Goal: Task Accomplishment & Management: Use online tool/utility

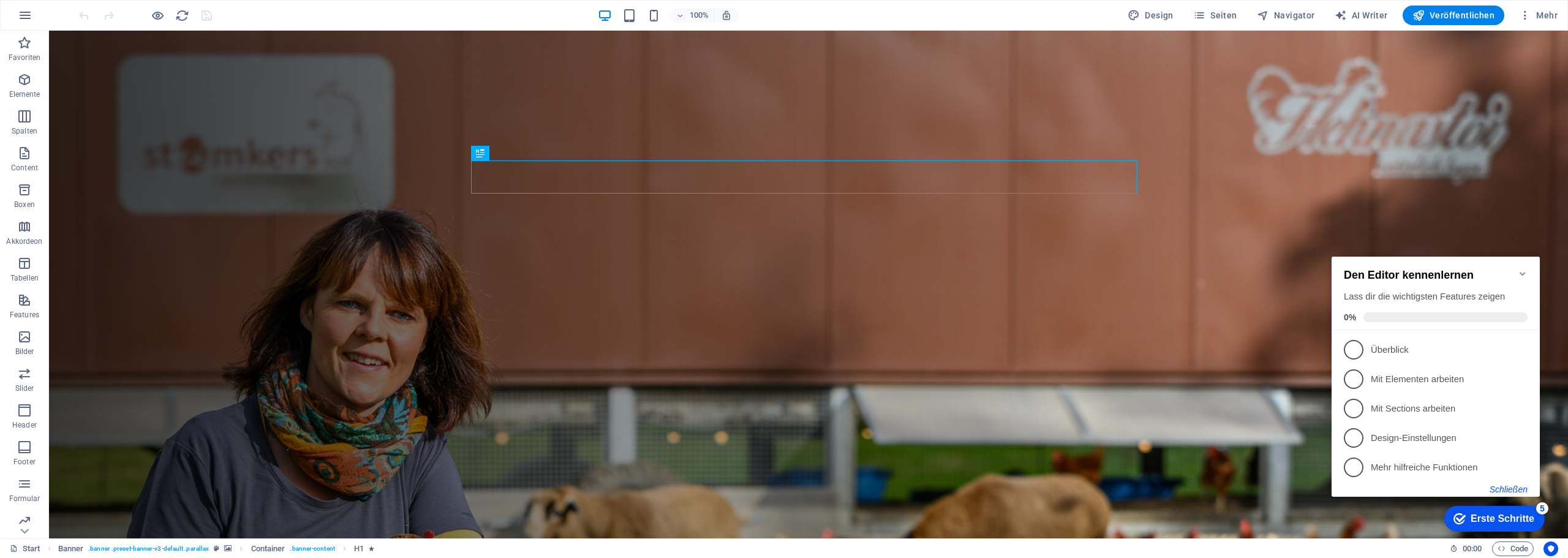
click at [1508, 486] on button "Schließen" at bounding box center [1508, 489] width 38 height 10
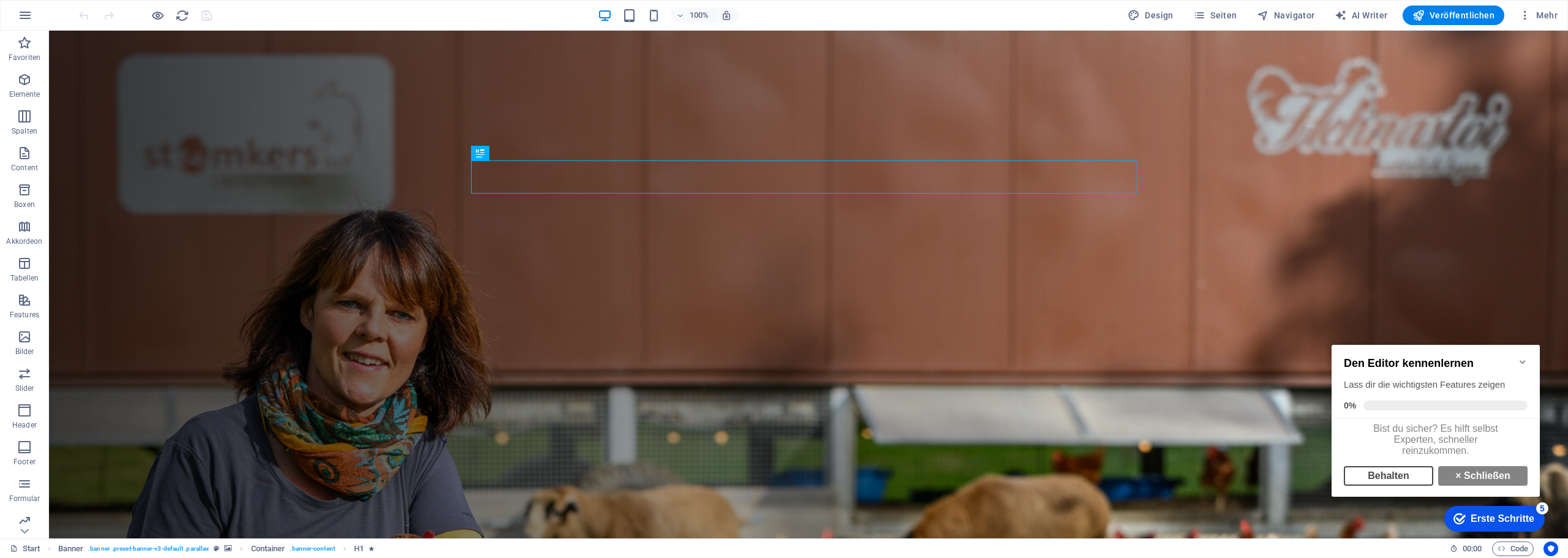
click at [1404, 486] on link "Behalten" at bounding box center [1388, 476] width 89 height 19
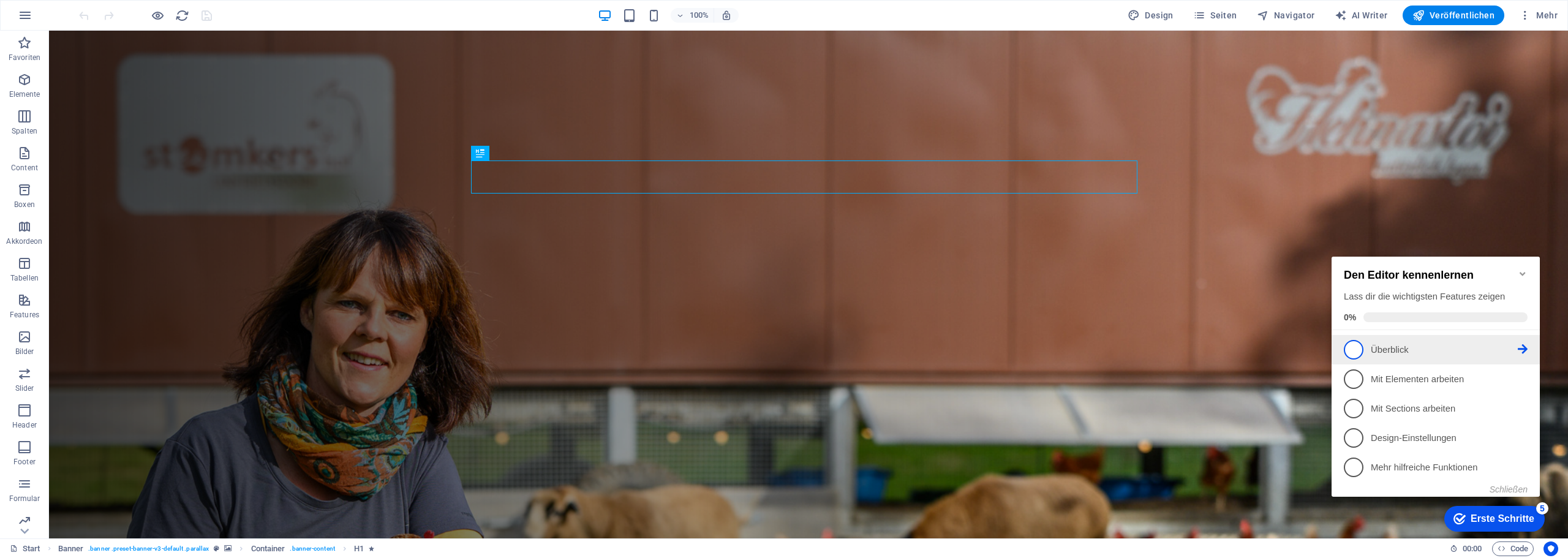
click at [1375, 347] on p "Überblick - incomplete" at bounding box center [1444, 349] width 147 height 13
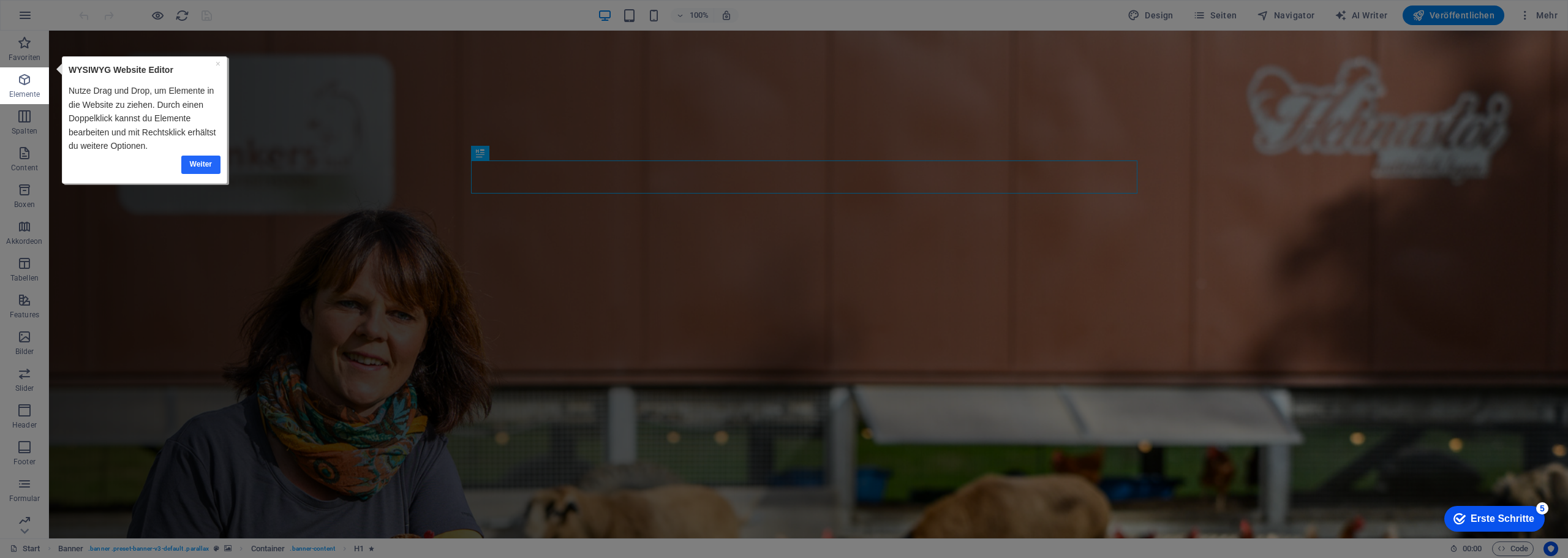
click at [187, 160] on link "Weiter" at bounding box center [201, 164] width 39 height 18
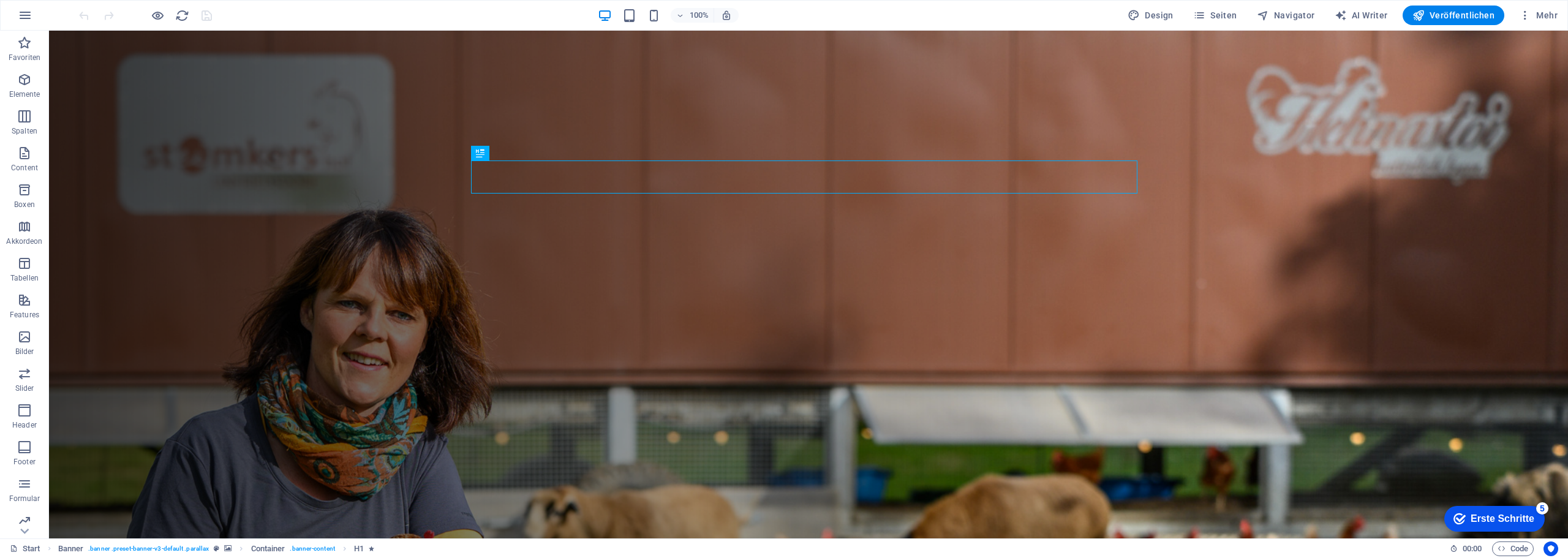
click at [1493, 521] on div "Erste Schritte" at bounding box center [1502, 518] width 64 height 11
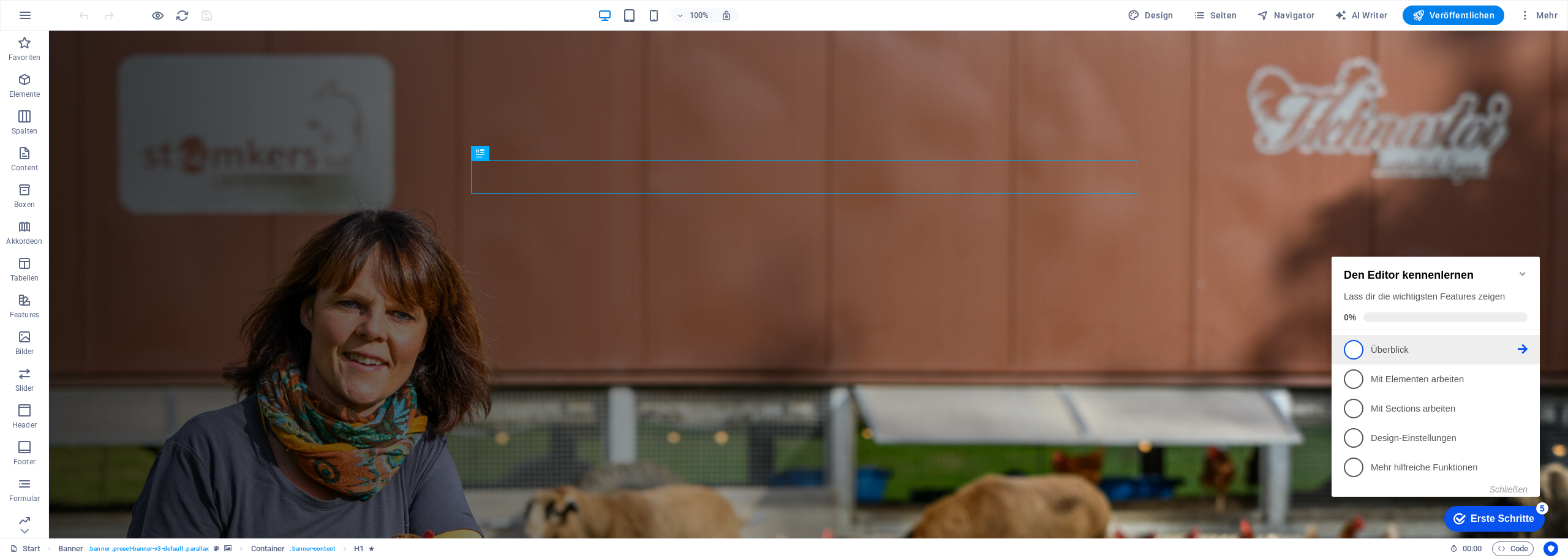
click at [1452, 349] on p "Überblick - incomplete" at bounding box center [1444, 349] width 147 height 13
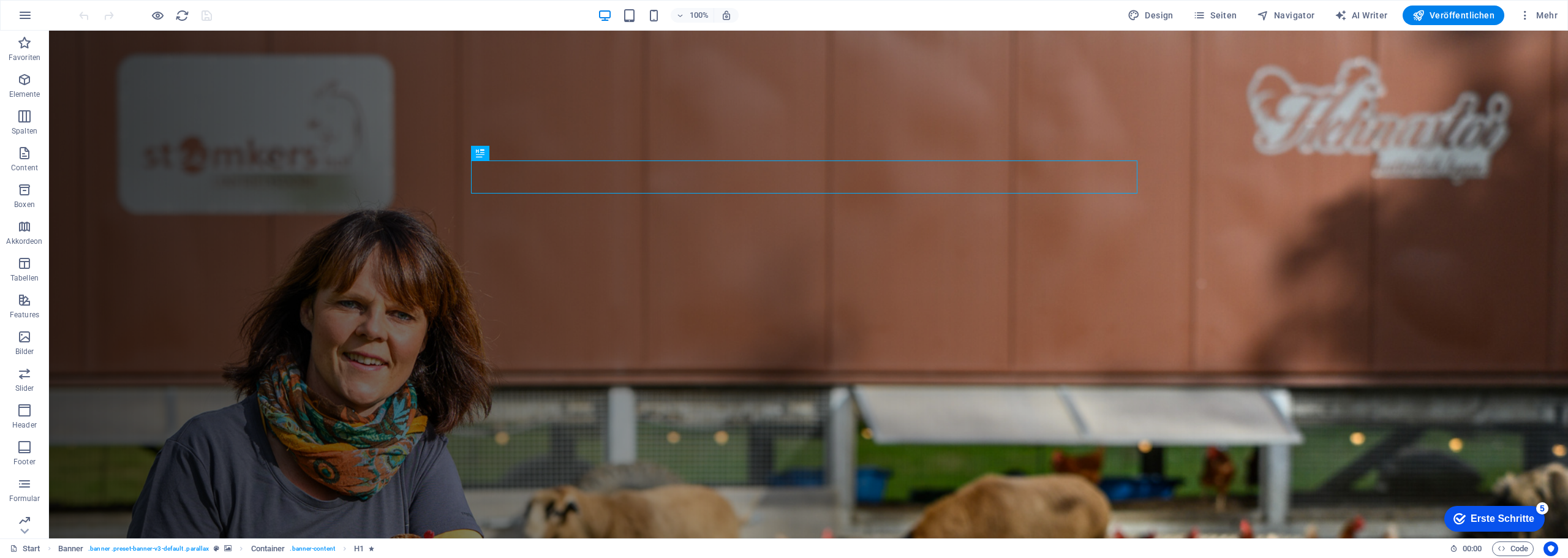
click at [1504, 517] on div "Erste Schritte" at bounding box center [1502, 518] width 64 height 11
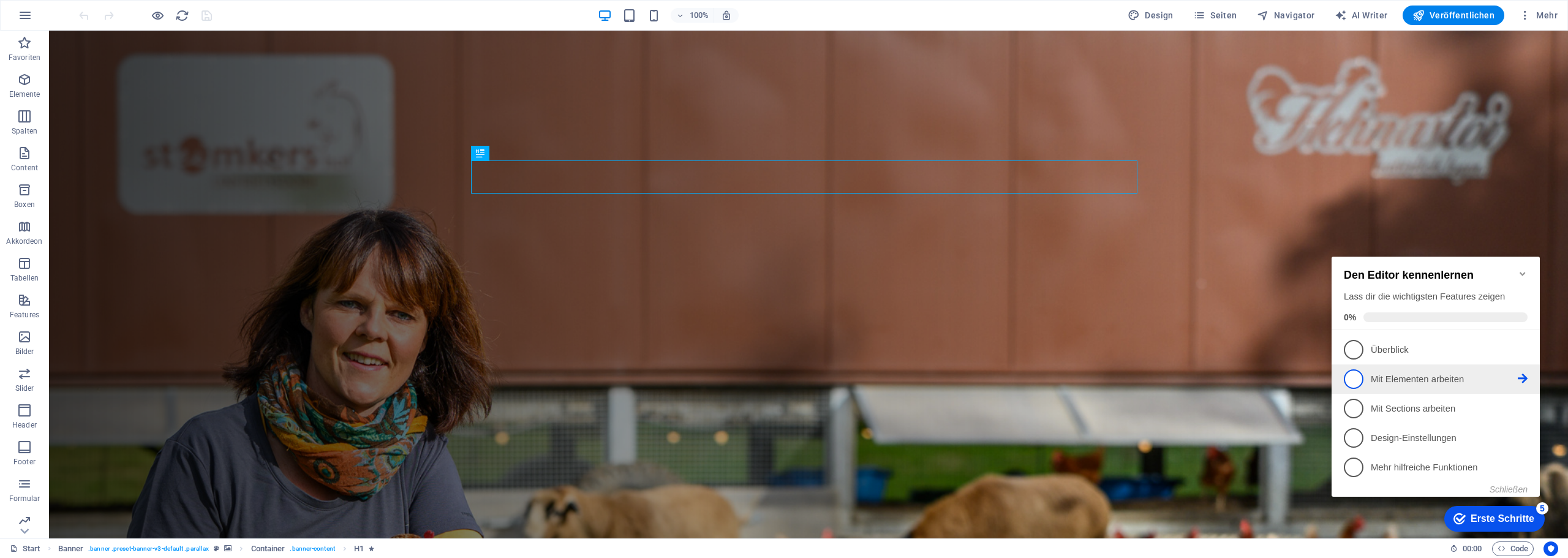
click at [1416, 379] on p "Mit Elementen arbeiten - incomplete" at bounding box center [1444, 379] width 147 height 13
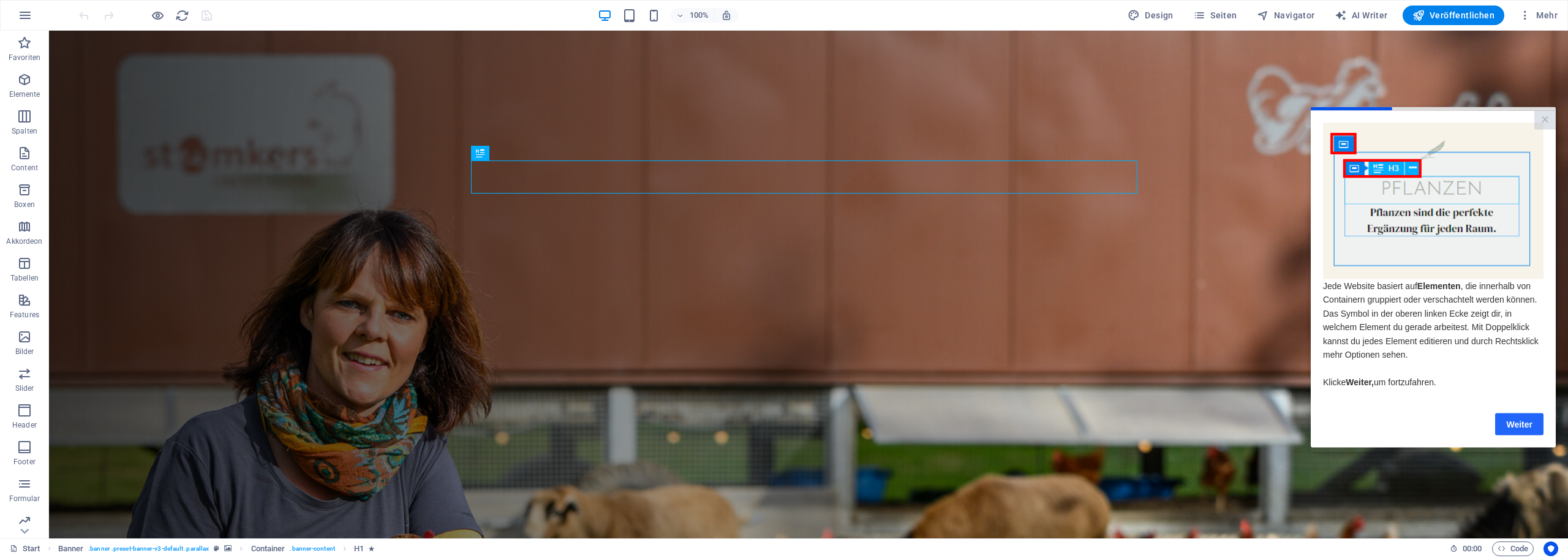
click at [1517, 422] on link "Weiter" at bounding box center [1519, 423] width 49 height 22
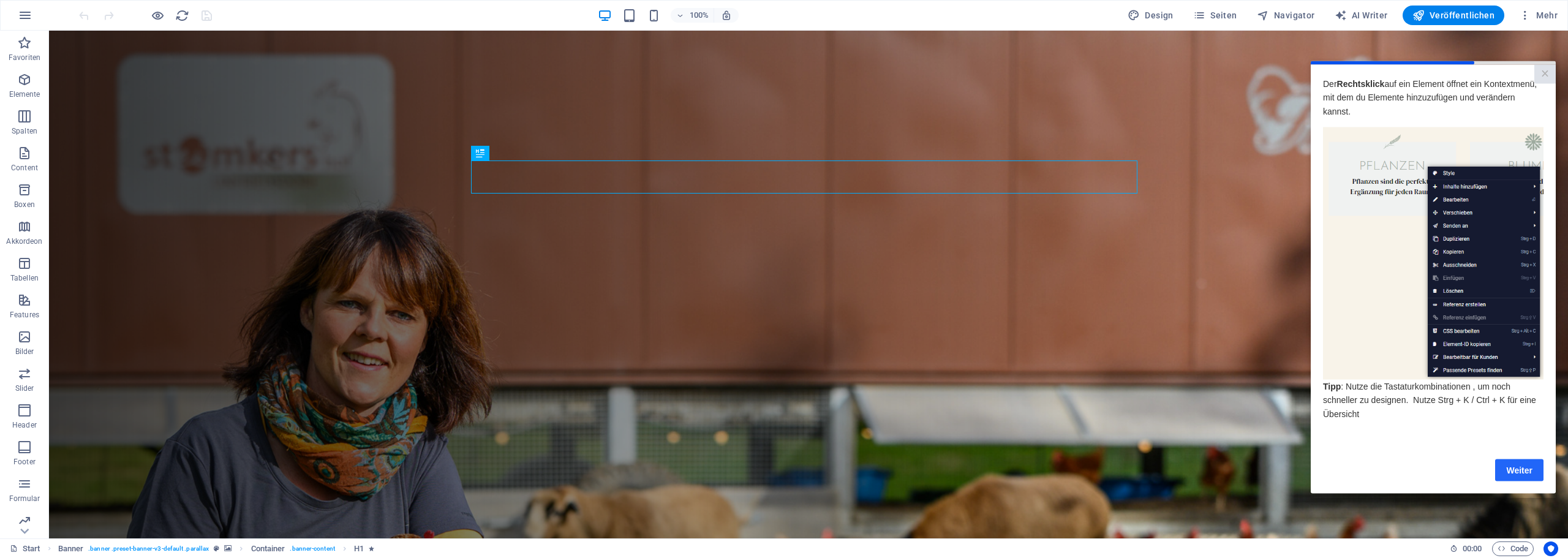
click at [1520, 476] on link "Weiter" at bounding box center [1519, 470] width 49 height 22
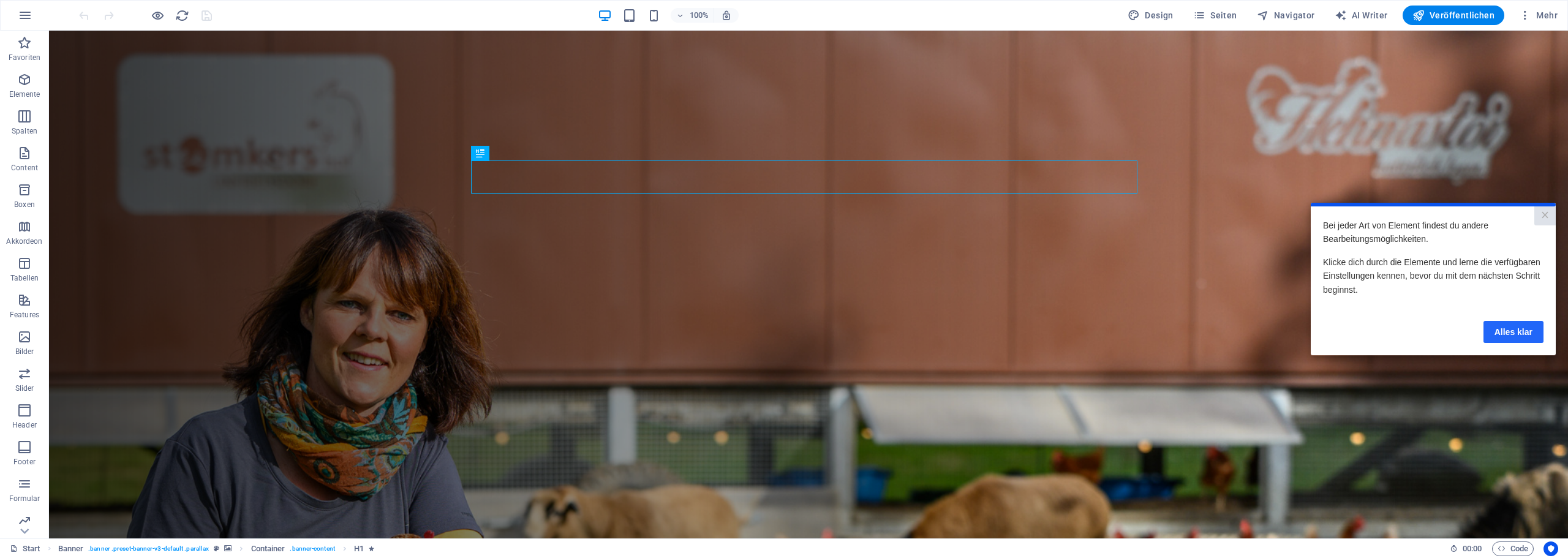
click at [1513, 328] on link "Alles klar" at bounding box center [1513, 331] width 60 height 22
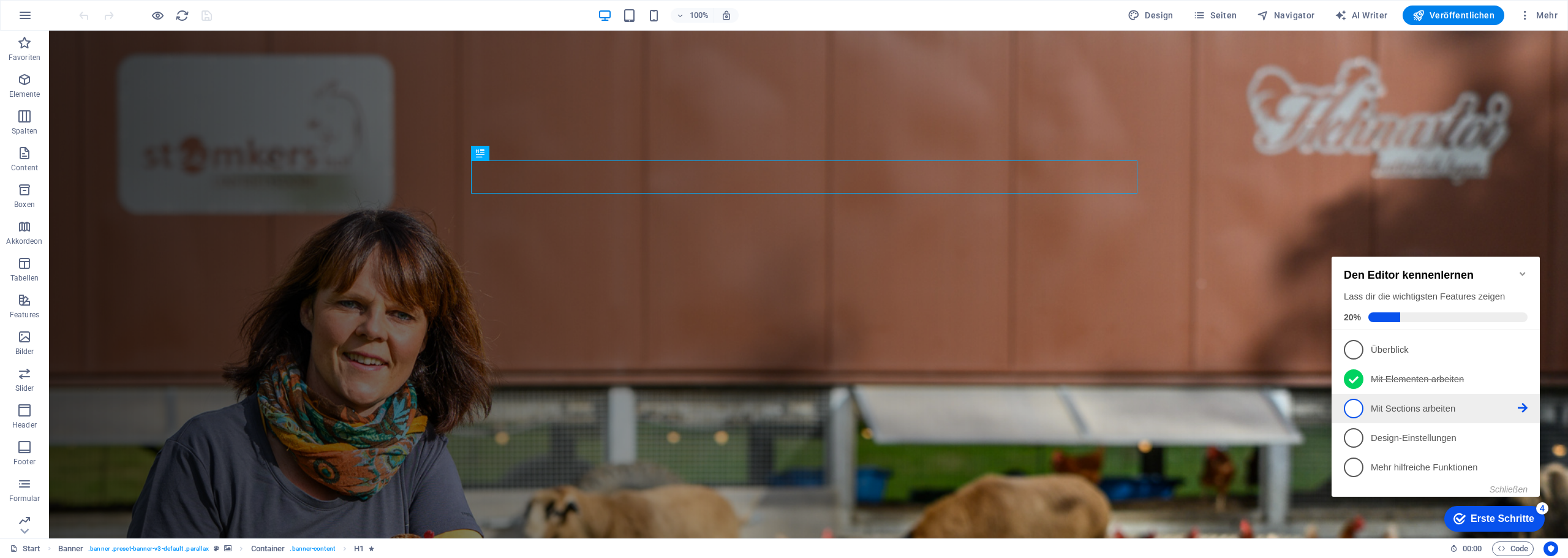
click at [1410, 409] on p "Mit Sections arbeiten - incomplete" at bounding box center [1444, 408] width 147 height 13
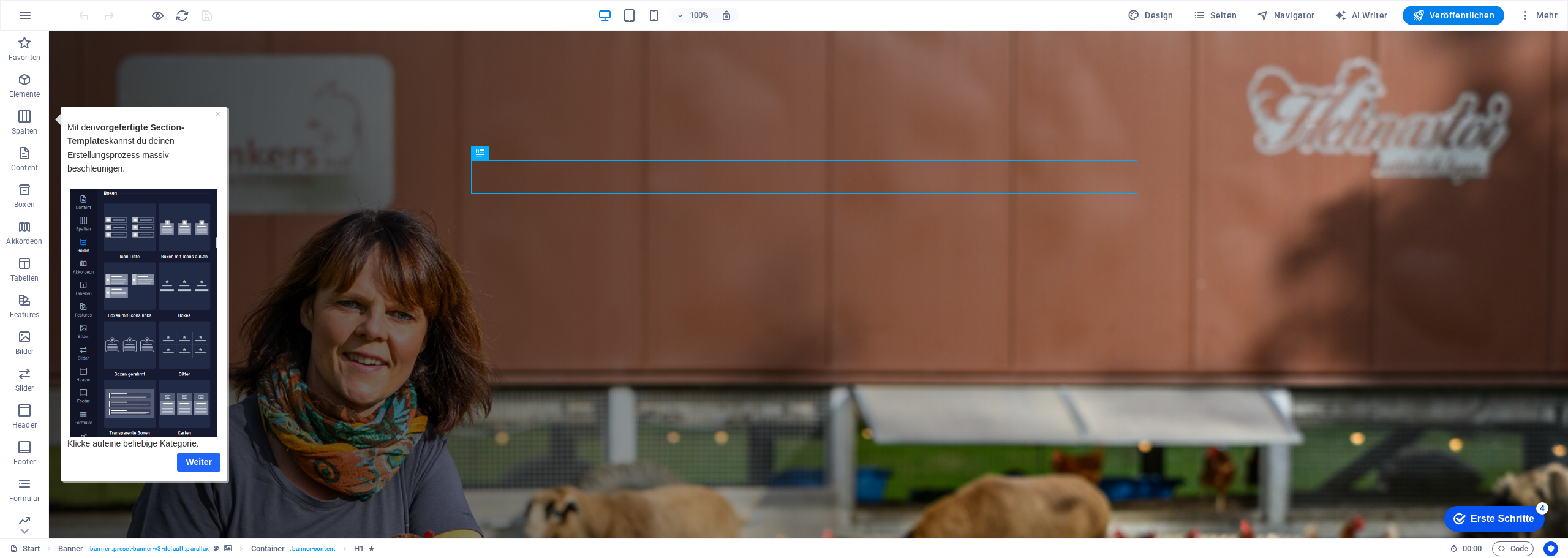
click at [195, 466] on link "Weiter" at bounding box center [198, 461] width 43 height 18
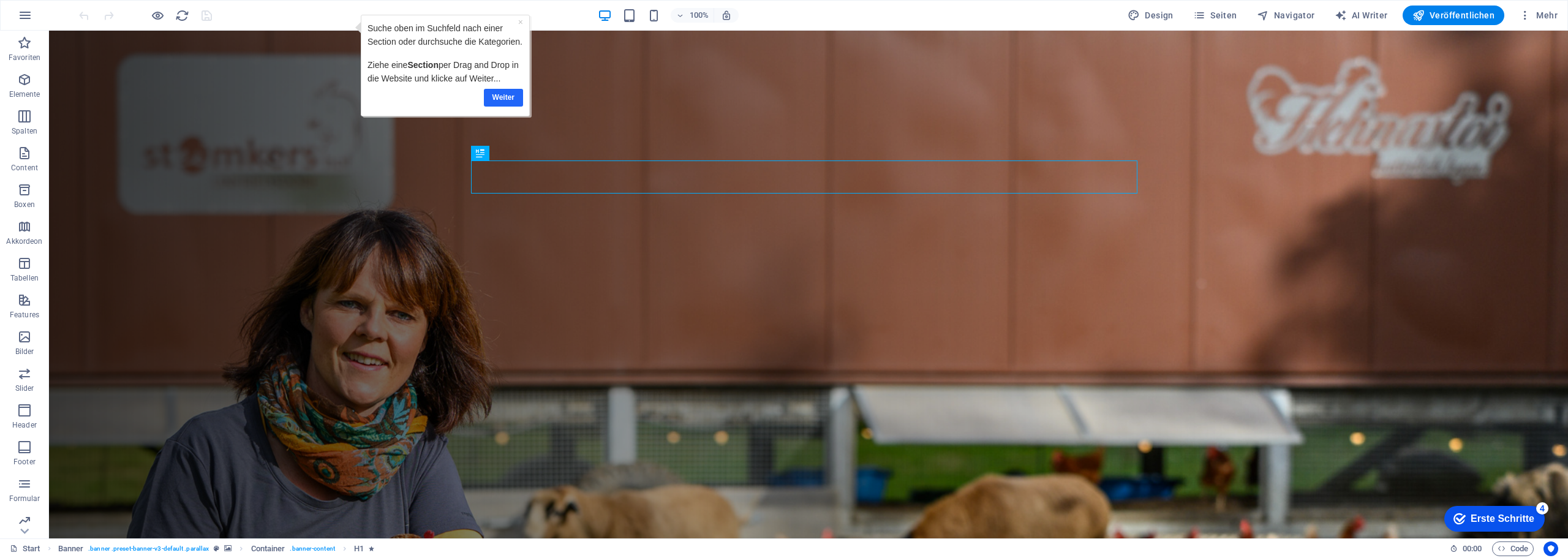
click at [500, 98] on link "Weiter" at bounding box center [503, 97] width 39 height 18
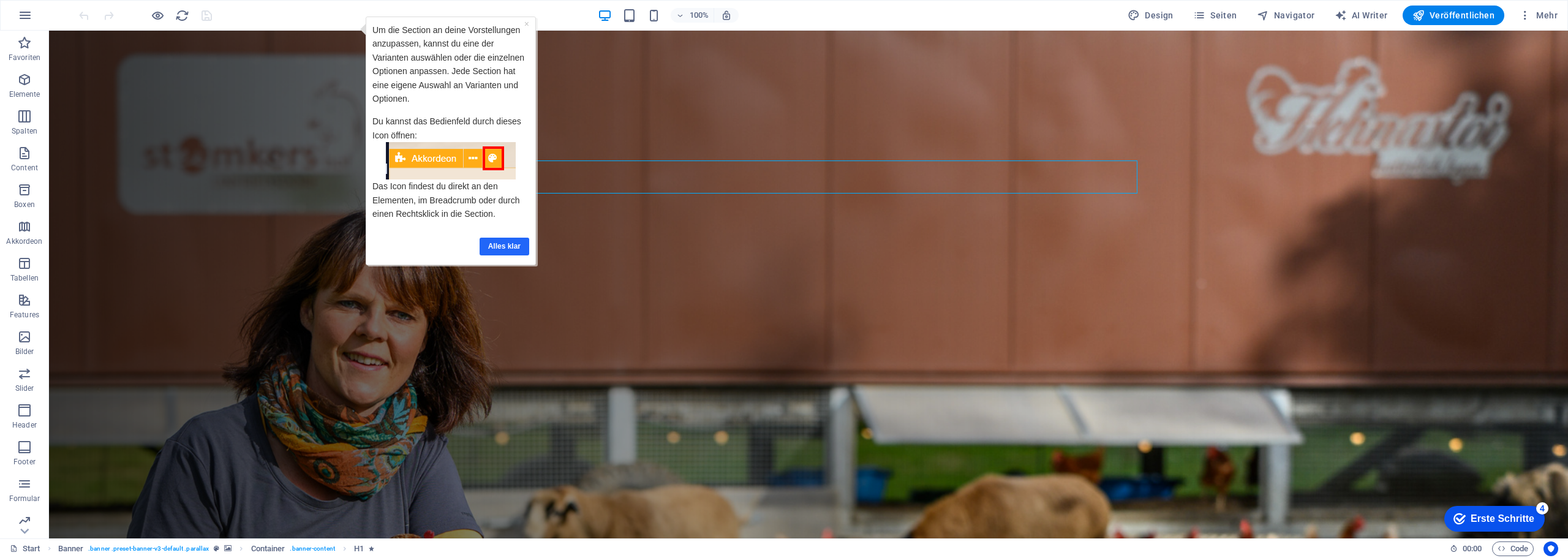
click at [504, 248] on link "Alles klar" at bounding box center [504, 246] width 50 height 18
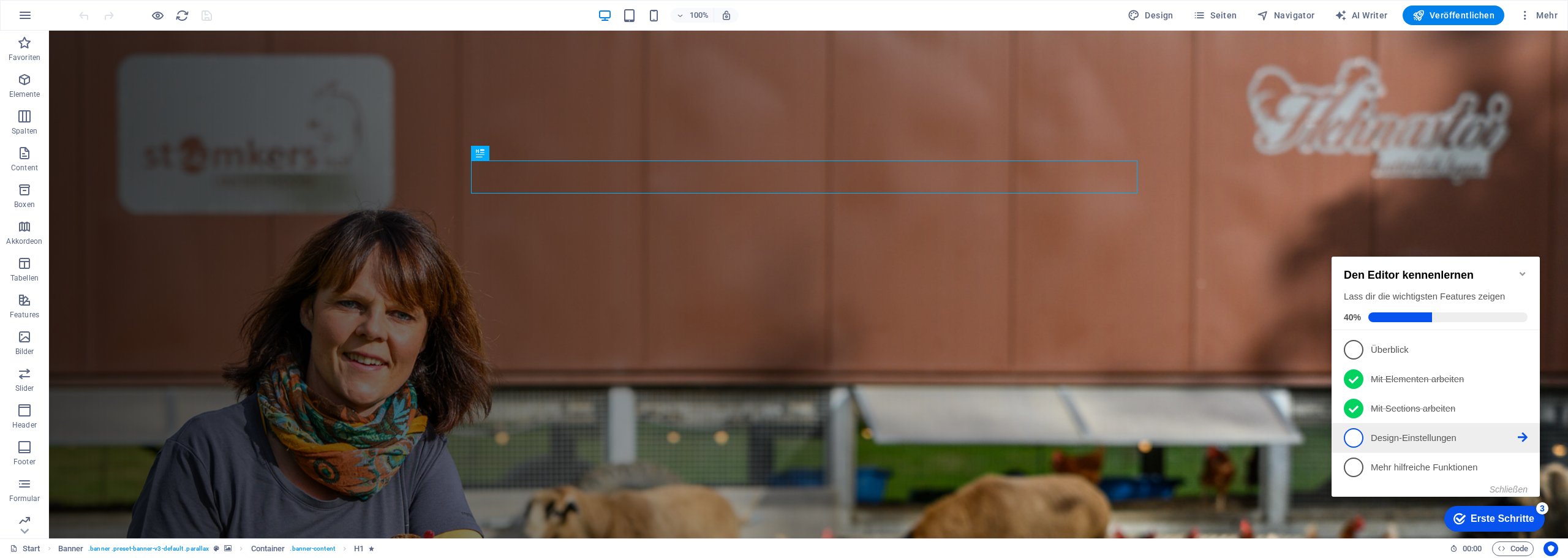
click at [1374, 439] on p "Design-Einstellungen - incomplete" at bounding box center [1444, 438] width 147 height 13
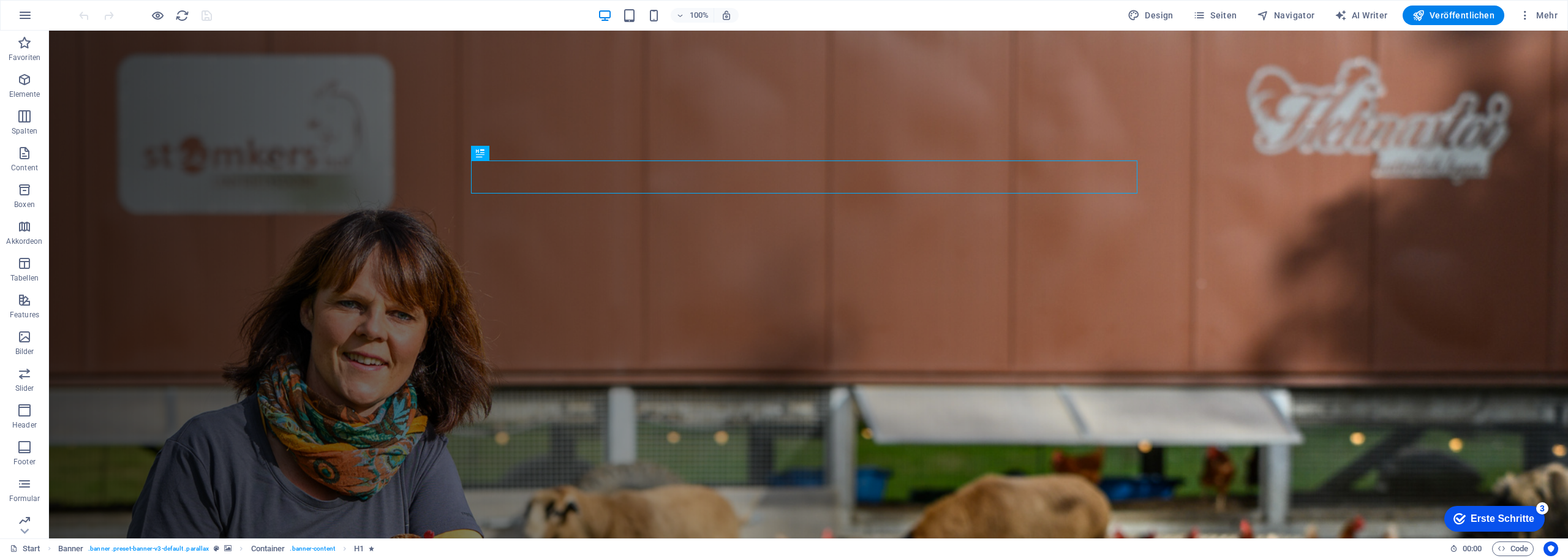
click at [1512, 519] on div "Erste Schritte" at bounding box center [1502, 518] width 64 height 11
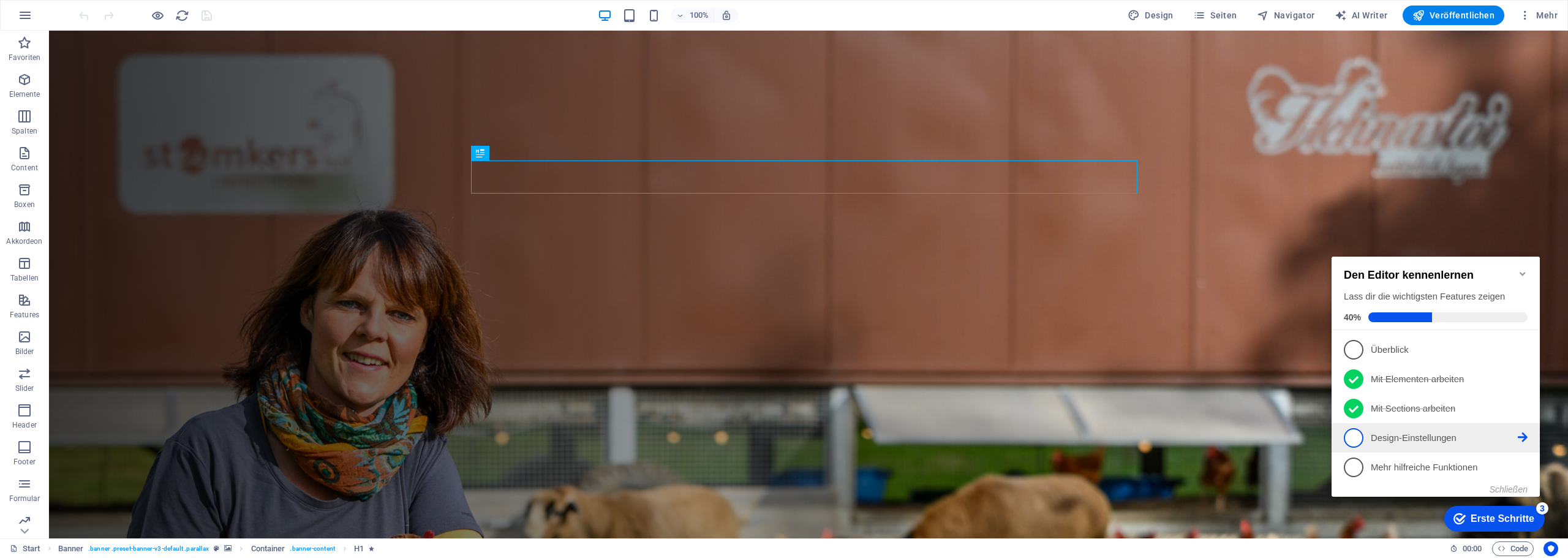
click at [1521, 432] on icon at bounding box center [1522, 437] width 10 height 10
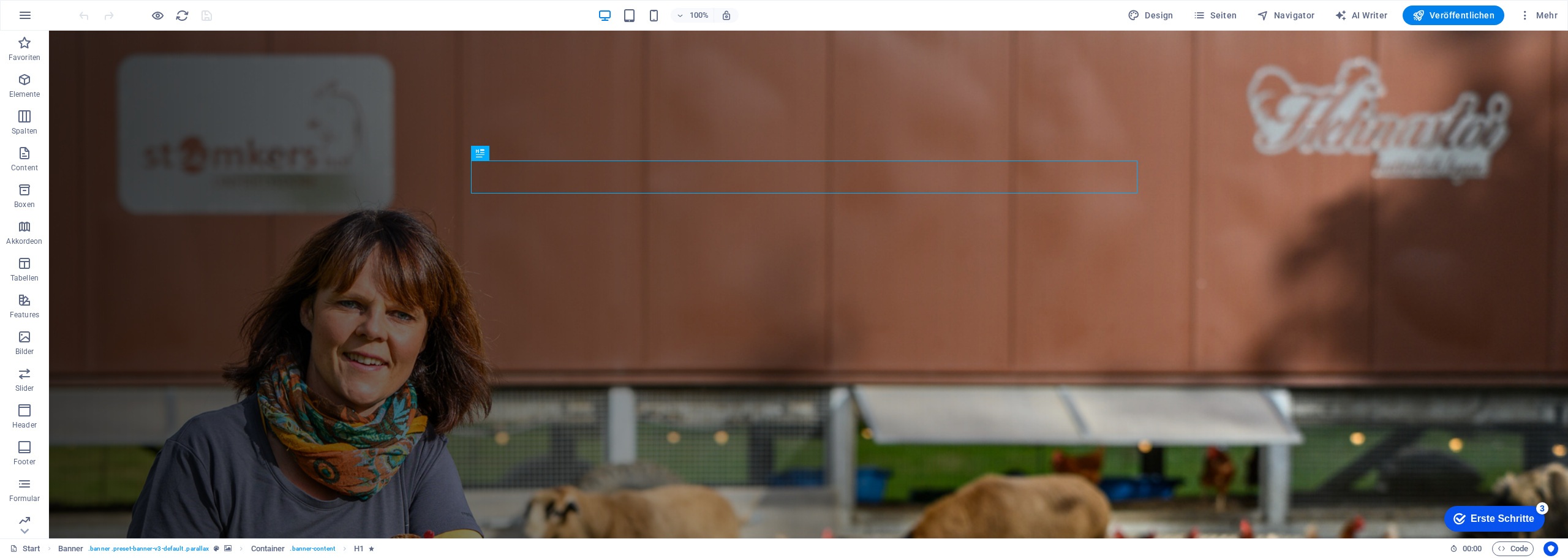
click at [1493, 514] on div "Erste Schritte" at bounding box center [1502, 518] width 64 height 11
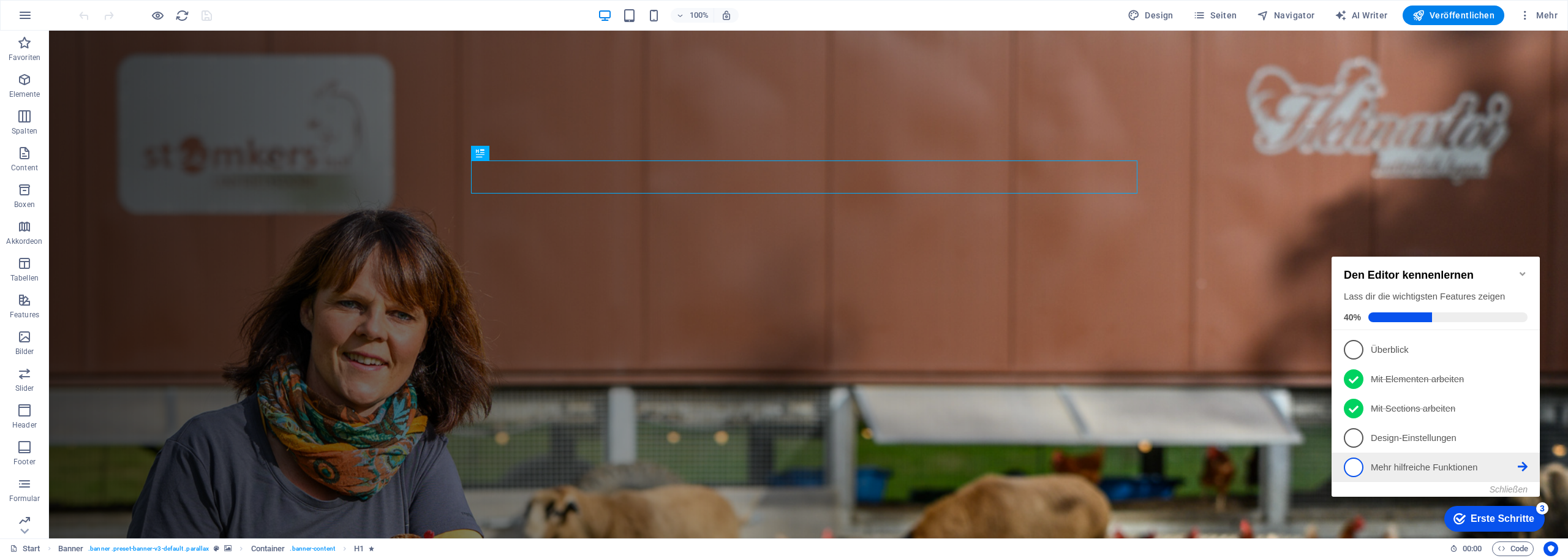
click at [1412, 462] on p "Mehr hilfreiche Funktionen - incomplete" at bounding box center [1444, 467] width 147 height 13
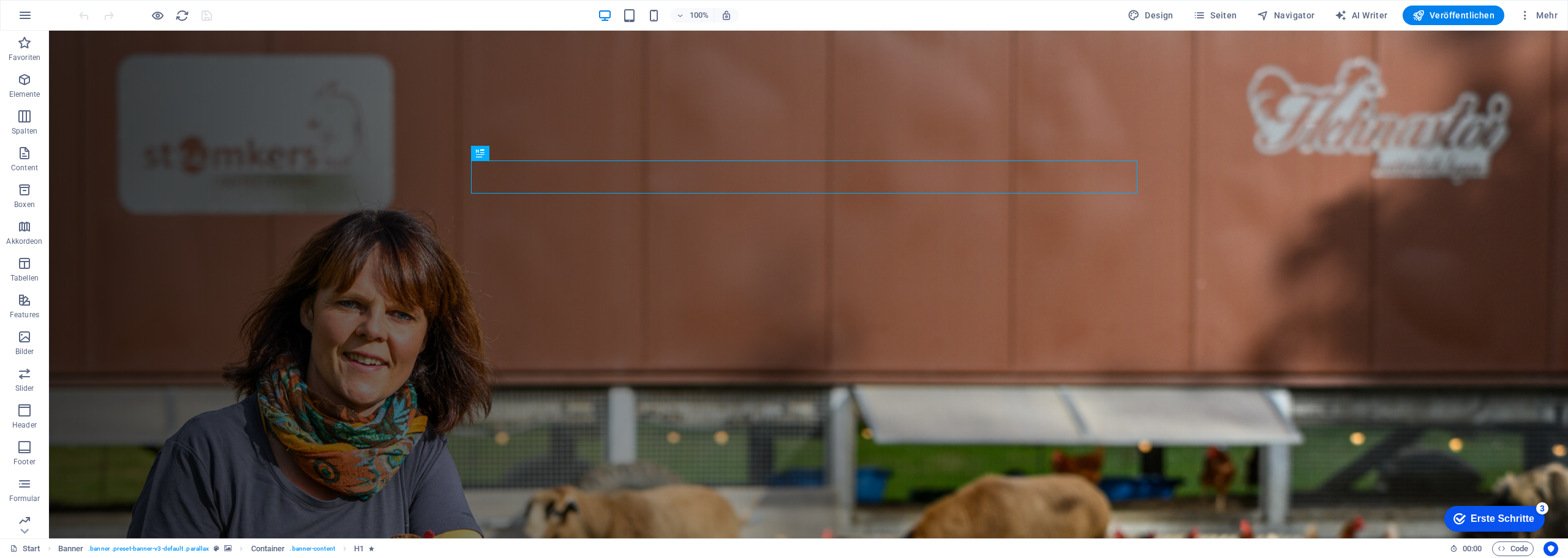
click at [1531, 513] on div "Erste Schritte" at bounding box center [1502, 518] width 64 height 11
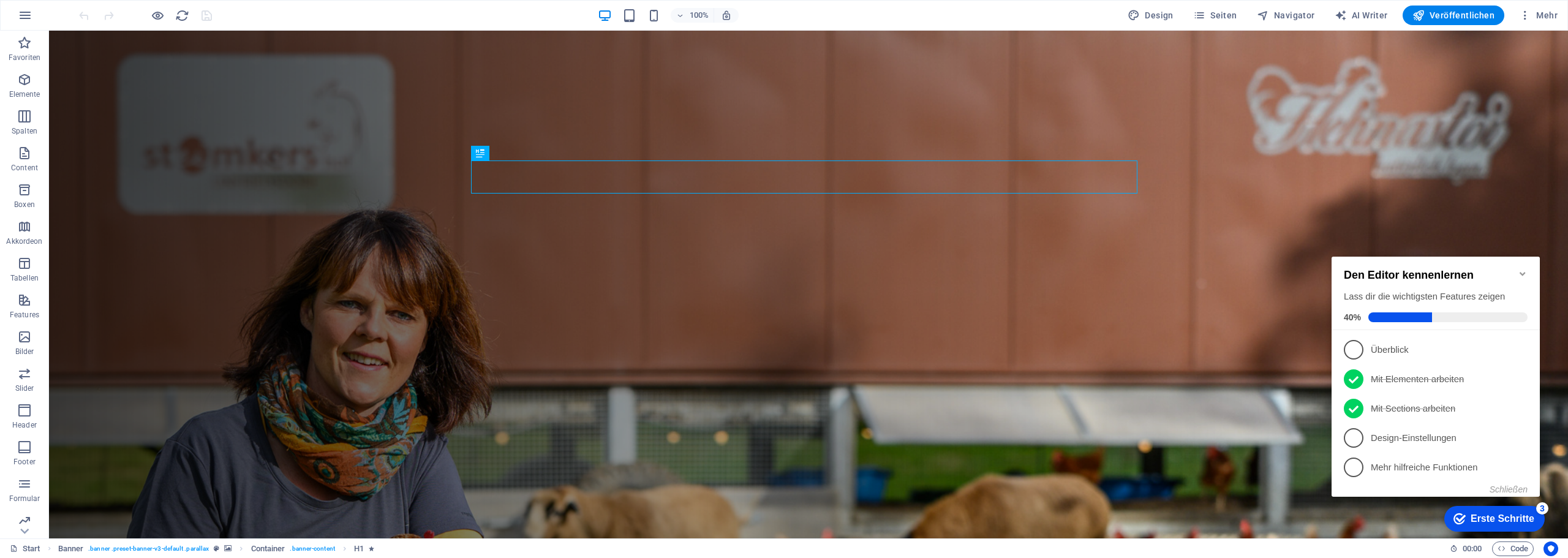
click at [1523, 465] on icon at bounding box center [1522, 466] width 10 height 10
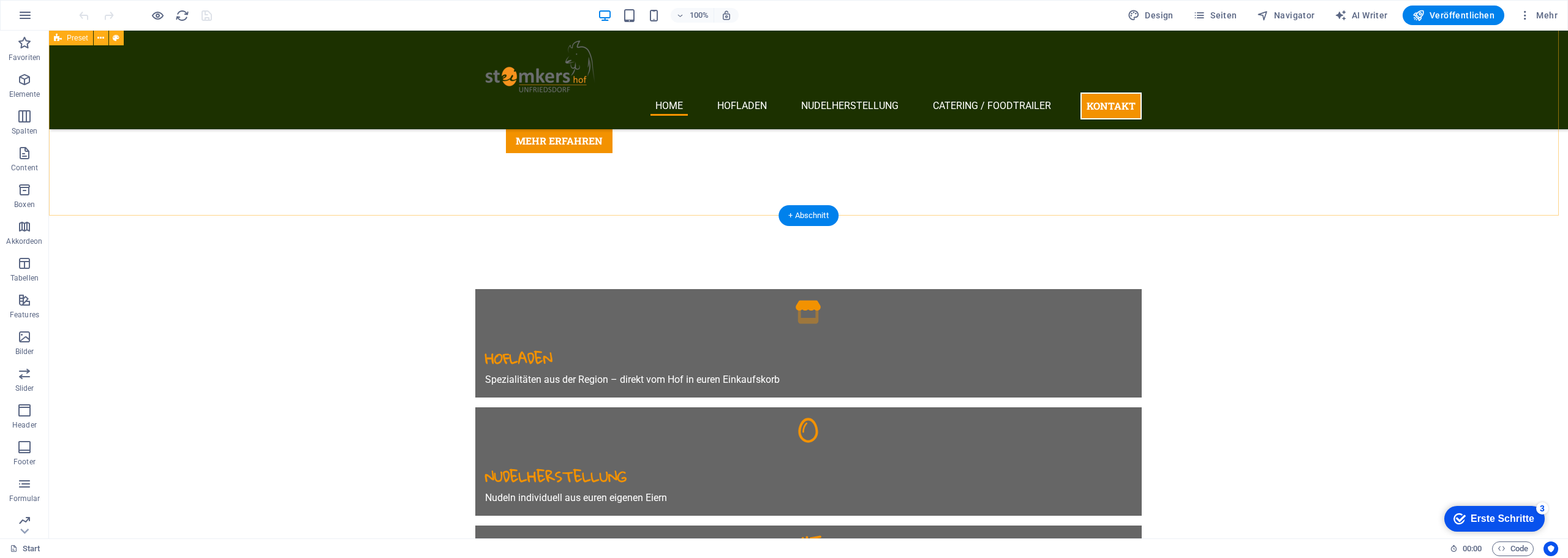
scroll to position [551, 0]
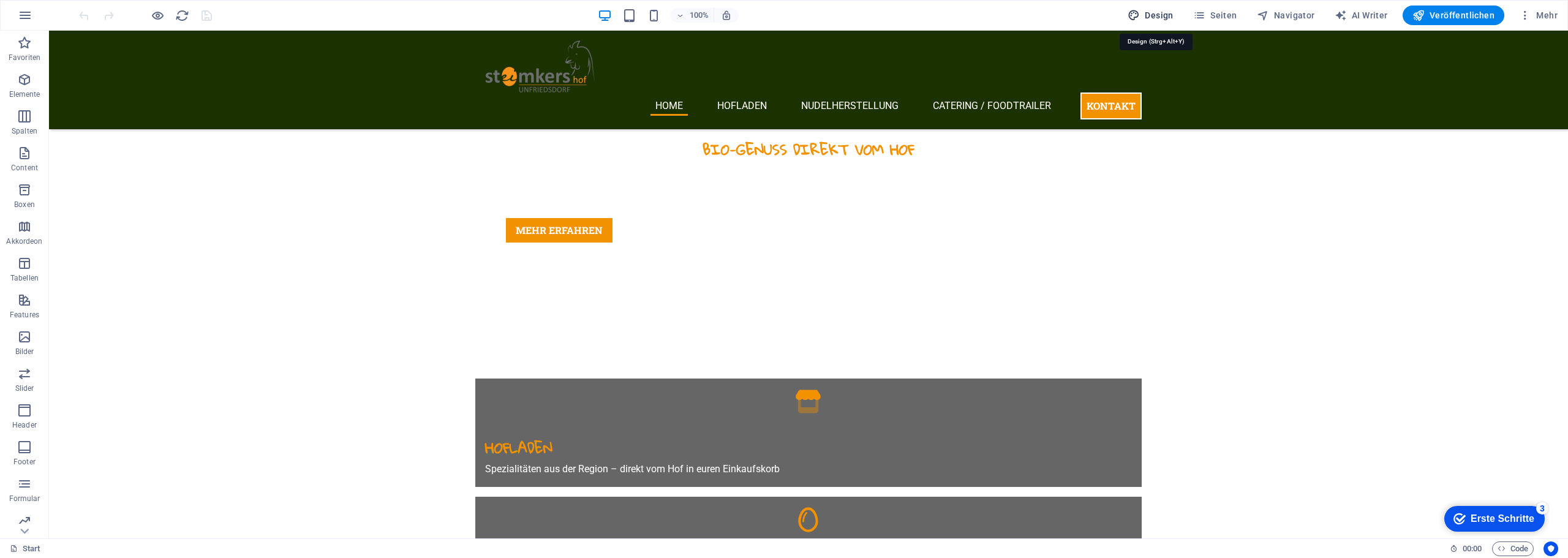
drag, startPoint x: 80, startPoint y: 25, endPoint x: 1151, endPoint y: 11, distance: 1071.1
select select "rem"
select select "300"
select select "px"
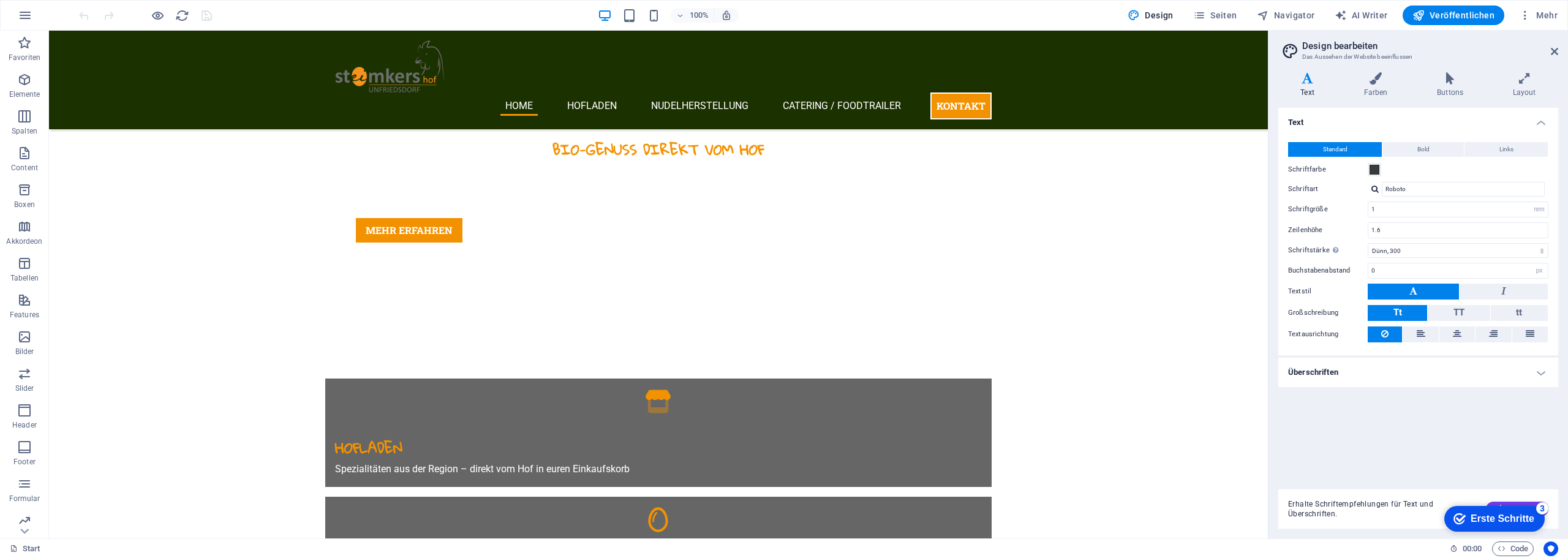
click at [1515, 524] on div "Erste Schritte" at bounding box center [1502, 518] width 64 height 11
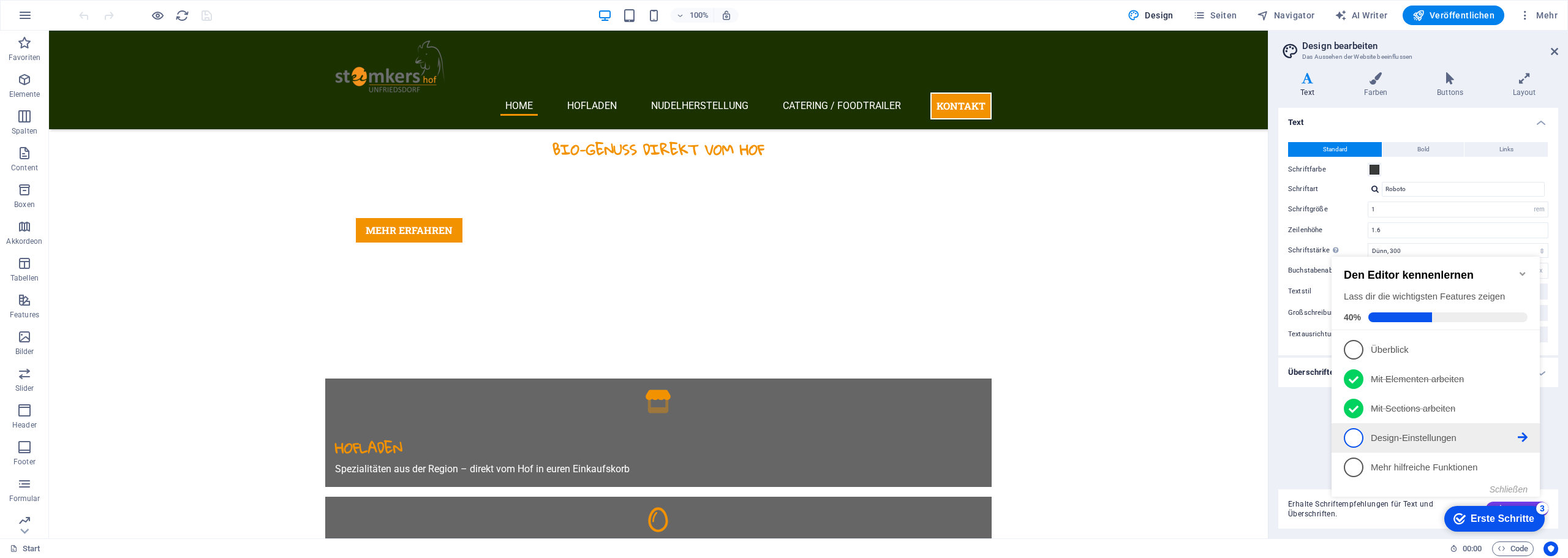
click at [1395, 434] on p "Design-Einstellungen - incomplete" at bounding box center [1444, 438] width 147 height 13
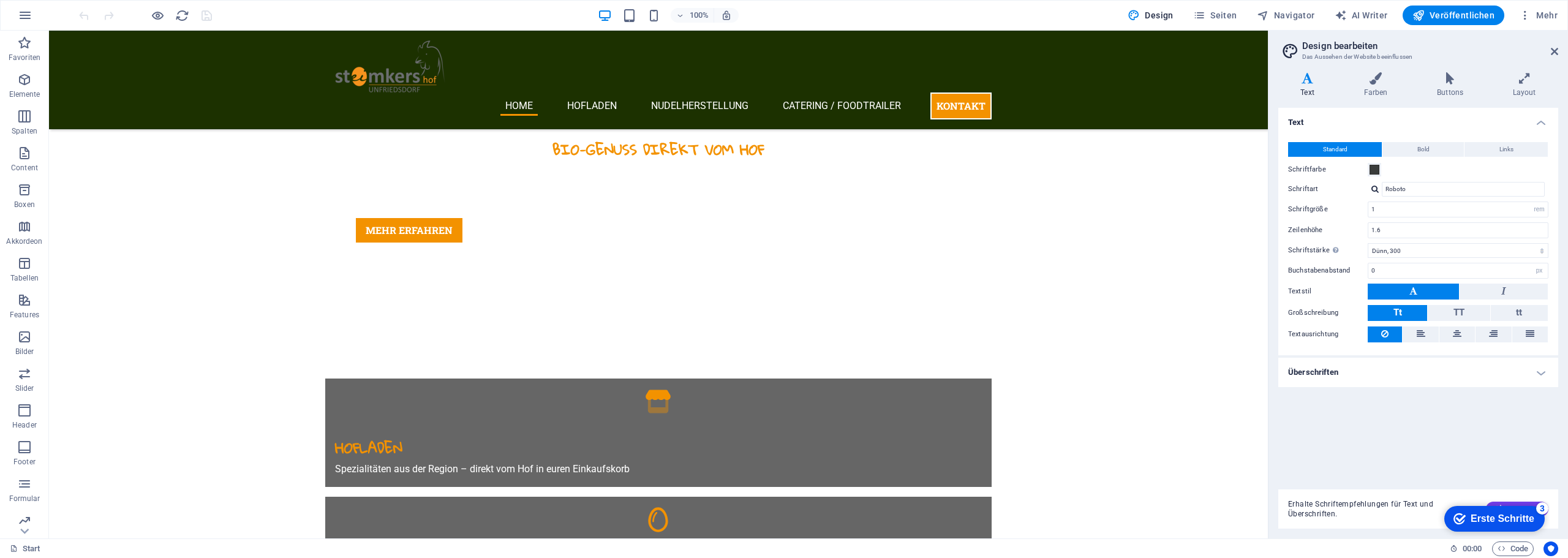
click at [1491, 509] on div "checkmark Erste Schritte 3" at bounding box center [1494, 518] width 100 height 26
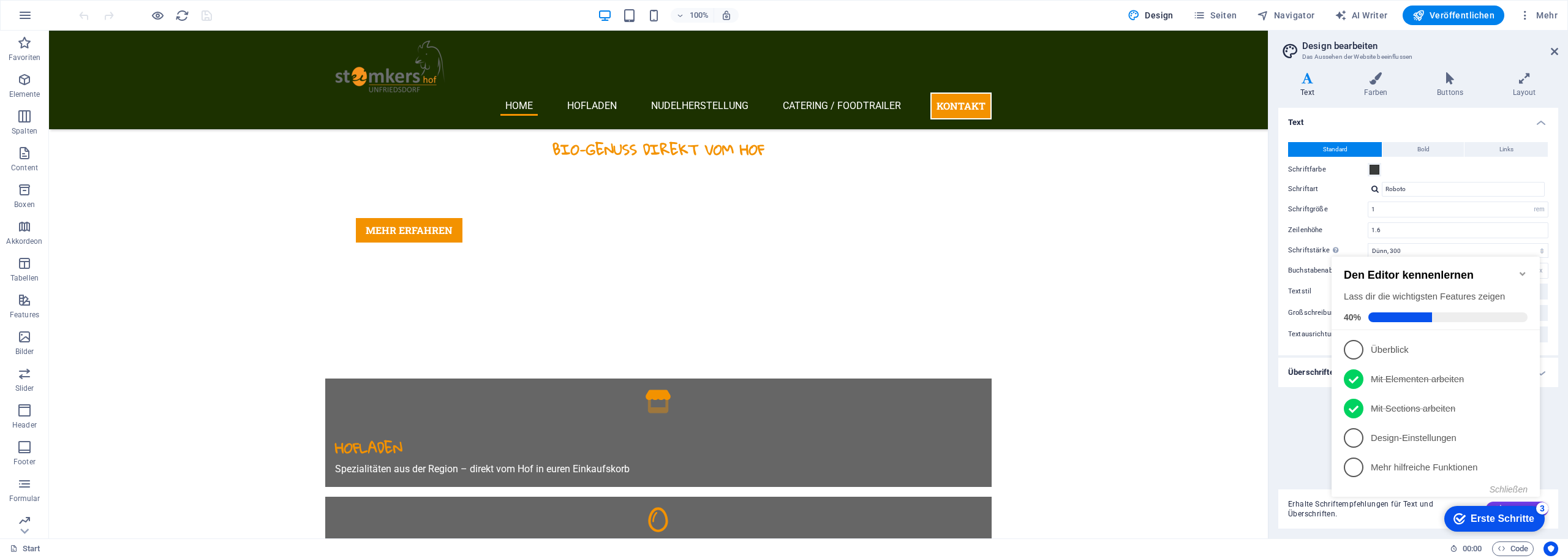
click at [1508, 482] on div "Den Editor kennenlernen Lass dir die wichtigsten Features zeigen 40% 1 Überblic…" at bounding box center [1435, 375] width 208 height 237
click at [1508, 486] on button "Schließen" at bounding box center [1508, 489] width 38 height 10
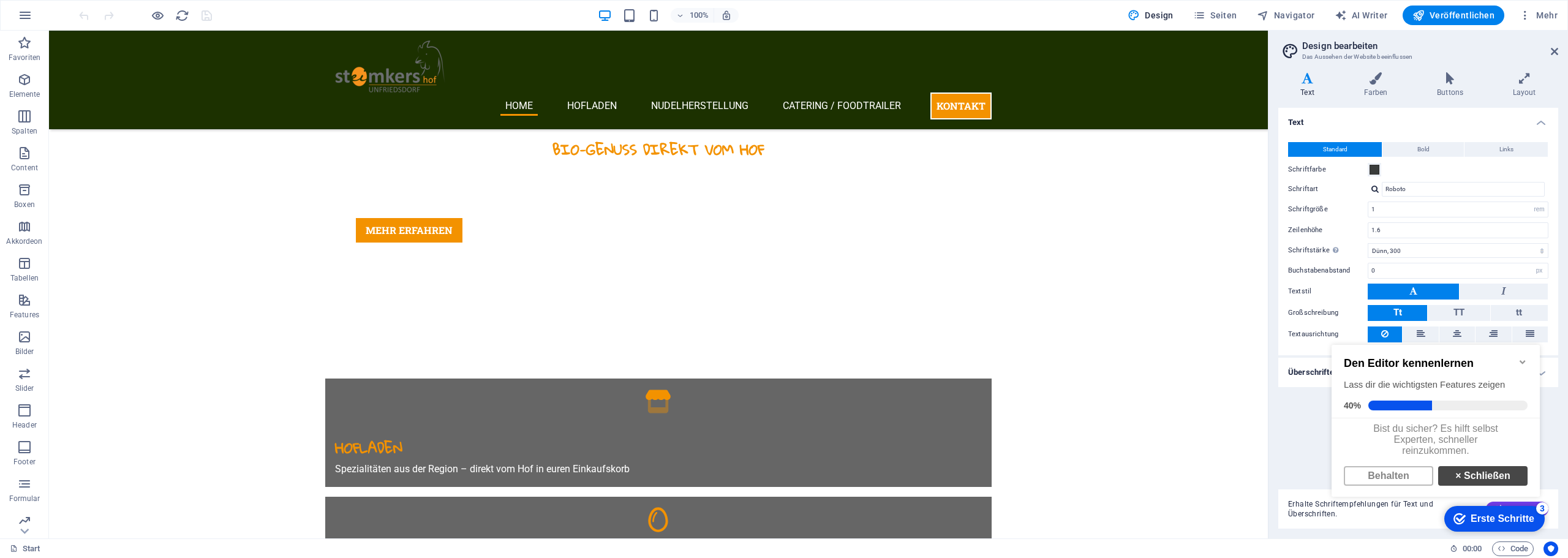
click at [1479, 485] on link "× Schließen" at bounding box center [1483, 476] width 89 height 19
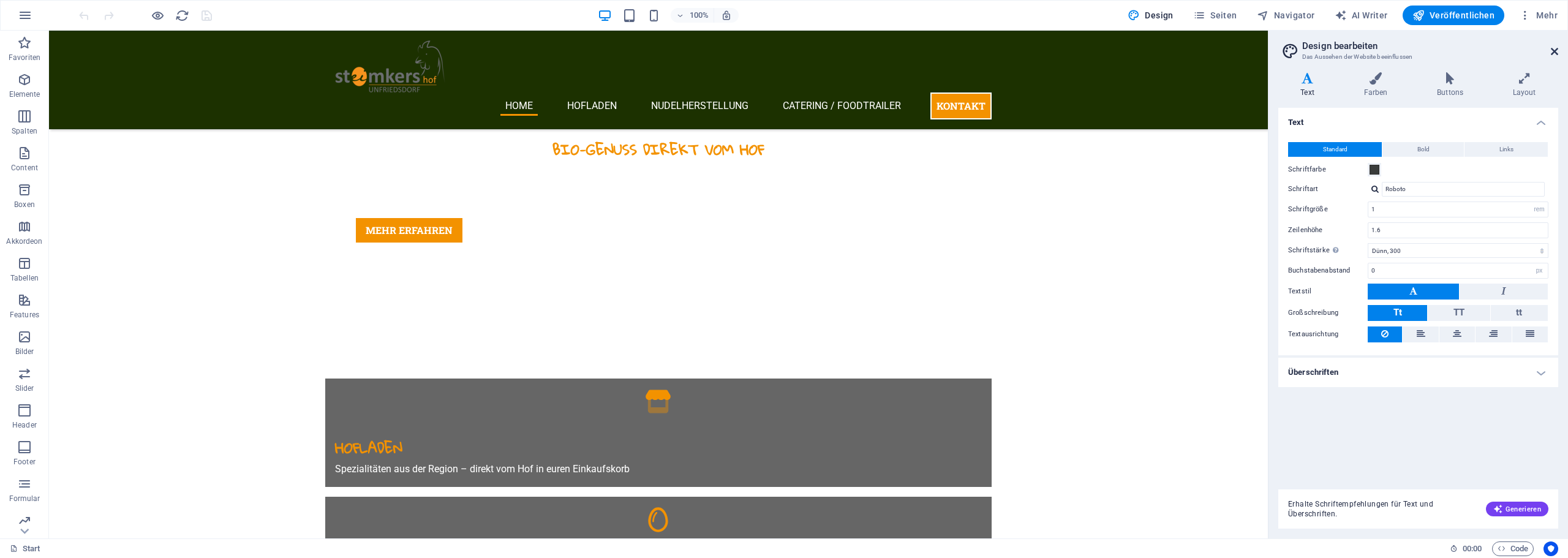
click at [1557, 51] on icon at bounding box center [1554, 51] width 7 height 10
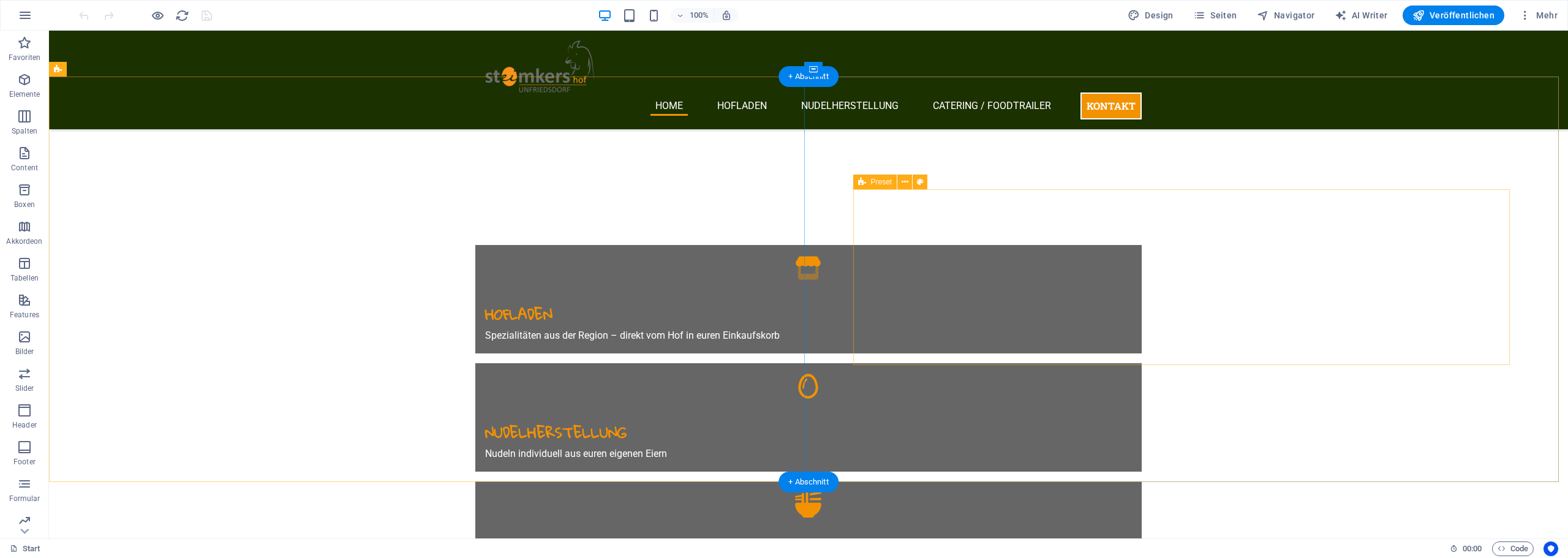
scroll to position [674, 0]
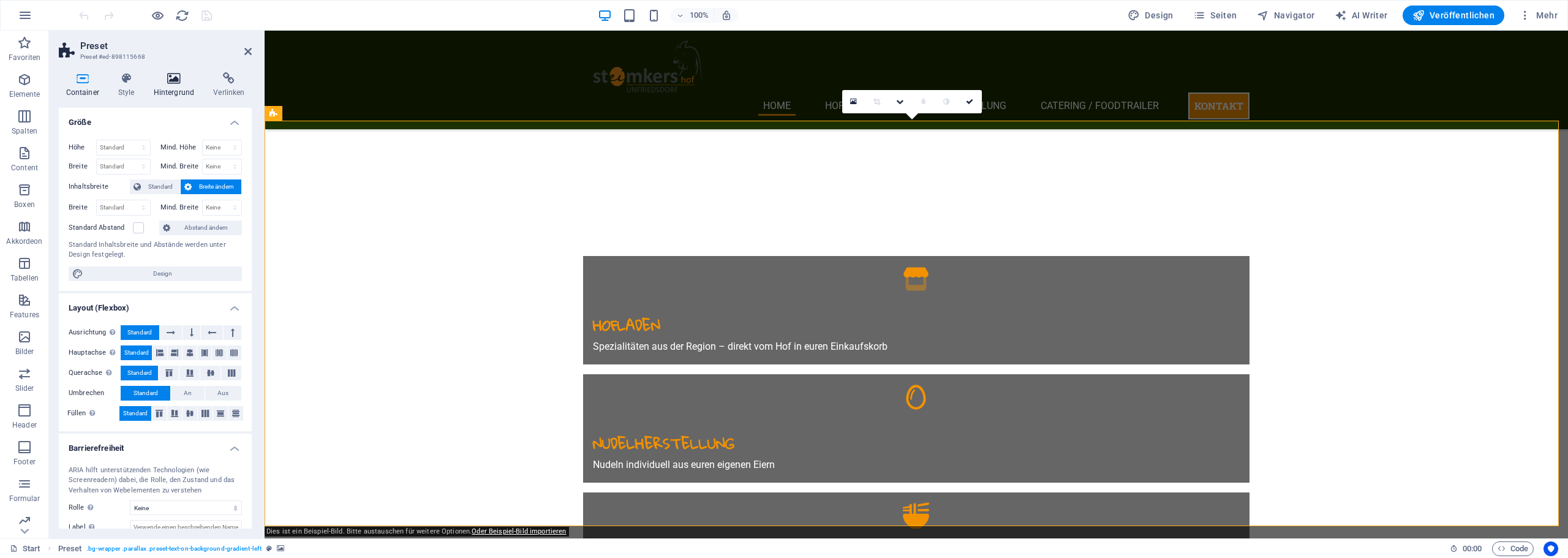
click at [172, 96] on h4 "Hintergrund" at bounding box center [176, 85] width 60 height 26
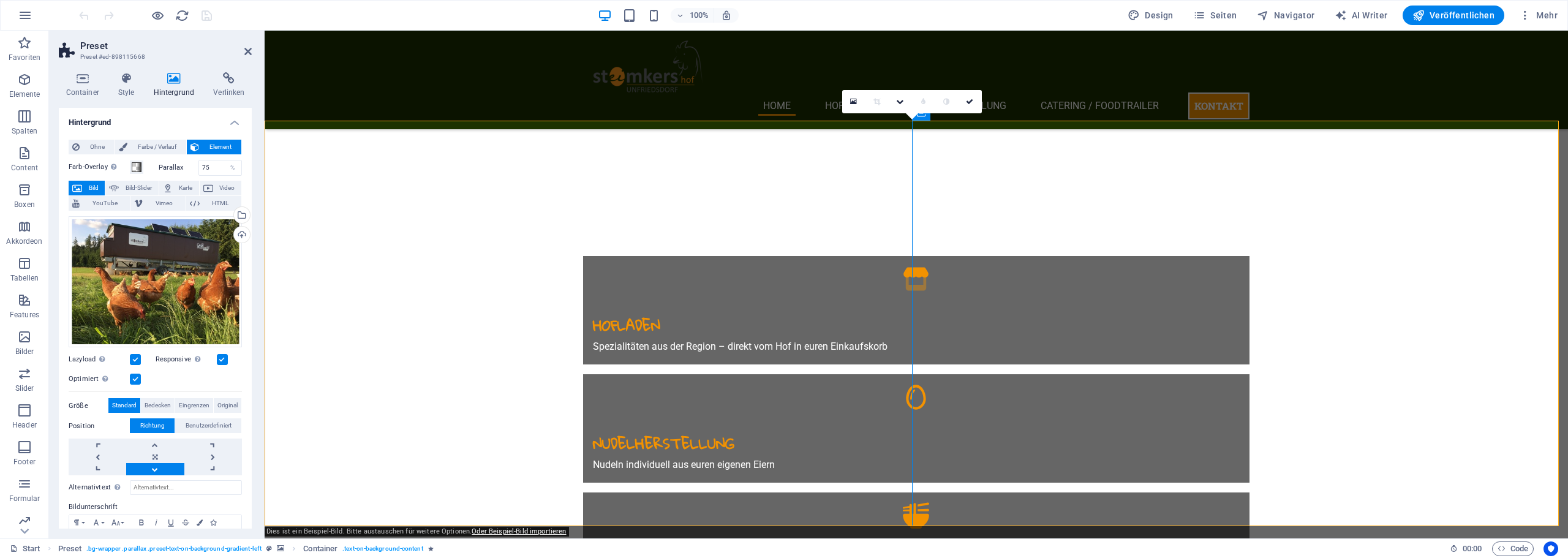
click at [251, 46] on h2 "Preset" at bounding box center [166, 46] width 172 height 11
drag, startPoint x: 247, startPoint y: 50, endPoint x: 281, endPoint y: 114, distance: 72.5
click at [247, 50] on icon at bounding box center [247, 51] width 7 height 10
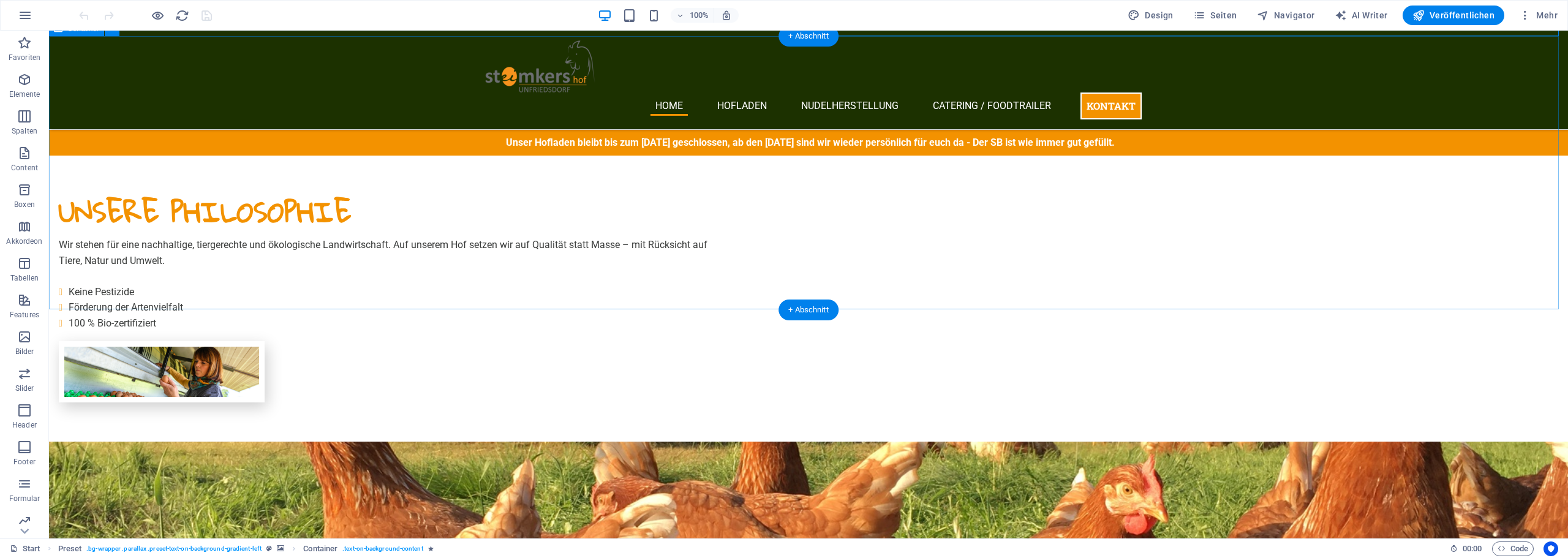
scroll to position [1408, 0]
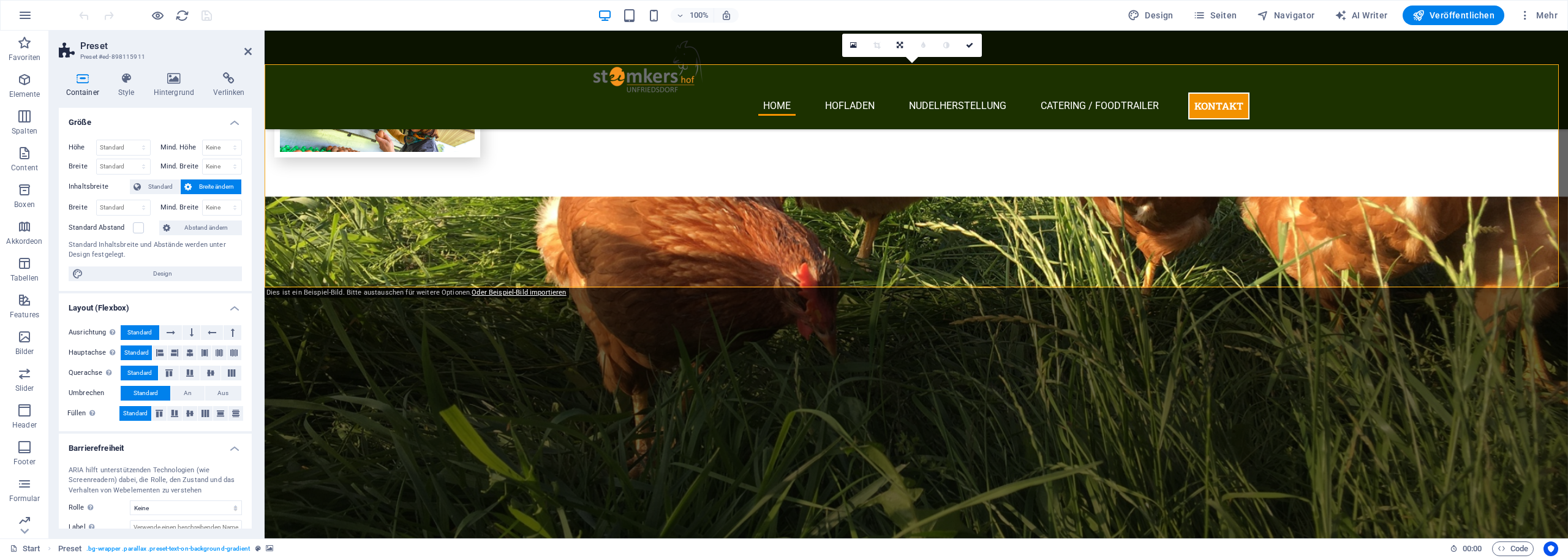
scroll to position [74, 0]
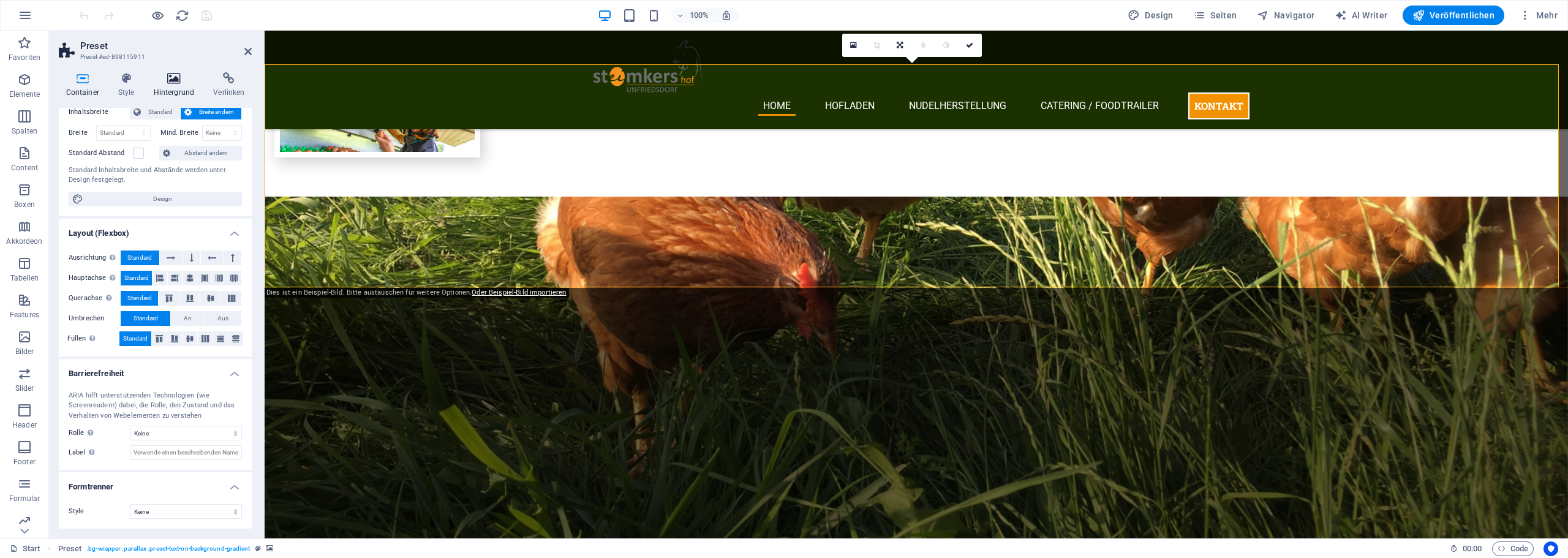
click at [169, 89] on h4 "Hintergrund" at bounding box center [176, 85] width 60 height 26
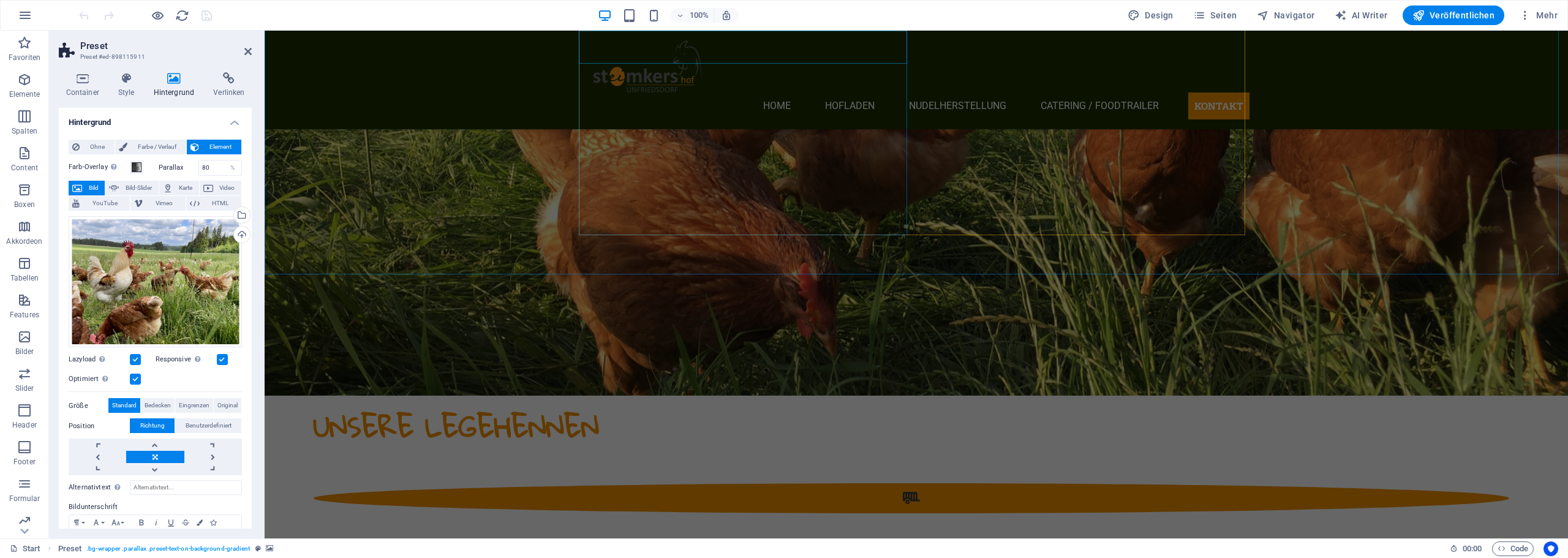
scroll to position [1777, 0]
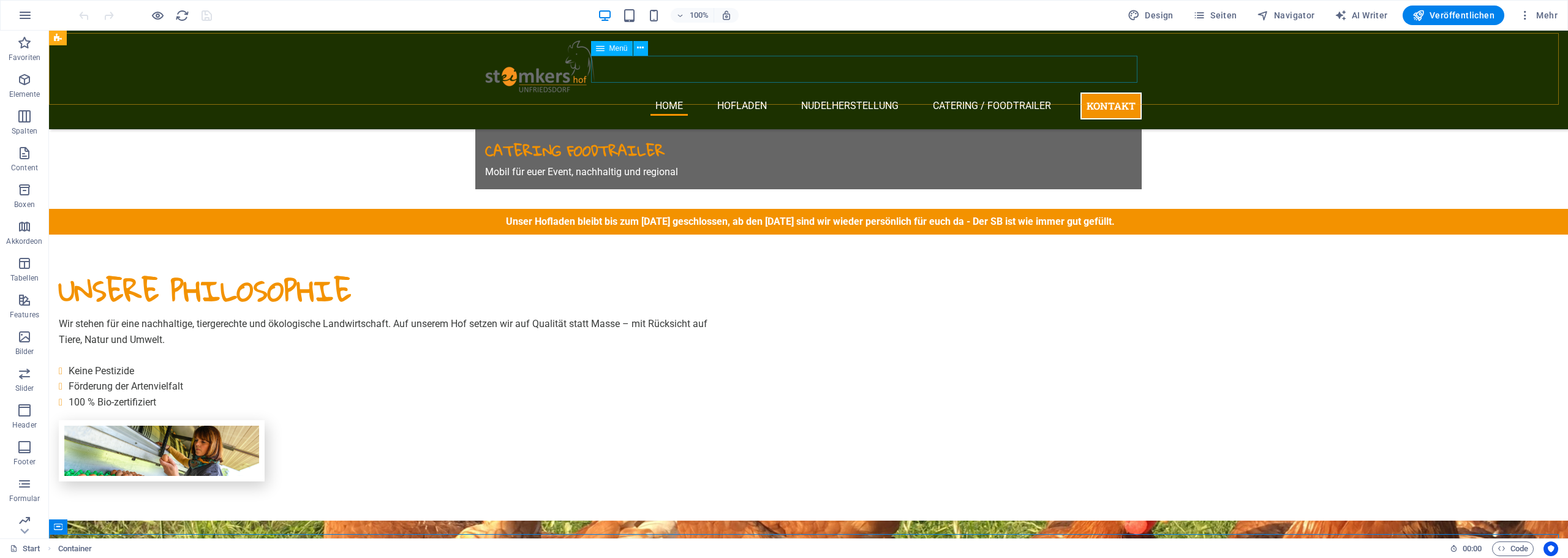
scroll to position [1042, 0]
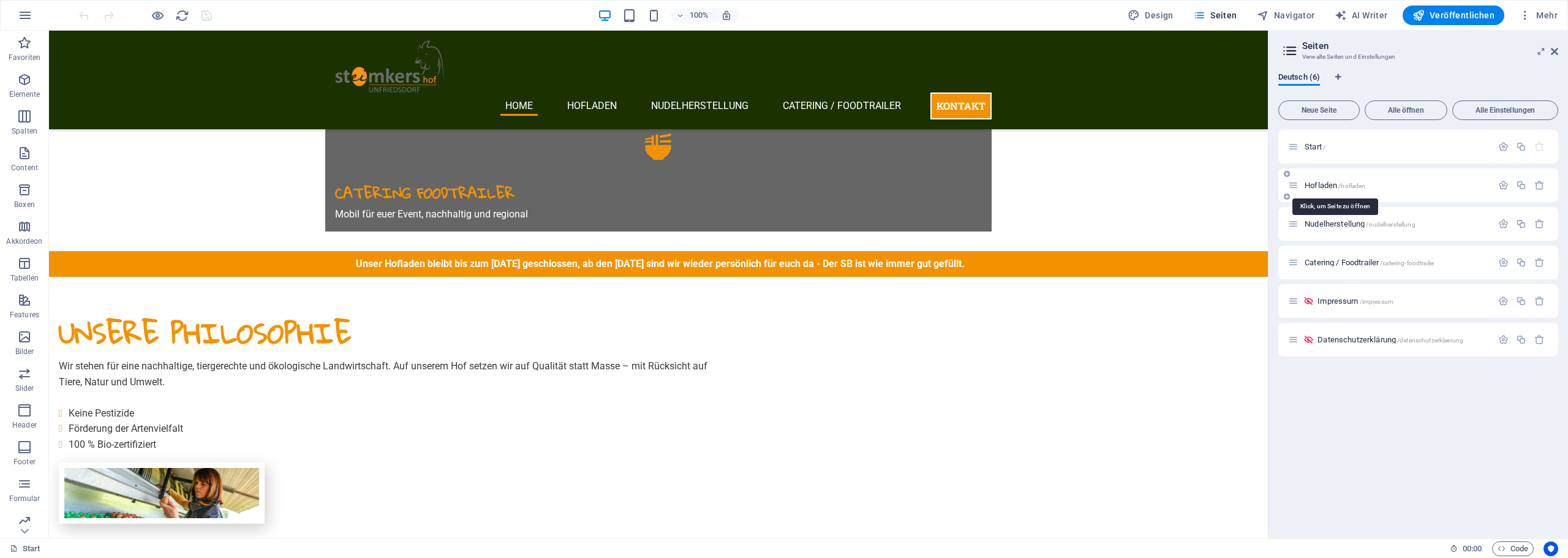
click at [1333, 182] on span "Hofladen /hofladen" at bounding box center [1334, 186] width 61 height 9
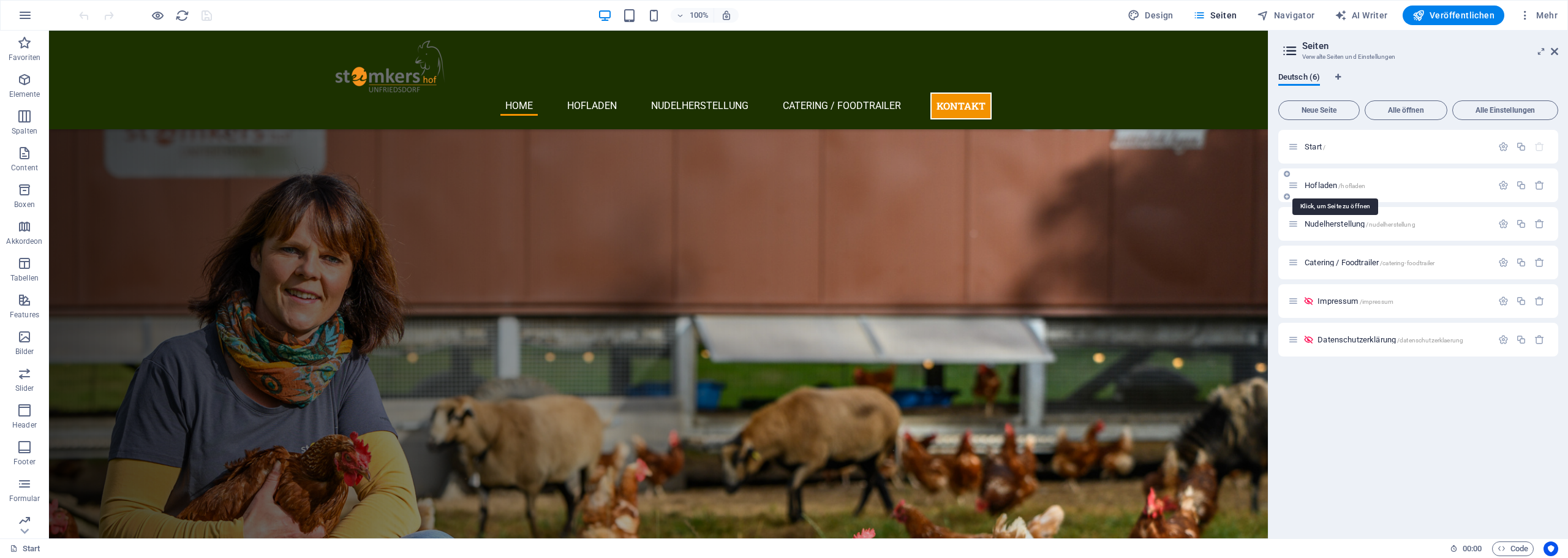
click at [1333, 182] on div "Hofladen /hofladen" at bounding box center [1418, 185] width 280 height 34
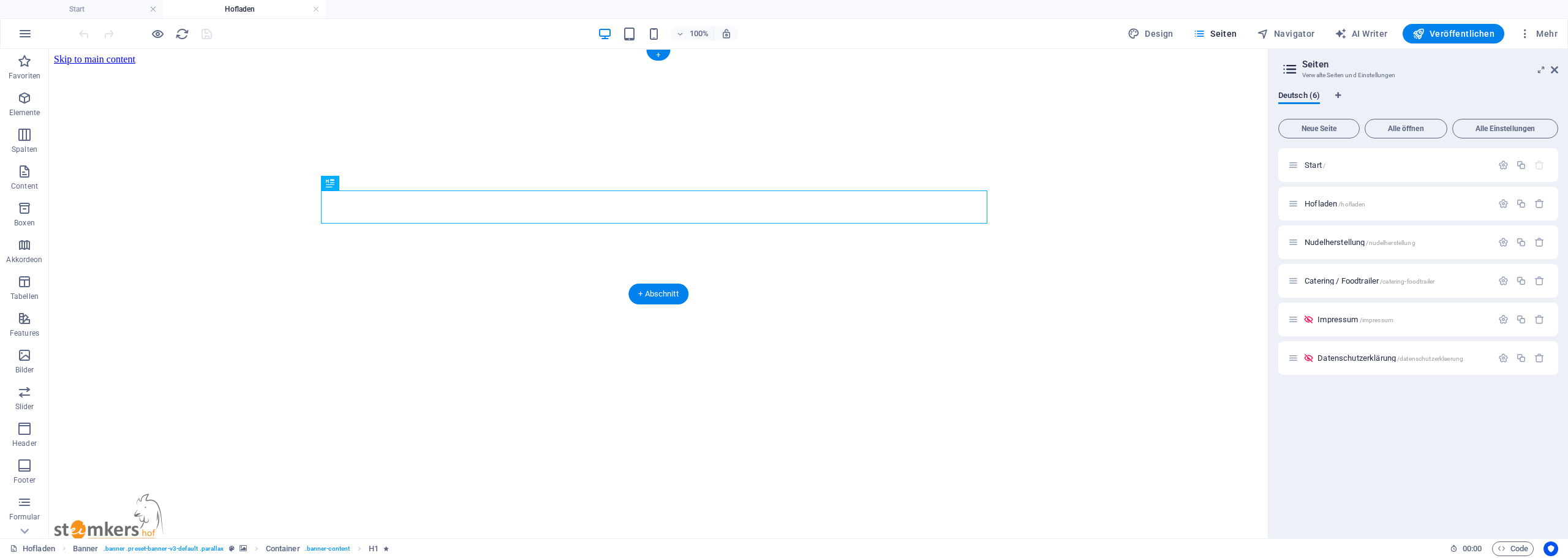
click at [1181, 65] on figure at bounding box center [658, 65] width 1209 height 0
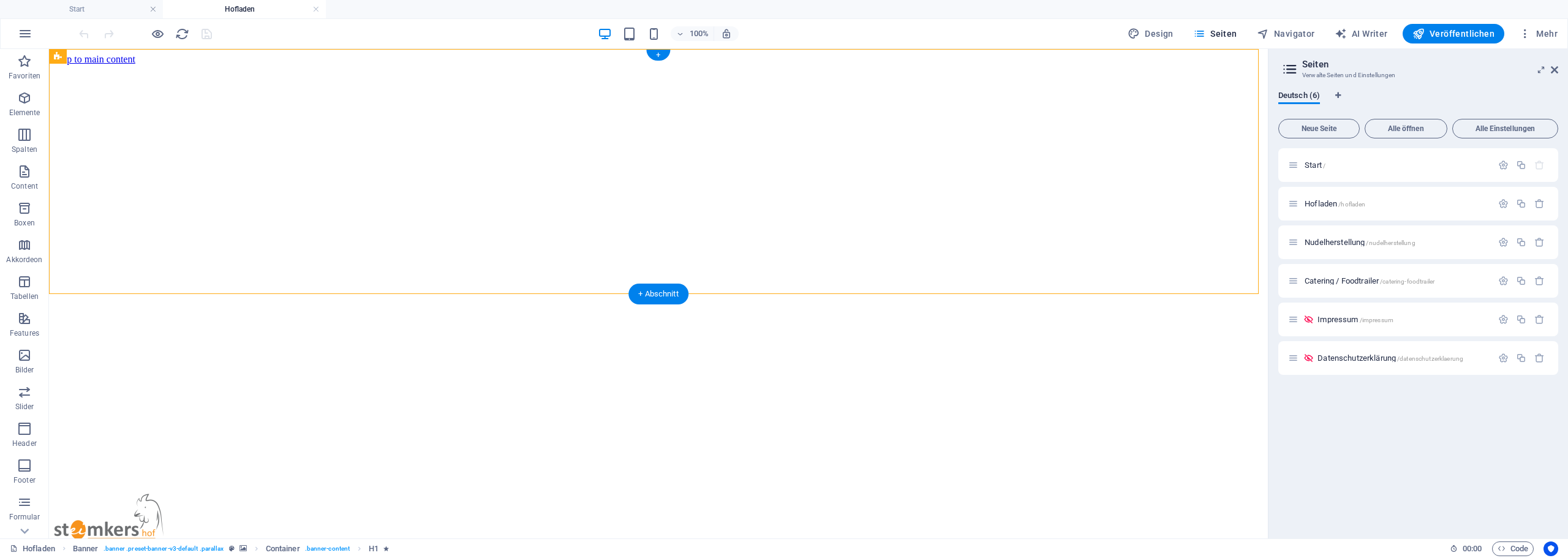
click at [1181, 65] on figure at bounding box center [658, 65] width 1209 height 0
select select "vh"
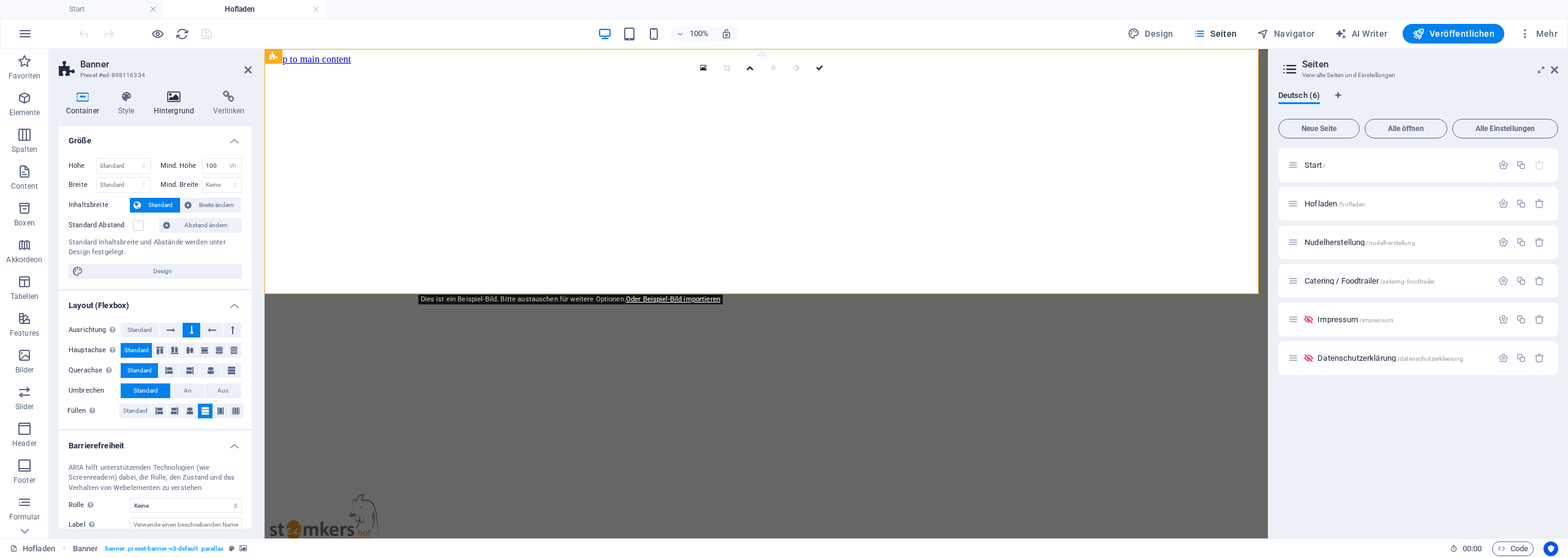
click at [184, 106] on h4 "Hintergrund" at bounding box center [176, 103] width 60 height 26
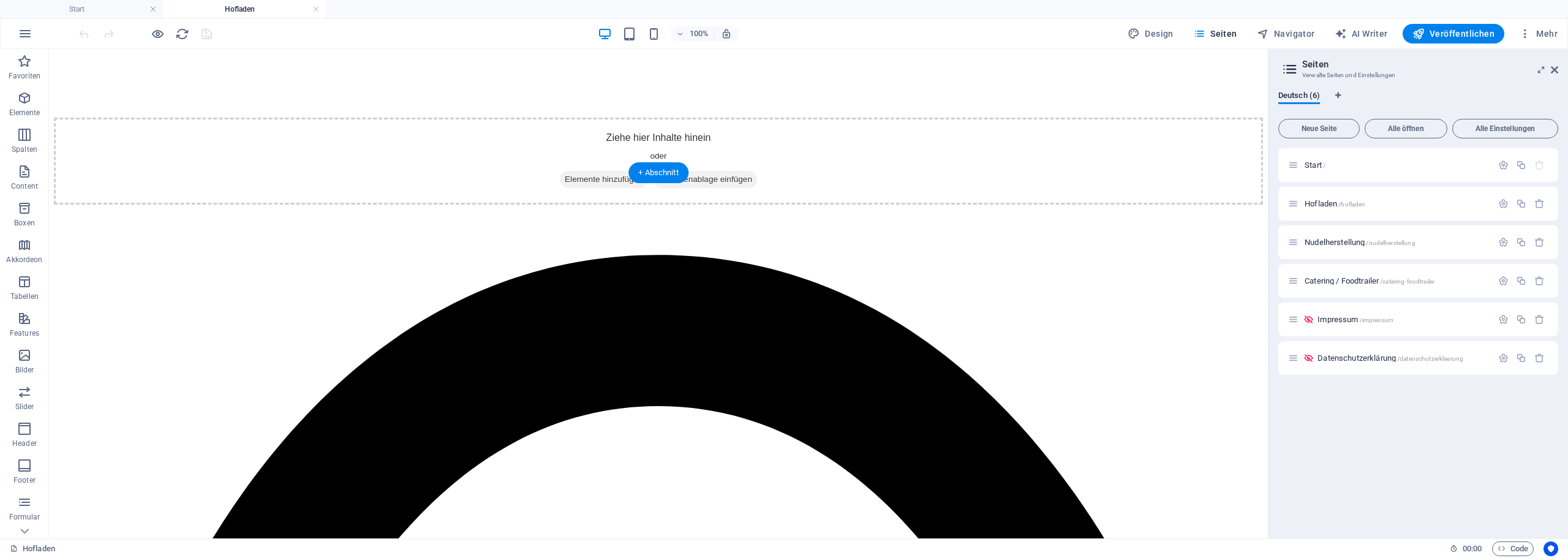
scroll to position [1608, 0]
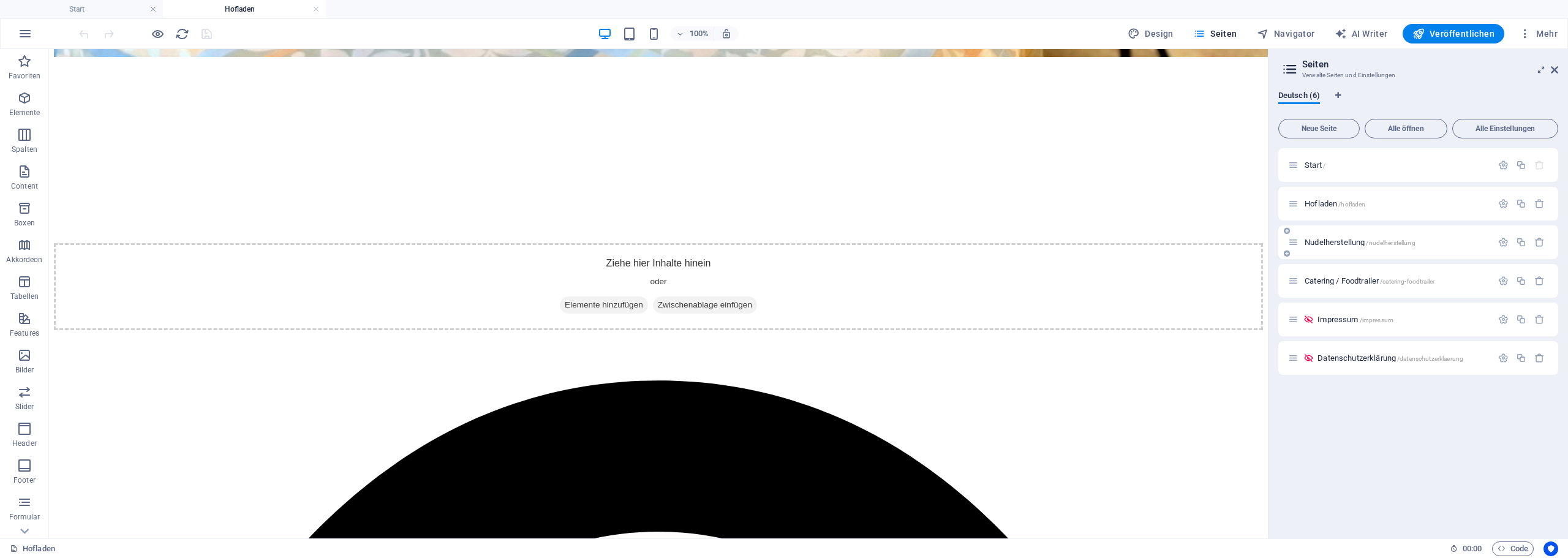
click at [1329, 239] on span "Nudelherstellung /nudelherstellung" at bounding box center [1360, 242] width 111 height 9
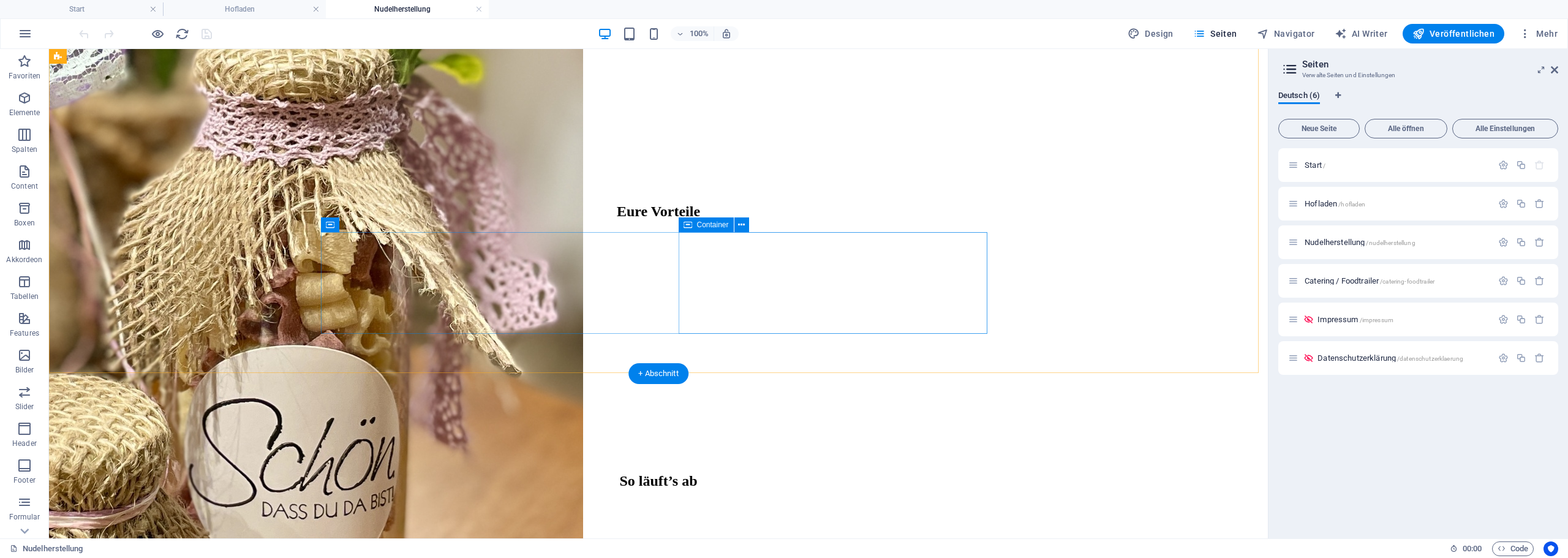
scroll to position [1564, 0]
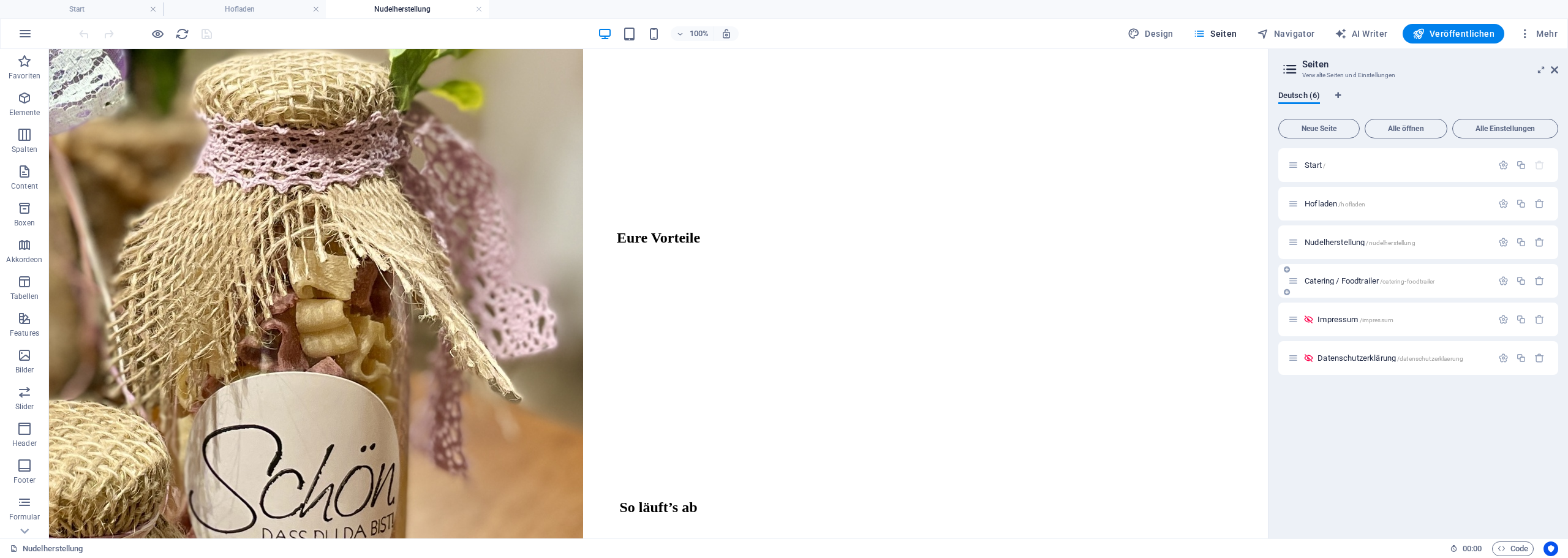
click at [1352, 281] on span "Catering / Foodtrailer /catering-foodtrailer" at bounding box center [1369, 281] width 130 height 9
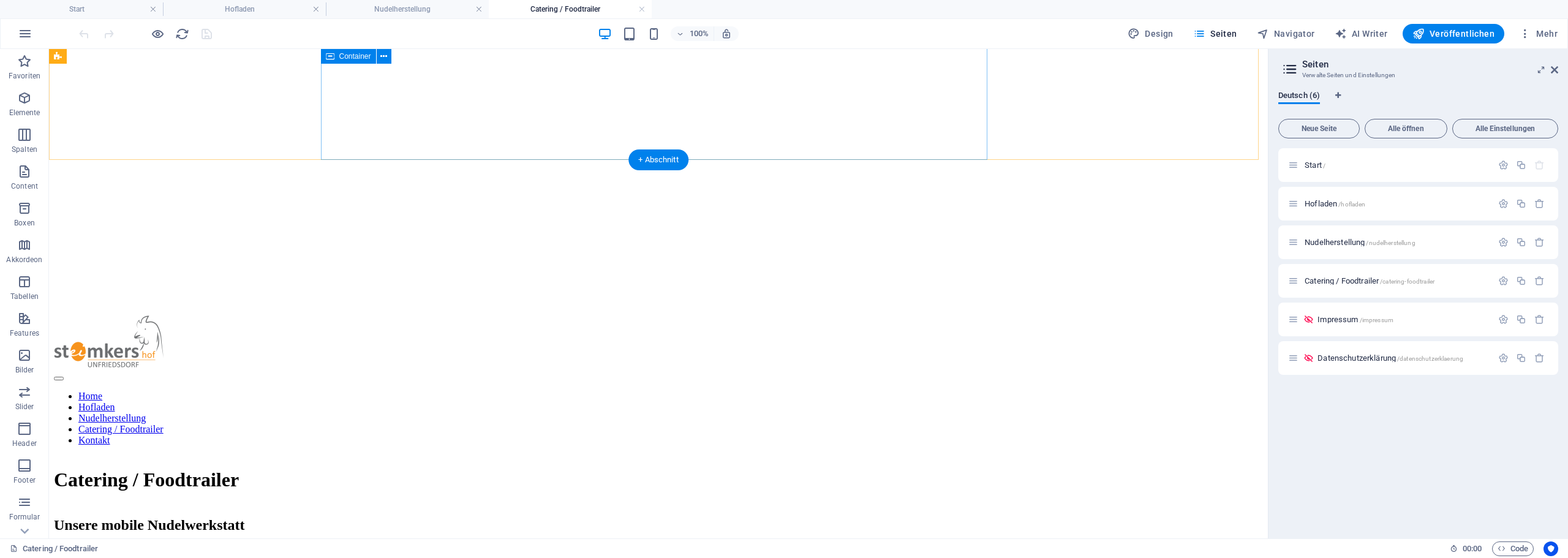
scroll to position [90, 0]
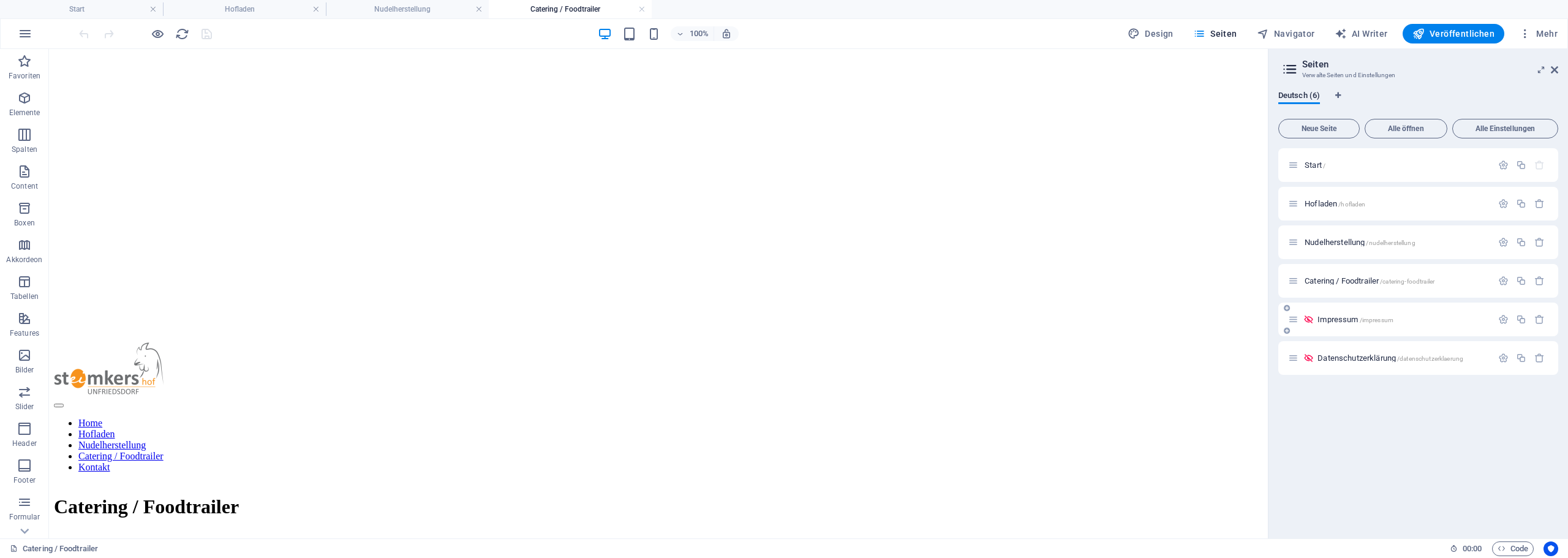
click at [1334, 319] on span "Impressum /impressum" at bounding box center [1355, 319] width 76 height 9
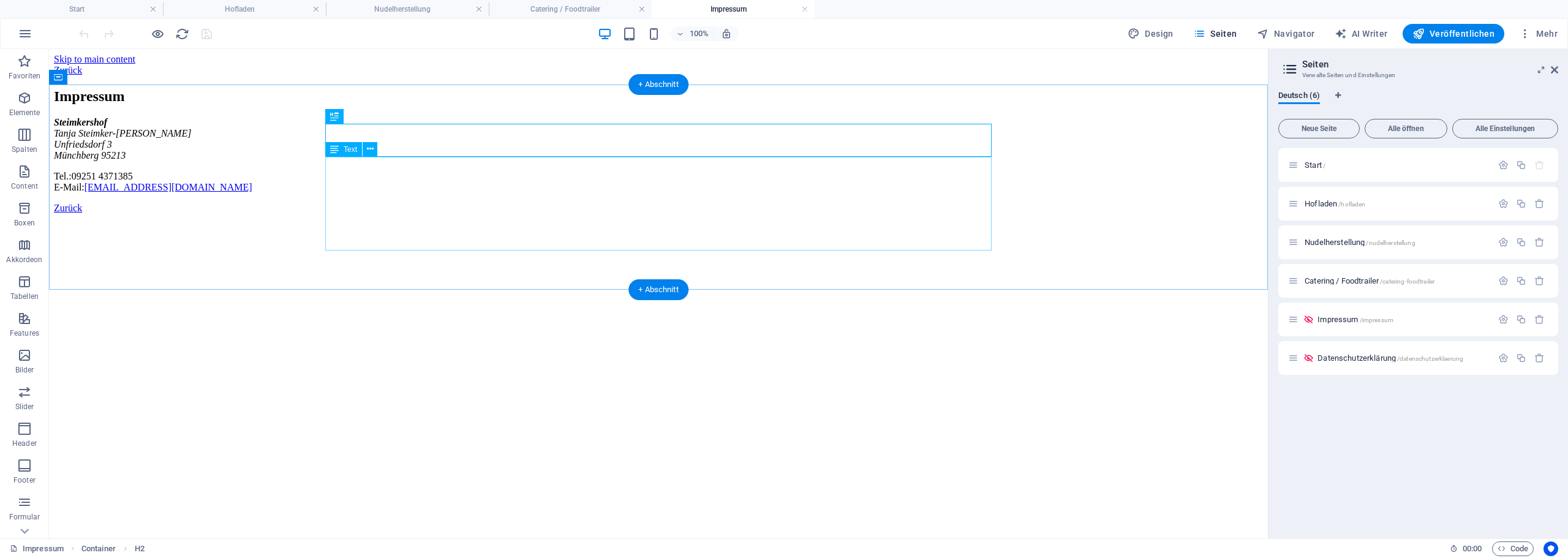
scroll to position [0, 0]
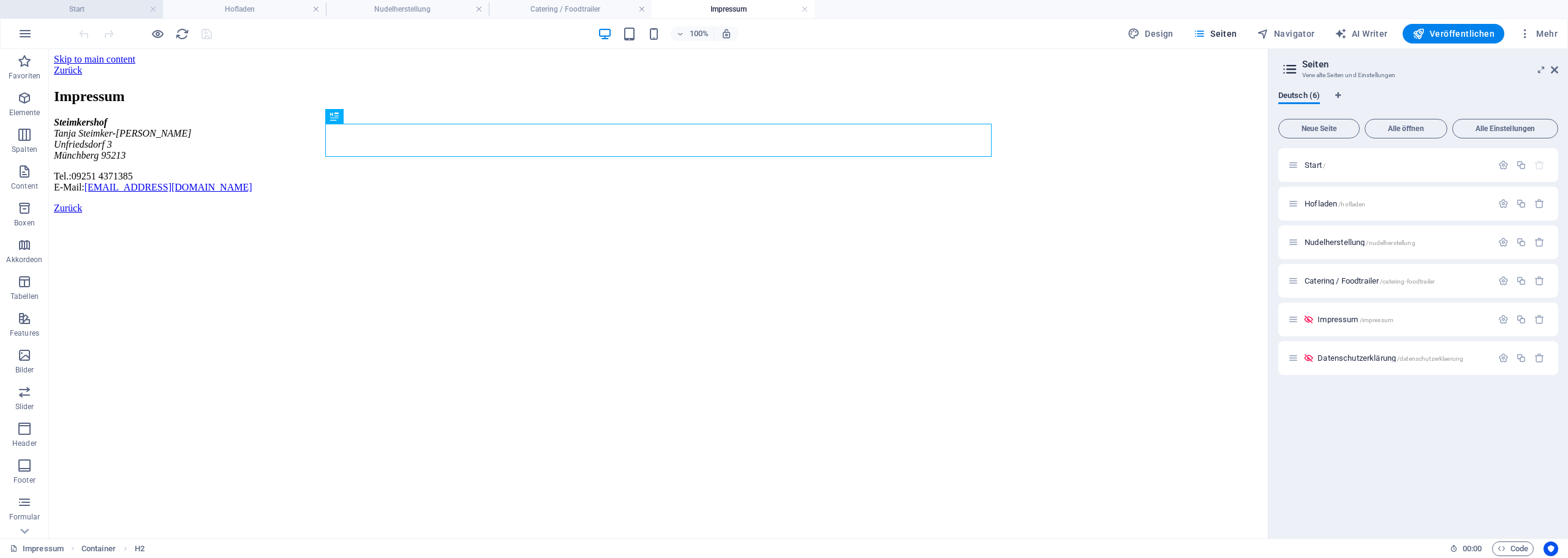
click at [99, 10] on h4 "Start" at bounding box center [81, 9] width 163 height 13
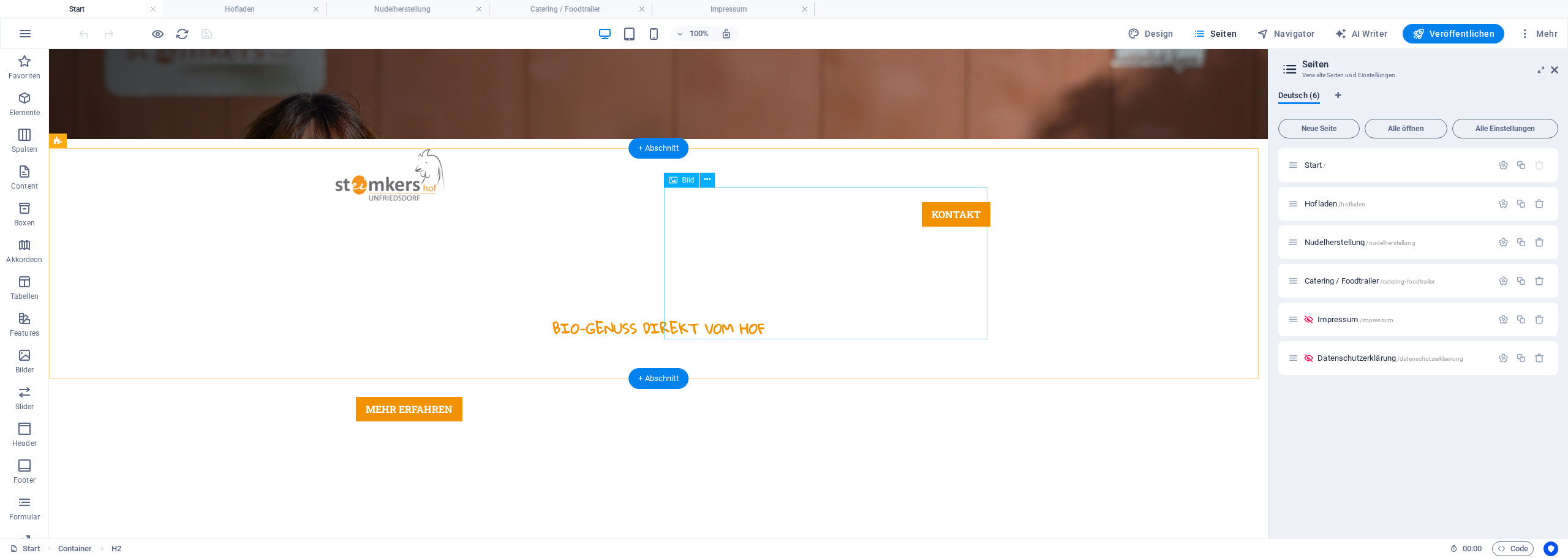
scroll to position [428, 0]
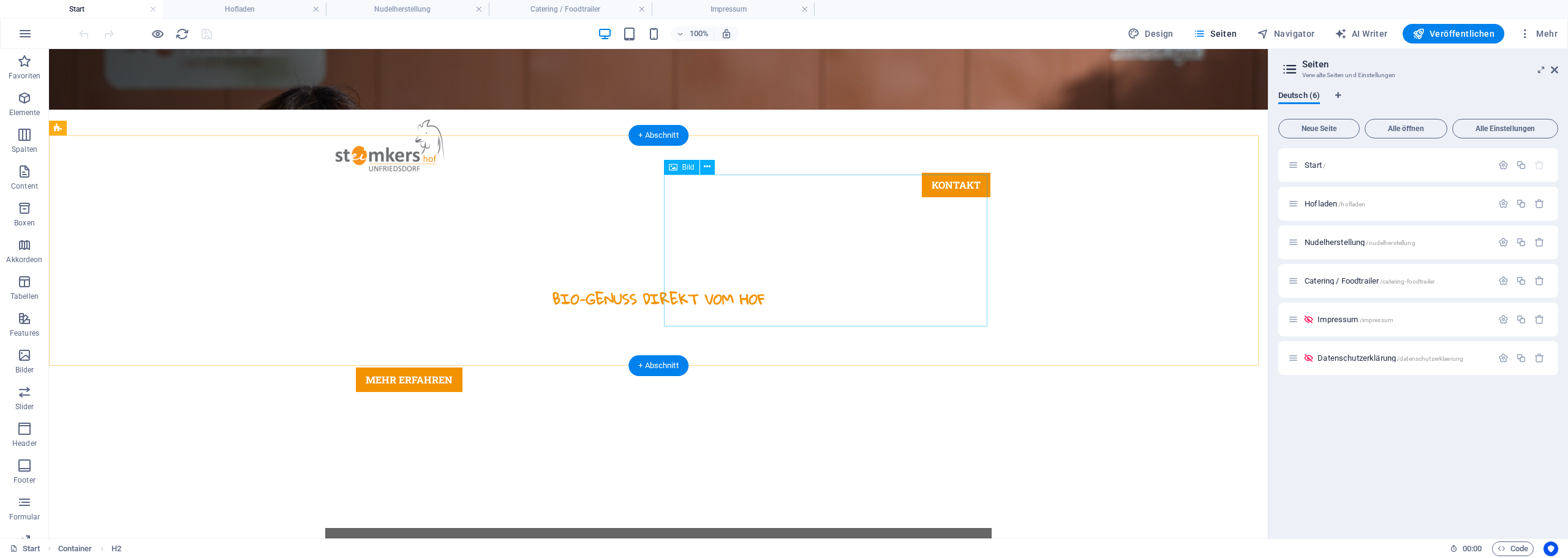
select select "%"
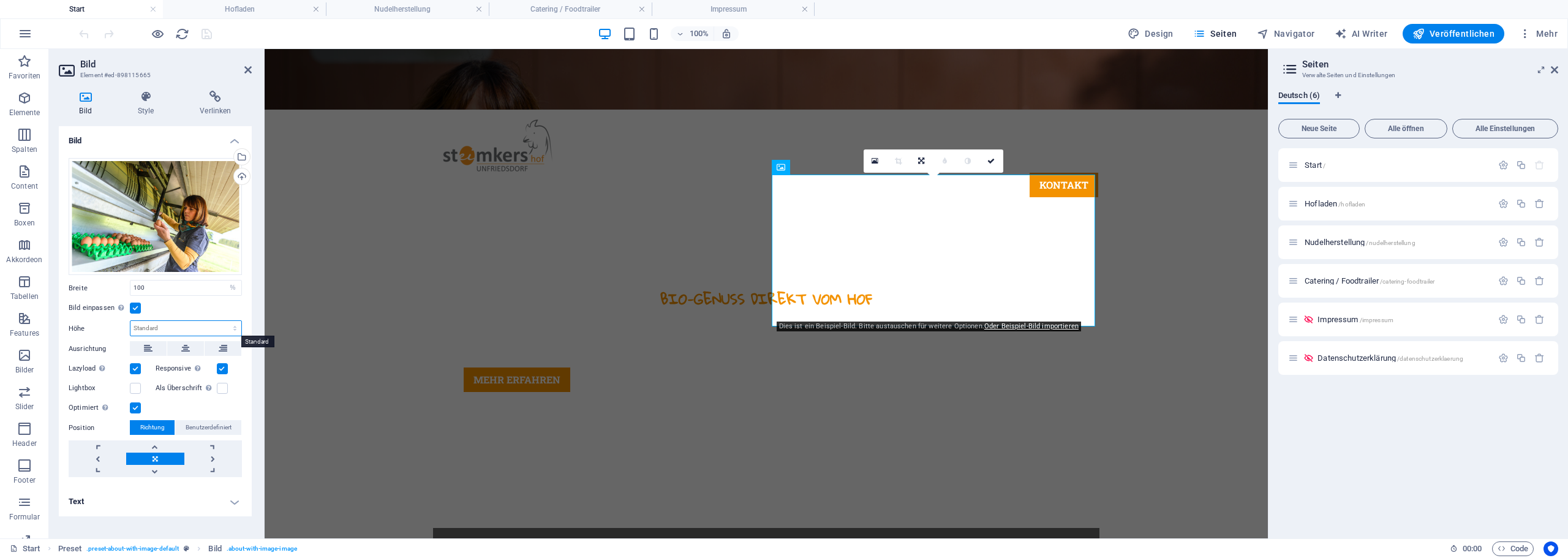
click at [158, 329] on select "Standard auto px" at bounding box center [186, 328] width 111 height 15
click at [130, 321] on select "Standard auto px" at bounding box center [186, 328] width 111 height 15
select select "DISABLED_OPTION_VALUE"
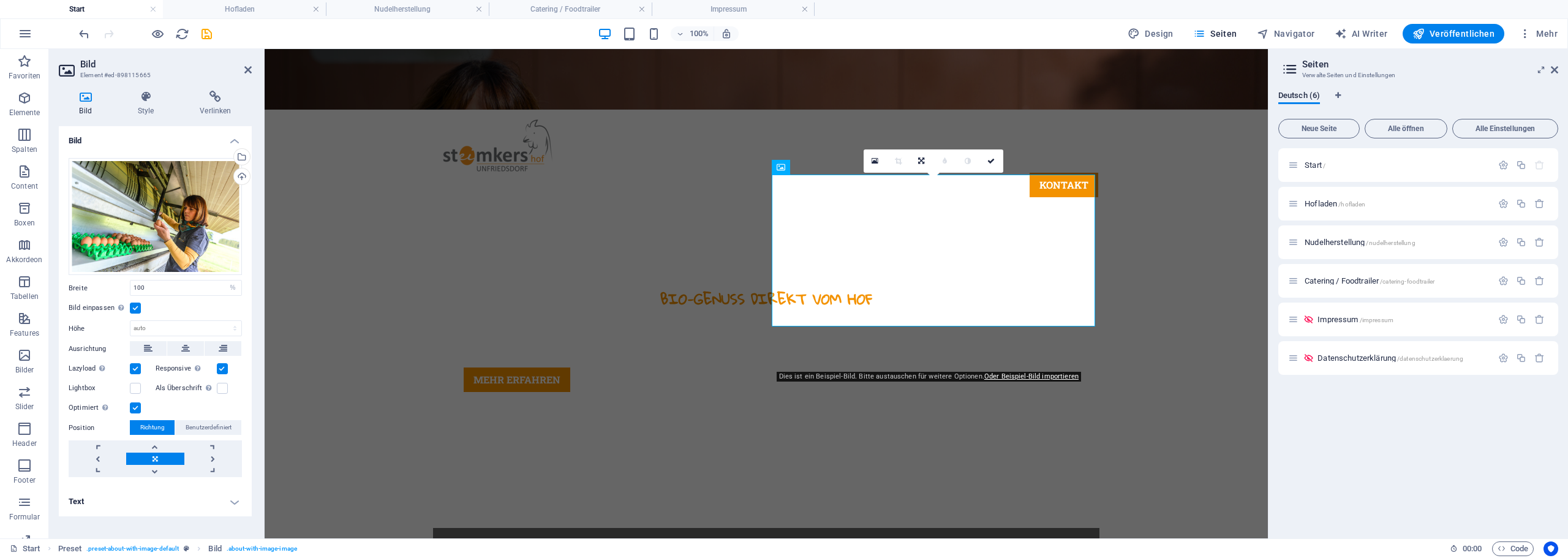
click at [220, 367] on label at bounding box center [222, 368] width 11 height 11
click at [0, 0] on input "Responsive Automatisch Retina-Bilder und kleinere Bilder auf Smartphones laden" at bounding box center [0, 0] width 0 height 0
click at [220, 368] on label at bounding box center [222, 368] width 11 height 11
click at [0, 0] on input "Responsive Automatisch Retina-Bilder und kleinere Bilder auf Smartphones laden" at bounding box center [0, 0] width 0 height 0
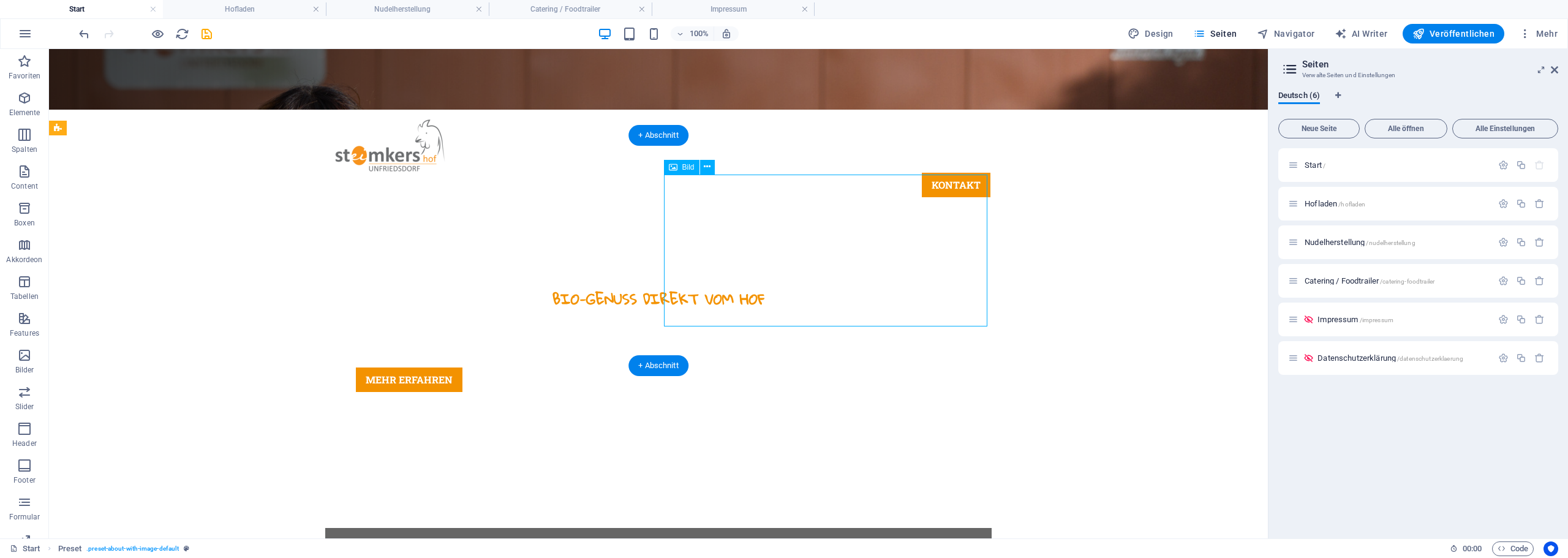
select select "%"
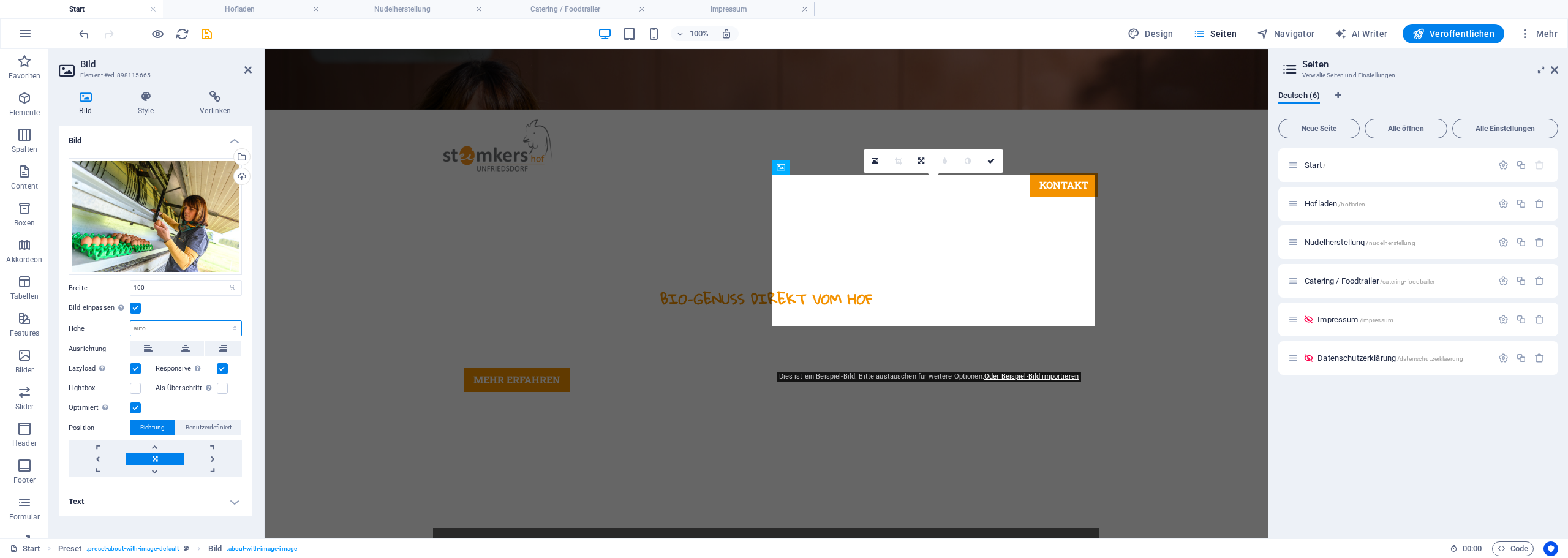
click at [141, 326] on select "Standard auto px" at bounding box center [186, 328] width 111 height 15
click at [130, 321] on select "Standard auto px" at bounding box center [186, 328] width 111 height 15
select select "DISABLED_OPTION_VALUE"
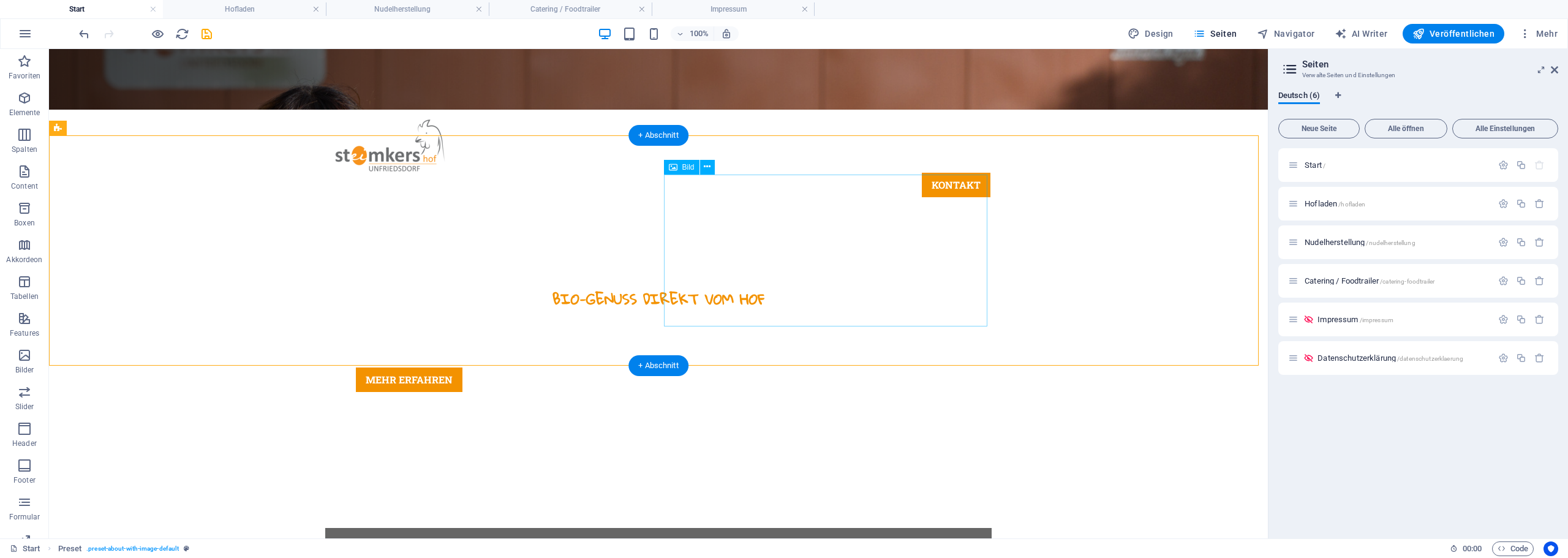
select select "%"
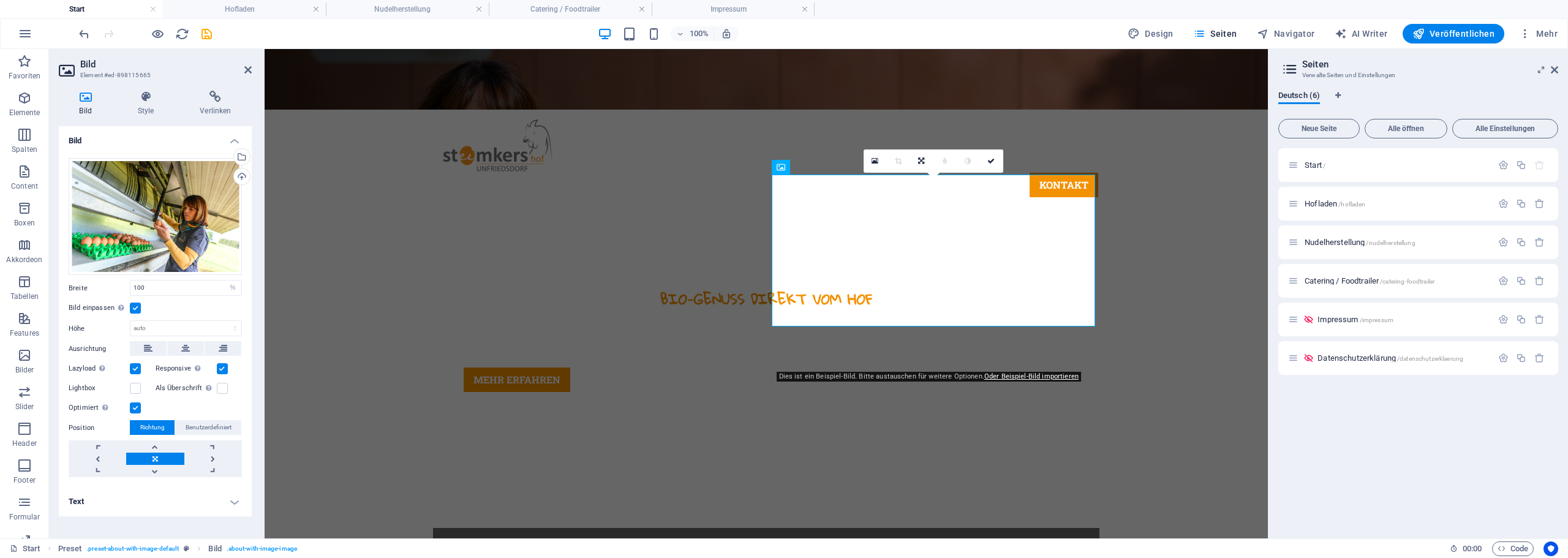
click at [135, 309] on label at bounding box center [135, 308] width 11 height 11
click at [0, 0] on input "Bild einpassen Bild automatisch anhand einer fixen Breite und Höhe einpassen" at bounding box center [0, 0] width 0 height 0
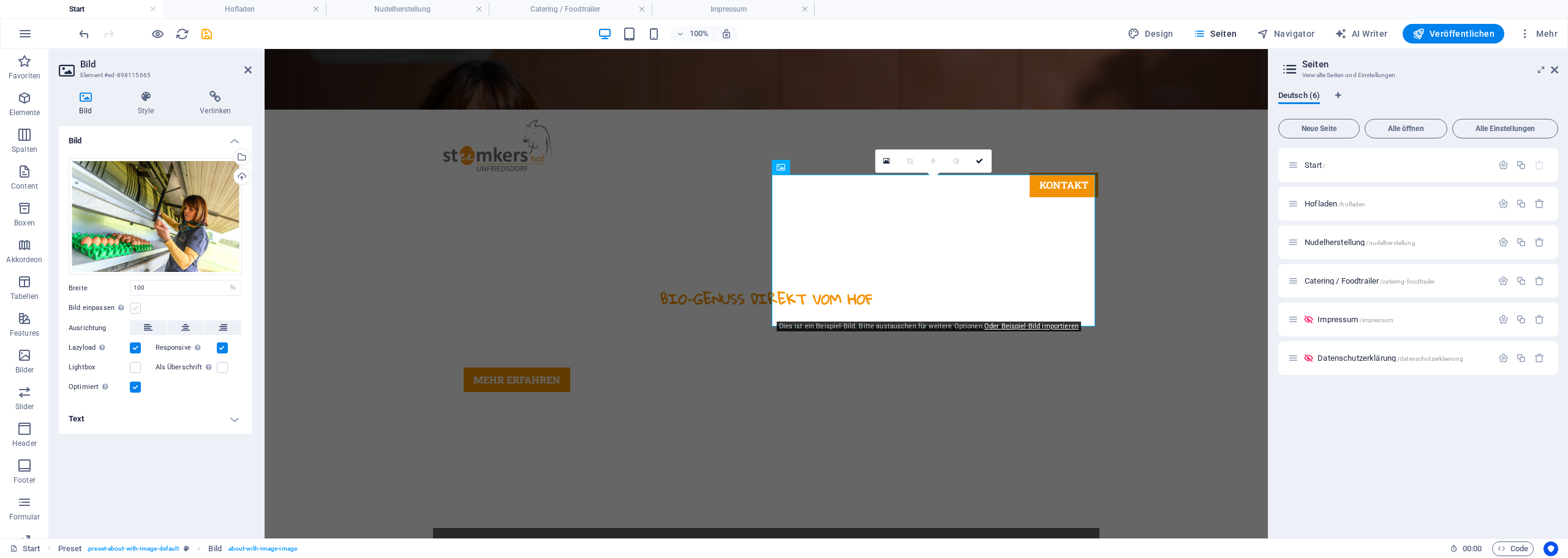
click at [135, 309] on label at bounding box center [135, 308] width 11 height 11
click at [0, 0] on input "Bild einpassen Bild automatisch anhand einer fixen Breite und Höhe einpassen" at bounding box center [0, 0] width 0 height 0
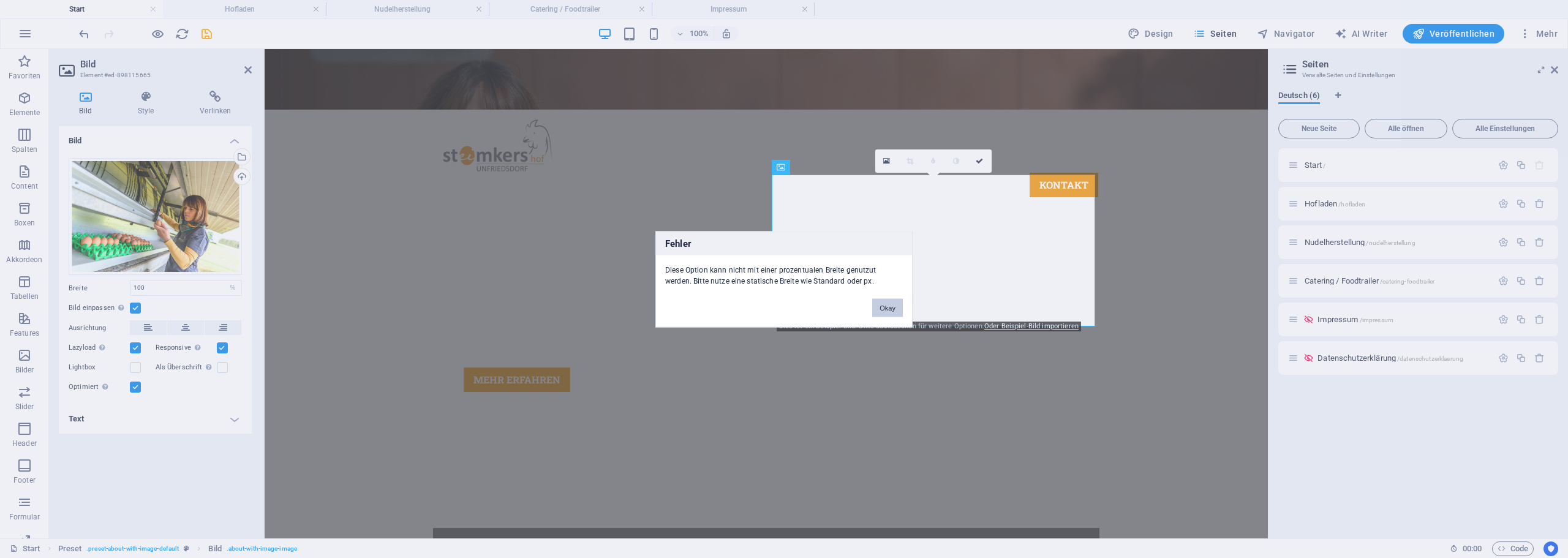
drag, startPoint x: 889, startPoint y: 307, endPoint x: 610, endPoint y: 259, distance: 283.1
click at [889, 307] on button "Okay" at bounding box center [887, 307] width 31 height 19
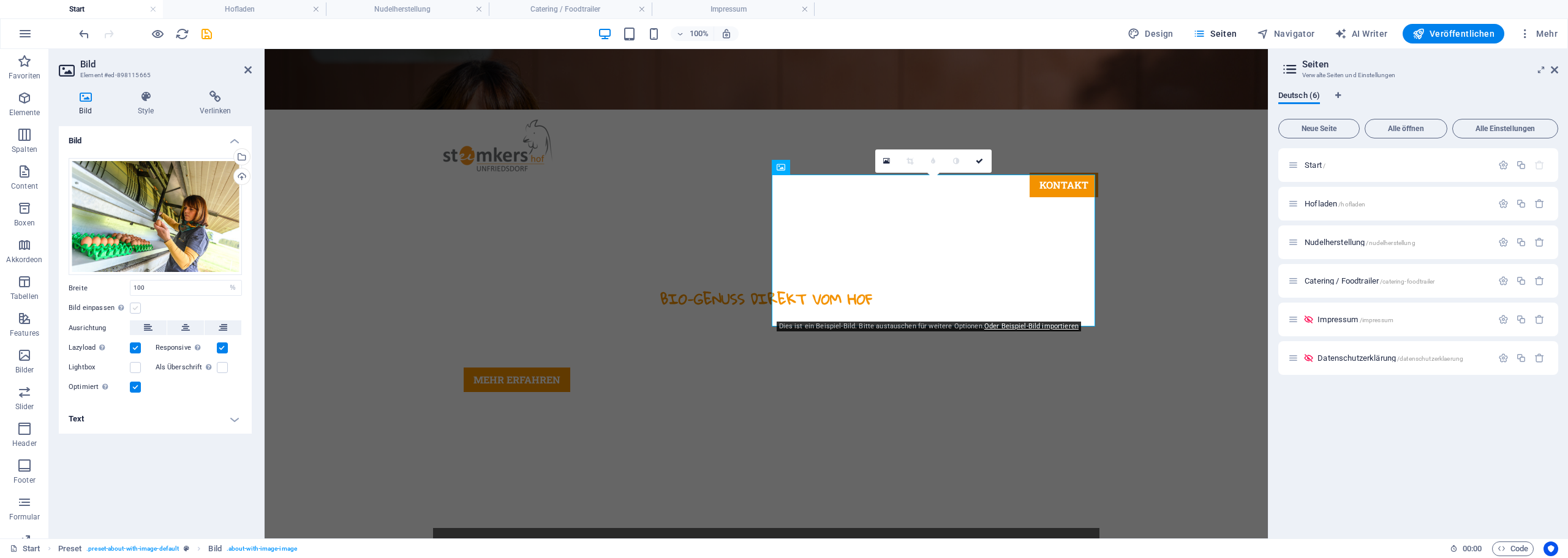
click at [131, 309] on label at bounding box center [135, 308] width 11 height 11
click at [0, 0] on input "Bild einpassen Bild automatisch anhand einer fixen Breite und Höhe einpassen" at bounding box center [0, 0] width 0 height 0
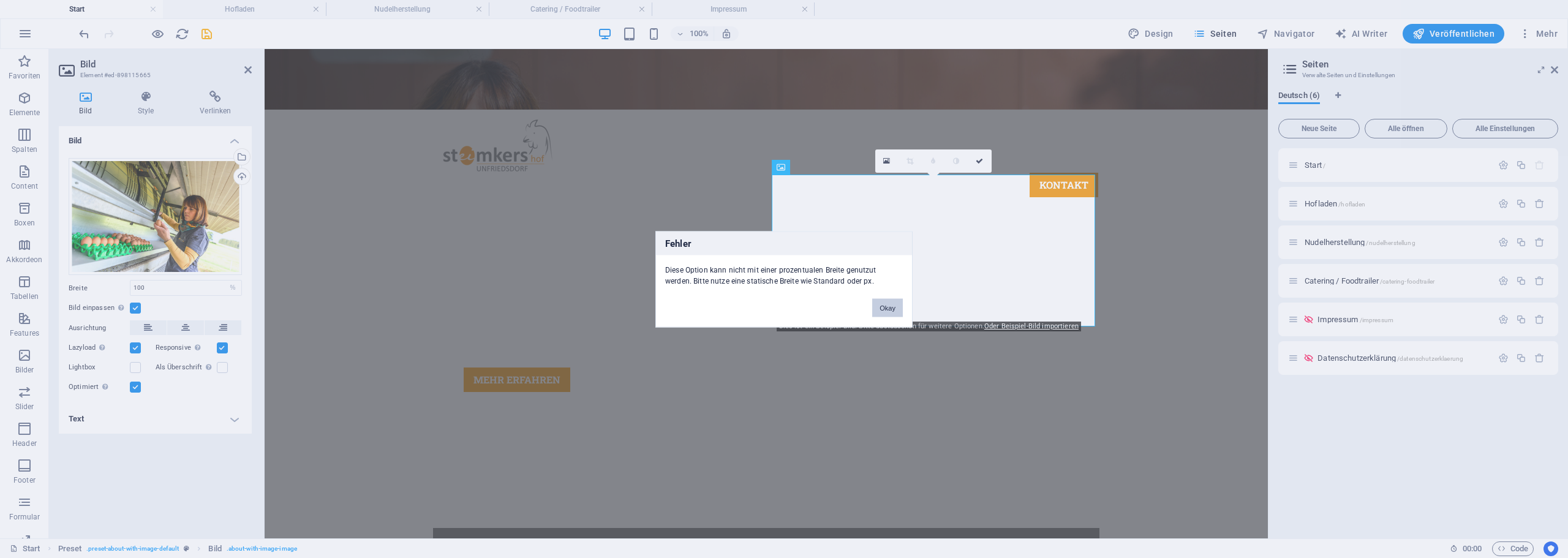
drag, startPoint x: 889, startPoint y: 310, endPoint x: 617, endPoint y: 261, distance: 276.4
click at [889, 310] on button "Okay" at bounding box center [887, 307] width 31 height 19
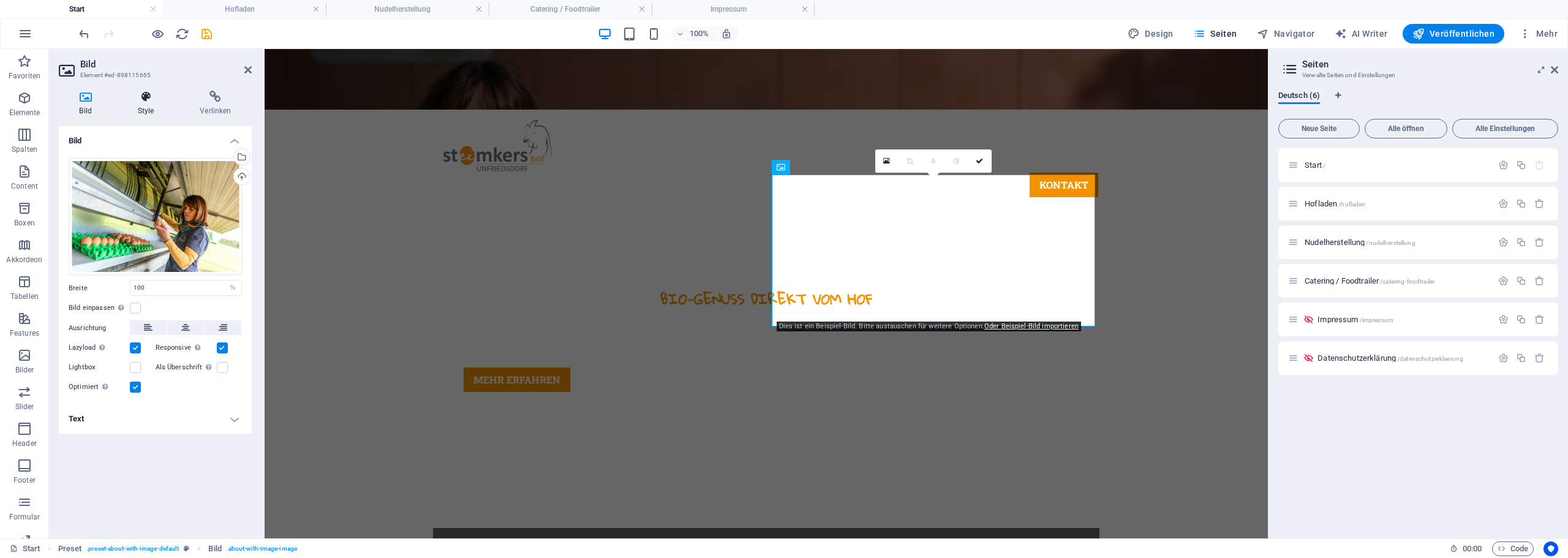
click at [154, 108] on h4 "Style" at bounding box center [148, 103] width 63 height 26
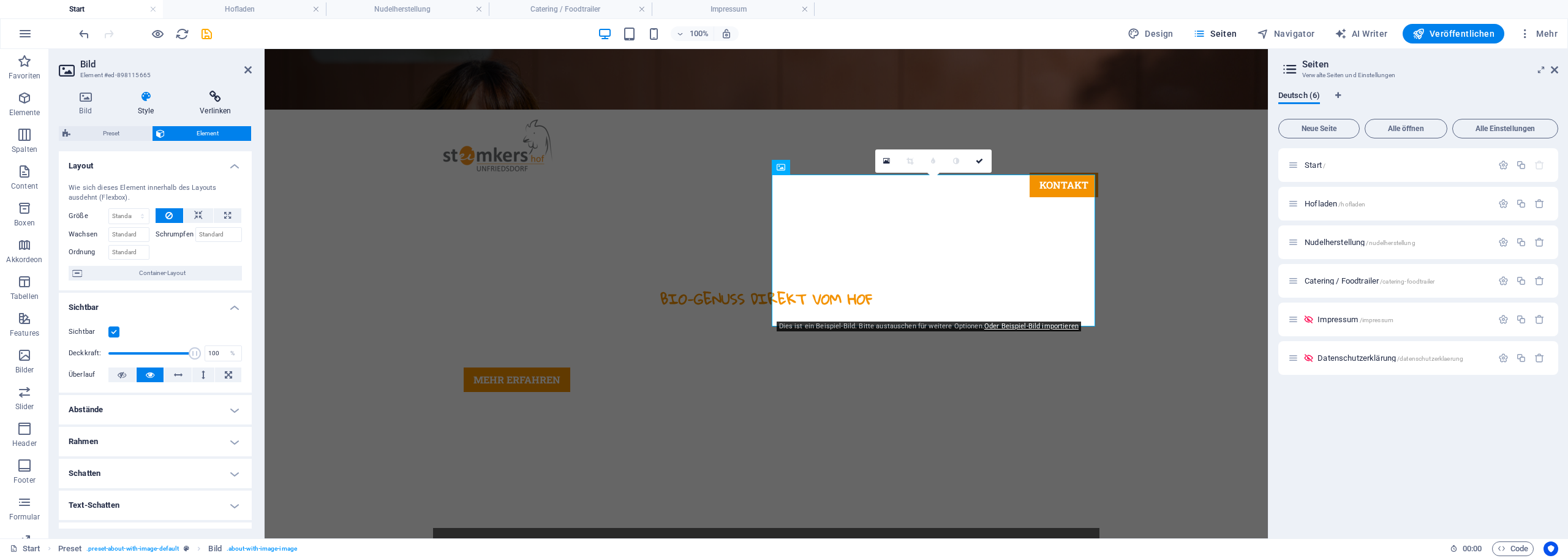
click at [221, 98] on icon at bounding box center [216, 96] width 73 height 12
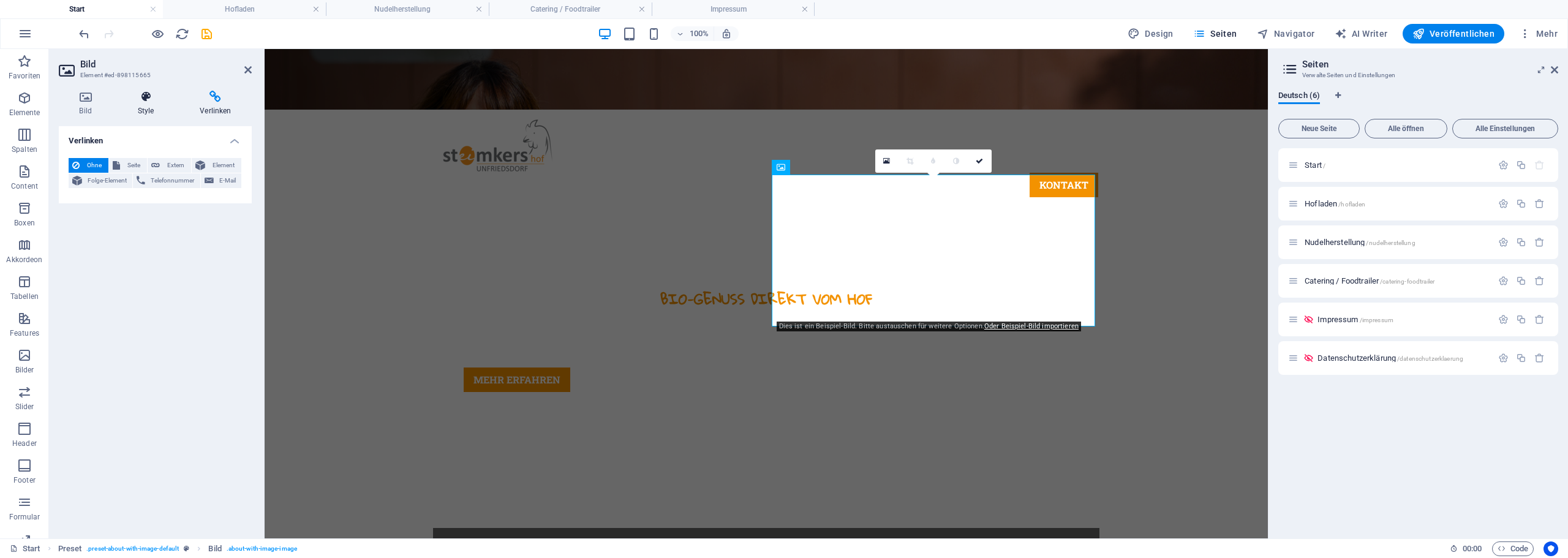
click at [142, 108] on h4 "Style" at bounding box center [148, 103] width 63 height 26
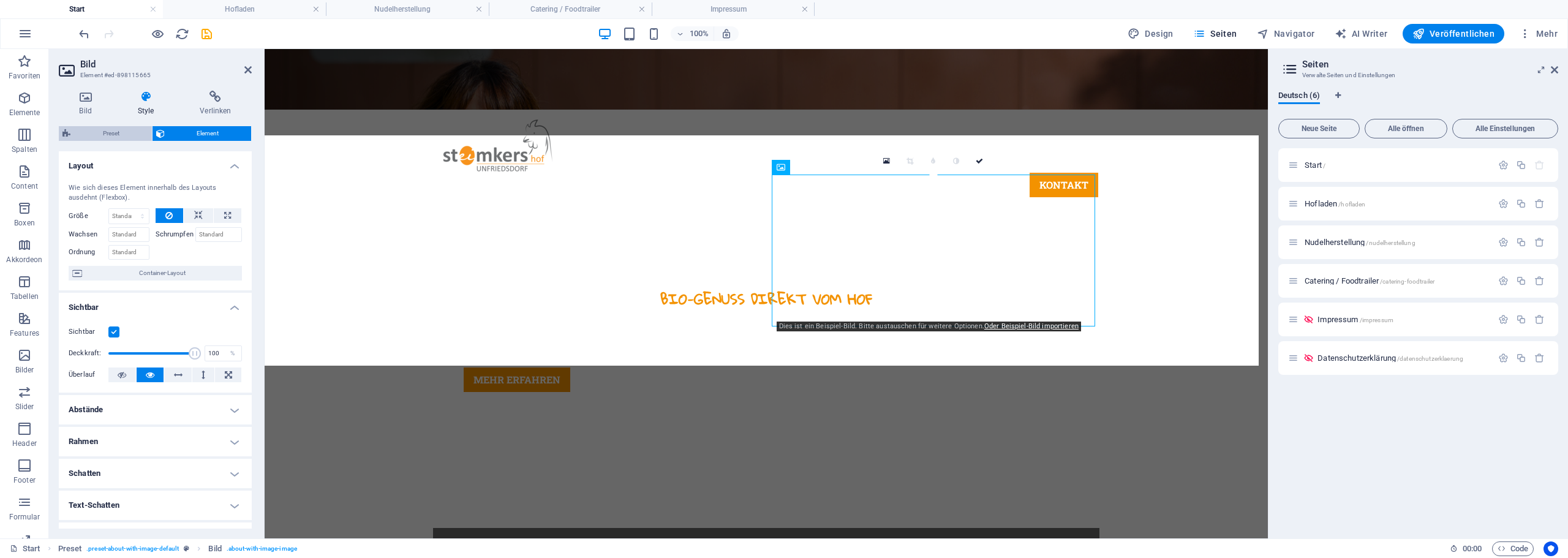
click at [96, 131] on span "Preset" at bounding box center [110, 134] width 74 height 15
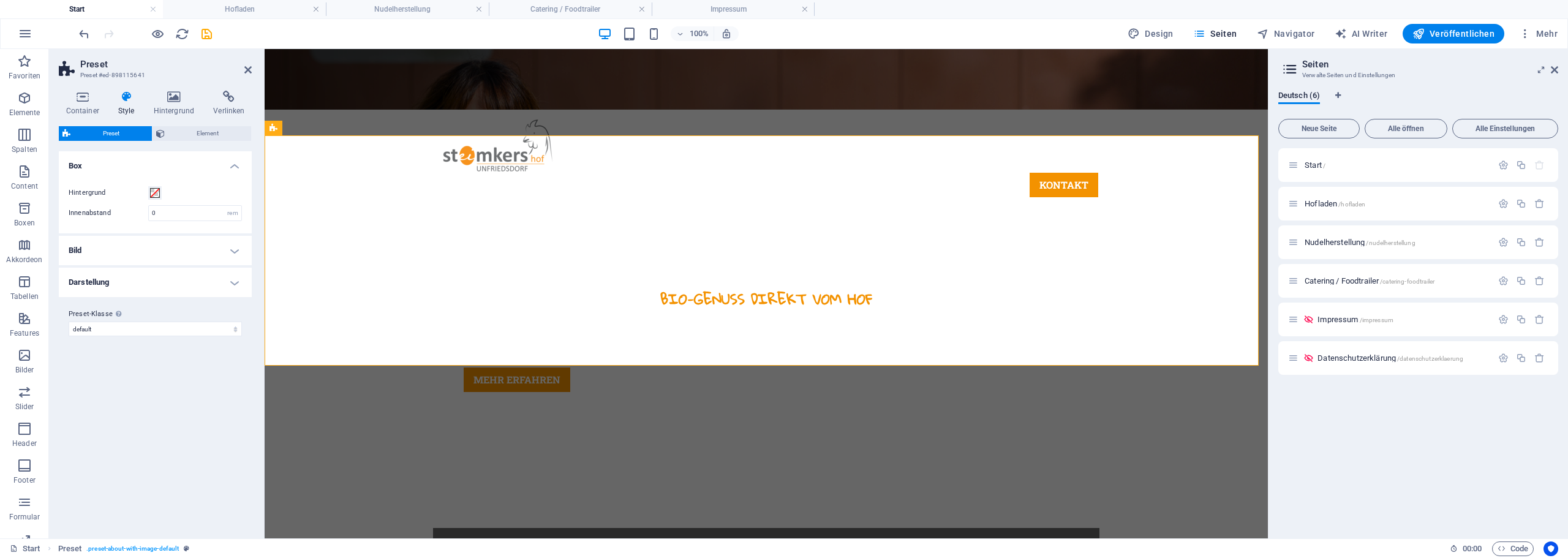
click at [161, 240] on h4 "Bild" at bounding box center [155, 250] width 193 height 29
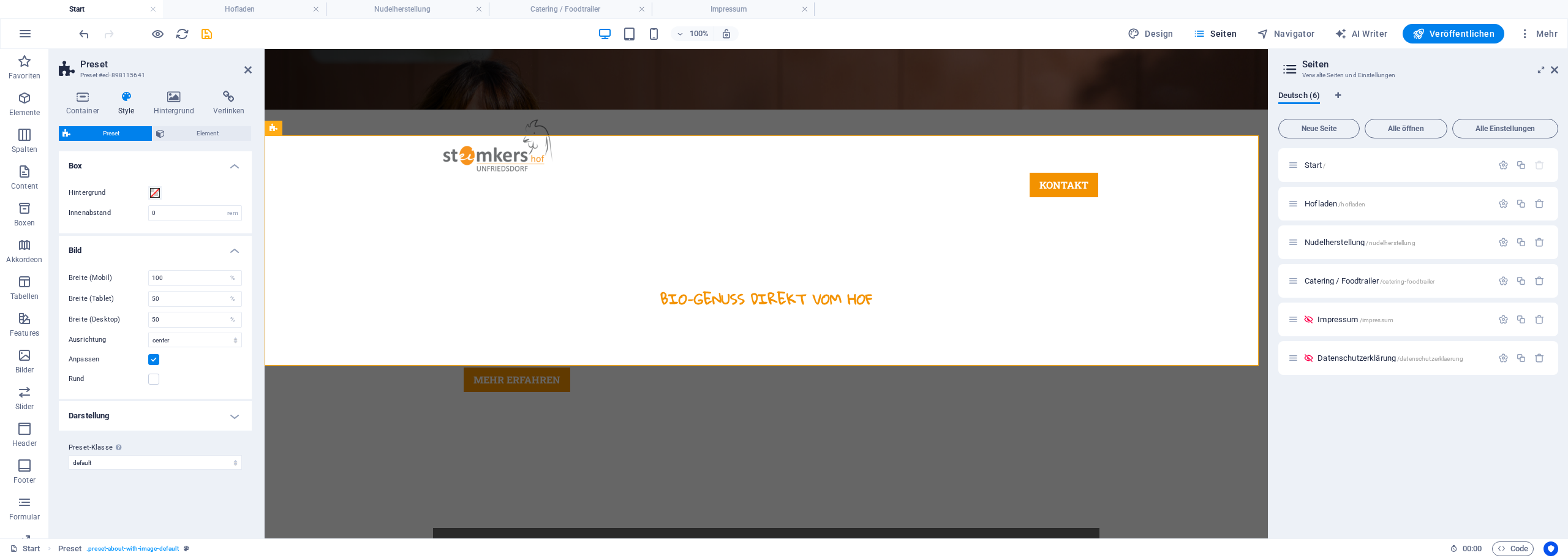
click at [148, 406] on h4 "Darstellung" at bounding box center [155, 416] width 193 height 29
click at [148, 406] on h4 "Darstellung" at bounding box center [155, 412] width 193 height 22
click at [148, 406] on h4 "Darstellung" at bounding box center [155, 416] width 193 height 29
click at [148, 406] on h4 "Darstellung" at bounding box center [155, 412] width 193 height 22
click at [154, 360] on label at bounding box center [154, 359] width 11 height 11
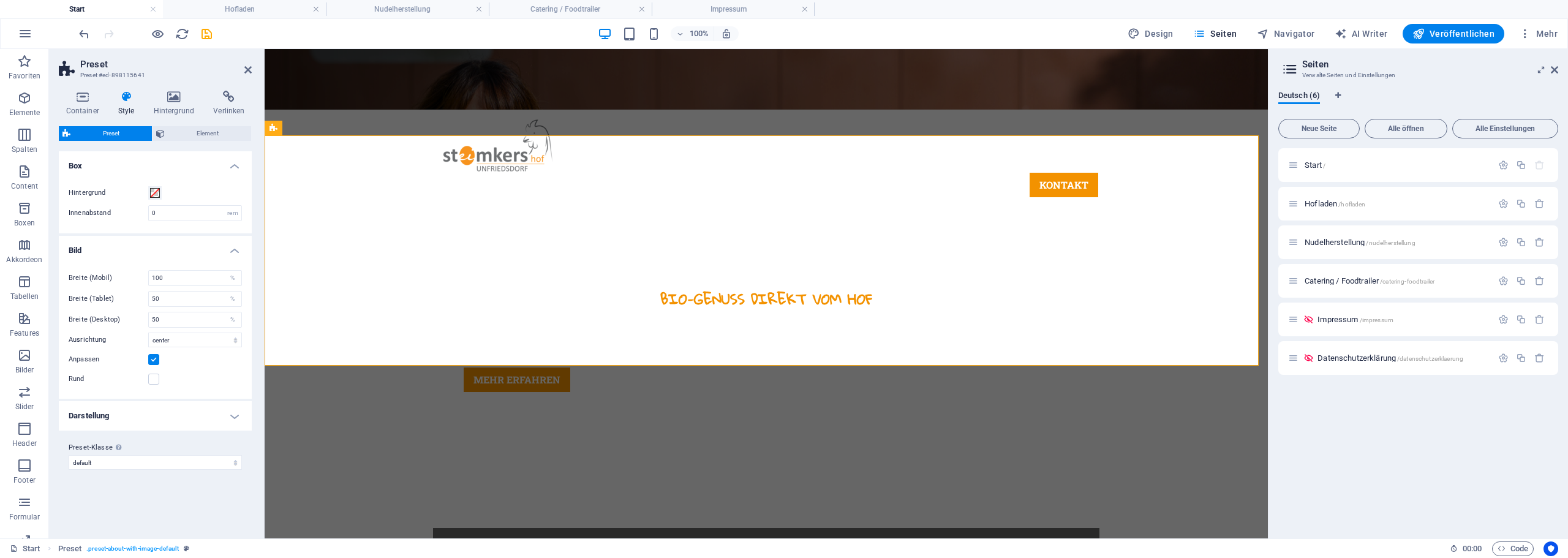
click at [0, 0] on input "Anpassen" at bounding box center [0, 0] width 0 height 0
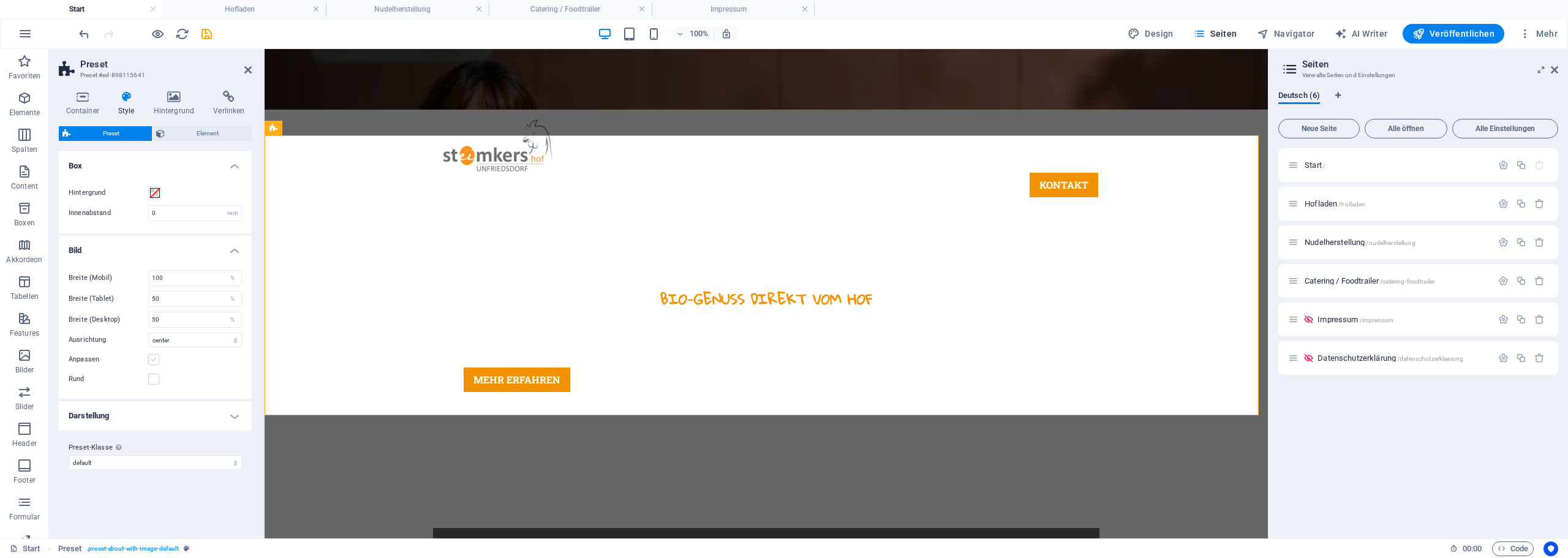
click at [152, 362] on label at bounding box center [154, 359] width 11 height 11
click at [0, 0] on input "Anpassen" at bounding box center [0, 0] width 0 height 0
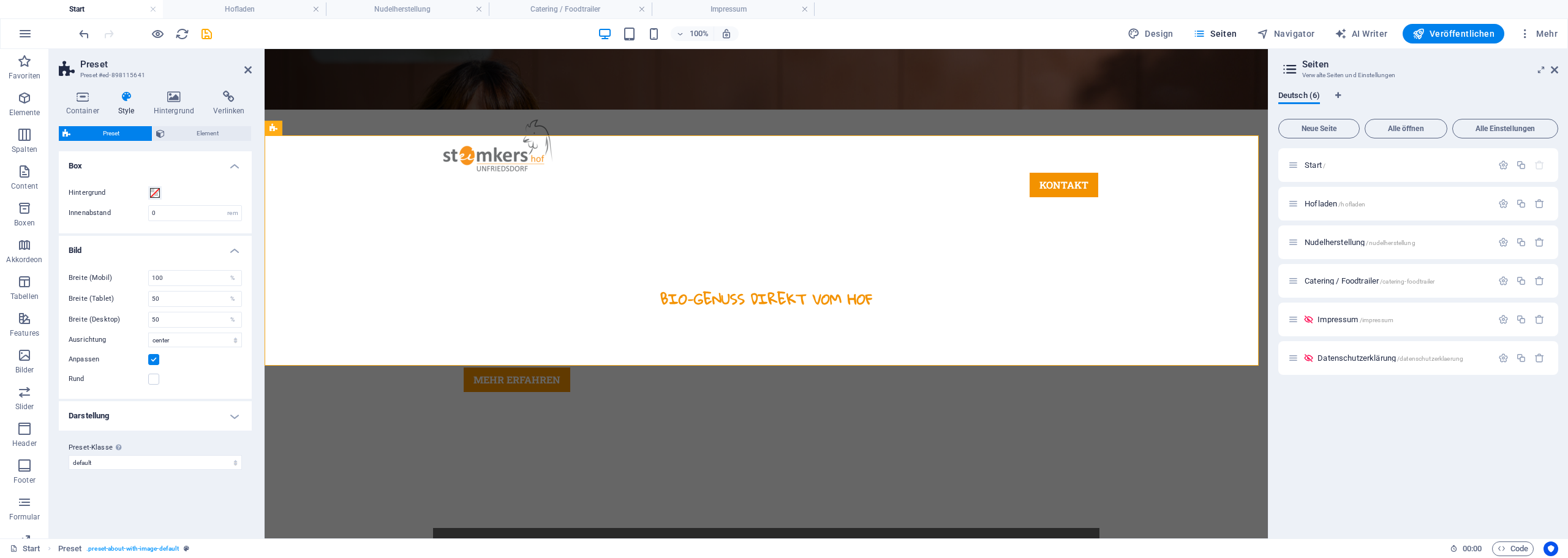
click at [152, 362] on label at bounding box center [154, 359] width 11 height 11
click at [0, 0] on input "Anpassen" at bounding box center [0, 0] width 0 height 0
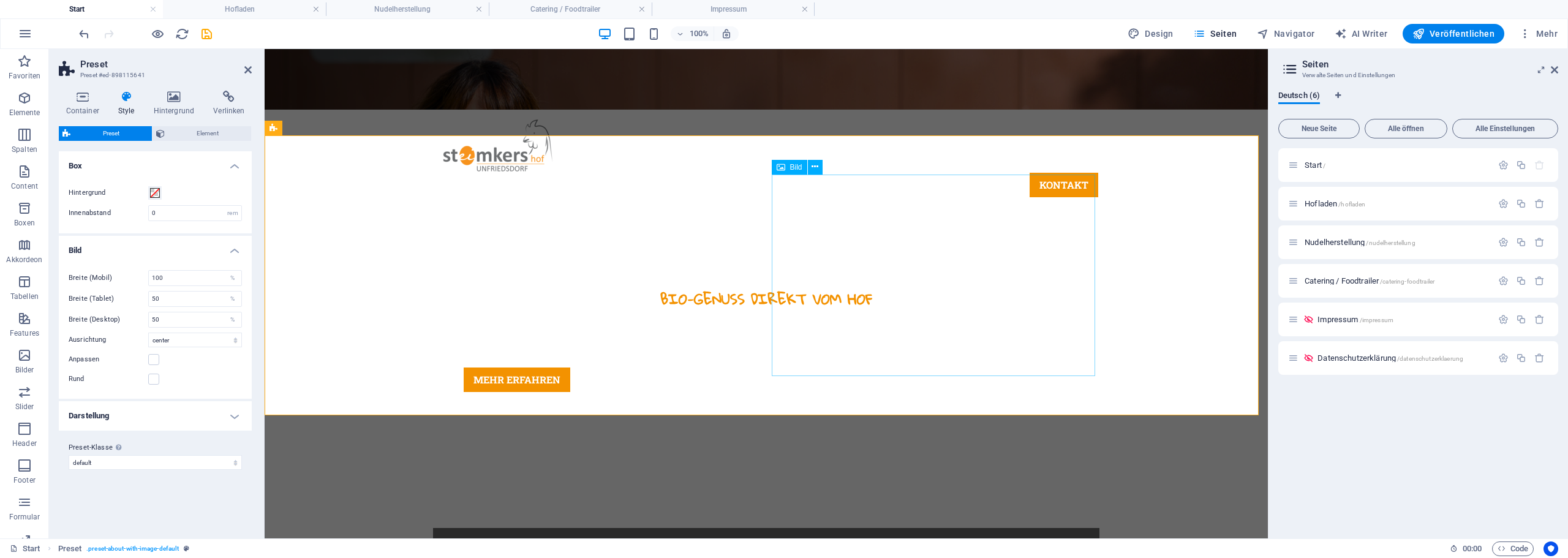
select select "%"
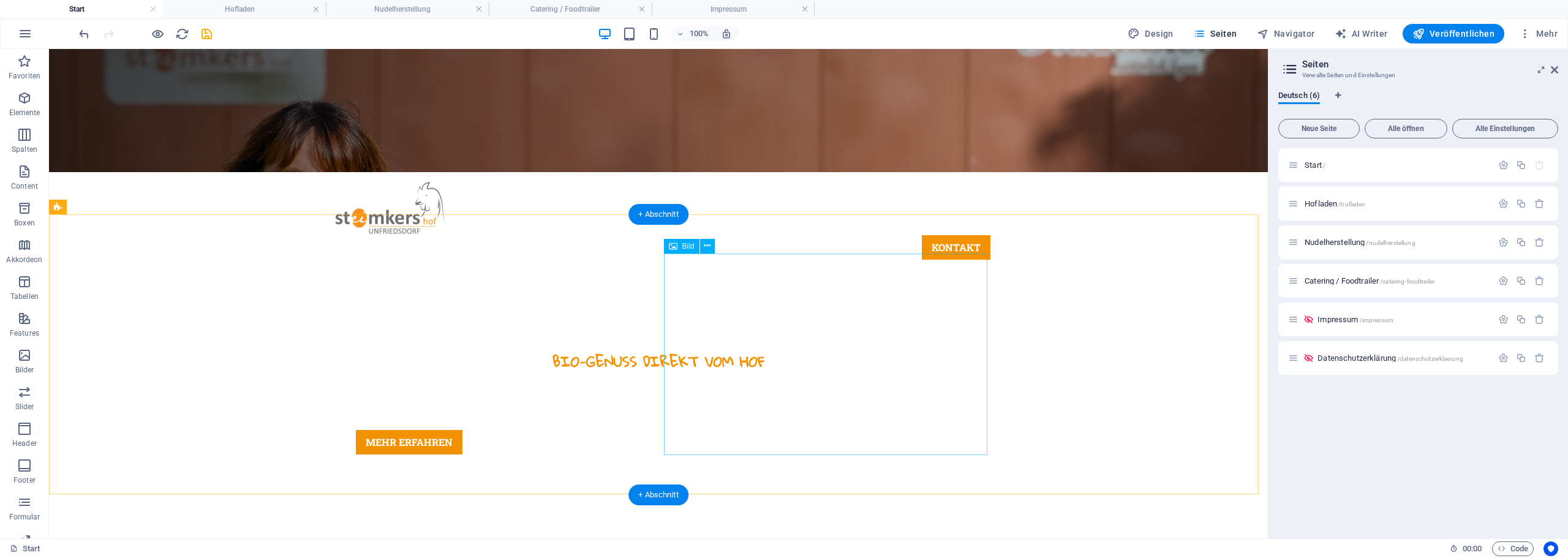
scroll to position [367, 0]
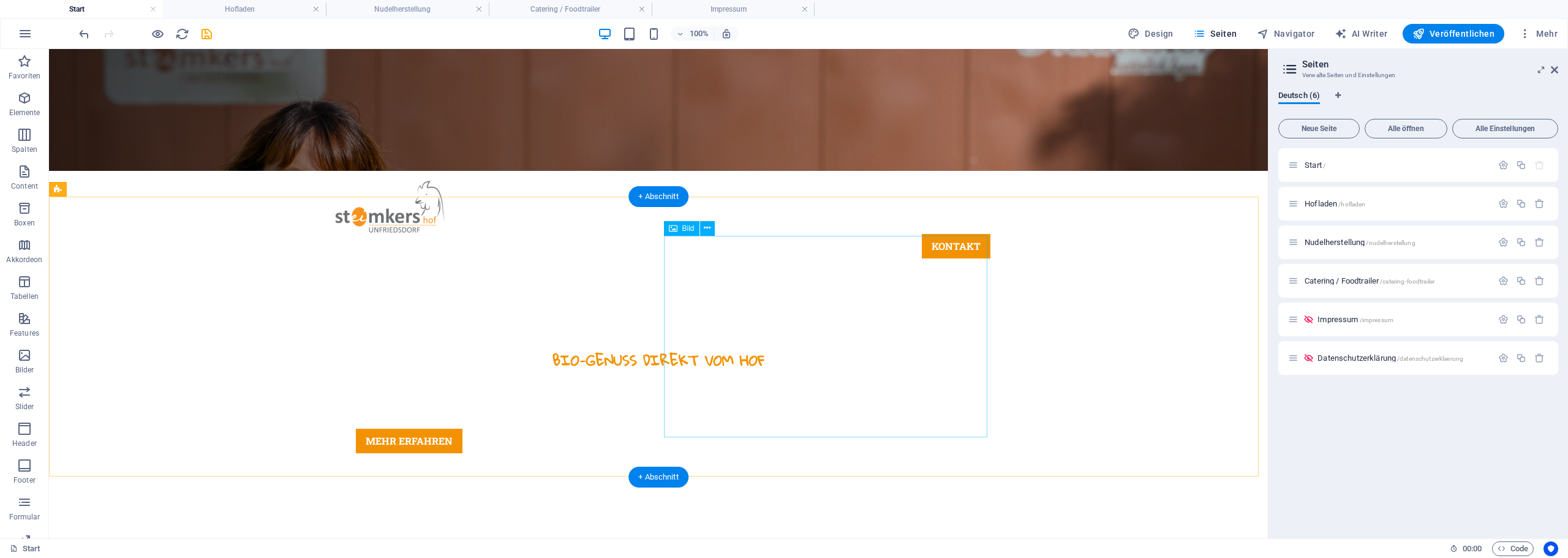
select select "%"
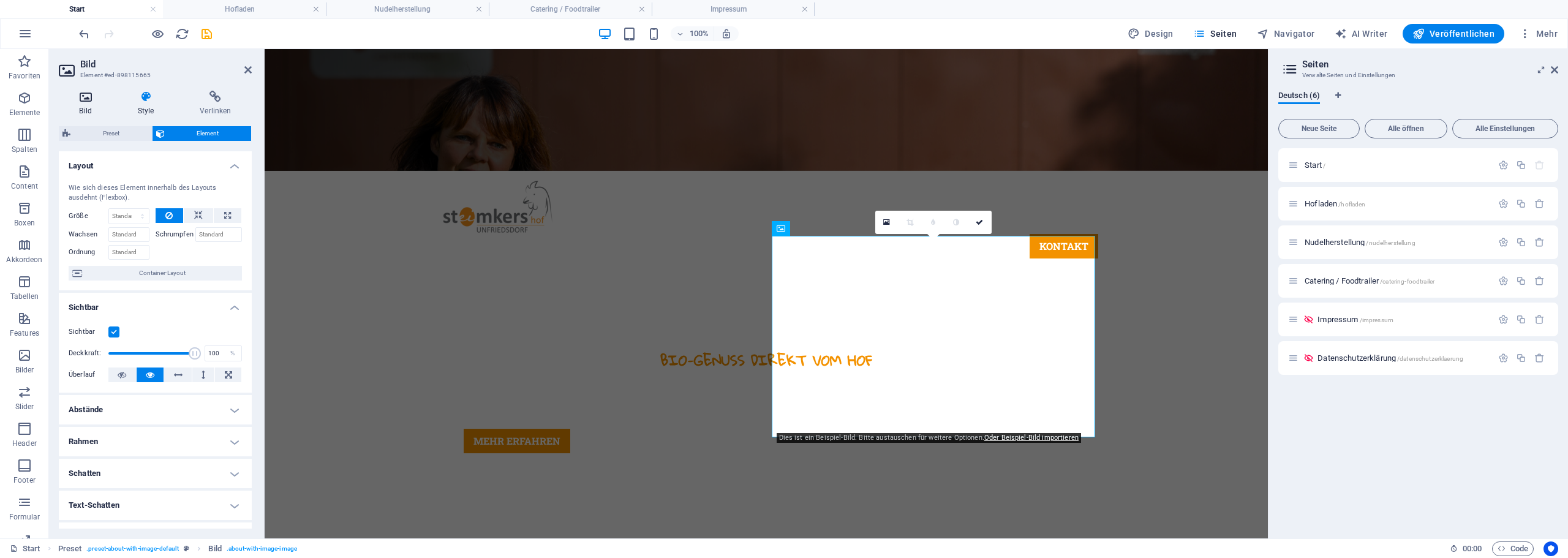
click at [80, 95] on icon at bounding box center [85, 96] width 53 height 12
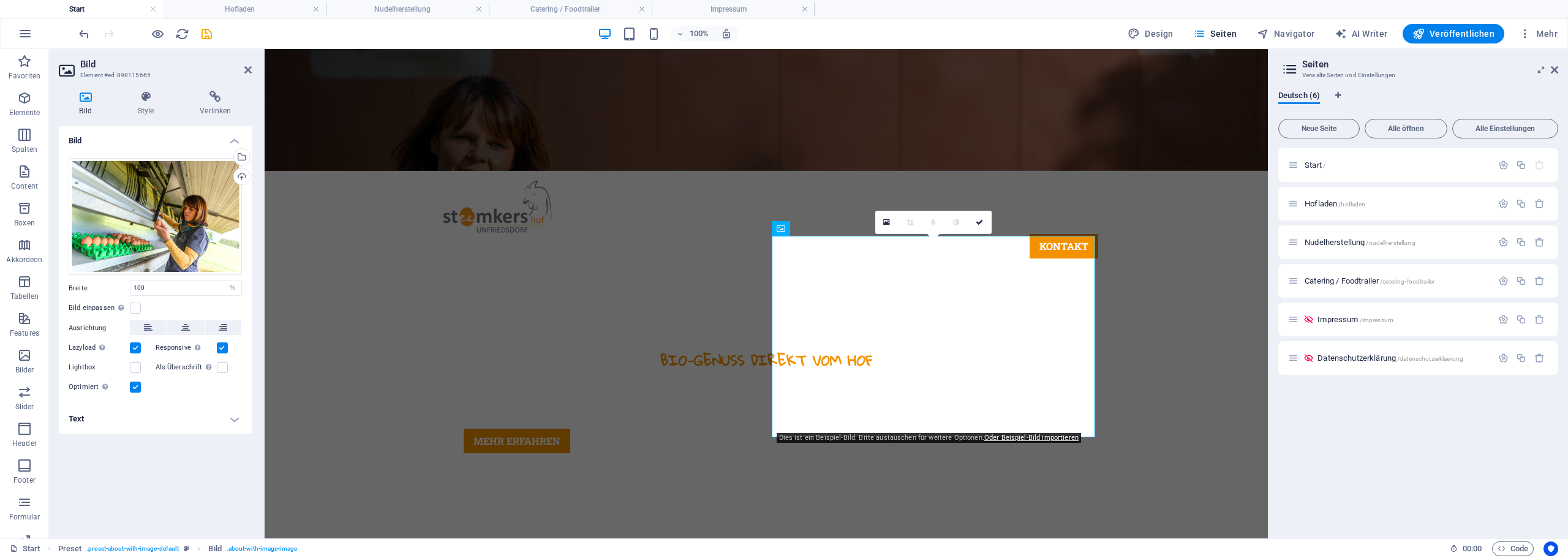
click at [110, 425] on h4 "Text" at bounding box center [155, 419] width 193 height 29
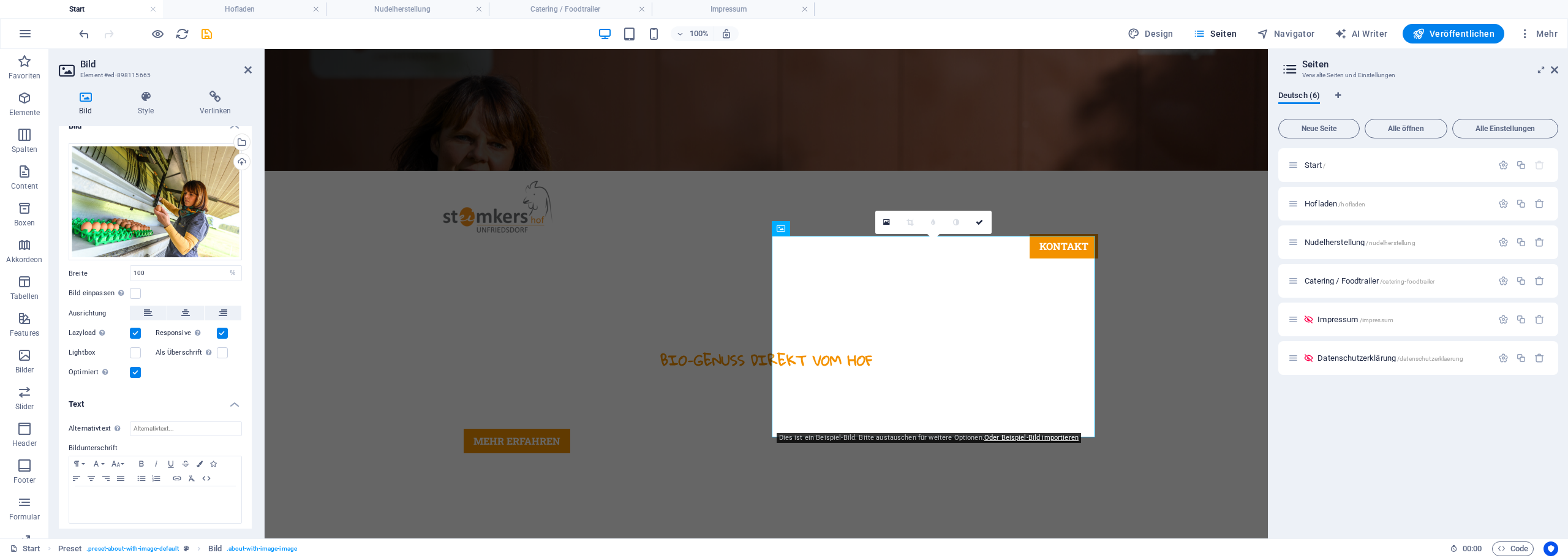
scroll to position [19, 0]
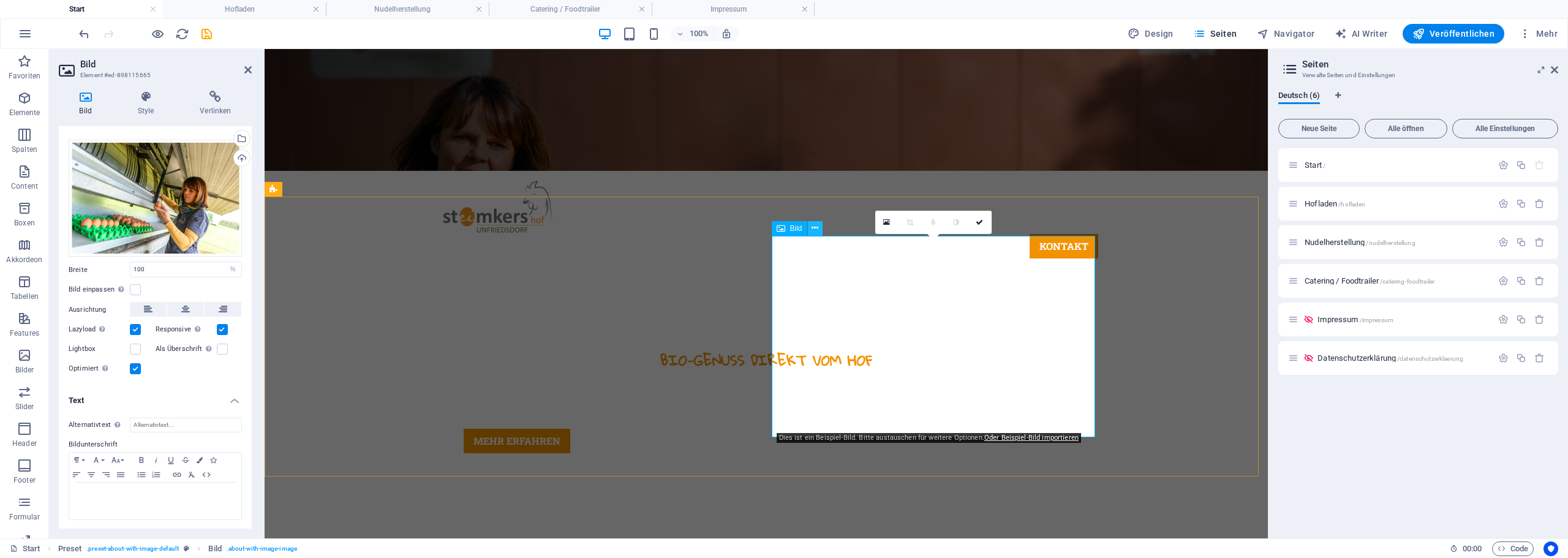
click at [817, 223] on icon at bounding box center [815, 227] width 7 height 13
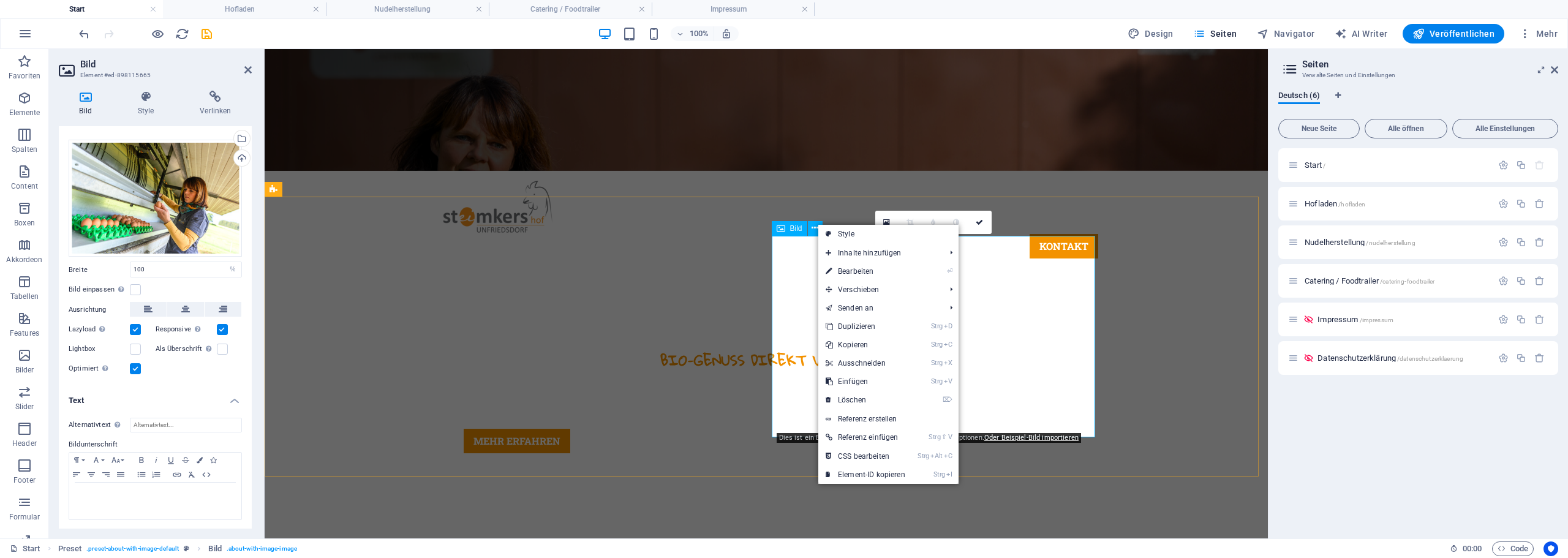
click at [789, 227] on div "Bild" at bounding box center [789, 228] width 35 height 15
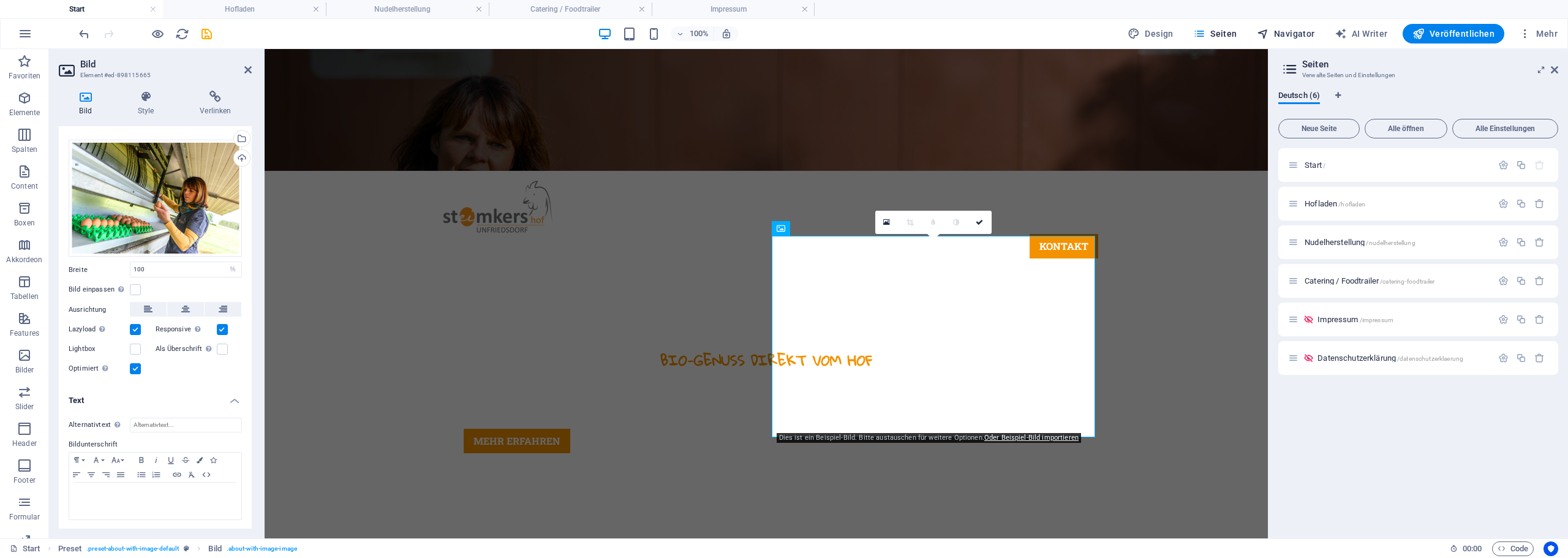
click at [1290, 35] on span "Navigator" at bounding box center [1285, 33] width 58 height 12
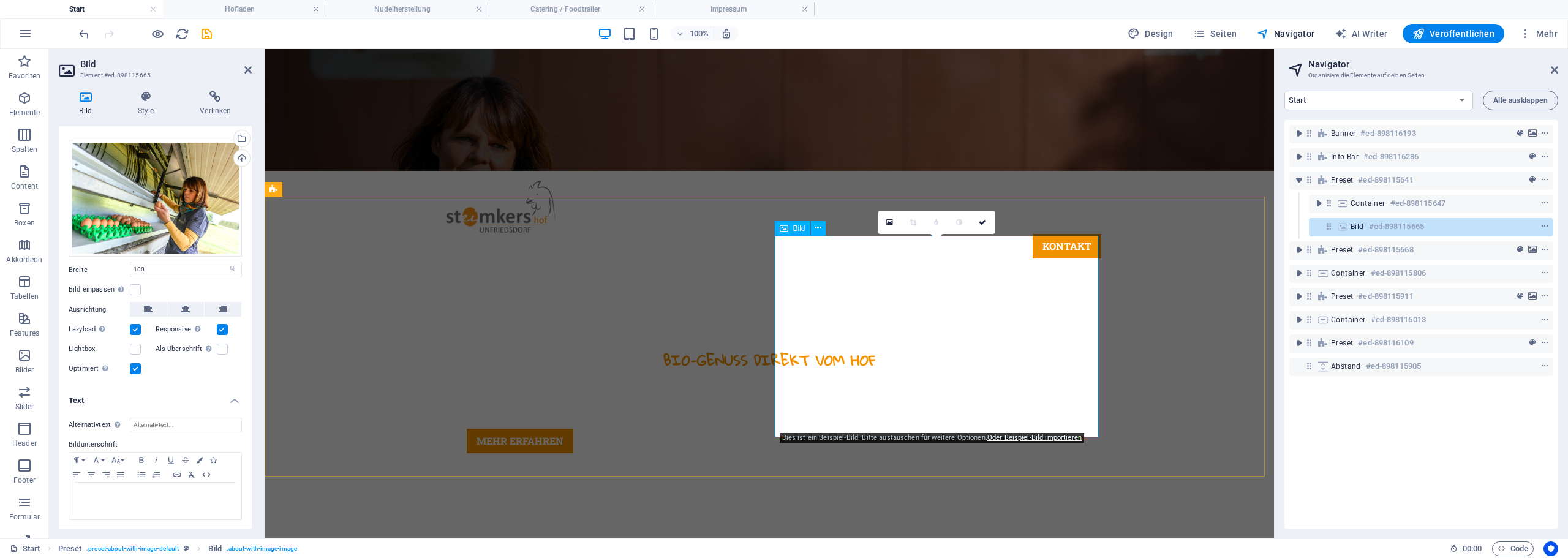
click at [1331, 227] on icon at bounding box center [1329, 226] width 11 height 11
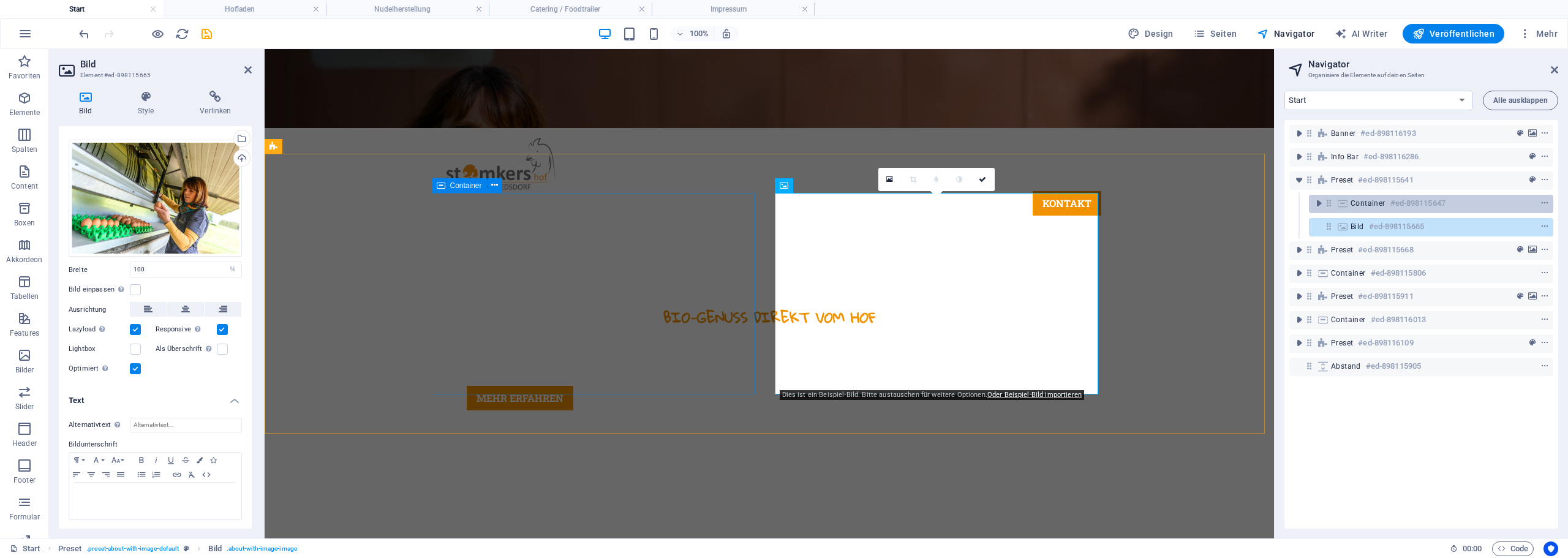
click at [1378, 204] on span "Container" at bounding box center [1368, 203] width 35 height 10
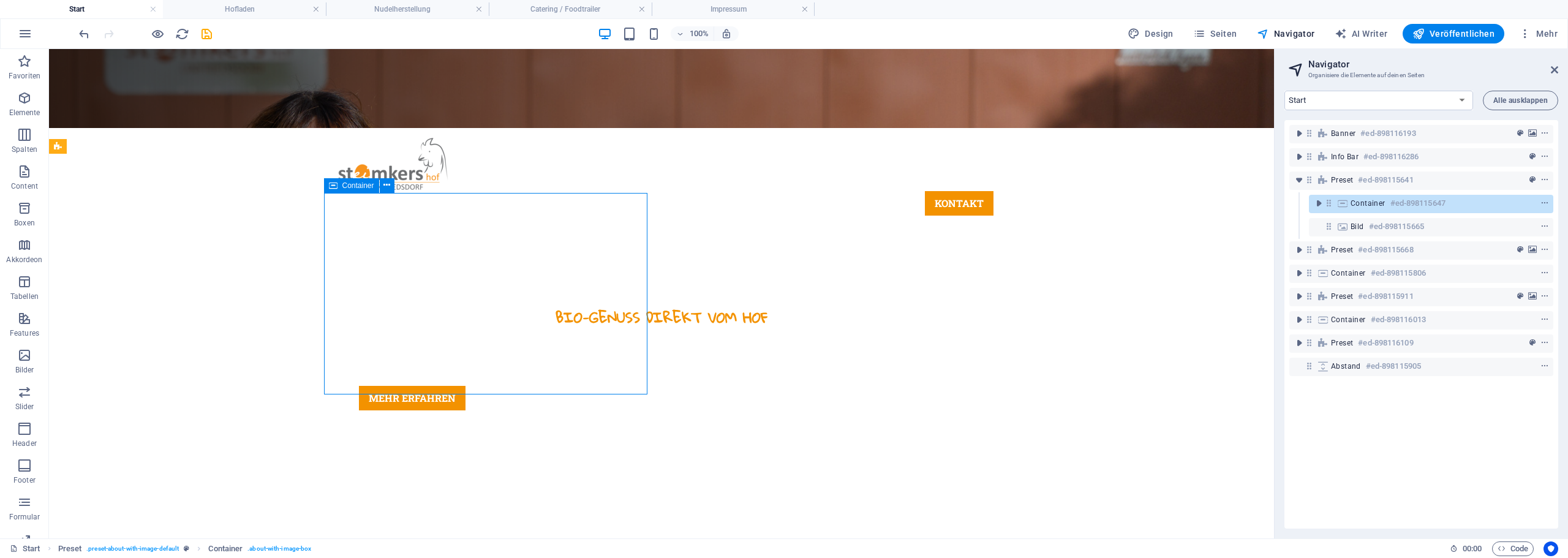
click at [1378, 204] on span "Container" at bounding box center [1368, 203] width 35 height 10
drag, startPoint x: 1378, startPoint y: 204, endPoint x: 258, endPoint y: 88, distance: 1126.0
click at [1378, 204] on span "Container" at bounding box center [1368, 203] width 35 height 10
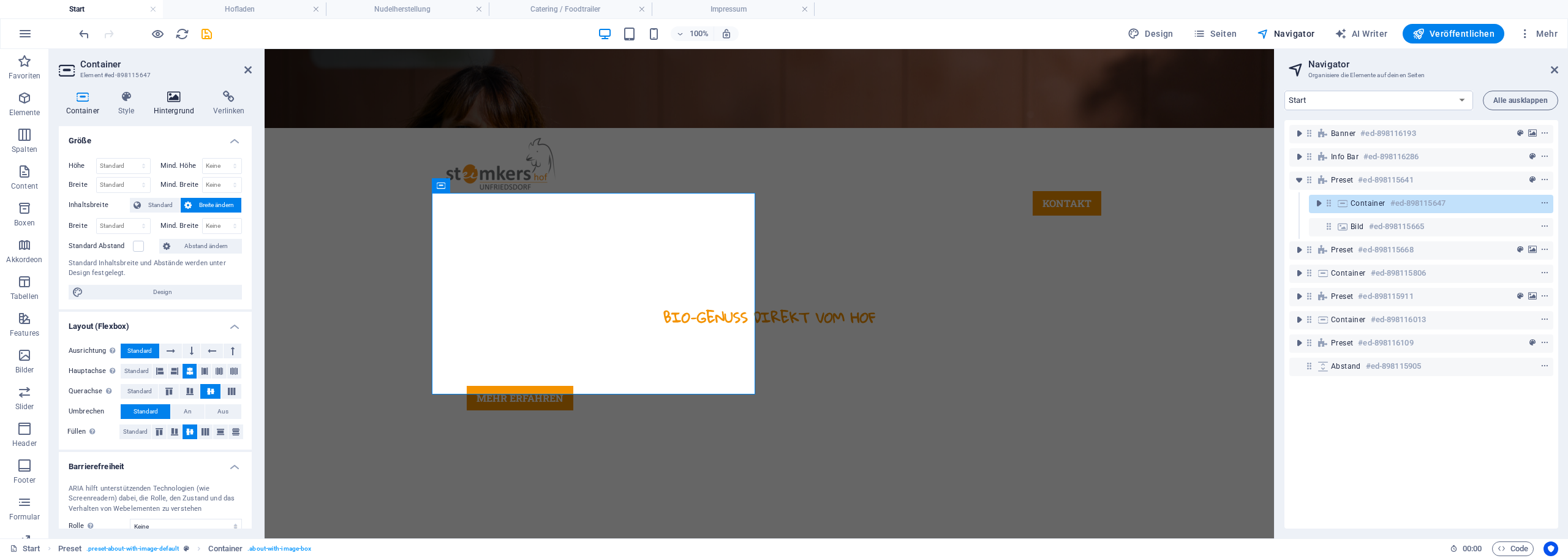
click at [170, 104] on h4 "Hintergrund" at bounding box center [176, 103] width 60 height 26
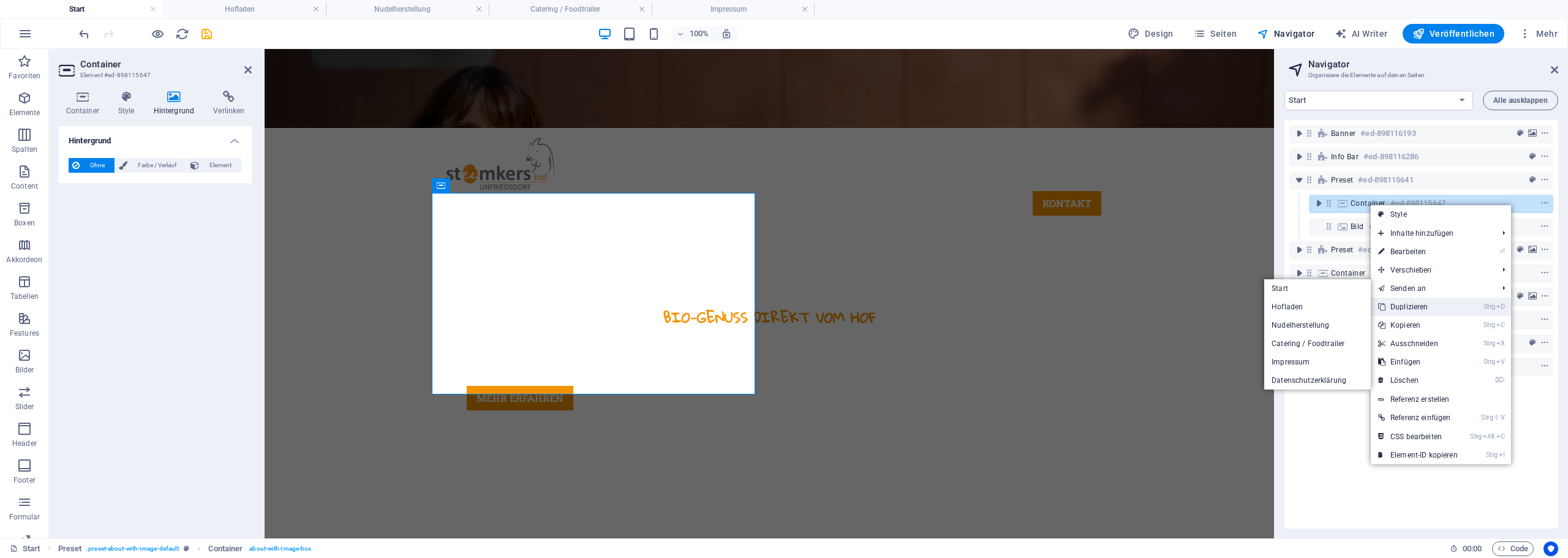
click at [1431, 305] on link "Strg D Duplizieren" at bounding box center [1418, 307] width 94 height 19
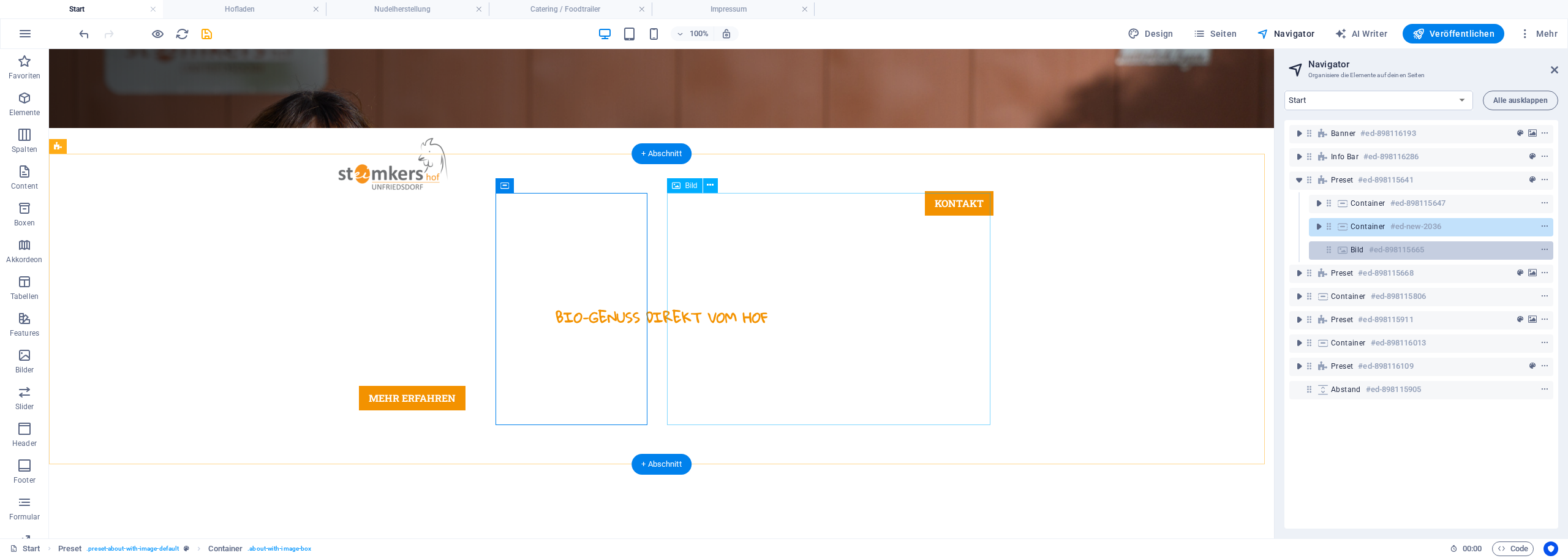
click at [1368, 249] on div "Bild #ed-898115665" at bounding box center [1421, 250] width 142 height 15
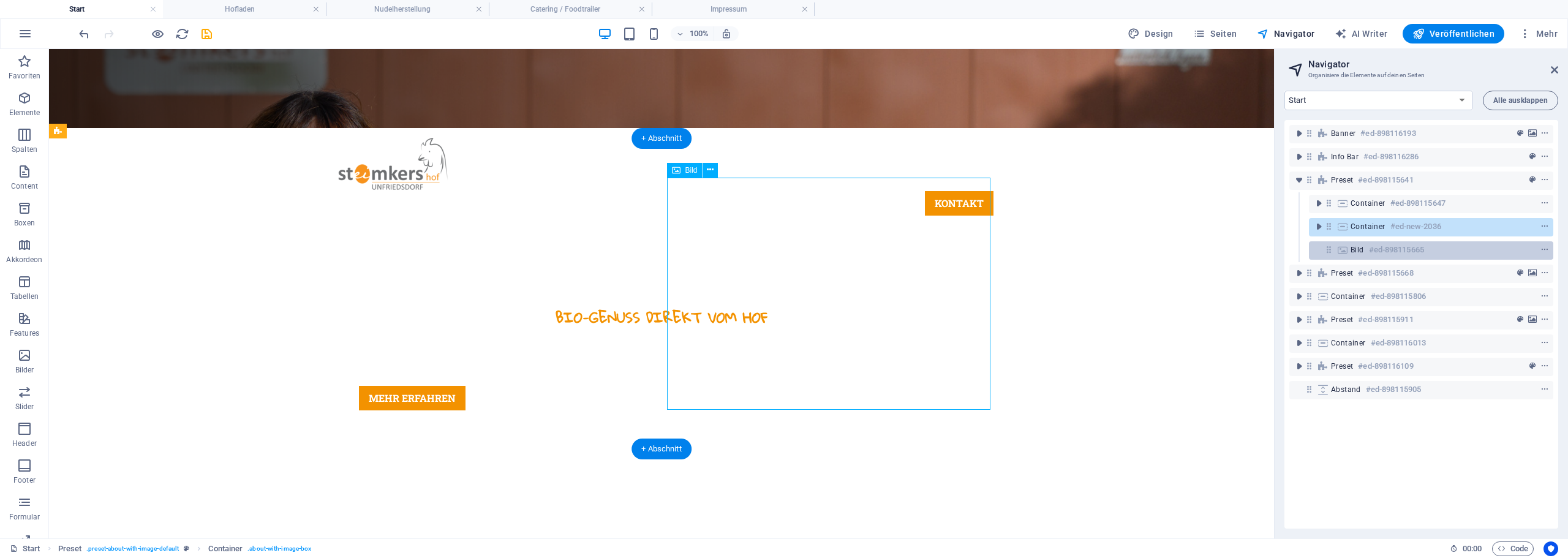
scroll to position [426, 0]
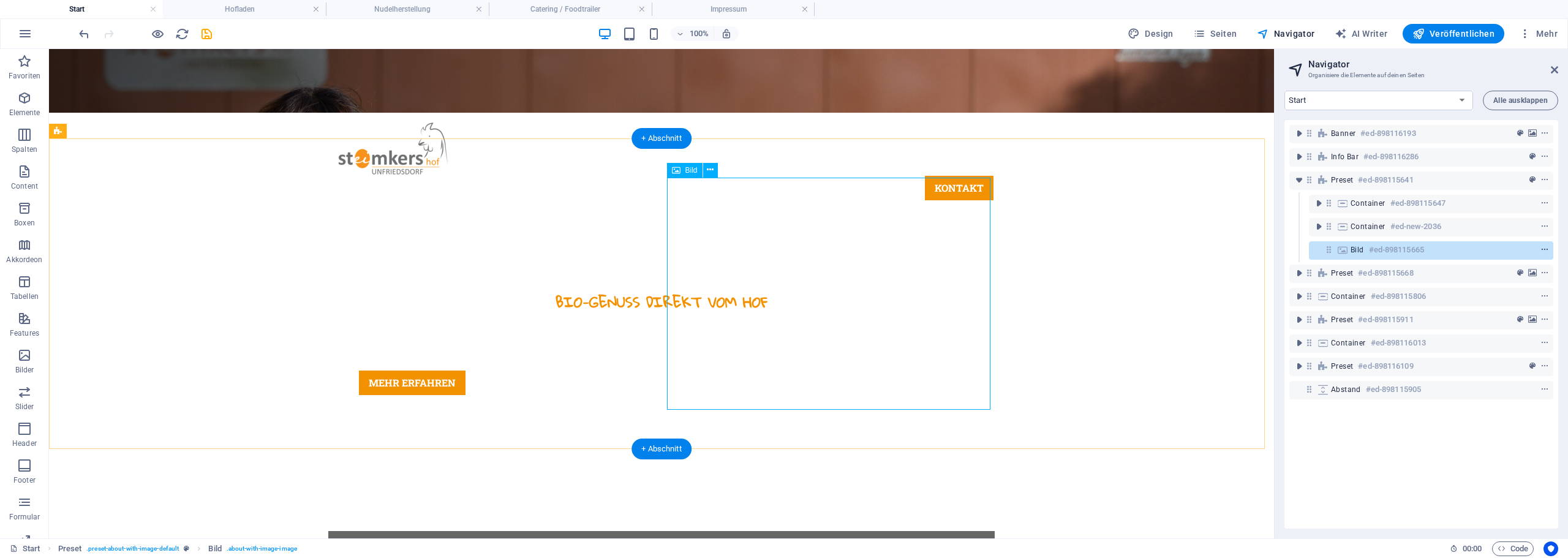
click at [1541, 251] on icon "context-menu" at bounding box center [1544, 249] width 9 height 9
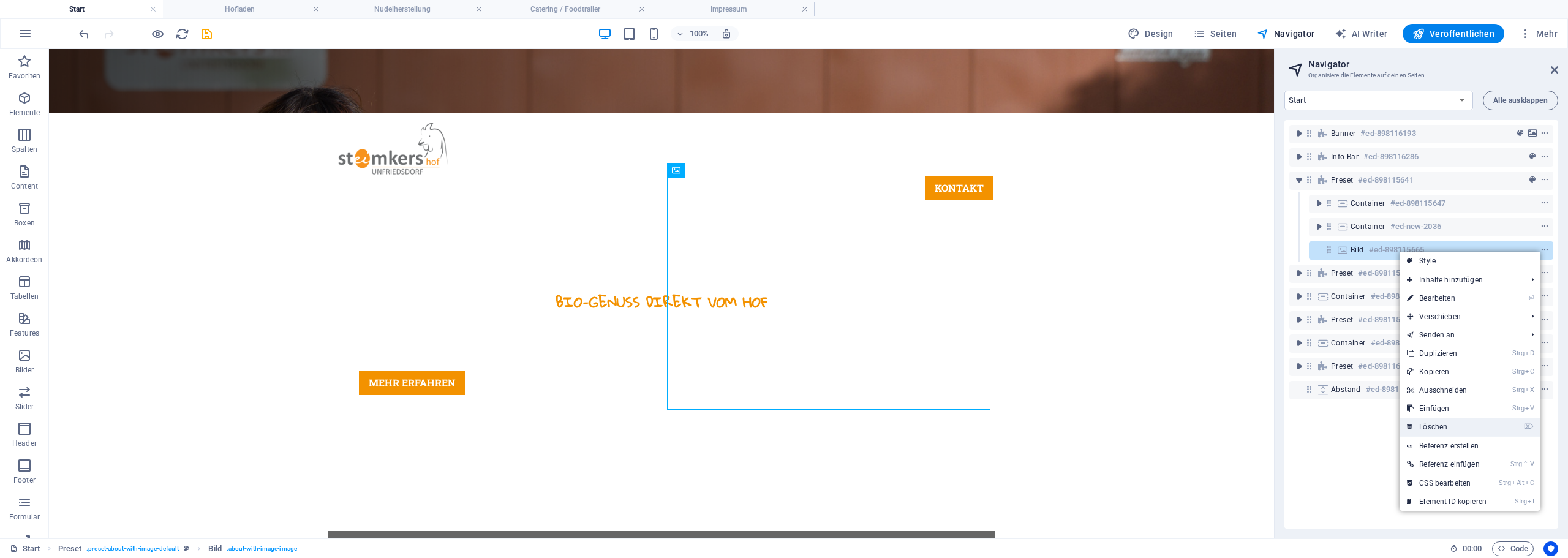
click at [1447, 419] on link "⌦ Löschen" at bounding box center [1447, 427] width 94 height 19
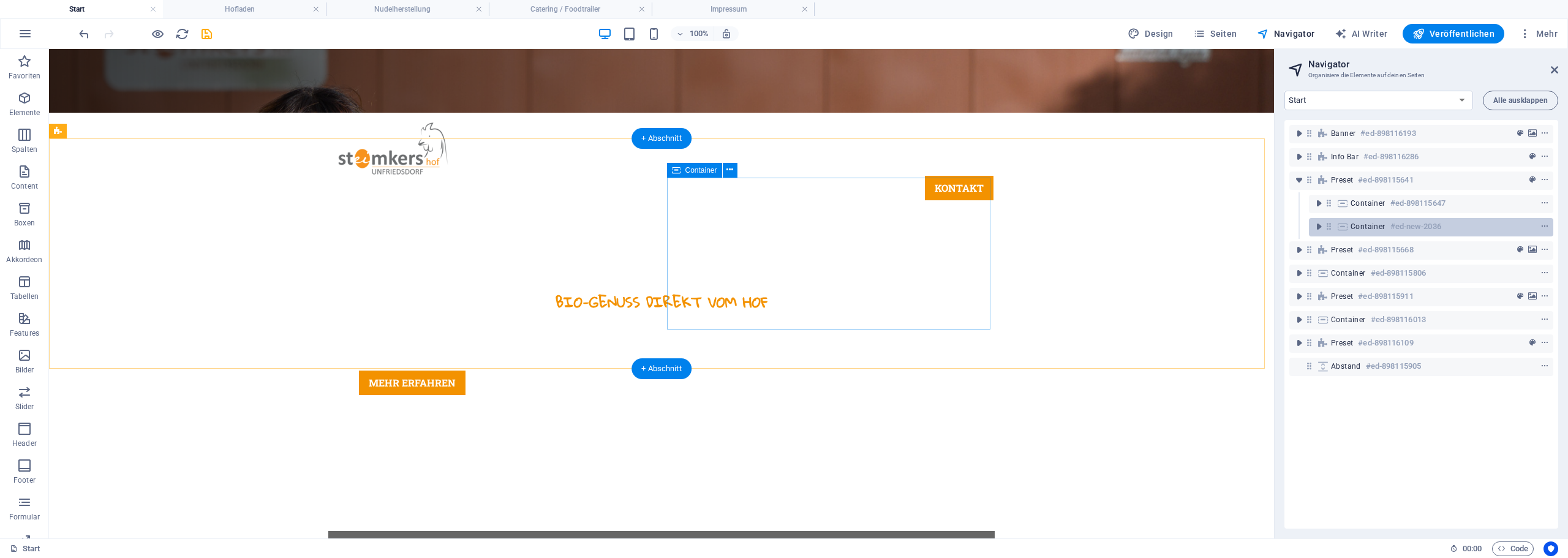
click at [1412, 226] on h6 "#ed-new-2036" at bounding box center [1416, 227] width 51 height 15
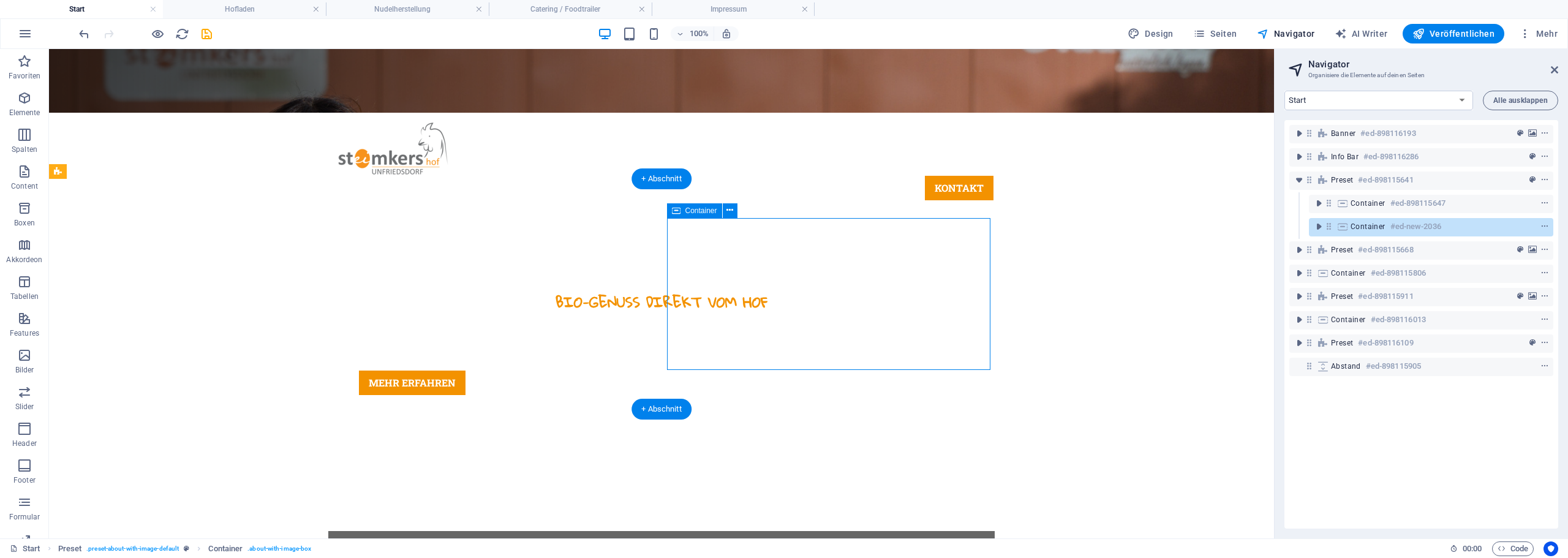
scroll to position [385, 0]
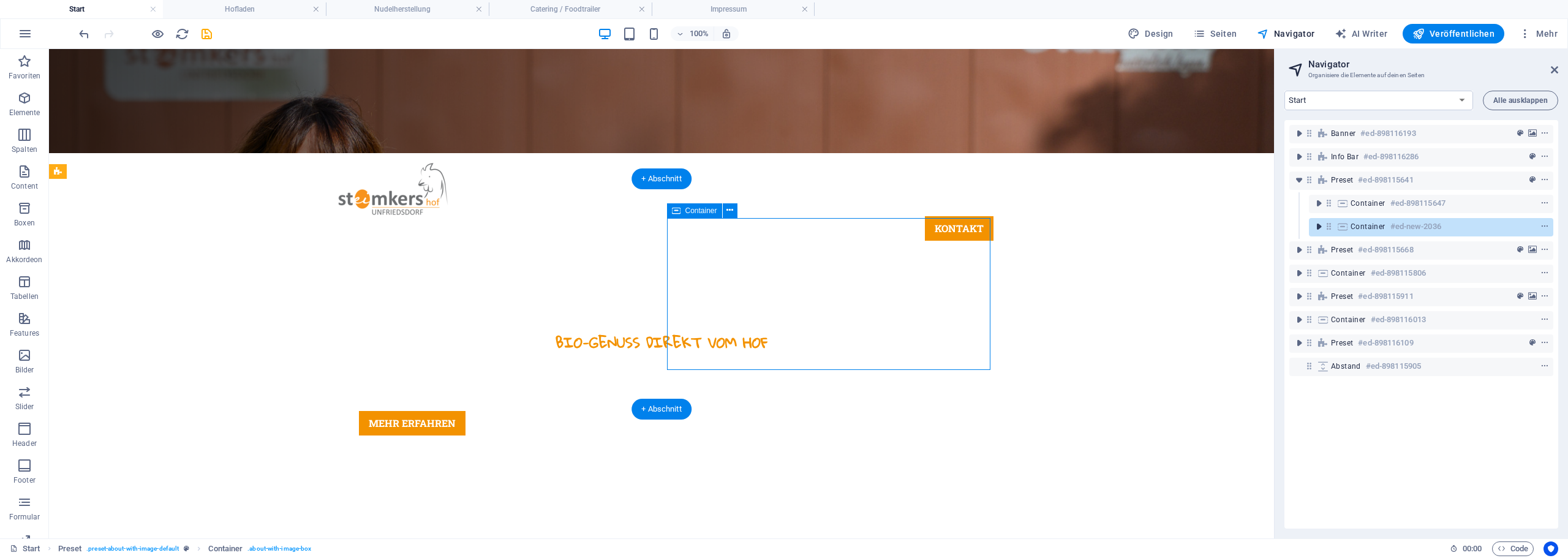
click at [1315, 228] on icon "toggle-expand" at bounding box center [1319, 226] width 12 height 12
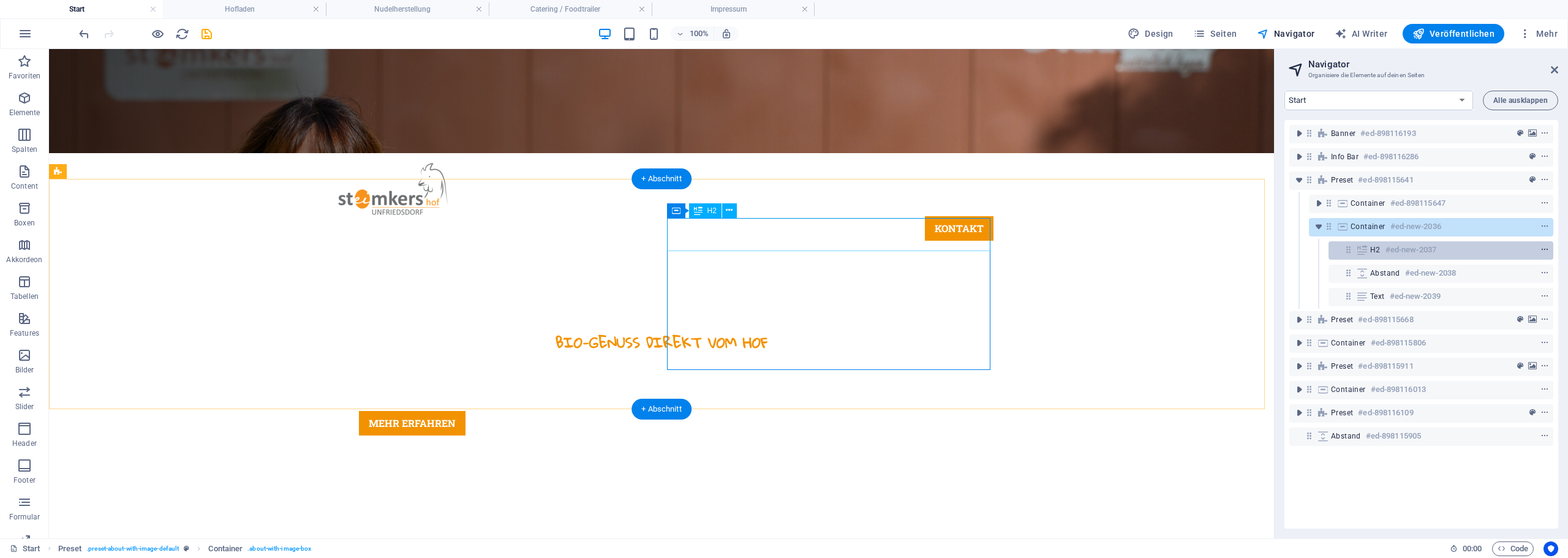
click at [1546, 251] on icon "context-menu" at bounding box center [1544, 249] width 9 height 9
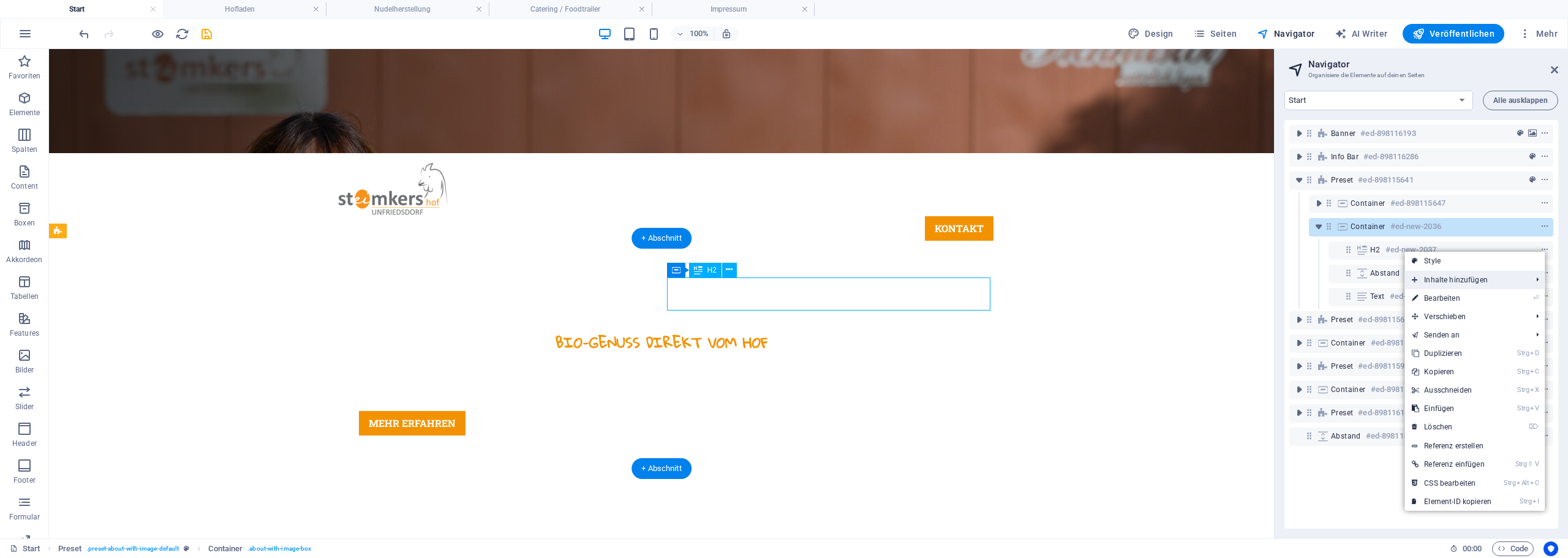
scroll to position [326, 0]
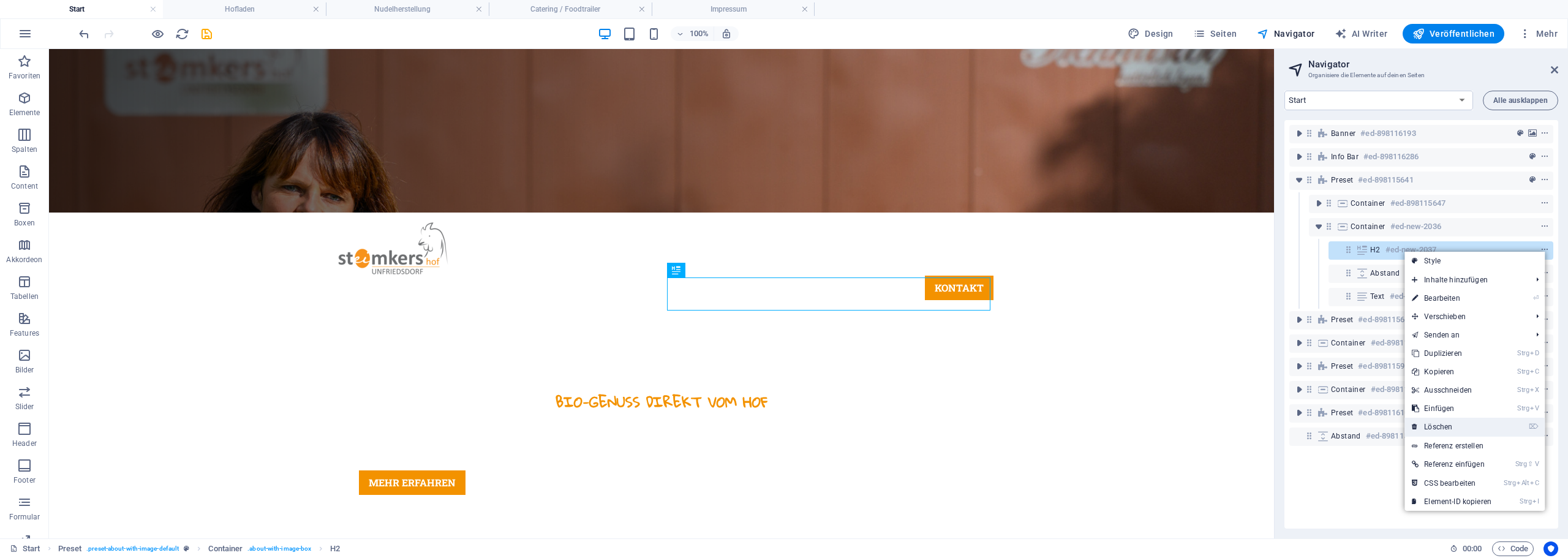
click at [1447, 428] on link "⌦ Löschen" at bounding box center [1452, 427] width 94 height 19
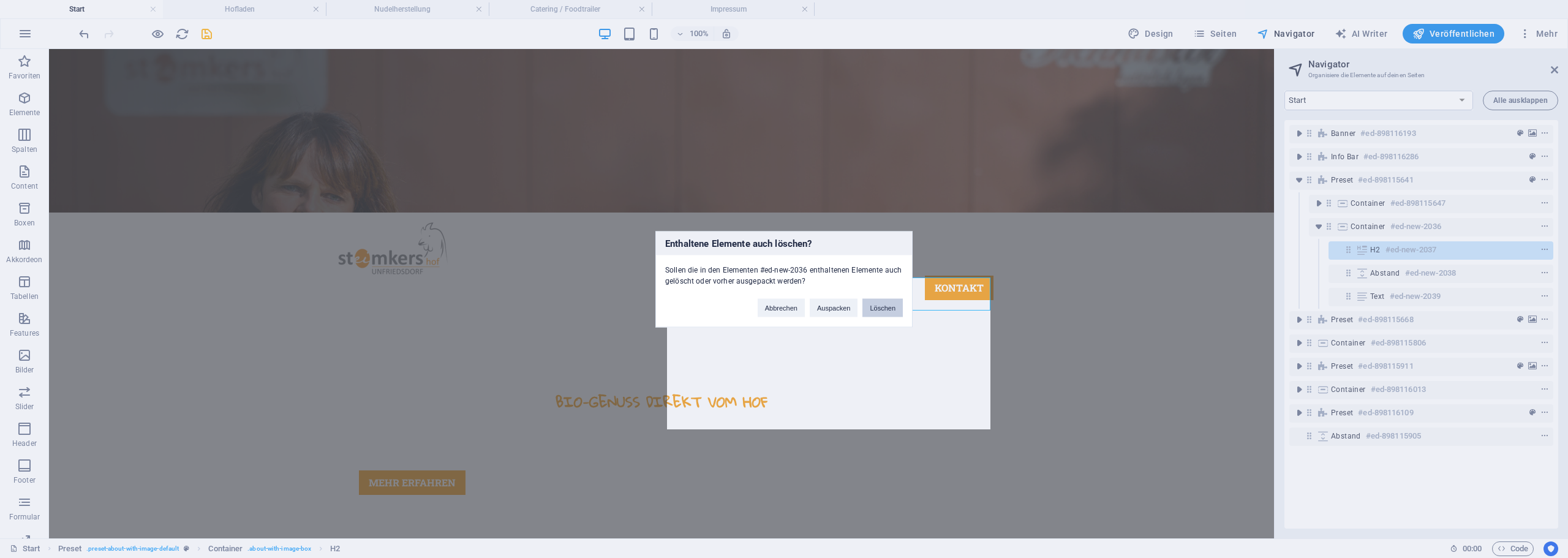
drag, startPoint x: 872, startPoint y: 304, endPoint x: 858, endPoint y: 259, distance: 47.1
click at [872, 304] on button "Löschen" at bounding box center [882, 307] width 41 height 19
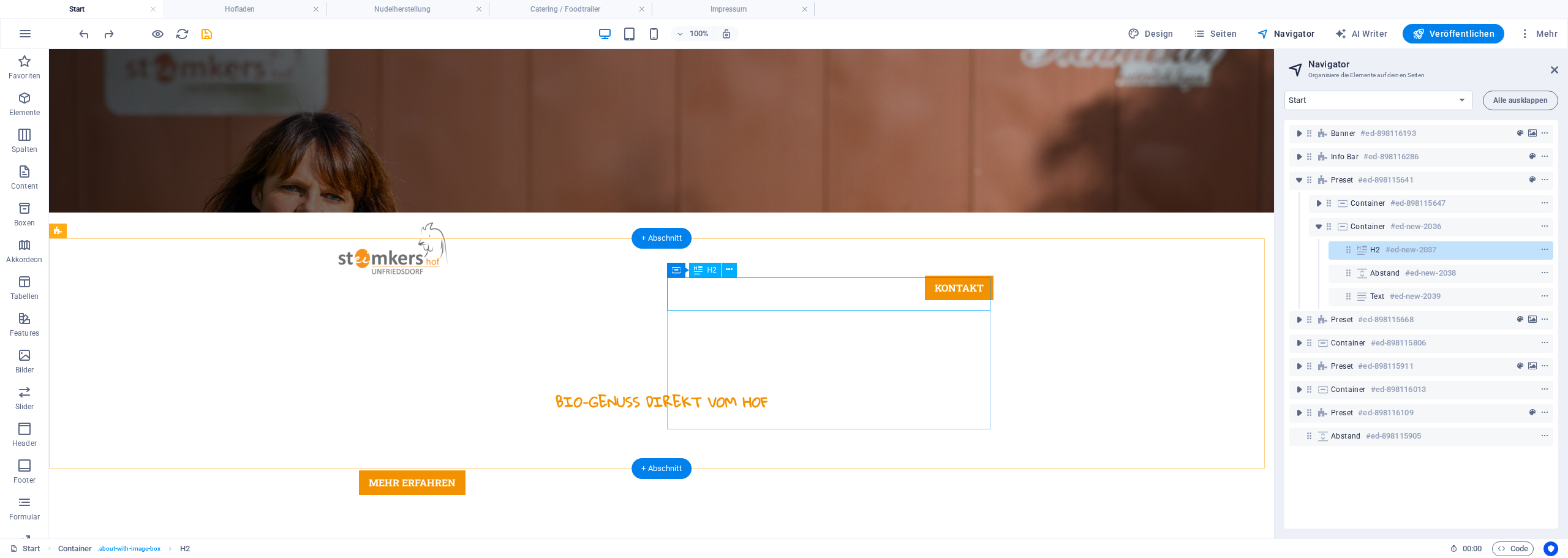
click at [1416, 259] on div "H2 #ed-new-2037" at bounding box center [1441, 251] width 225 height 19
click at [1416, 275] on h6 "#ed-new-2038" at bounding box center [1430, 273] width 51 height 15
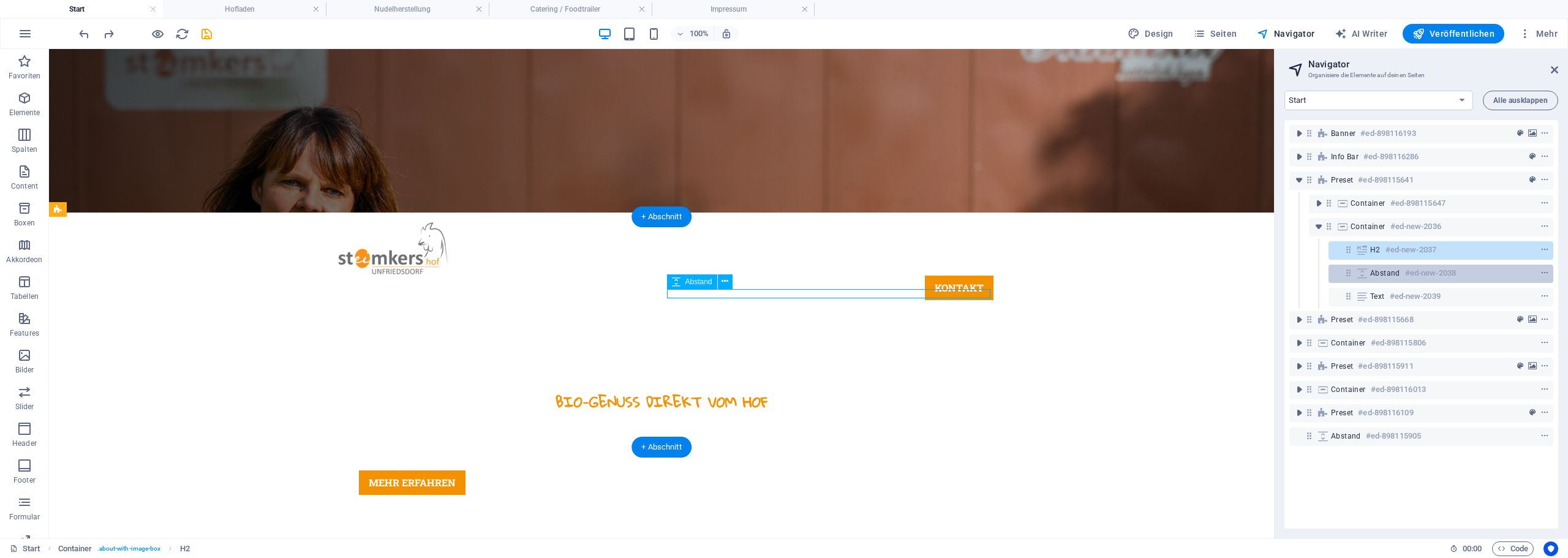
scroll to position [347, 0]
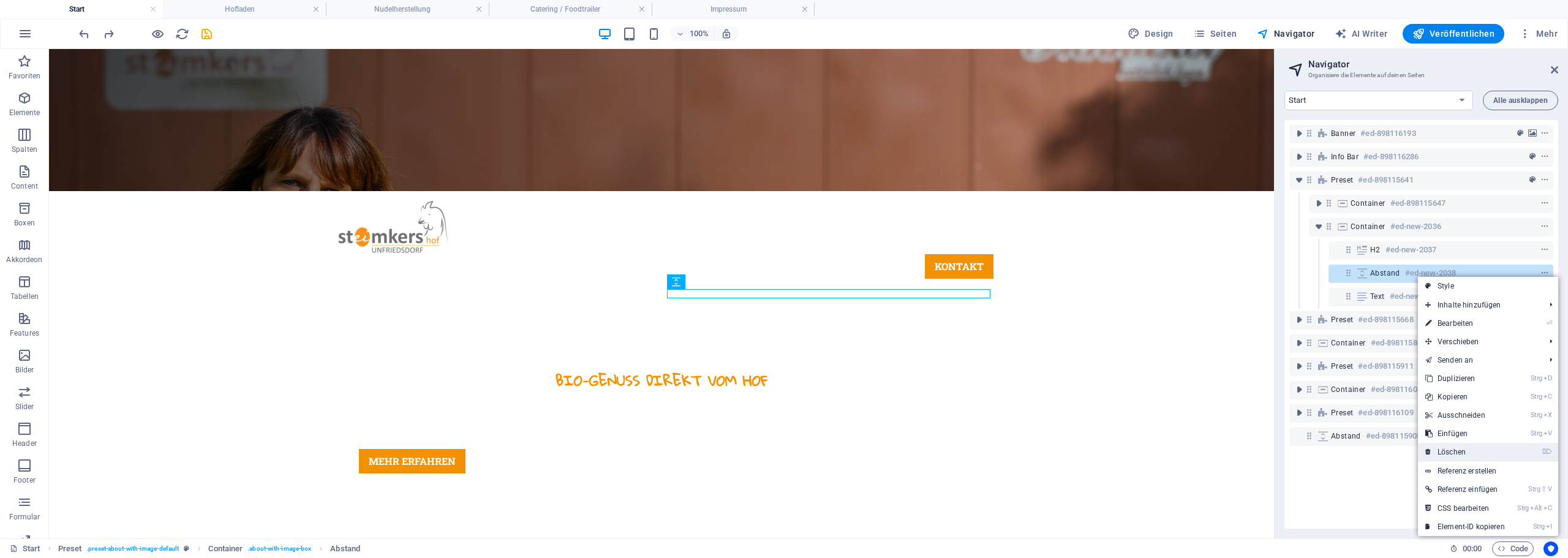
click at [1449, 457] on link "⌦ Löschen" at bounding box center [1465, 452] width 94 height 19
click at [1474, 454] on link "⌦ Löschen" at bounding box center [1466, 450] width 94 height 19
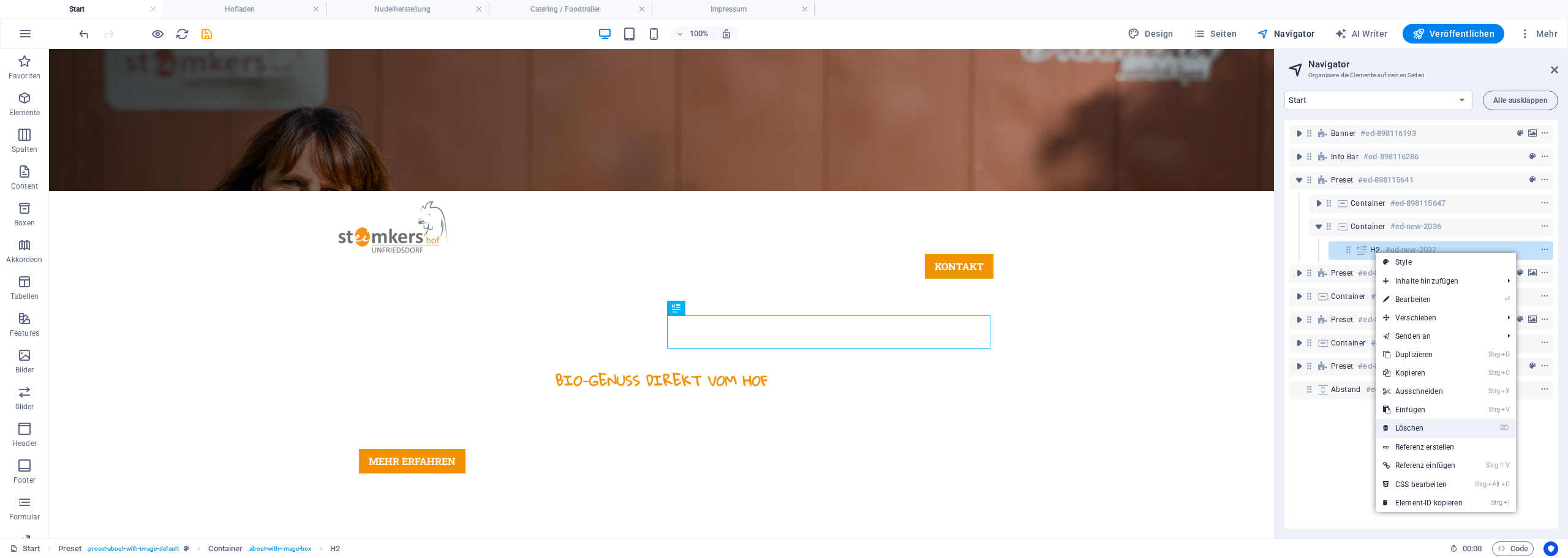
click at [1436, 424] on link "⌦ Löschen" at bounding box center [1423, 428] width 94 height 19
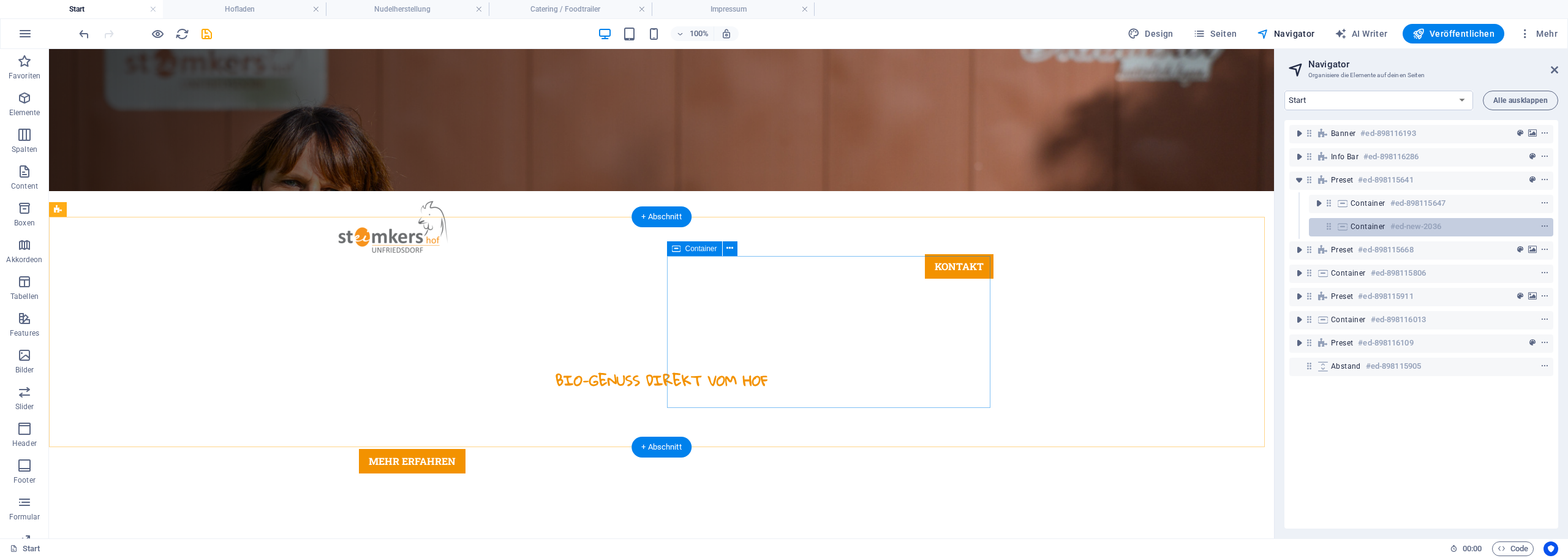
click at [1380, 226] on span "Container" at bounding box center [1368, 226] width 35 height 10
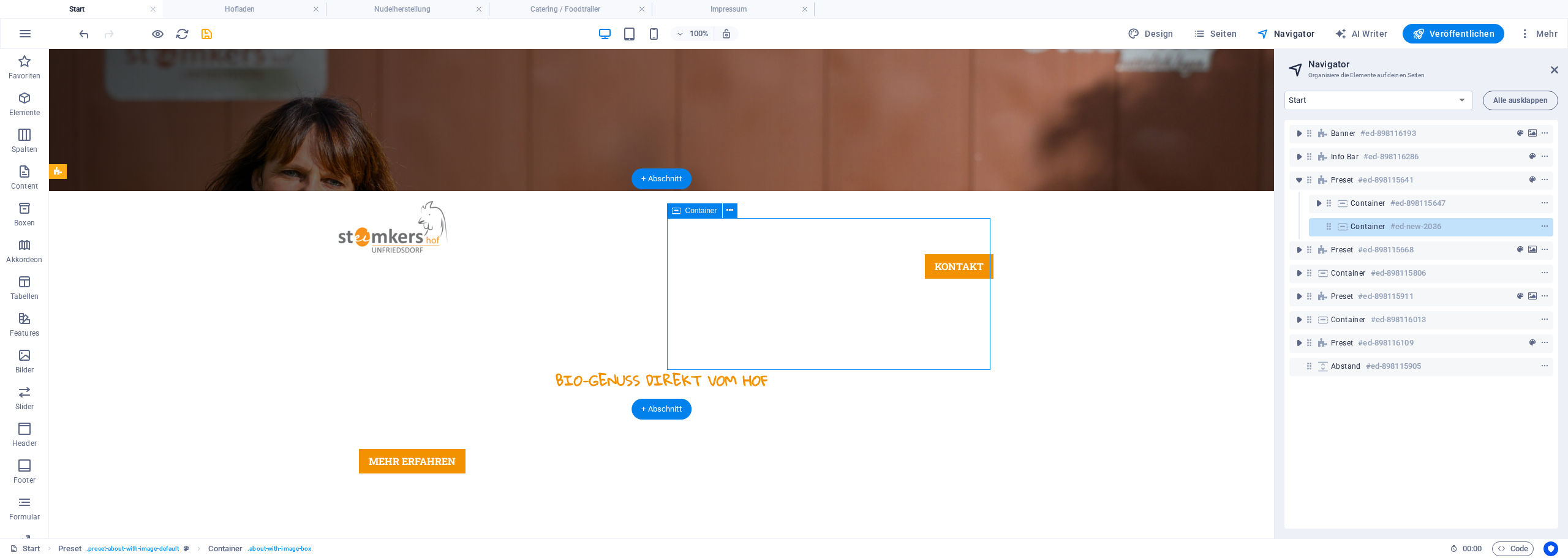
scroll to position [385, 0]
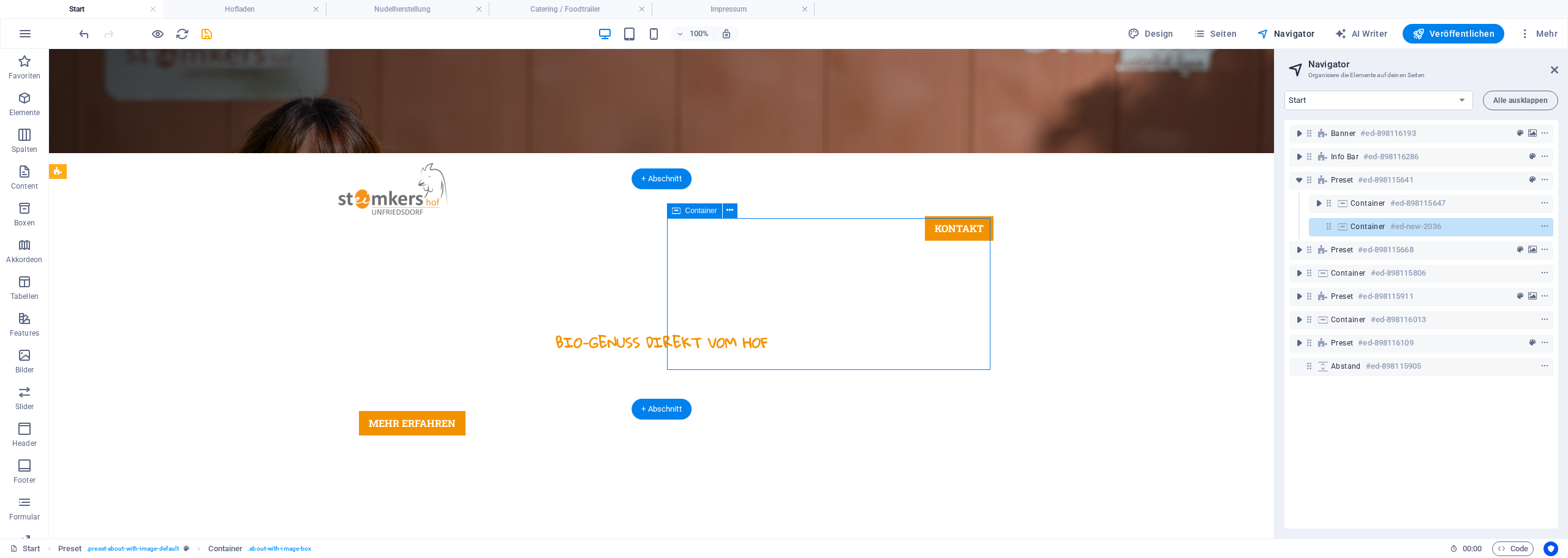
drag, startPoint x: 1380, startPoint y: 226, endPoint x: 98, endPoint y: 138, distance: 1285.0
click at [1380, 226] on span "Container" at bounding box center [1368, 226] width 35 height 10
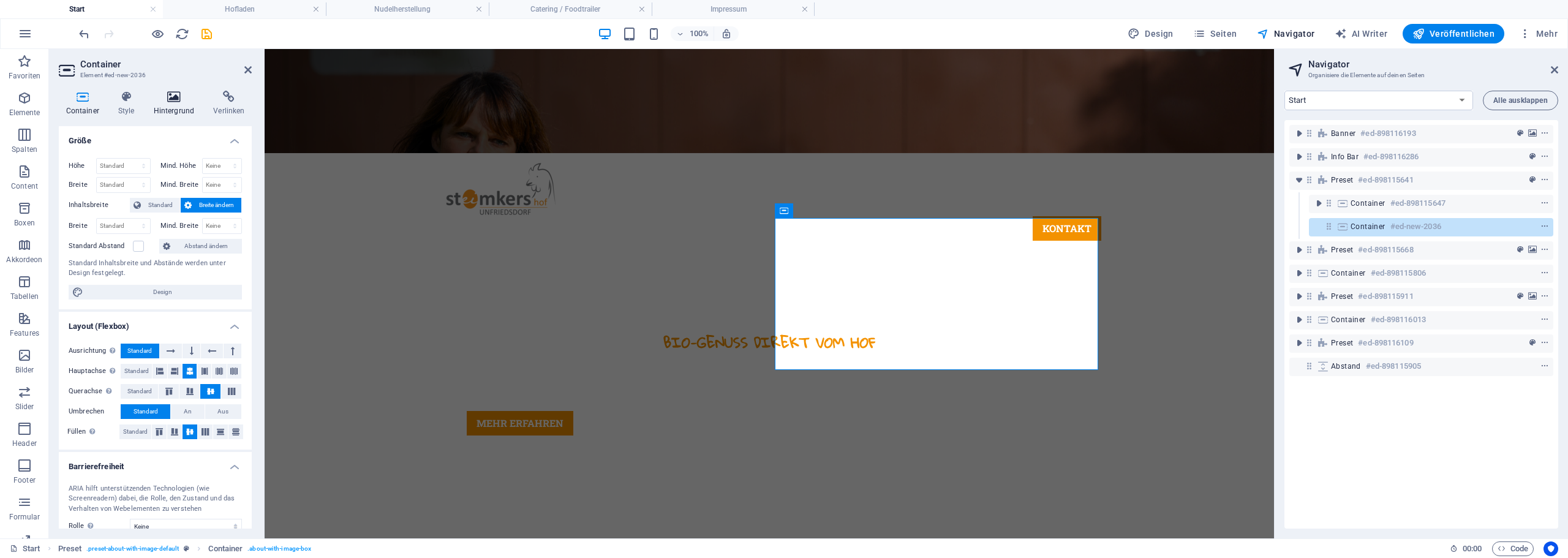
click at [164, 110] on h4 "Hintergrund" at bounding box center [176, 103] width 60 height 26
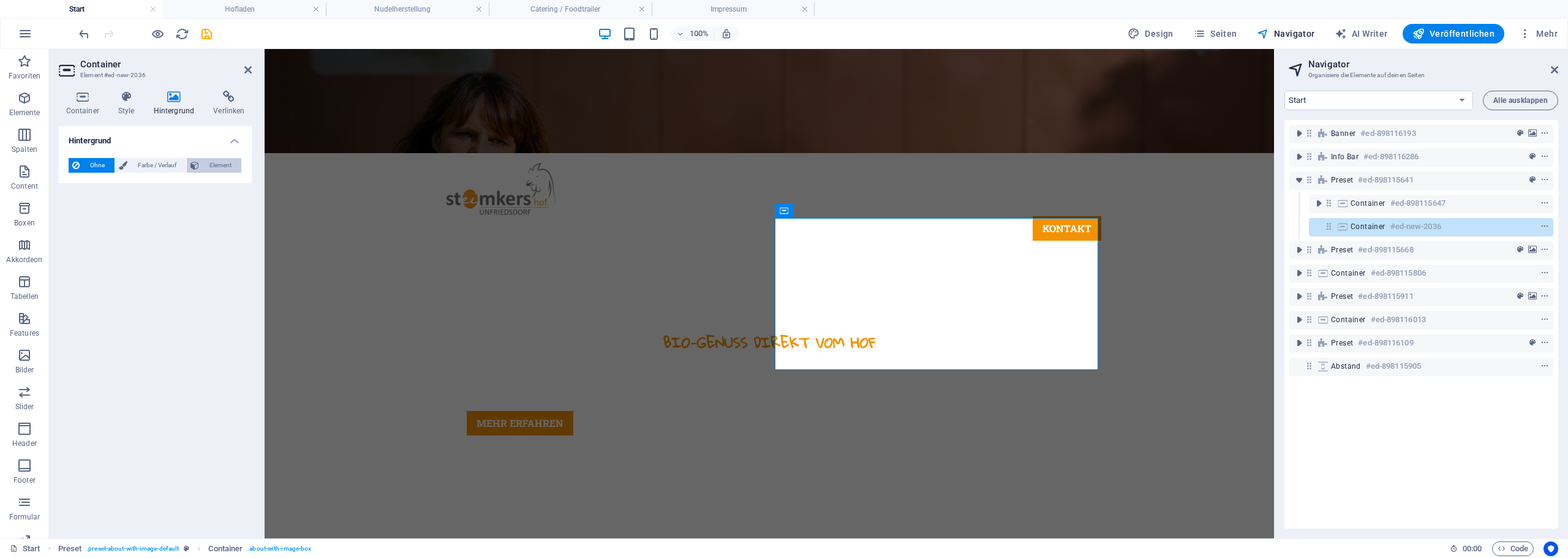
click at [224, 167] on span "Element" at bounding box center [220, 166] width 35 height 15
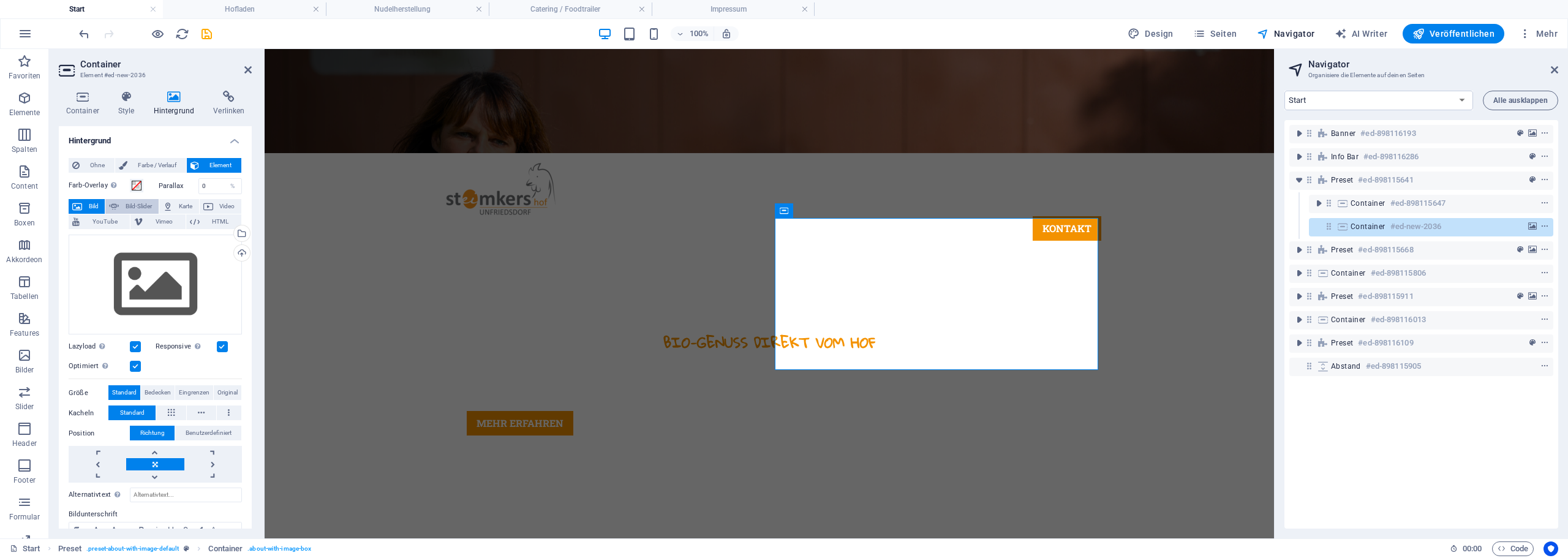
click at [127, 205] on span "Bild-Slider" at bounding box center [138, 206] width 32 height 15
select select "ms"
select select "s"
select select "progressive"
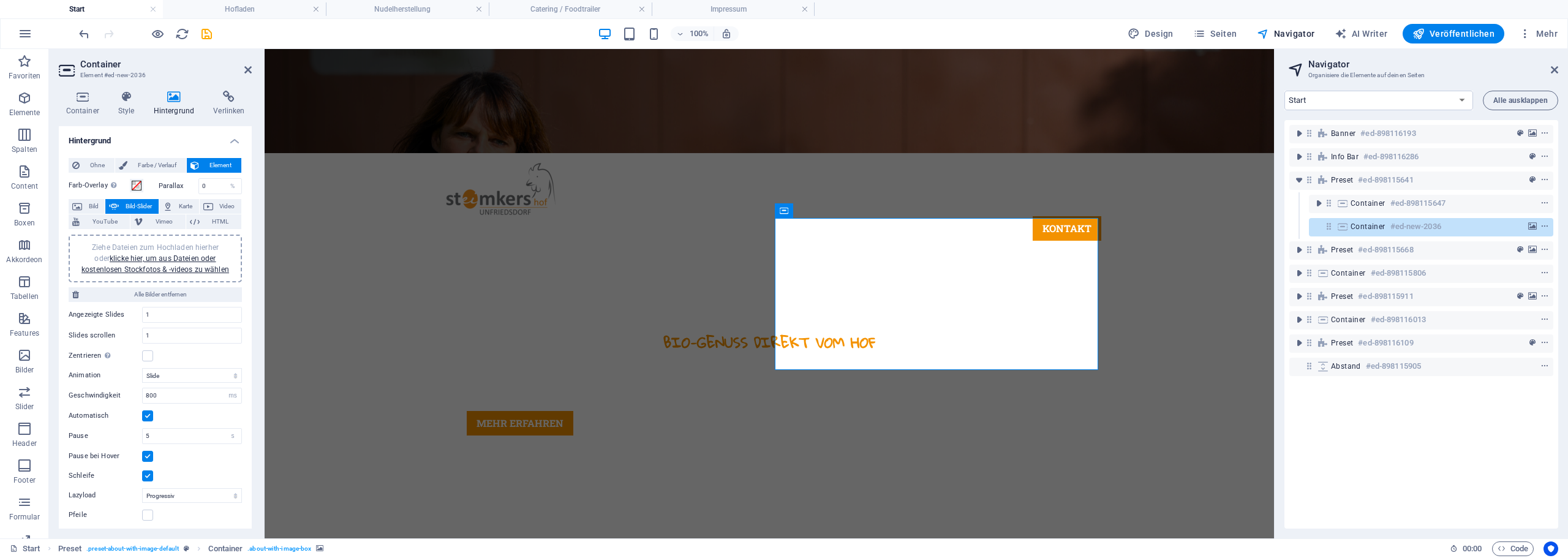
click at [134, 246] on span "Ziehe Dateien zum Hochladen hierher oder klicke hier, um aus Dateien oder koste…" at bounding box center [155, 258] width 148 height 31
click at [143, 247] on span "Ziehe Dateien zum Hochladen hierher oder klicke hier, um aus Dateien oder koste…" at bounding box center [155, 258] width 148 height 31
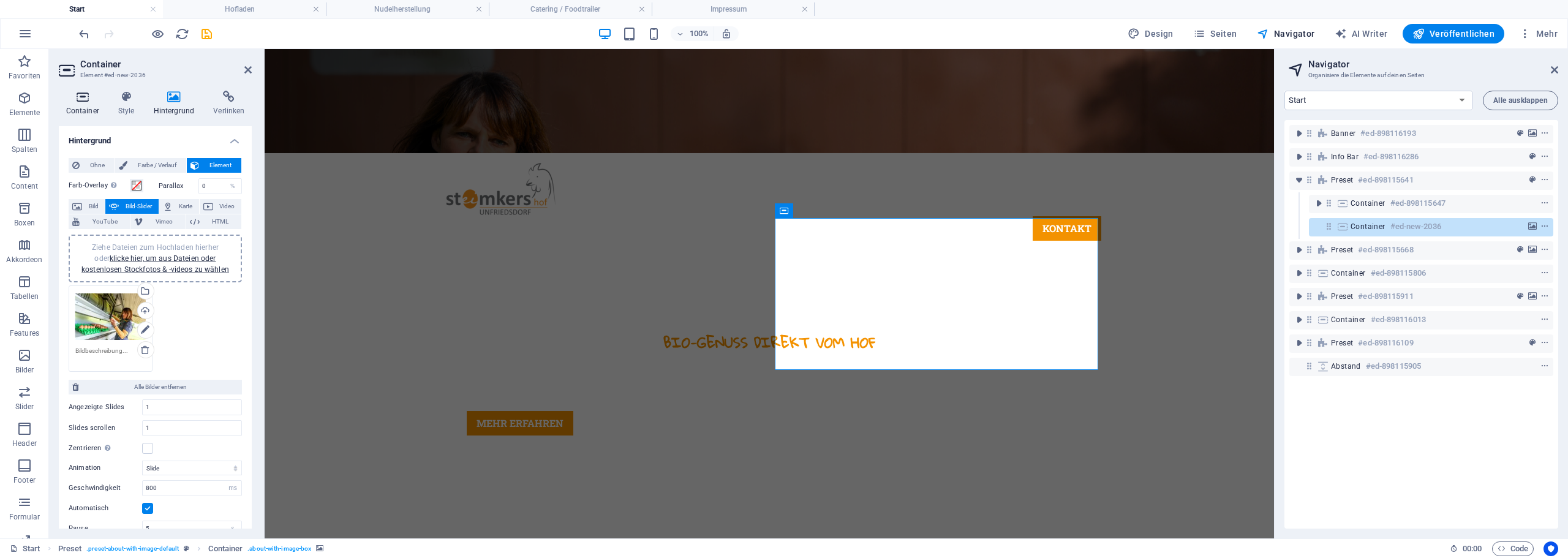
click at [80, 95] on icon at bounding box center [82, 96] width 47 height 12
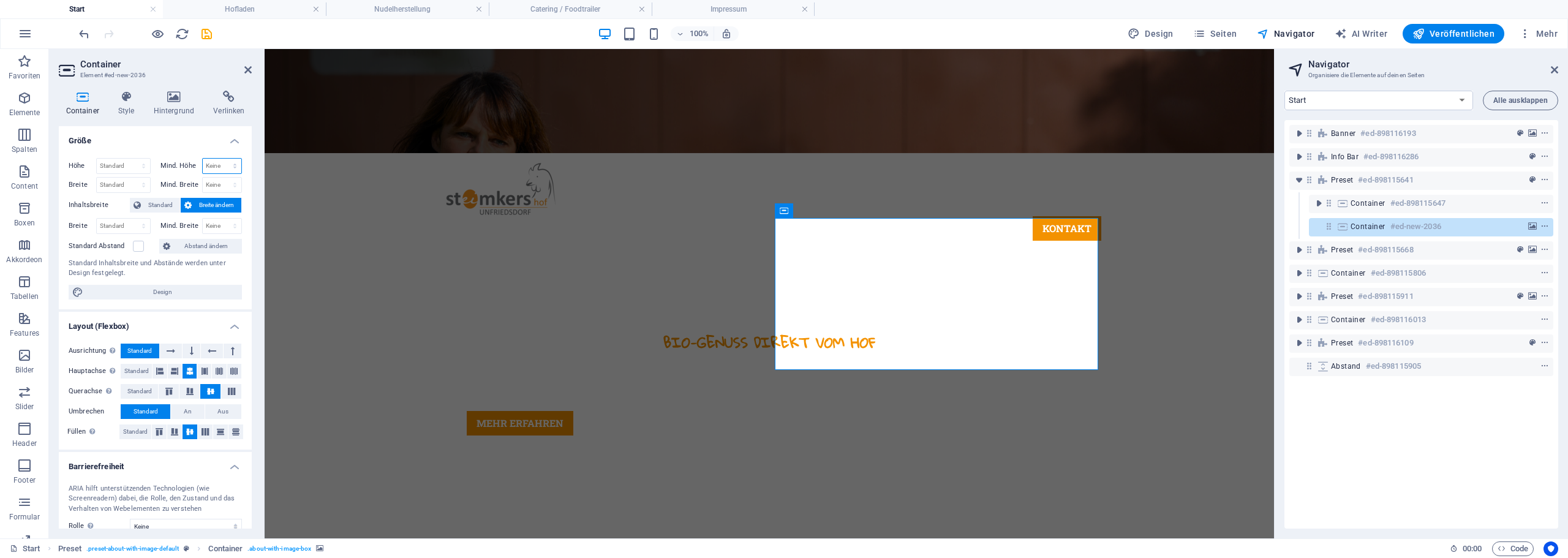
click at [212, 166] on select "Keine px rem % vh vw" at bounding box center [222, 166] width 39 height 15
select select "rem"
click at [222, 158] on select "Keine px rem % vh vw" at bounding box center [222, 166] width 39 height 15
drag, startPoint x: 211, startPoint y: 162, endPoint x: 188, endPoint y: 164, distance: 23.1
click at [188, 164] on div "Mind. Höhe 5 Keine px rem % vh vw" at bounding box center [201, 166] width 82 height 16
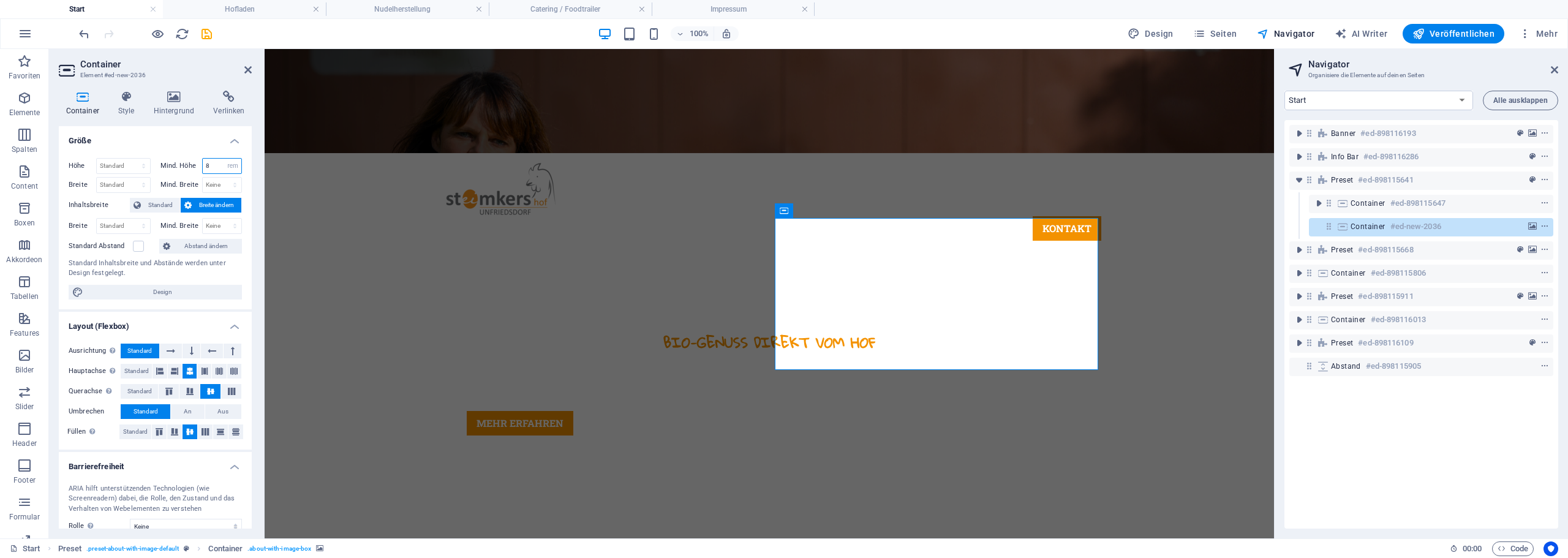
drag, startPoint x: 218, startPoint y: 168, endPoint x: 197, endPoint y: 164, distance: 21.4
click at [197, 164] on div "Mind. Höhe 8 Keine px rem % vh vw" at bounding box center [201, 166] width 82 height 16
type input "10"
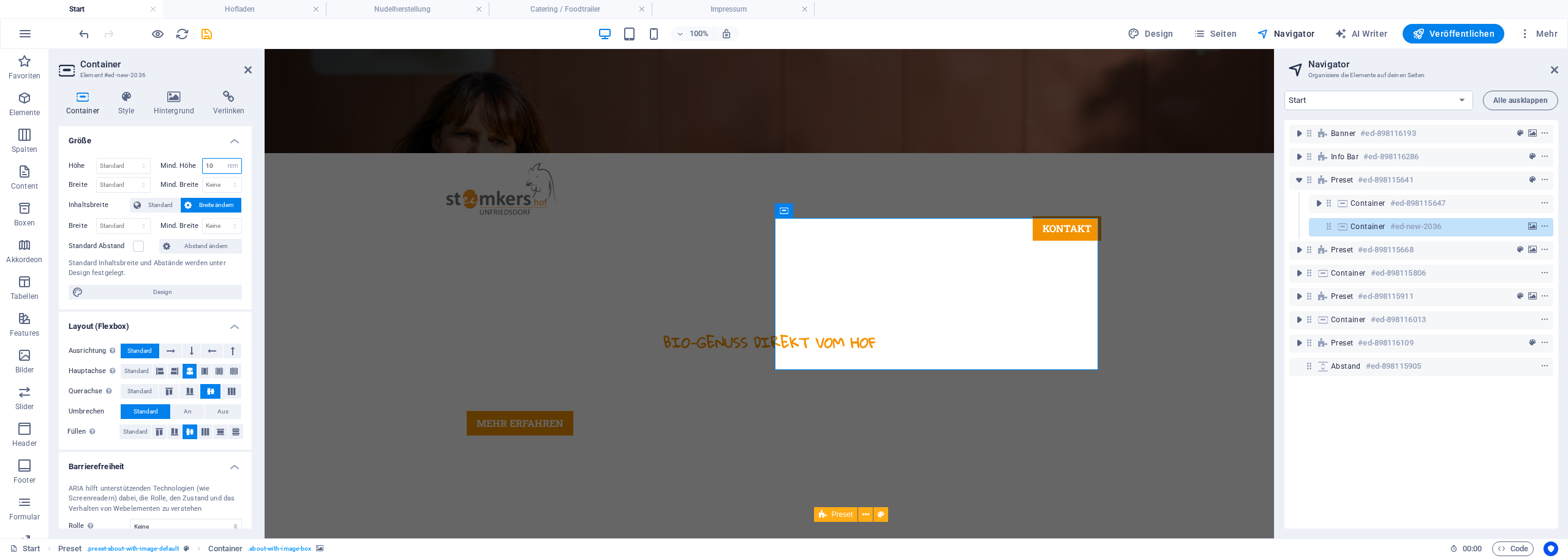
click at [211, 172] on input "10" at bounding box center [222, 166] width 39 height 15
click at [116, 98] on icon at bounding box center [126, 96] width 31 height 12
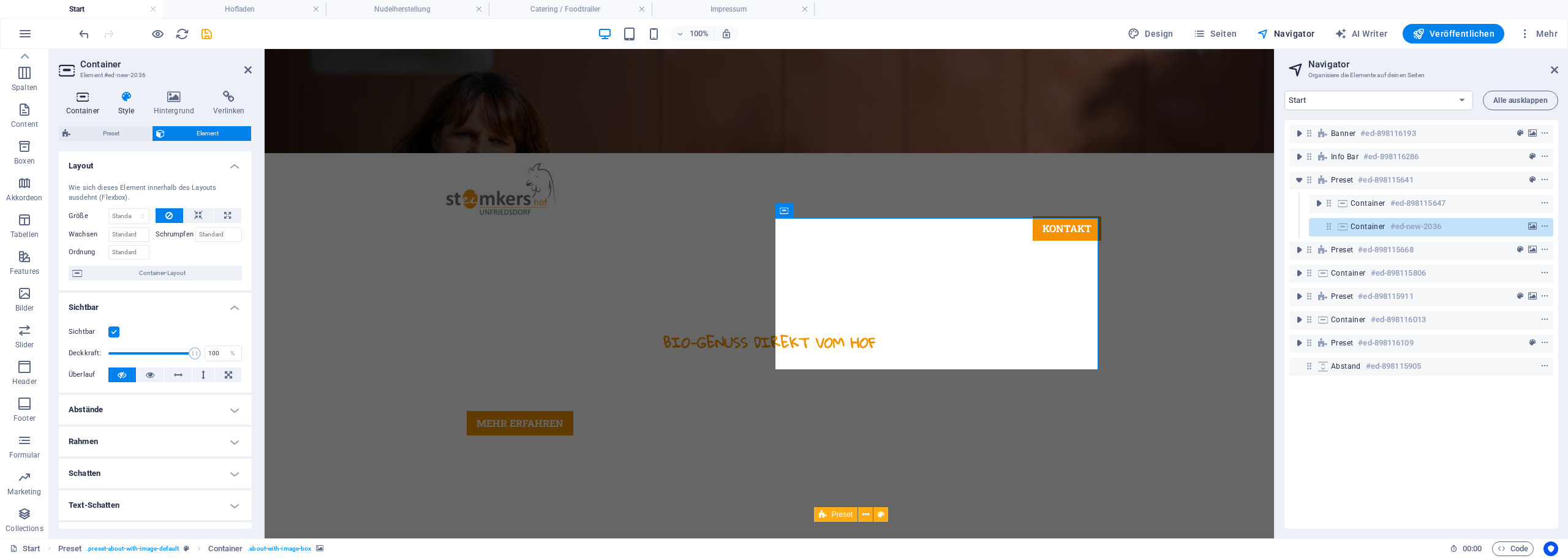
click at [90, 99] on icon at bounding box center [82, 96] width 47 height 12
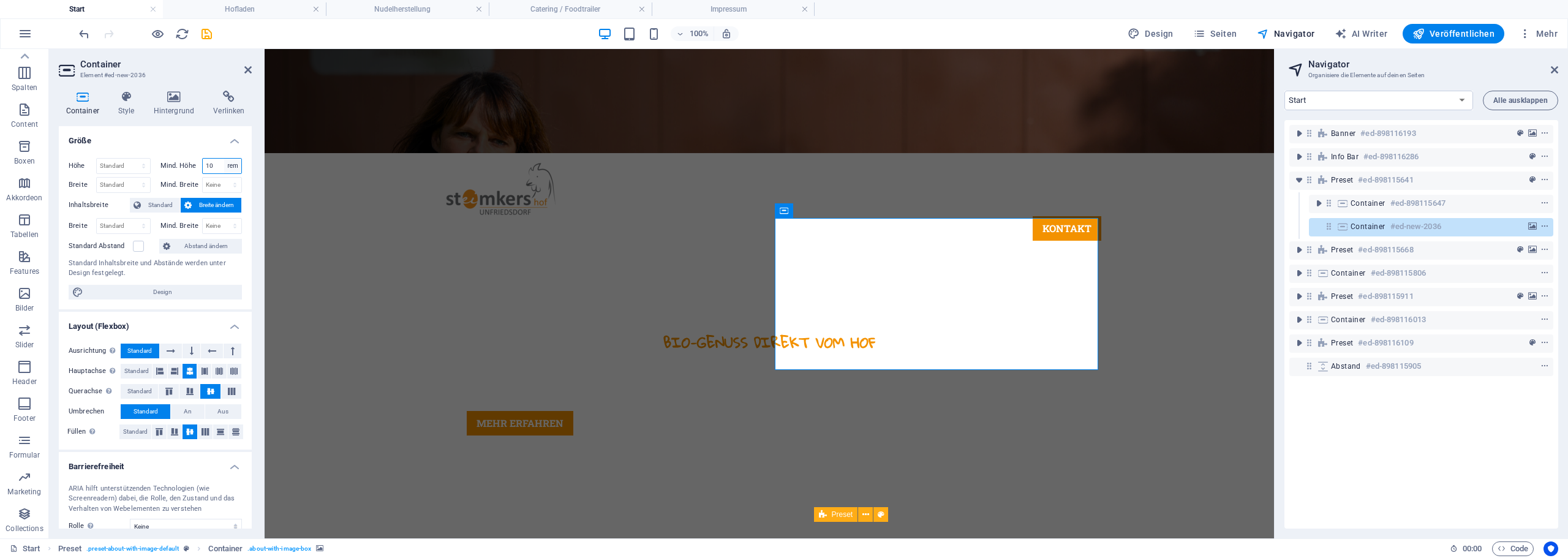
click at [230, 168] on select "Keine px rem % vh vw" at bounding box center [233, 166] width 17 height 15
select select "px"
click at [224, 158] on select "Keine px rem % vh vw" at bounding box center [233, 166] width 17 height 15
type input "200"
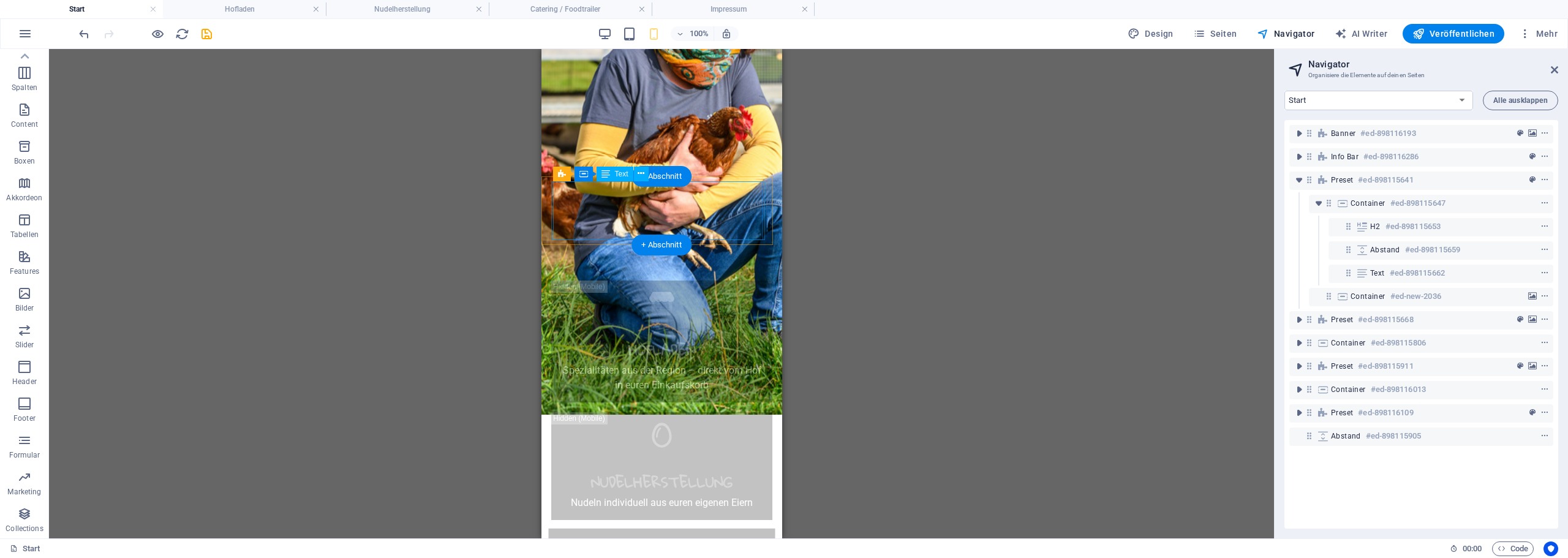
scroll to position [682, 0]
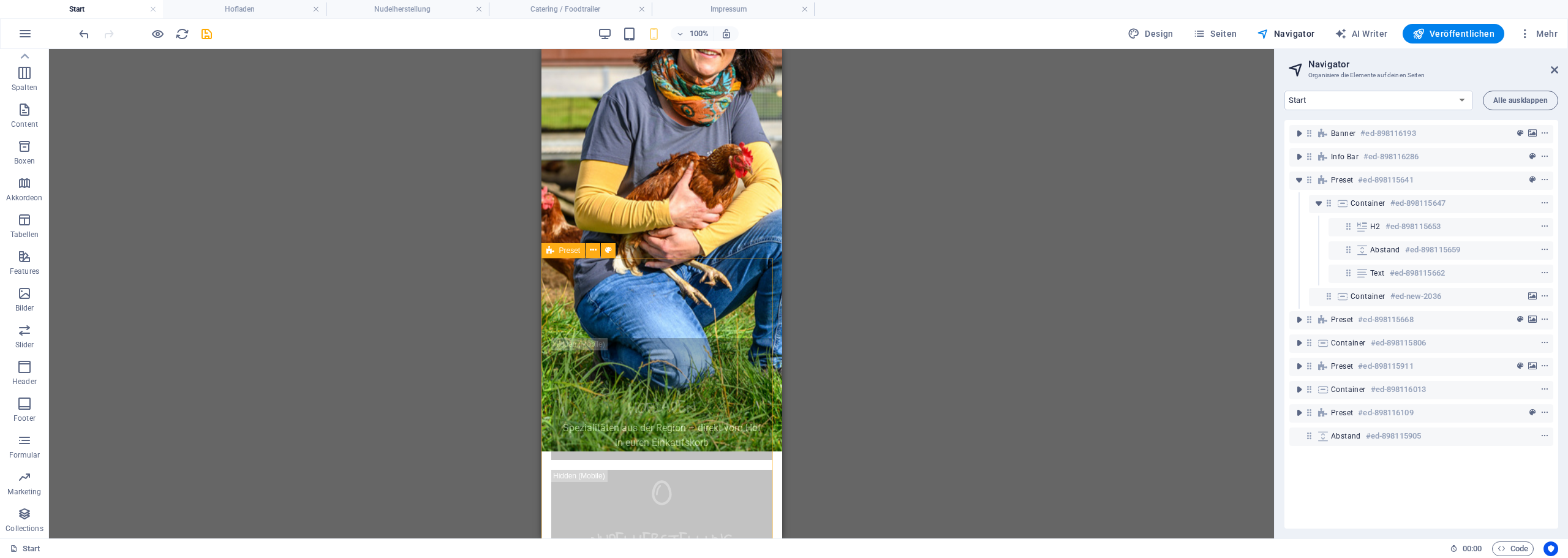
click at [565, 249] on span "Preset" at bounding box center [570, 250] width 21 height 7
select select "center"
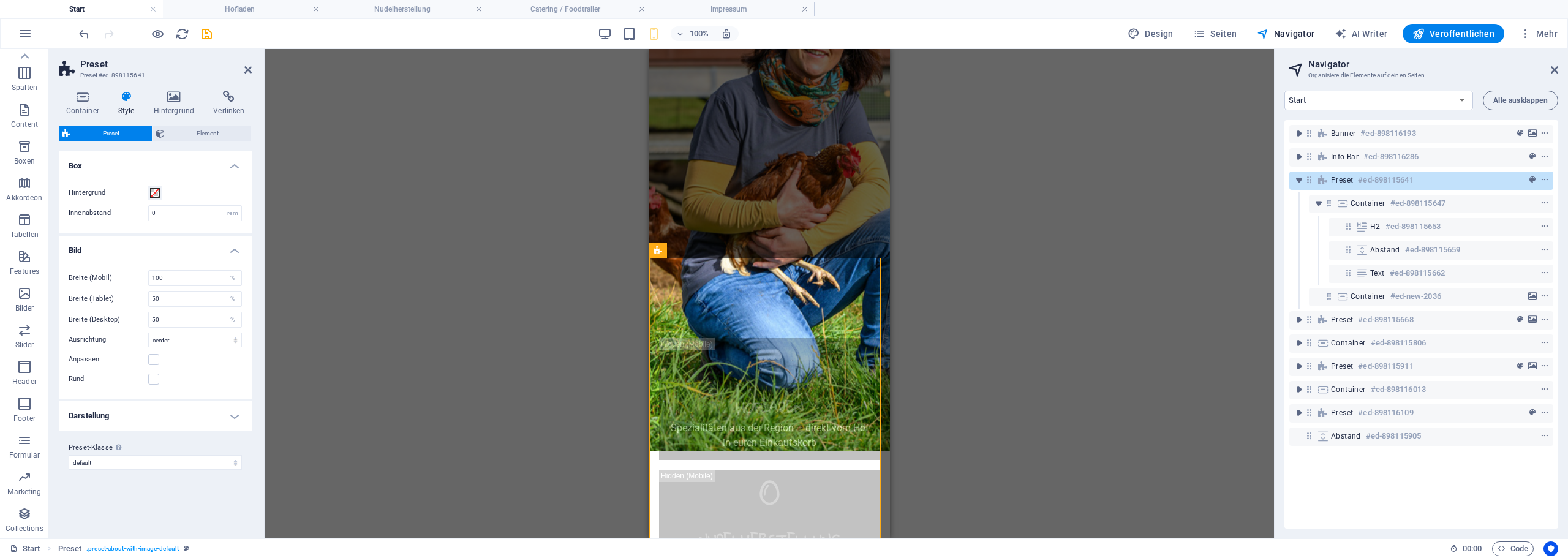
click at [186, 422] on h4 "Darstellung" at bounding box center [155, 416] width 193 height 29
click at [188, 415] on h4 "Darstellung" at bounding box center [155, 412] width 193 height 22
click at [77, 100] on icon at bounding box center [82, 96] width 47 height 12
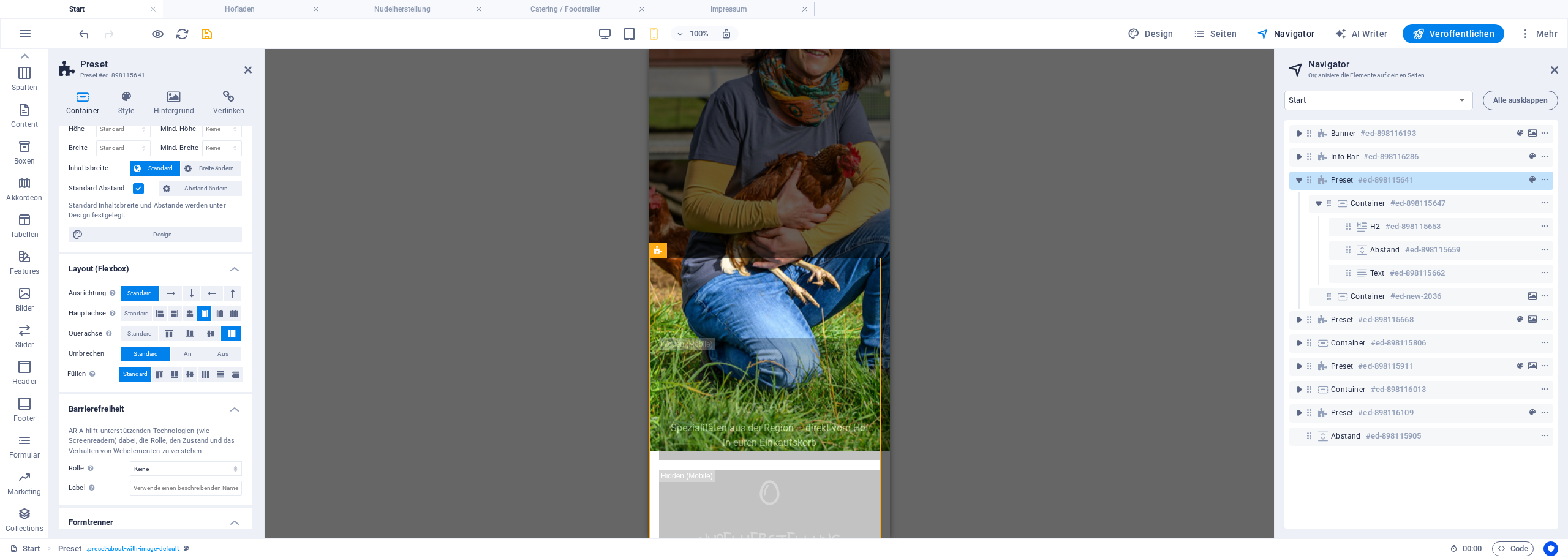
scroll to position [72, 0]
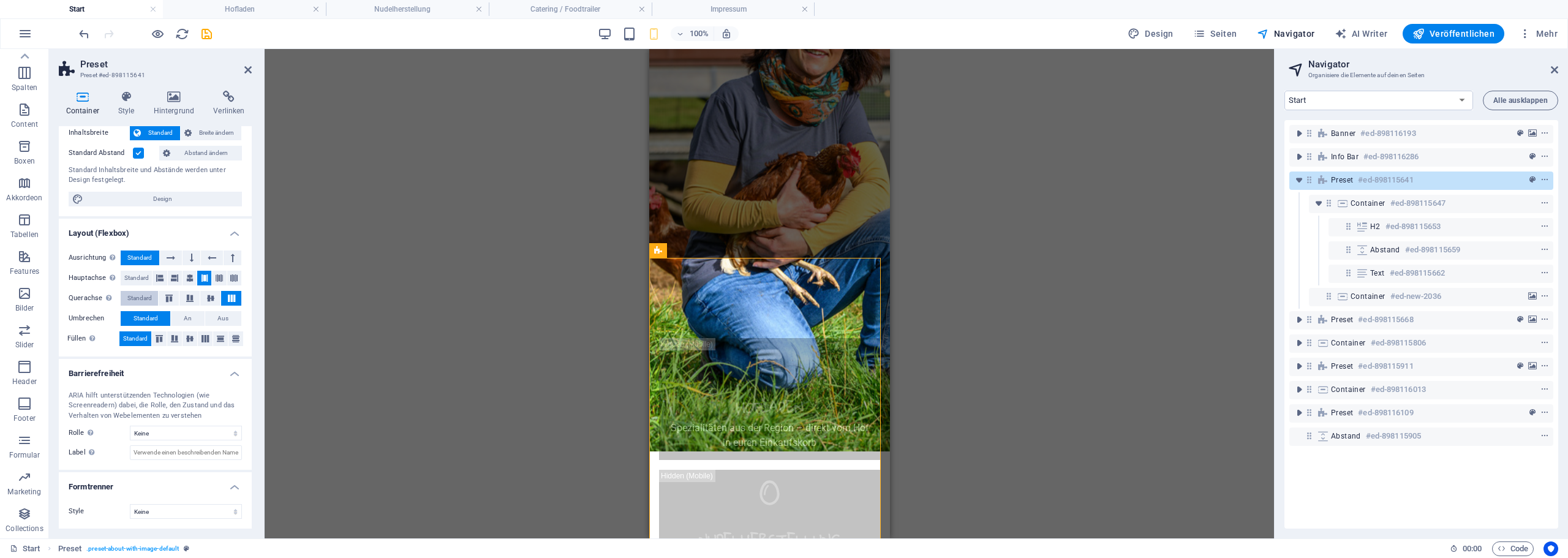
click at [142, 292] on span "Standard" at bounding box center [139, 298] width 25 height 15
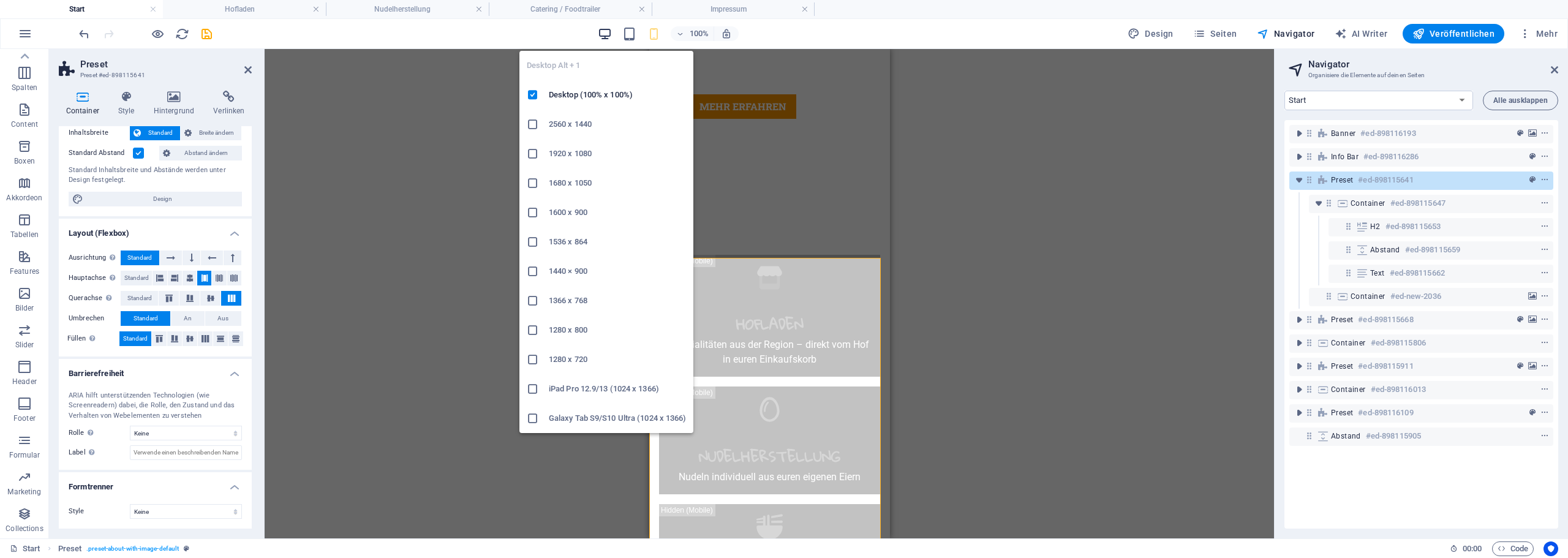
scroll to position [385, 0]
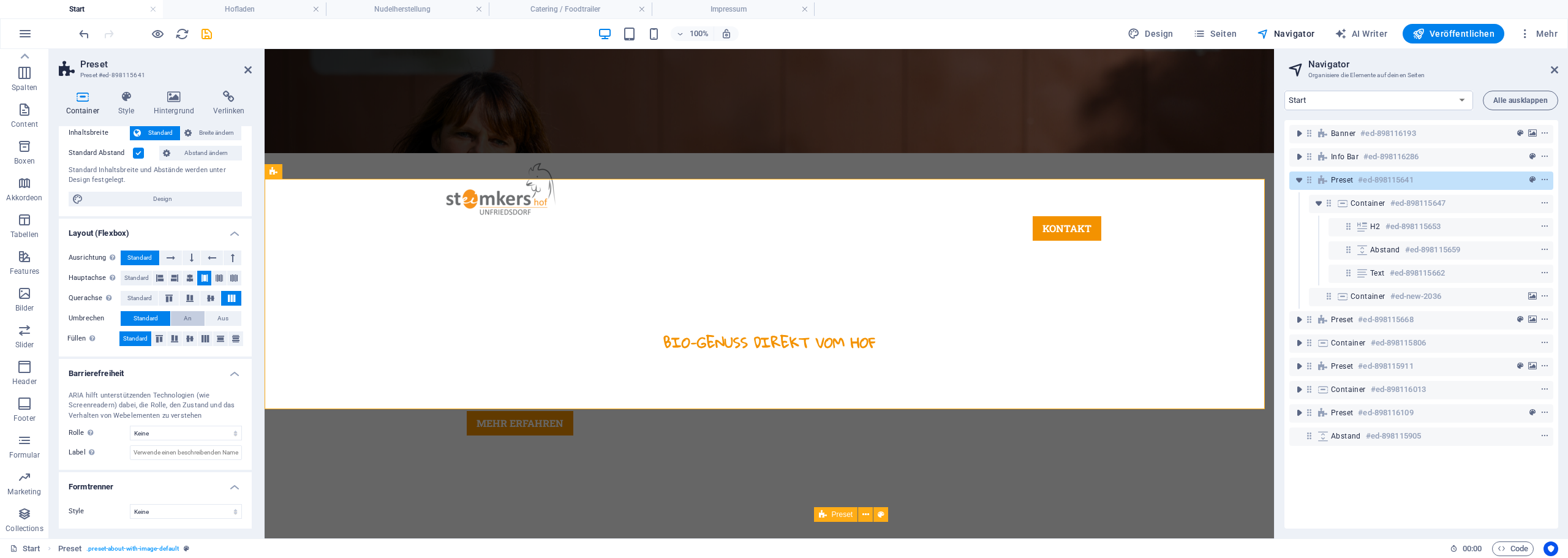
click at [198, 323] on button "An" at bounding box center [188, 319] width 33 height 15
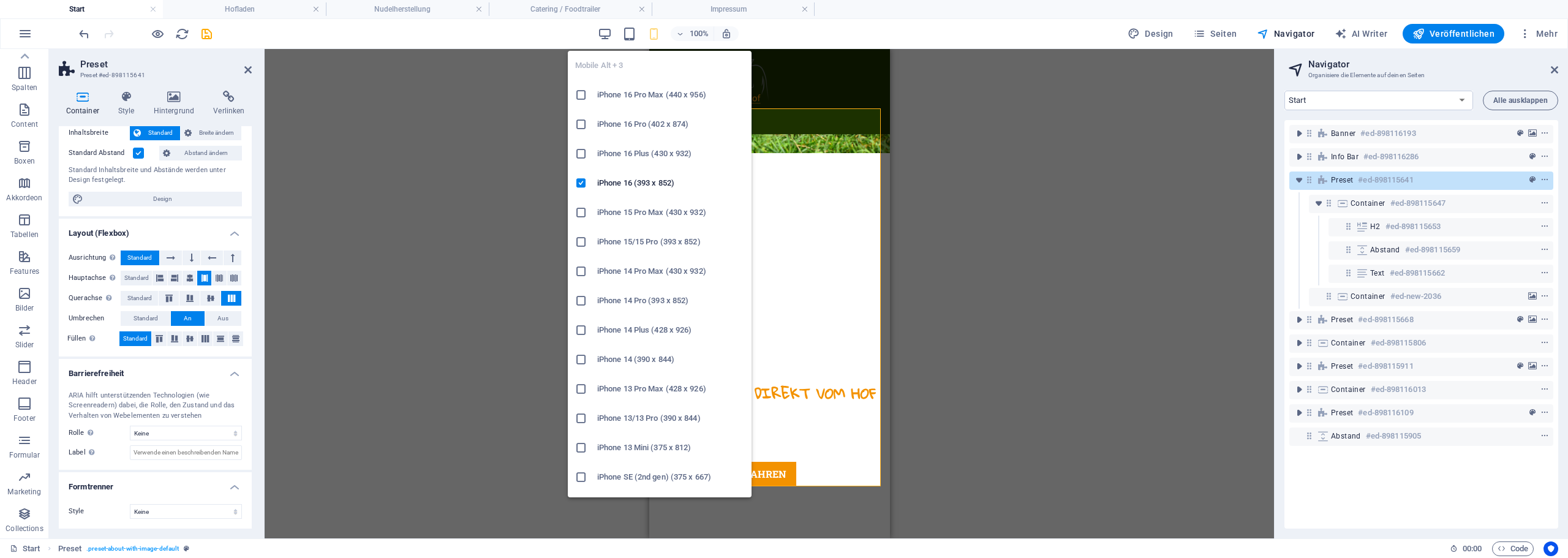
scroll to position [834, 0]
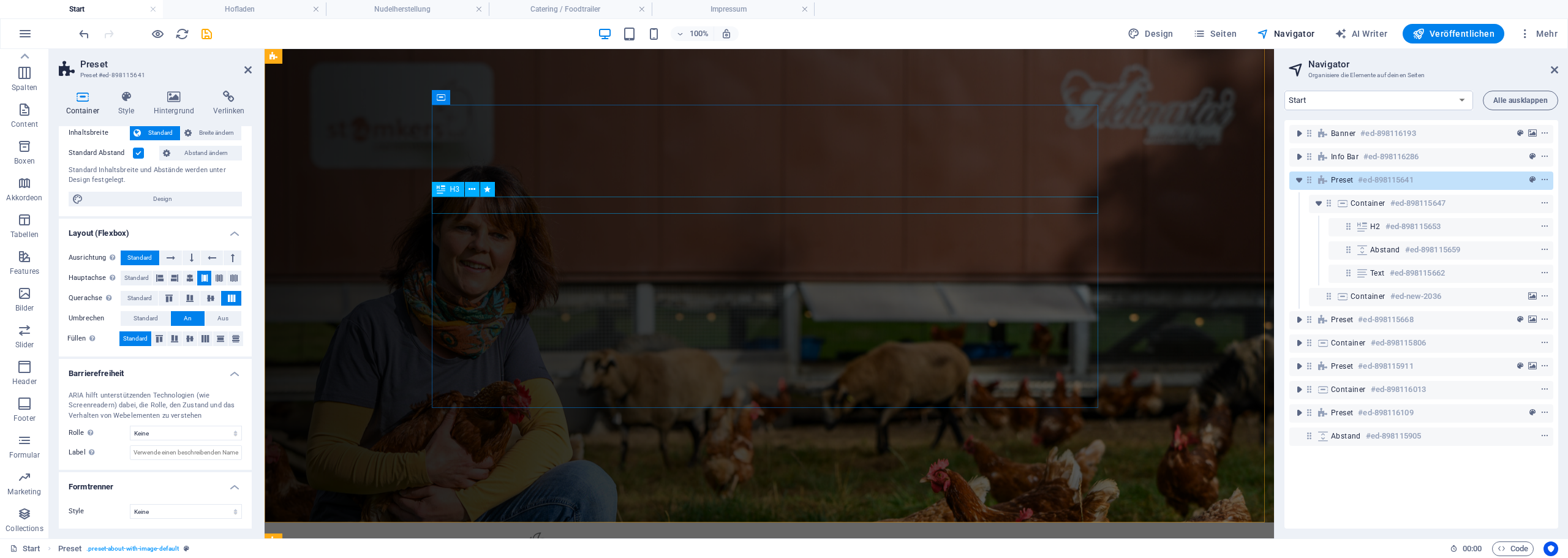
scroll to position [0, 0]
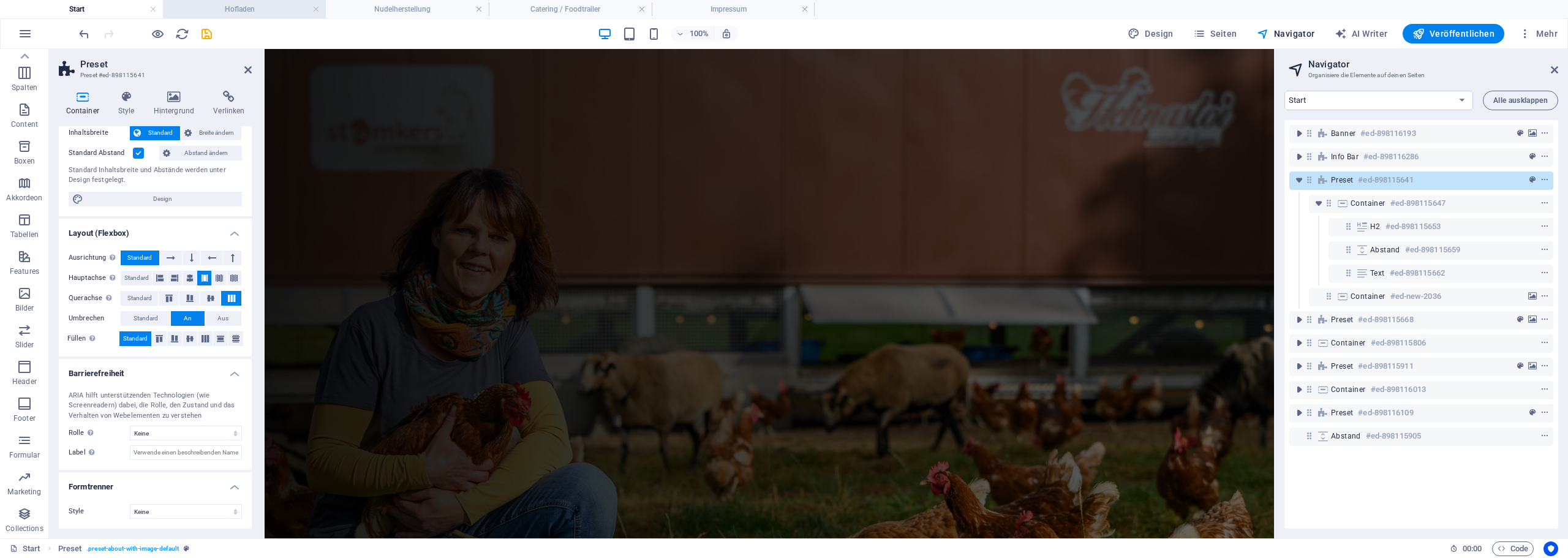
click at [194, 7] on h4 "Hofladen" at bounding box center [244, 9] width 163 height 13
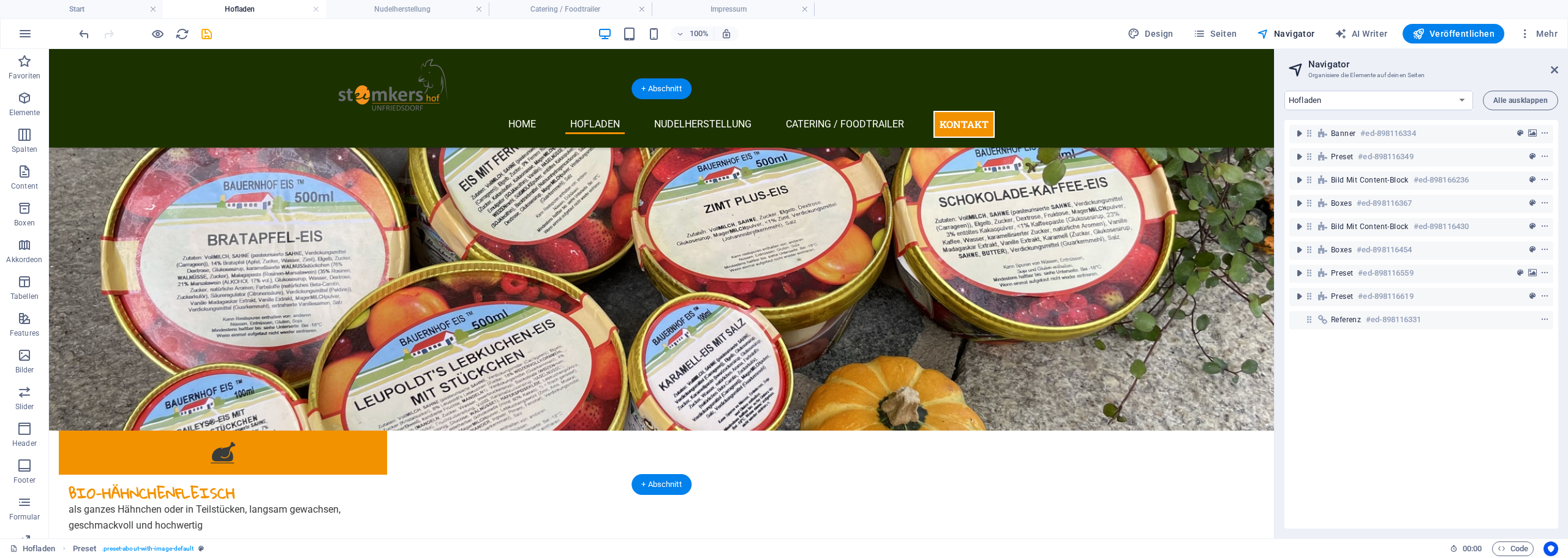
scroll to position [1878, 0]
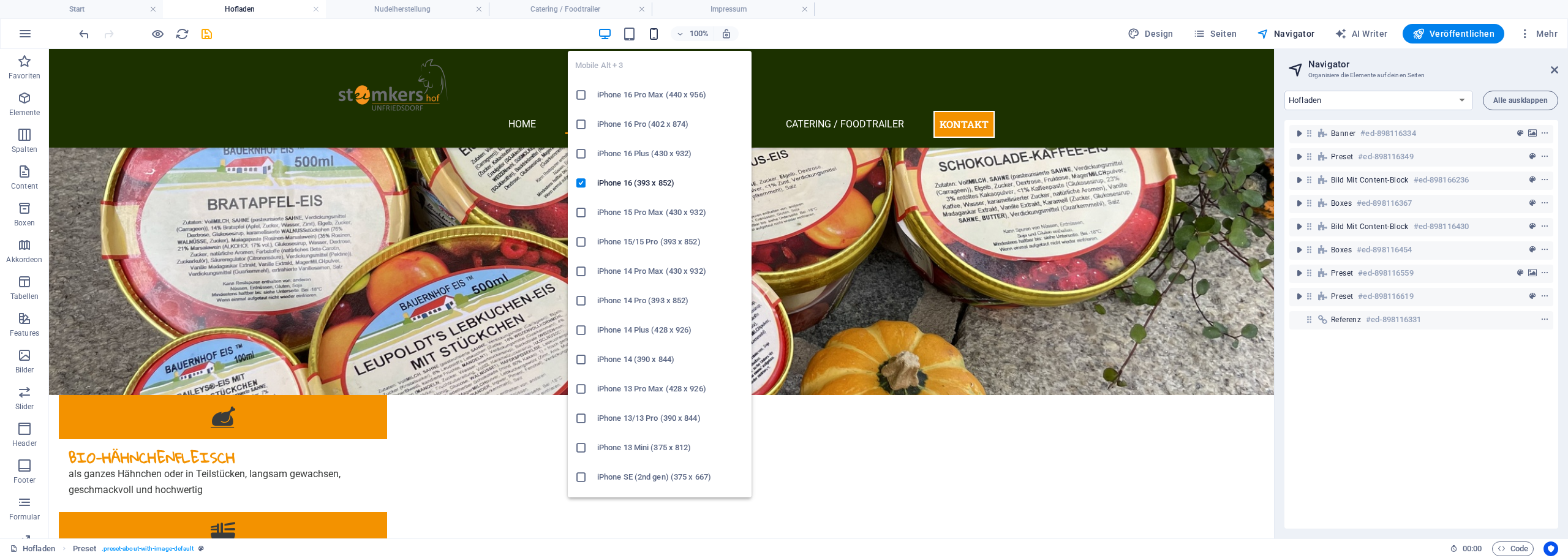
click at [654, 34] on icon "button" at bounding box center [653, 34] width 14 height 14
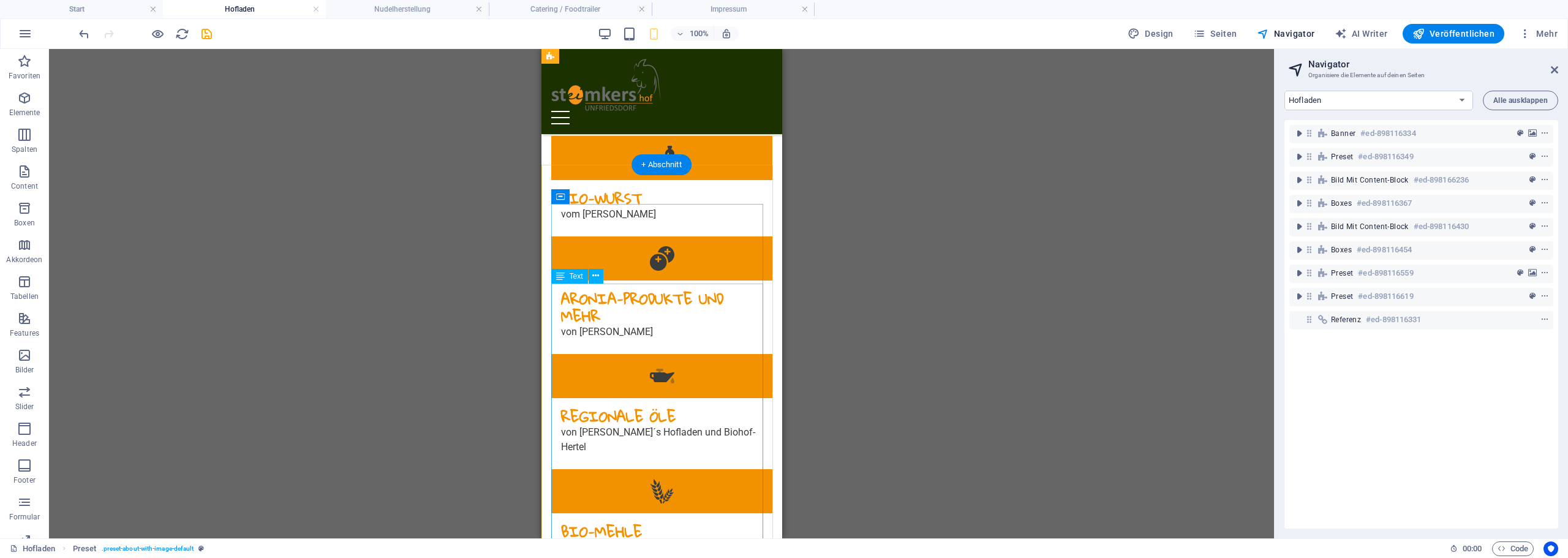
scroll to position [2537, 0]
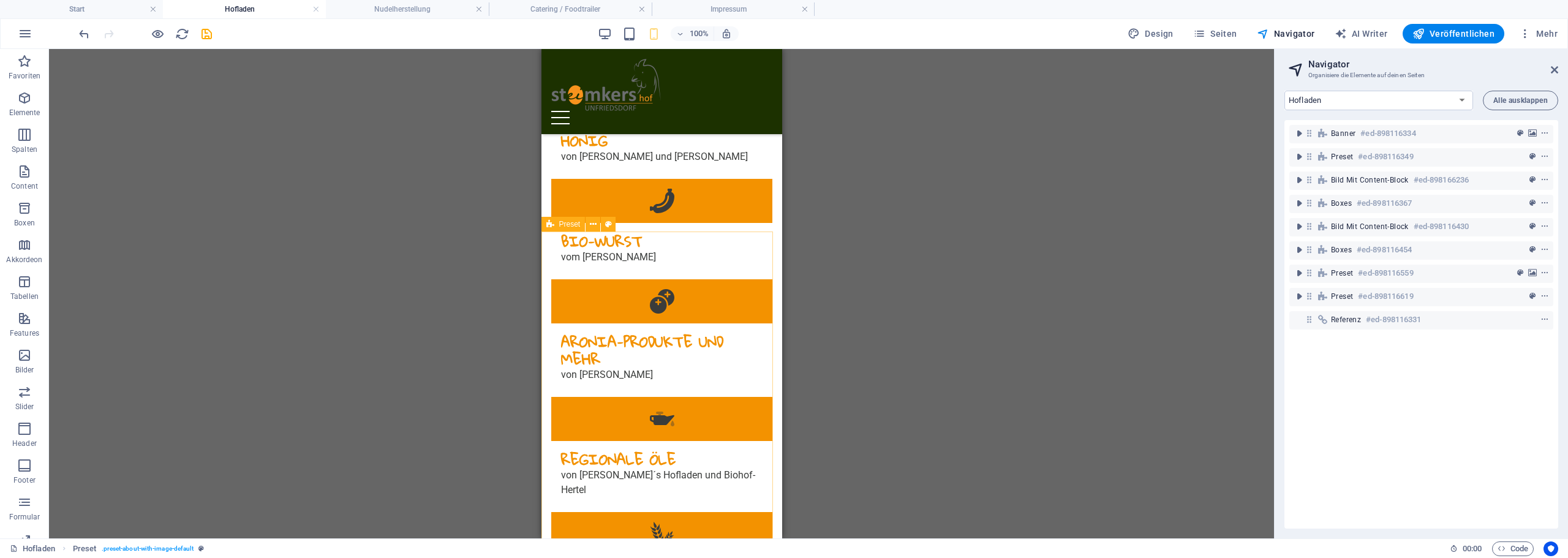
click at [551, 225] on icon at bounding box center [550, 224] width 8 height 15
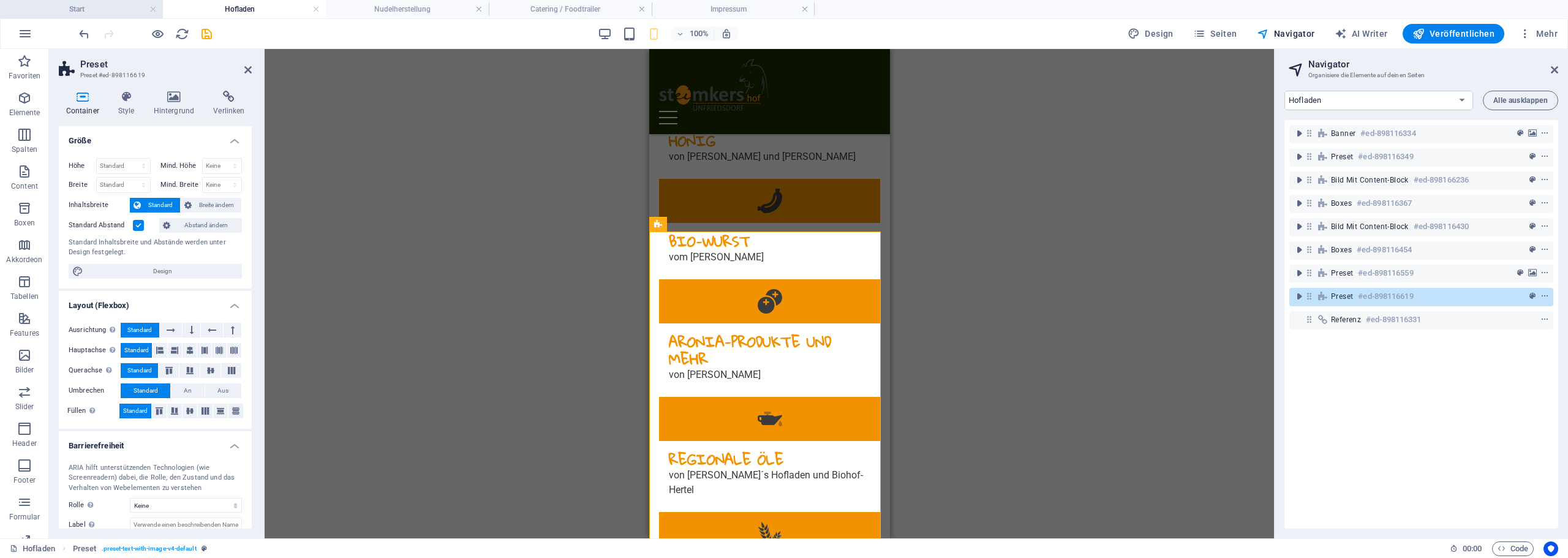
click at [111, 15] on h4 "Start" at bounding box center [81, 9] width 163 height 13
select select "16897744-de"
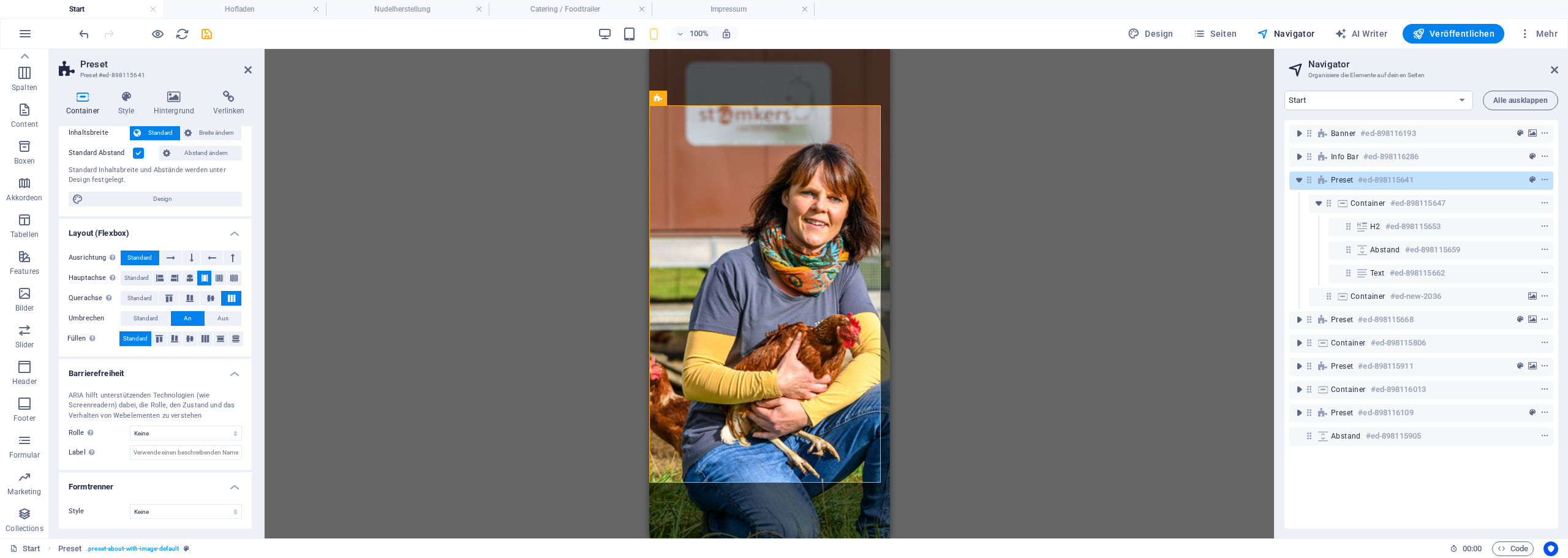
scroll to position [834, 0]
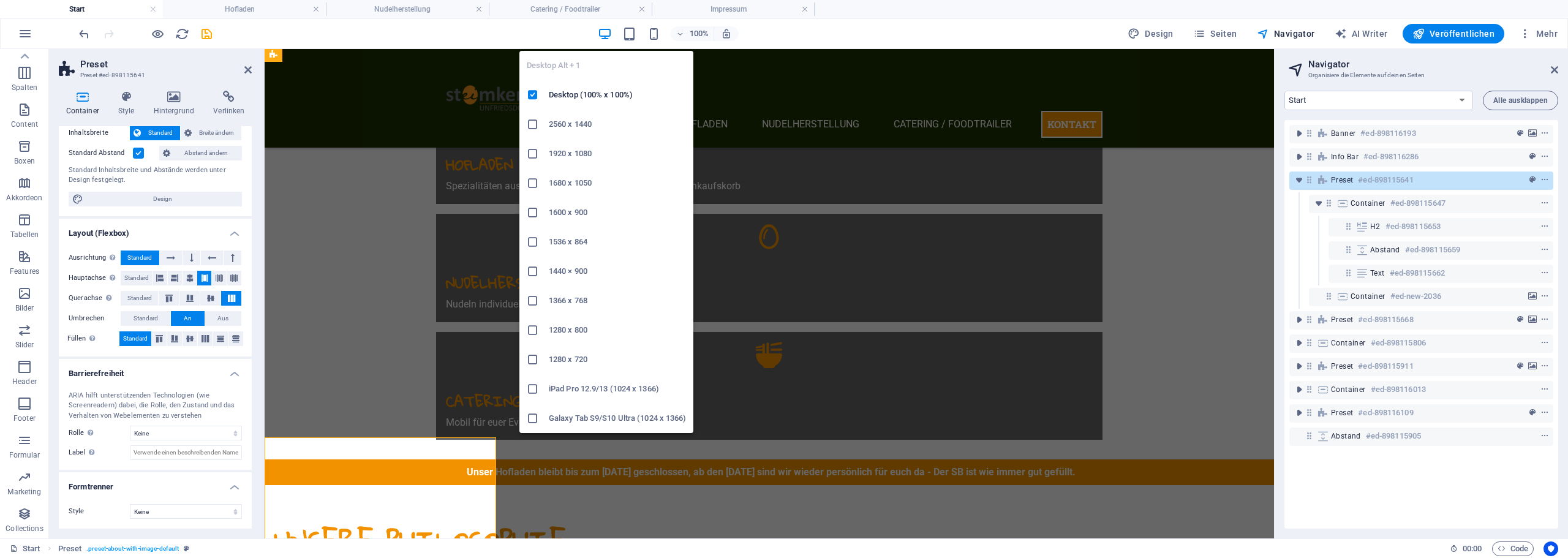
scroll to position [502, 0]
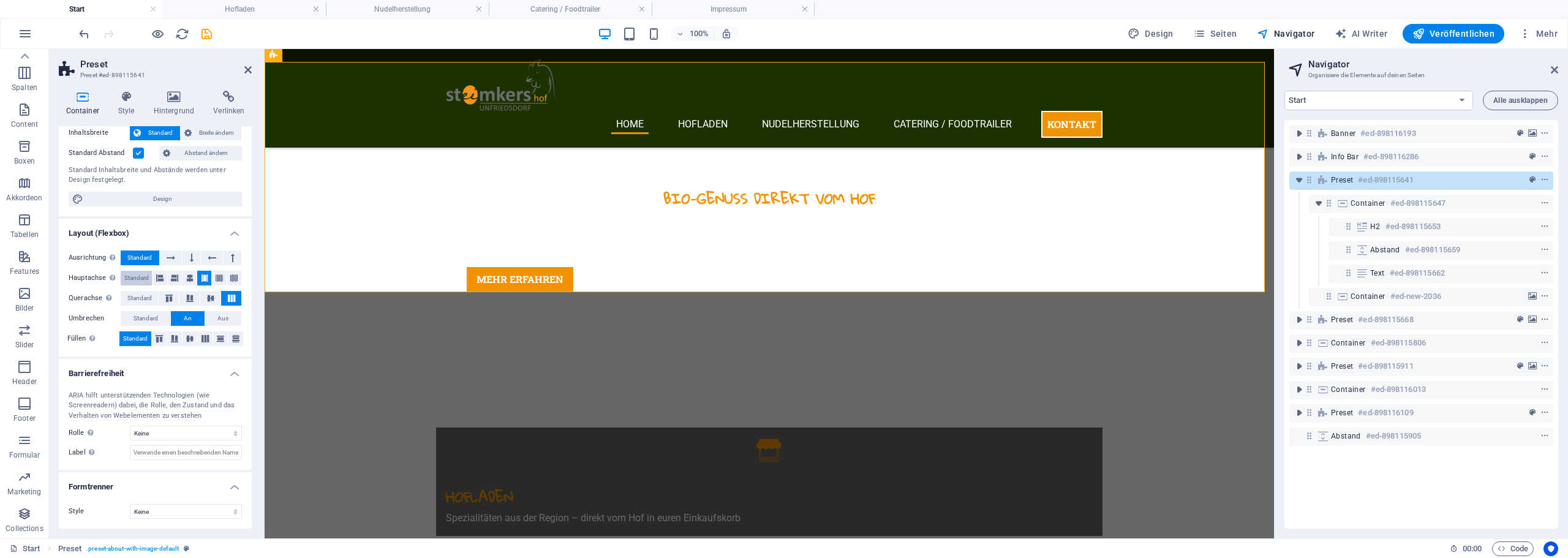
click at [135, 279] on span "Standard" at bounding box center [136, 278] width 25 height 15
click at [135, 296] on span "Standard" at bounding box center [139, 298] width 25 height 15
click at [136, 312] on span "Standard" at bounding box center [146, 319] width 25 height 15
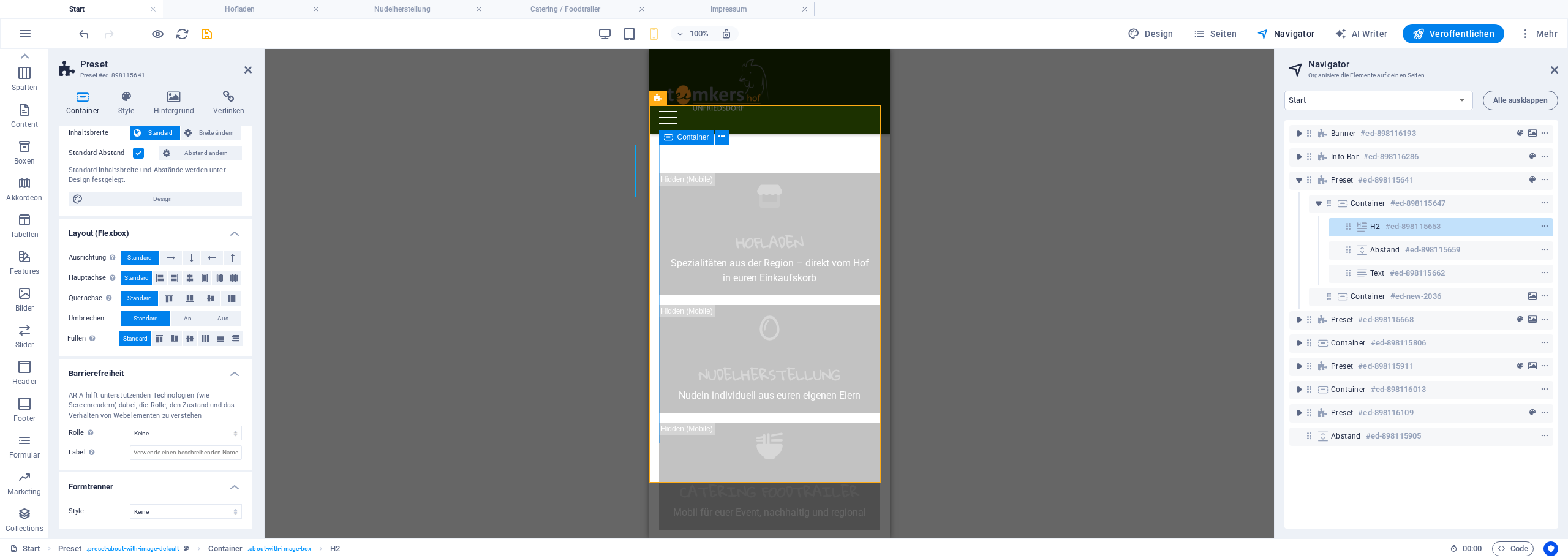
click at [671, 136] on icon at bounding box center [668, 137] width 9 height 15
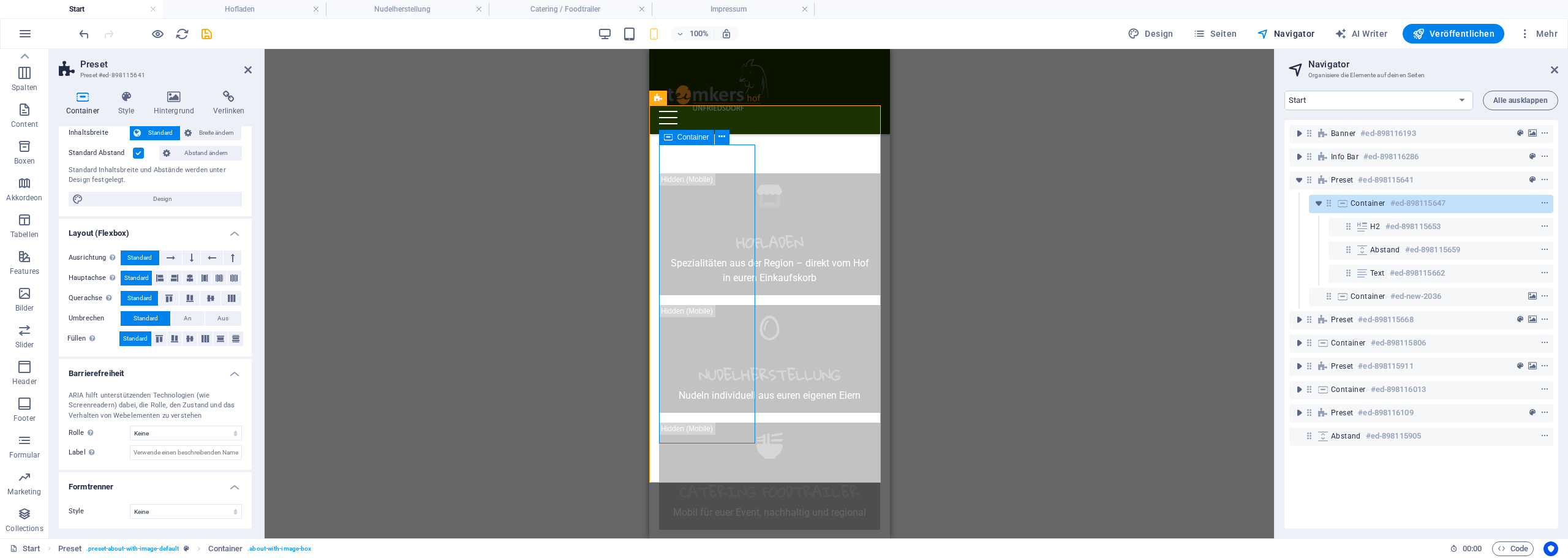
click at [671, 136] on icon at bounding box center [668, 137] width 9 height 15
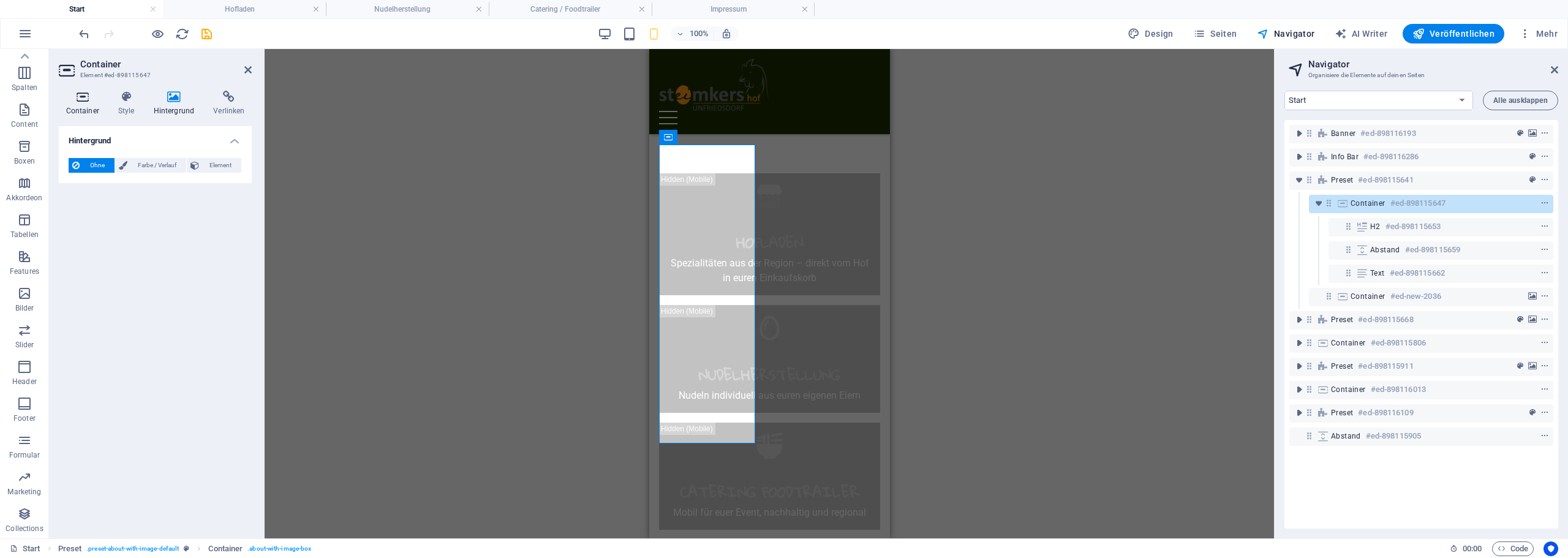
click at [82, 104] on h4 "Container" at bounding box center [84, 103] width 52 height 26
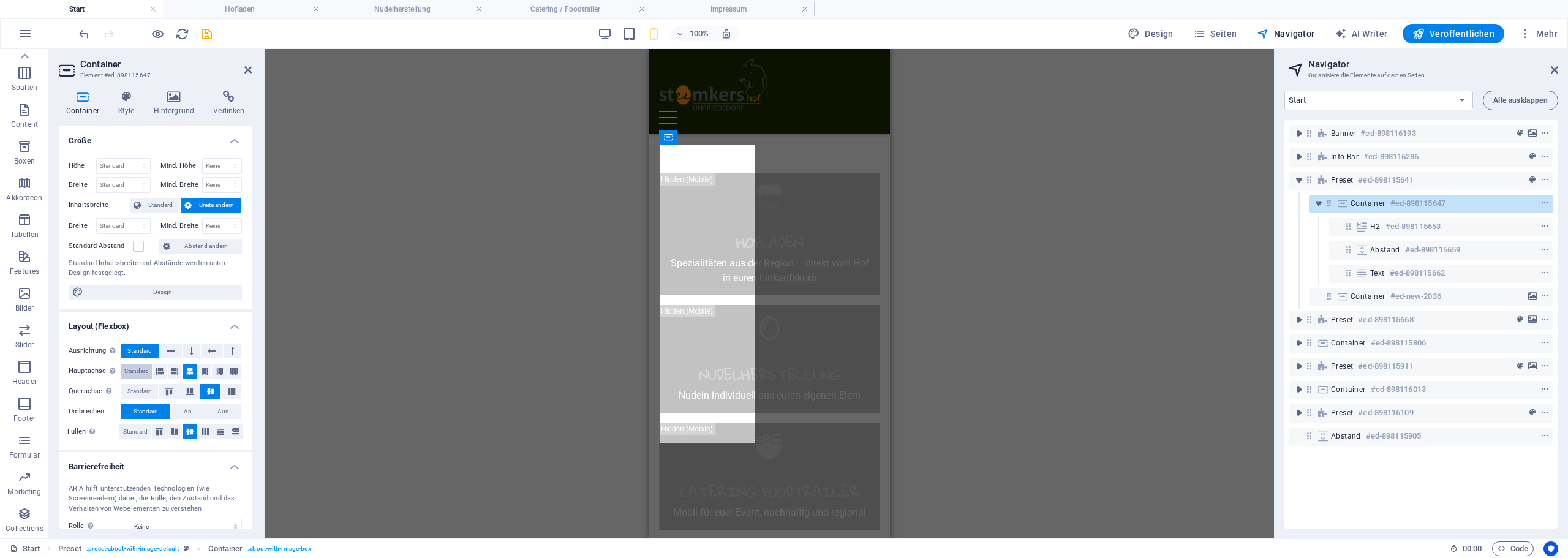
click at [140, 366] on span "Standard" at bounding box center [136, 371] width 25 height 15
click at [134, 390] on span "Standard" at bounding box center [139, 391] width 25 height 15
click at [135, 370] on span "Standard" at bounding box center [136, 371] width 25 height 15
click at [135, 386] on span "Standard" at bounding box center [139, 391] width 25 height 15
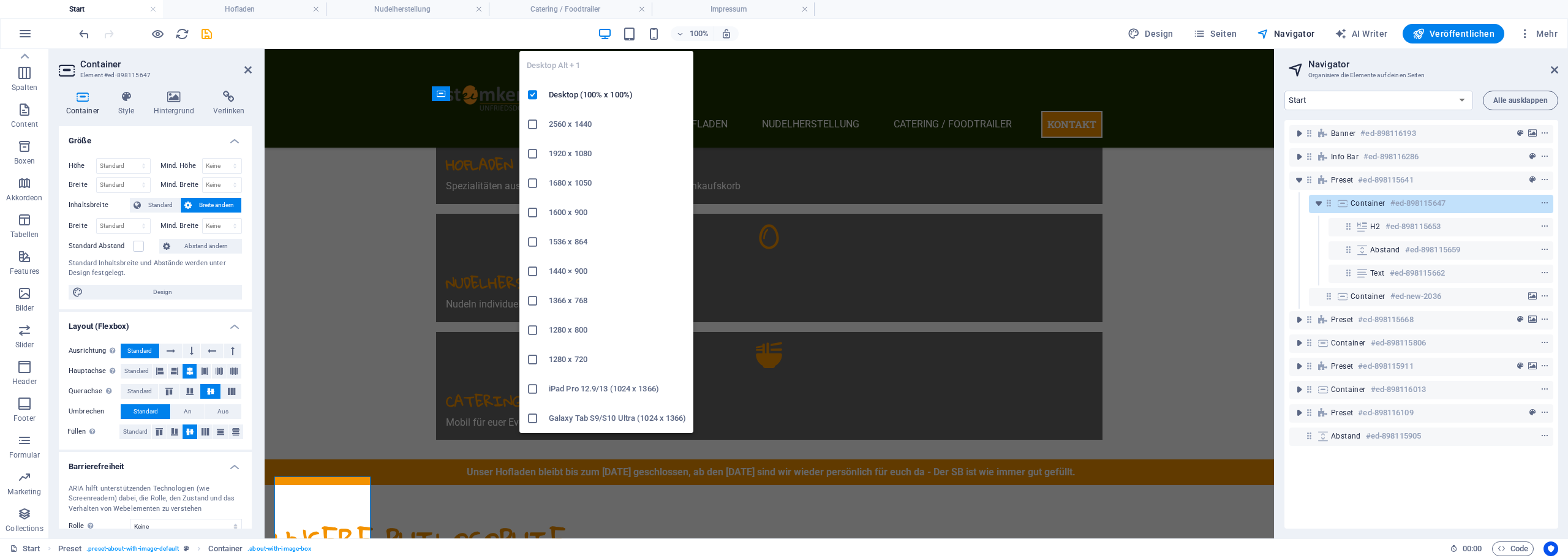
scroll to position [502, 0]
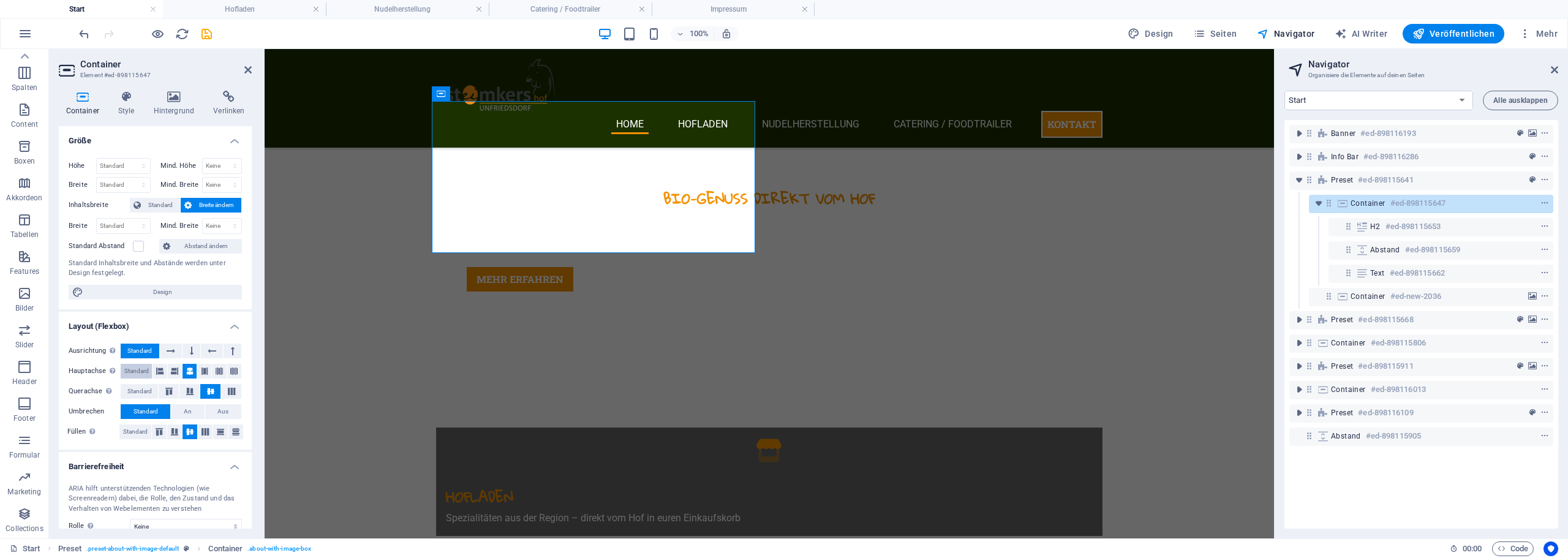
click at [142, 372] on span "Standard" at bounding box center [136, 371] width 25 height 15
click at [132, 390] on span "Standard" at bounding box center [139, 391] width 25 height 15
click at [136, 429] on span "Standard" at bounding box center [135, 432] width 25 height 15
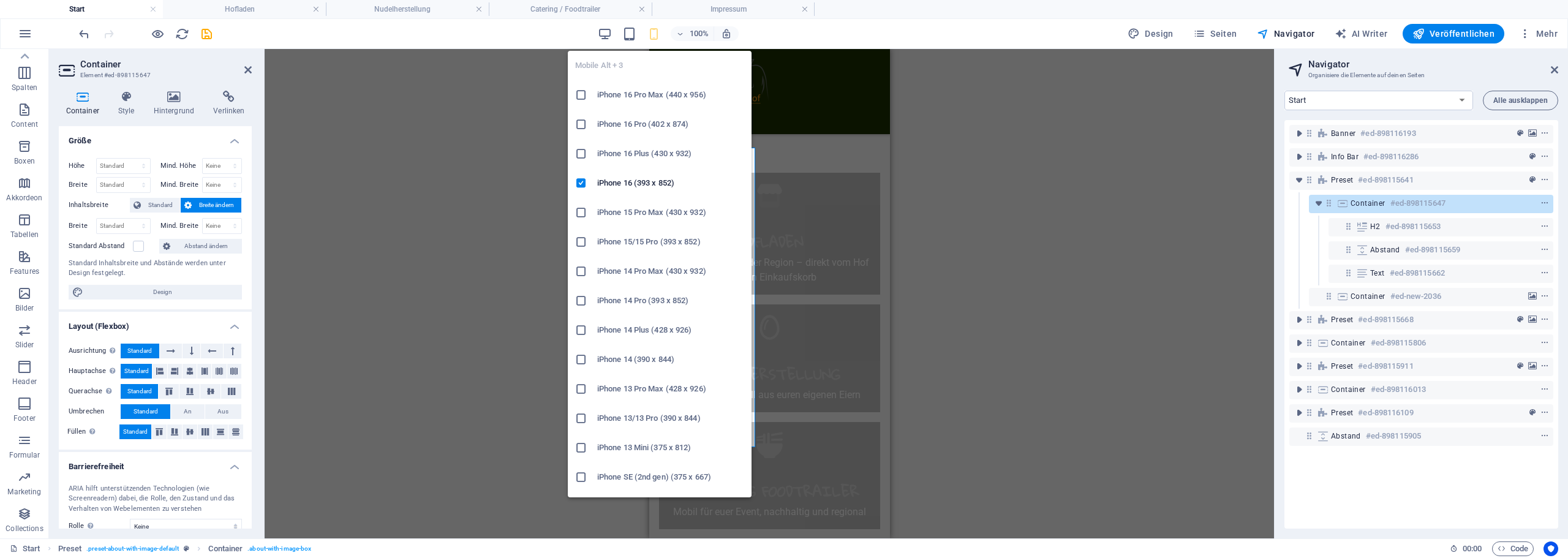
scroll to position [834, 0]
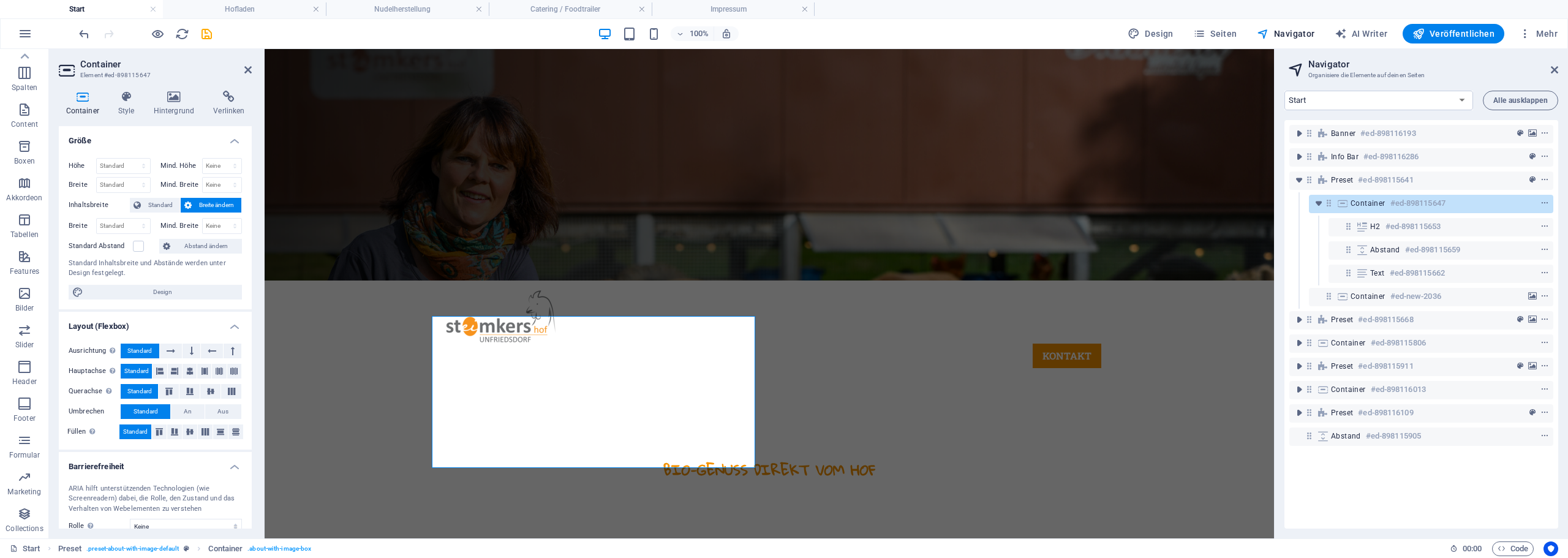
scroll to position [257, 0]
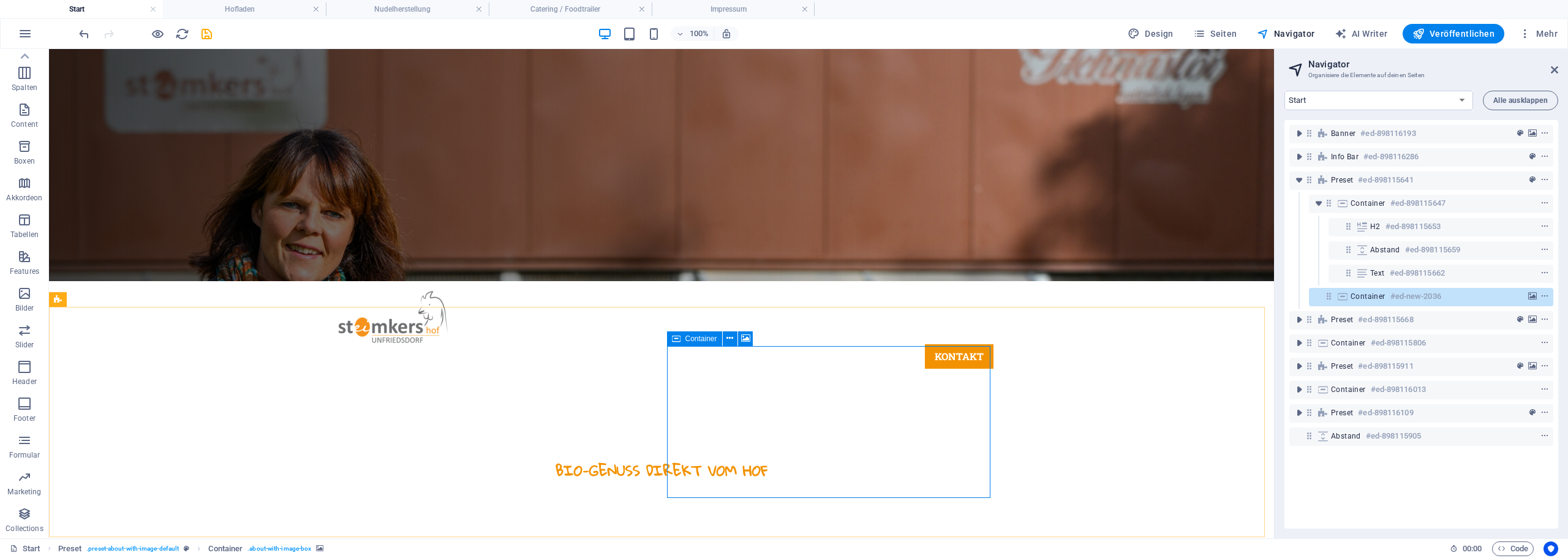
click at [684, 335] on div "Container" at bounding box center [695, 339] width 55 height 15
select select "px"
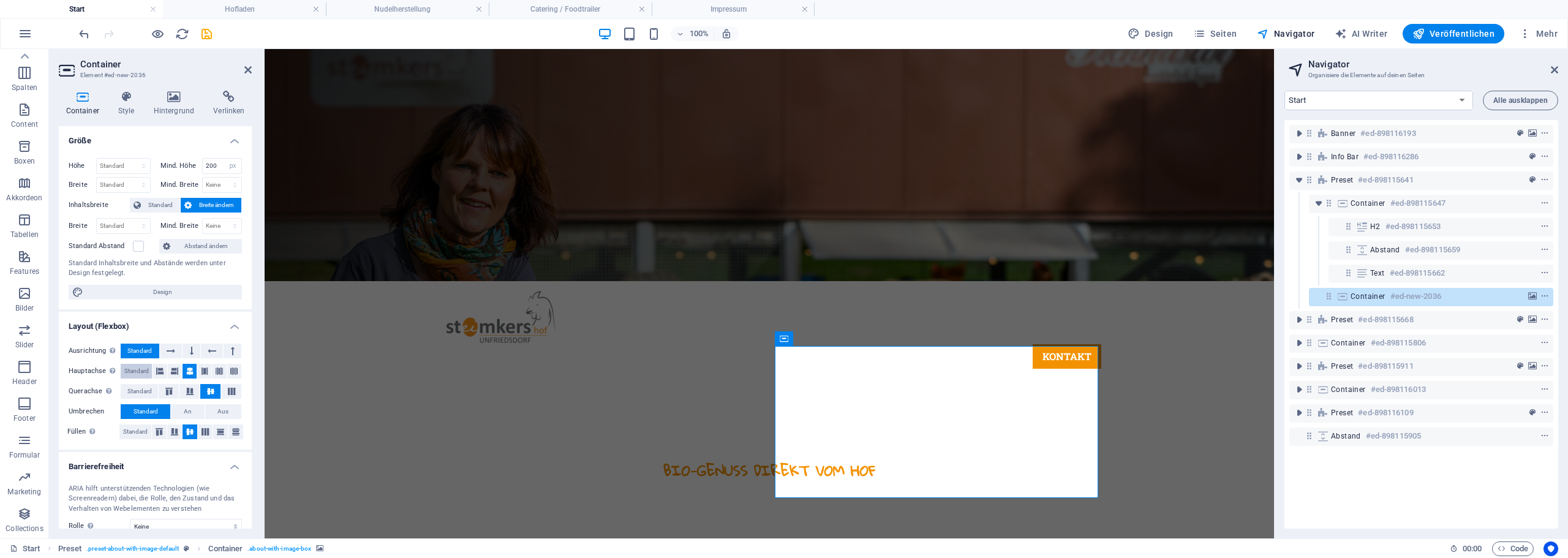
click at [138, 366] on span "Standard" at bounding box center [136, 371] width 25 height 15
click at [135, 387] on span "Standard" at bounding box center [139, 391] width 25 height 15
click at [130, 426] on span "Standard" at bounding box center [135, 432] width 25 height 15
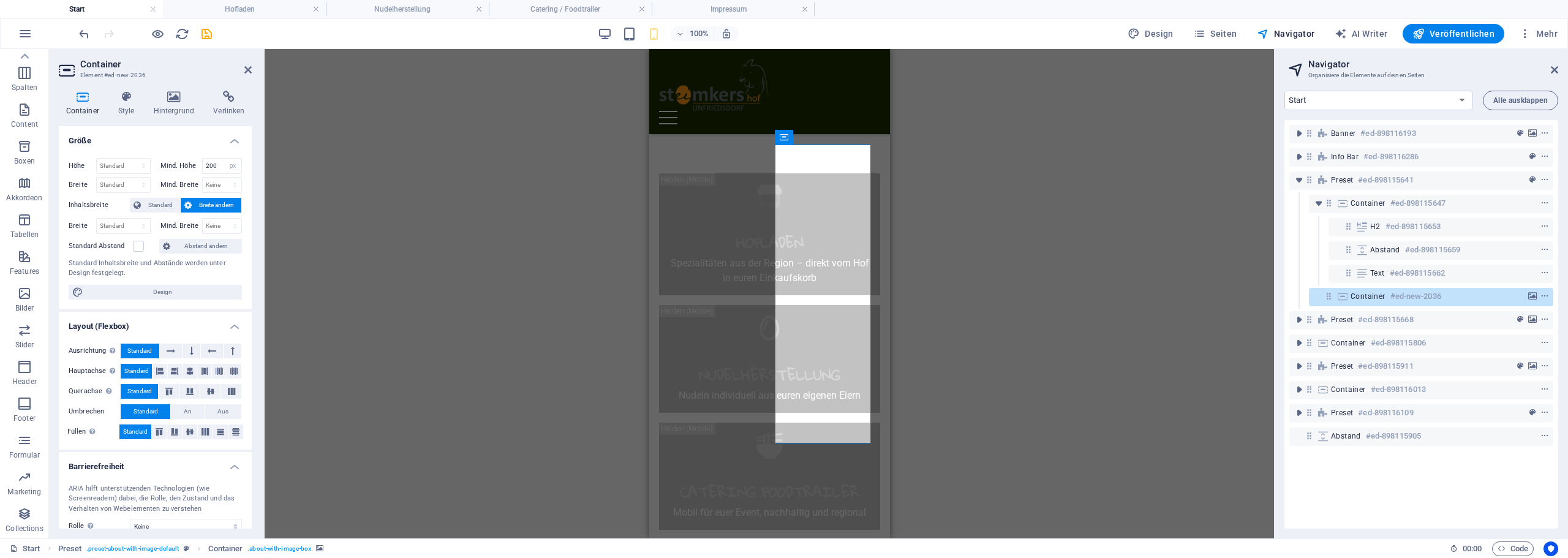
drag, startPoint x: 217, startPoint y: 36, endPoint x: 210, endPoint y: 35, distance: 7.1
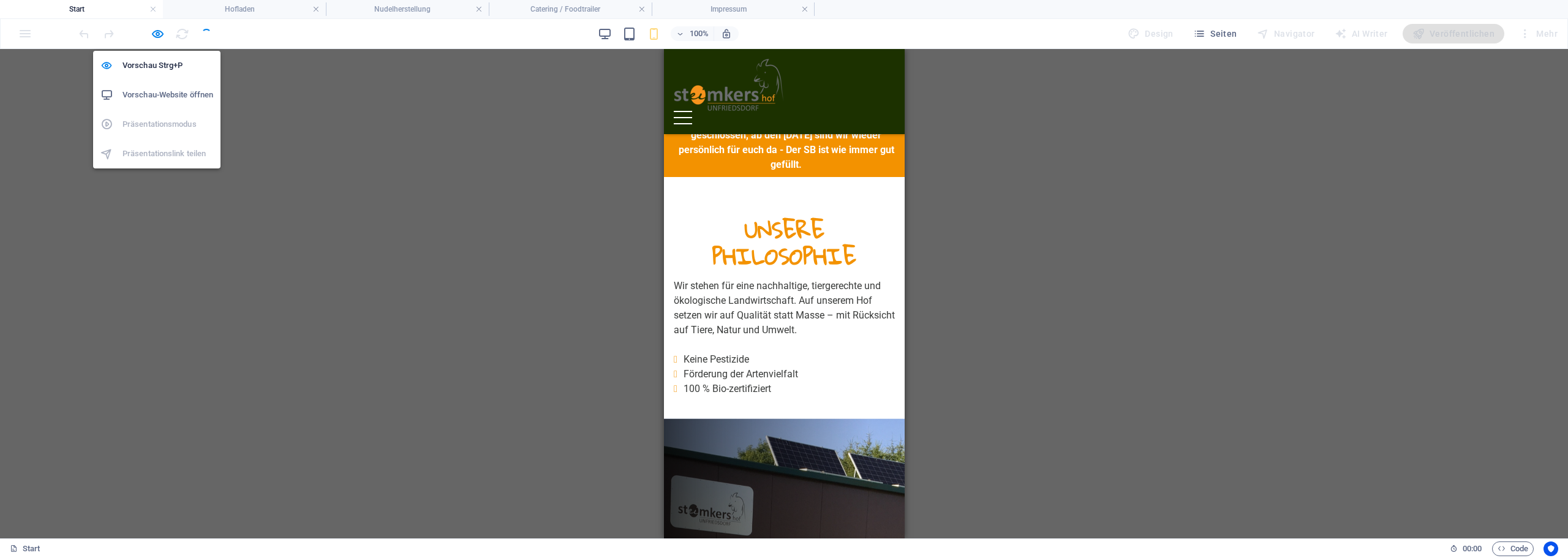
scroll to position [501, 0]
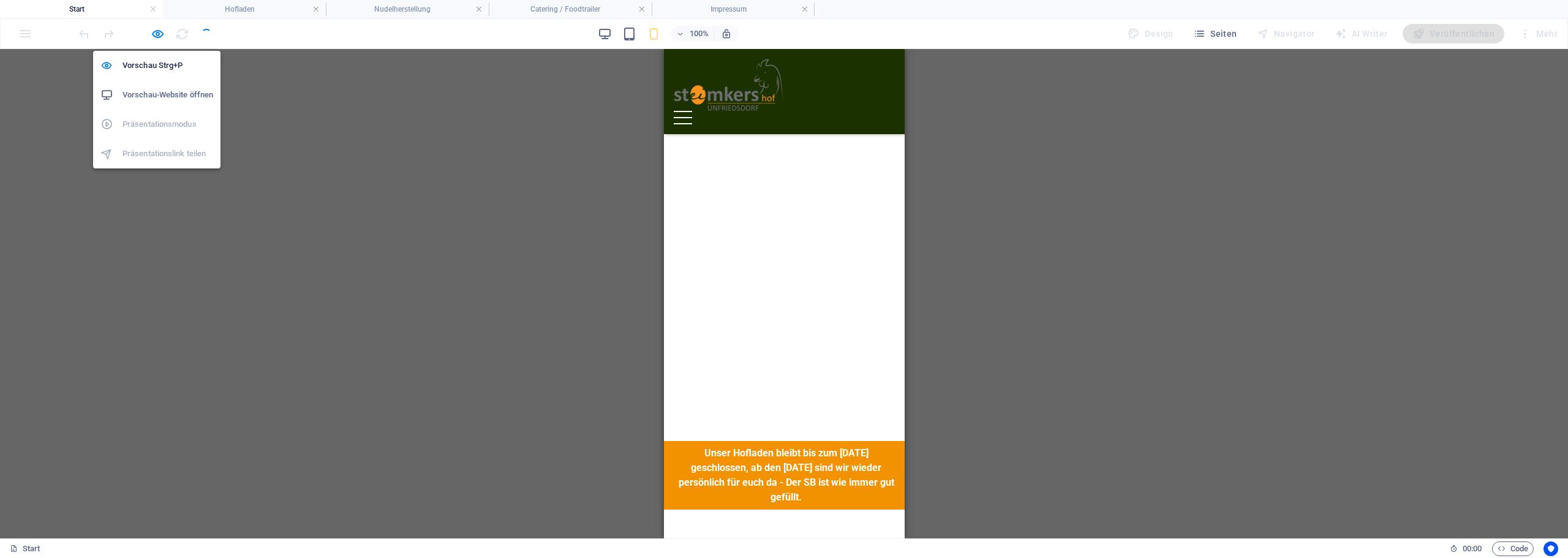
click at [157, 91] on h6 "Vorschau-Website öffnen" at bounding box center [168, 95] width 90 height 15
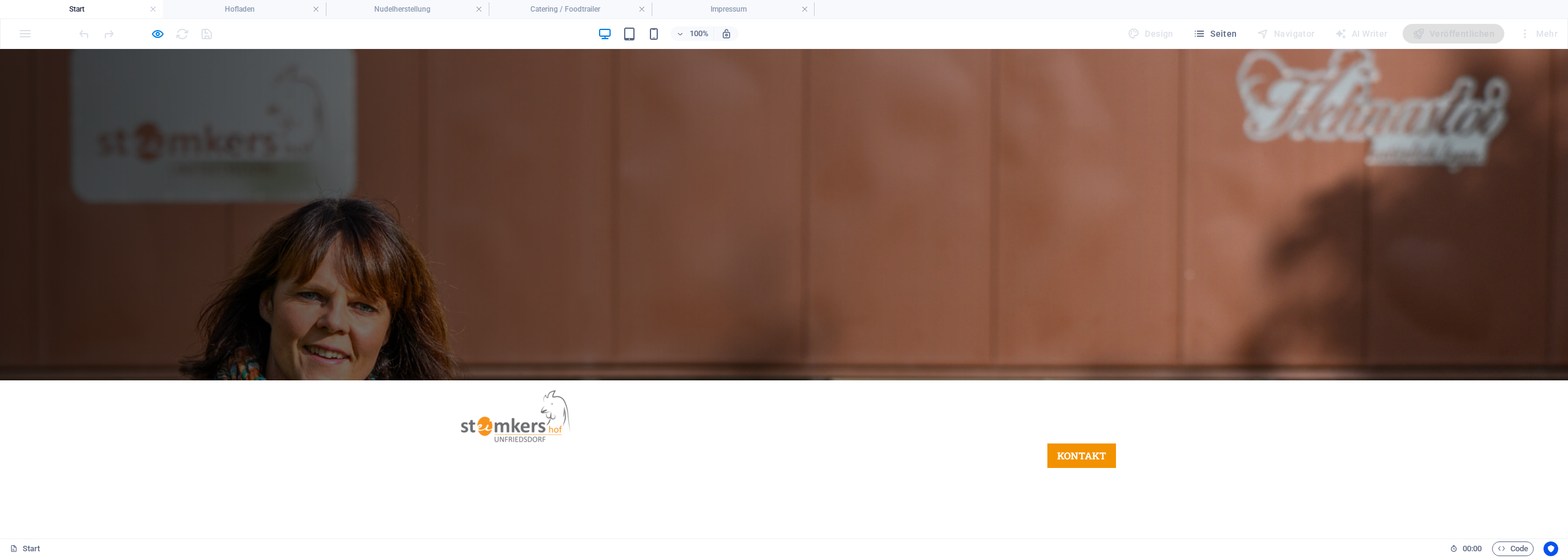
scroll to position [135, 0]
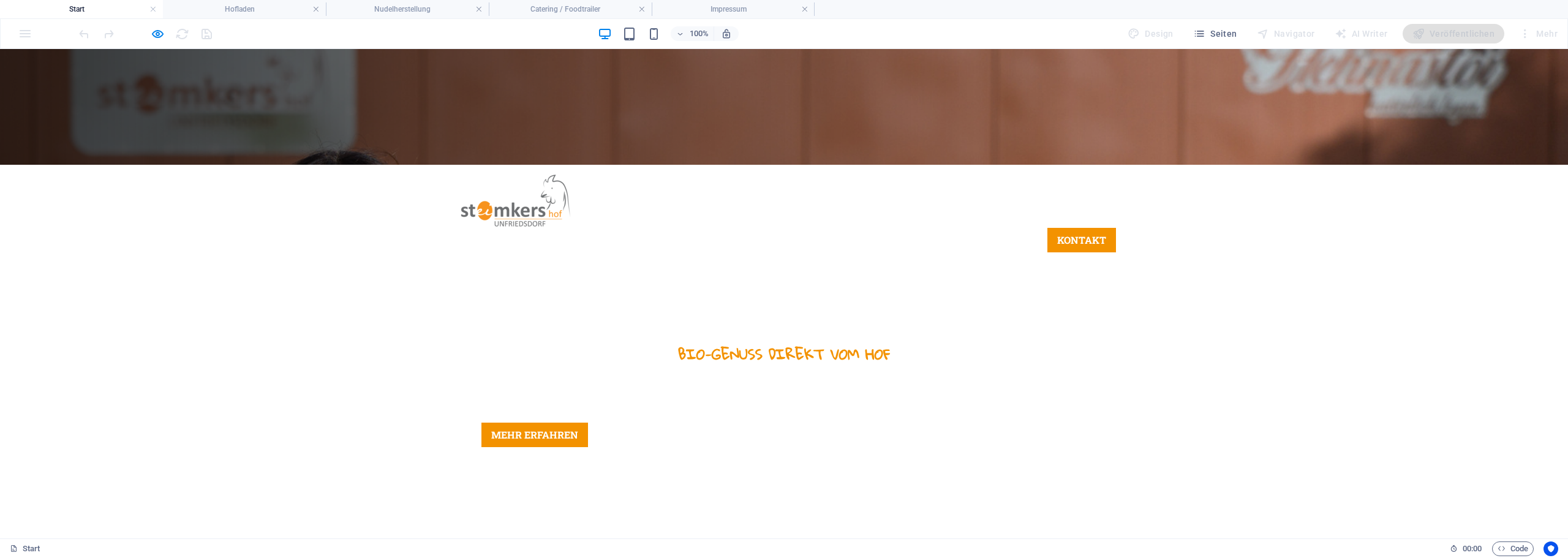
scroll to position [380, 0]
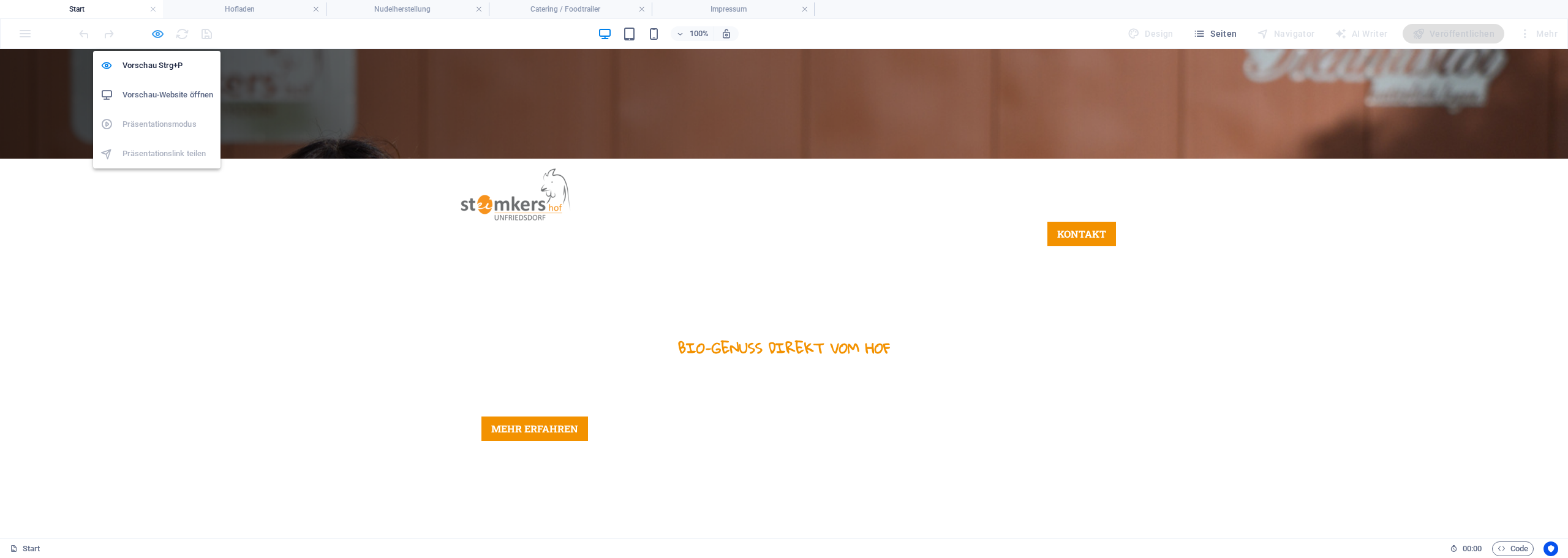
drag, startPoint x: 160, startPoint y: 32, endPoint x: 65, endPoint y: 201, distance: 193.9
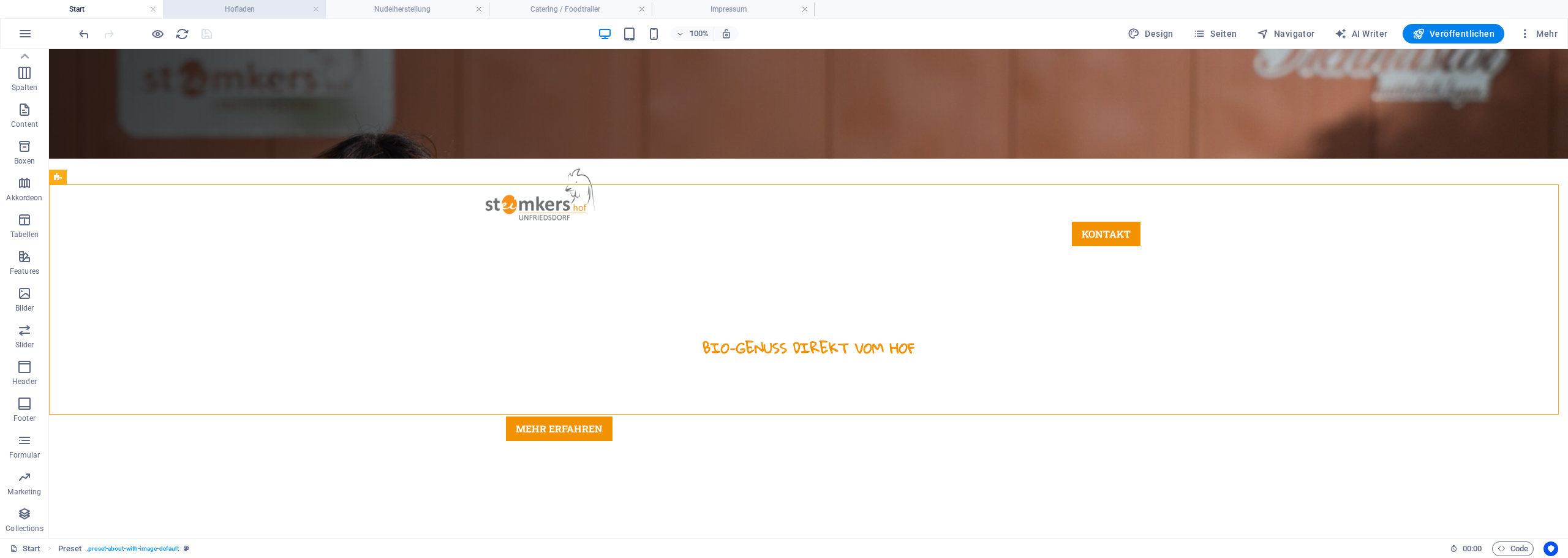
drag, startPoint x: 231, startPoint y: 11, endPoint x: 166, endPoint y: 51, distance: 76.3
click at [231, 11] on h4 "Hofladen" at bounding box center [244, 9] width 163 height 13
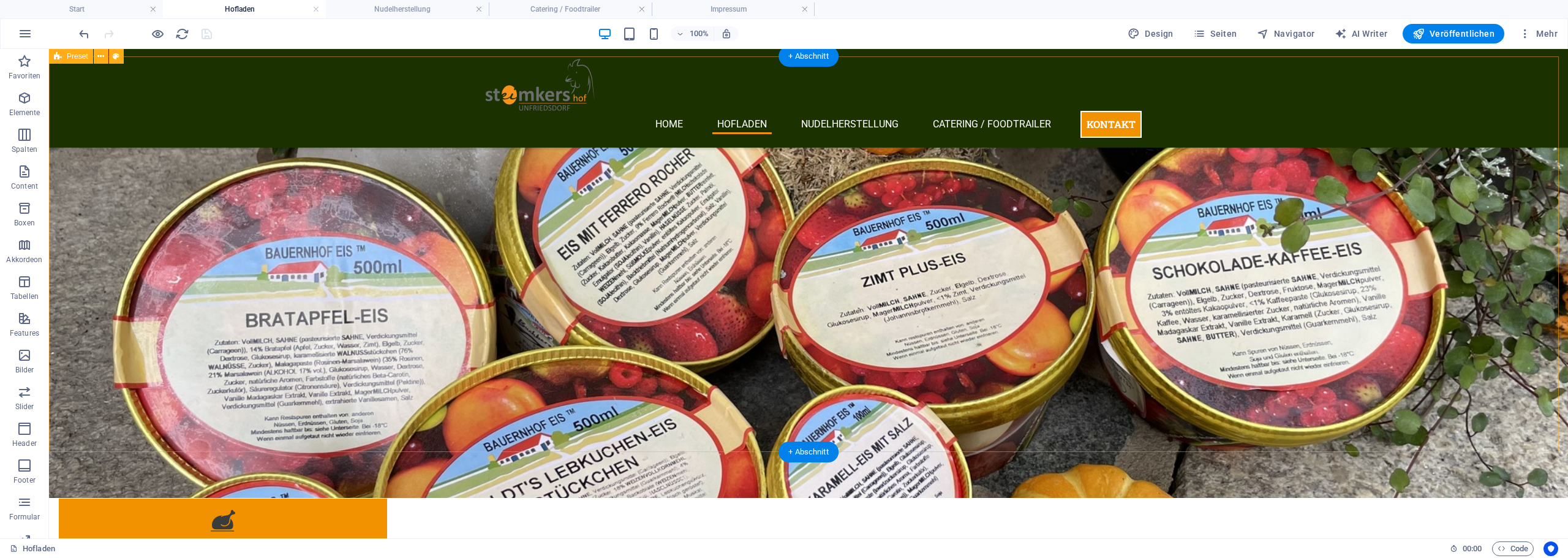
scroll to position [1792, 0]
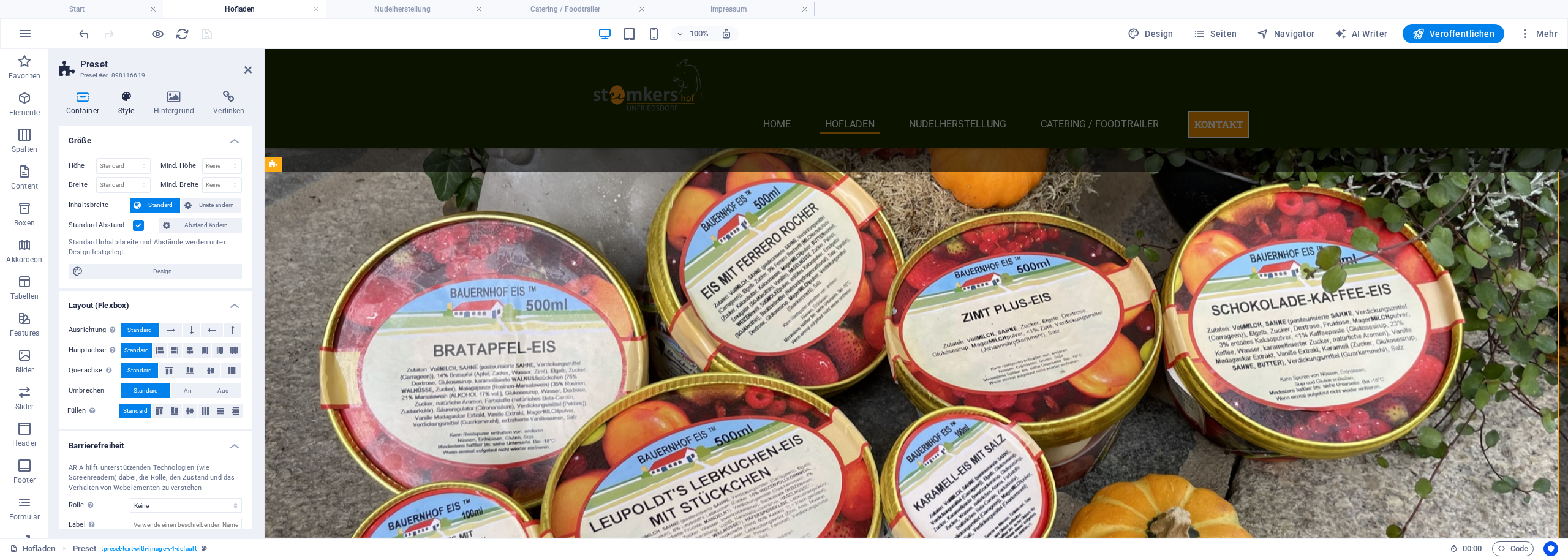
click at [131, 104] on h4 "Style" at bounding box center [128, 103] width 35 height 26
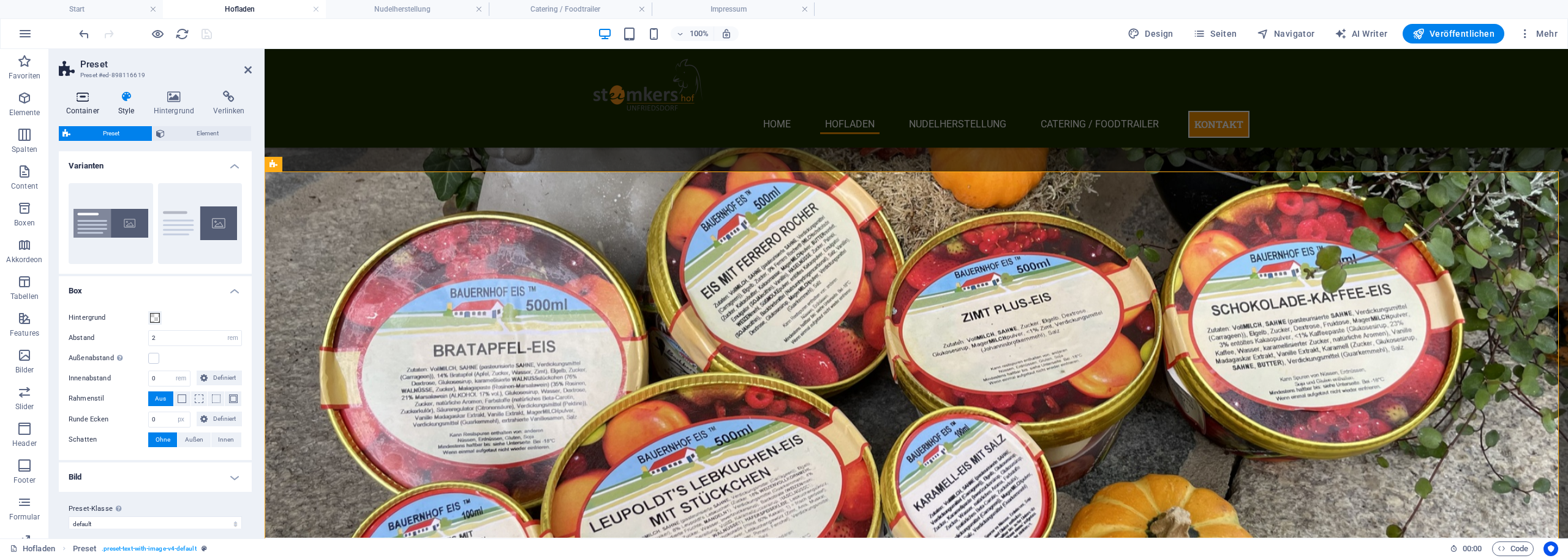
click at [85, 100] on icon at bounding box center [82, 96] width 47 height 12
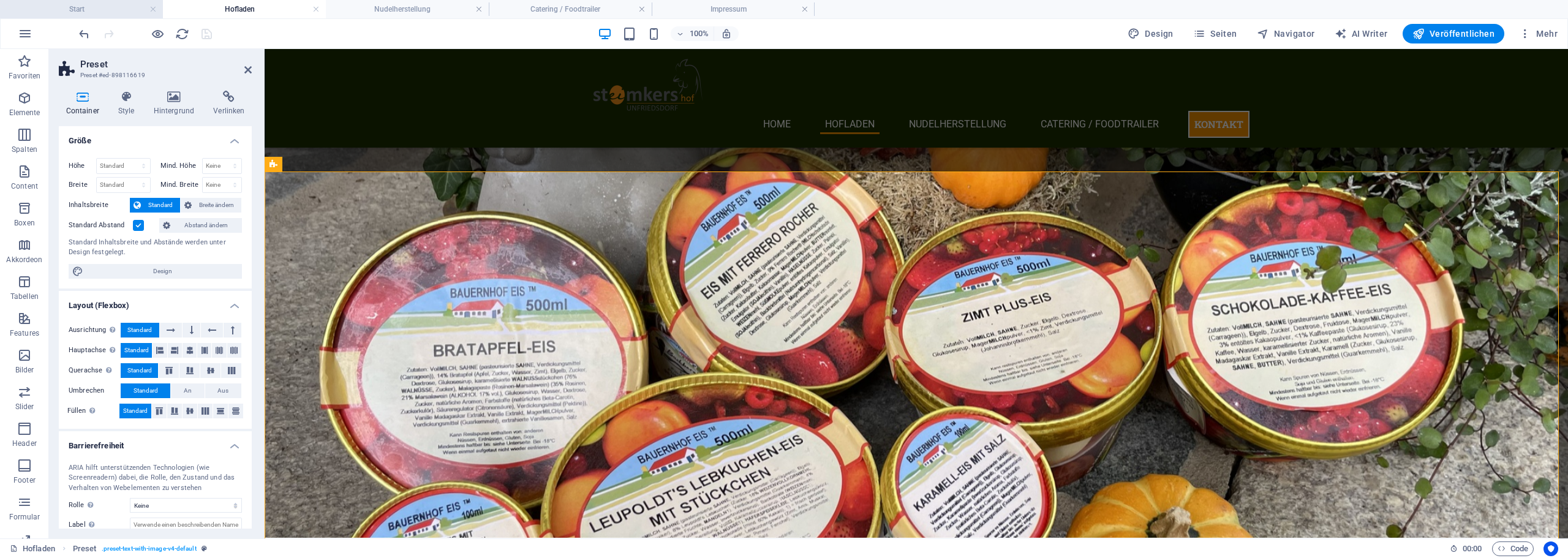
click at [59, 10] on h4 "Start" at bounding box center [81, 9] width 163 height 13
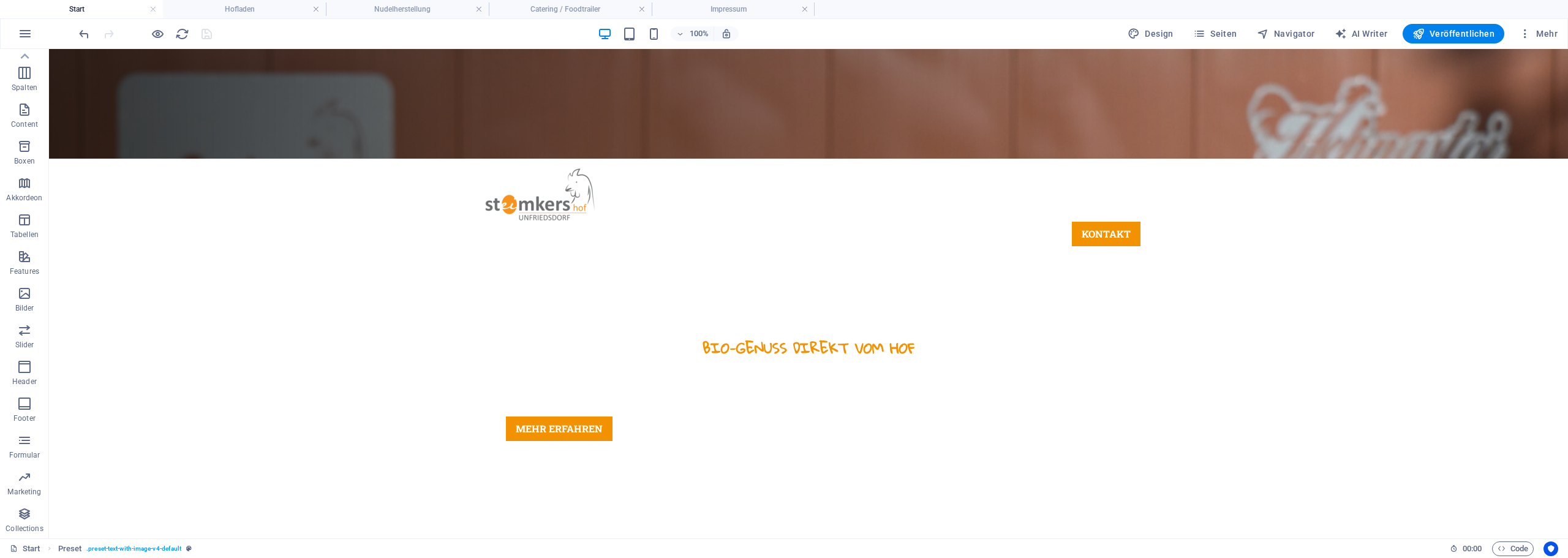
scroll to position [0, 0]
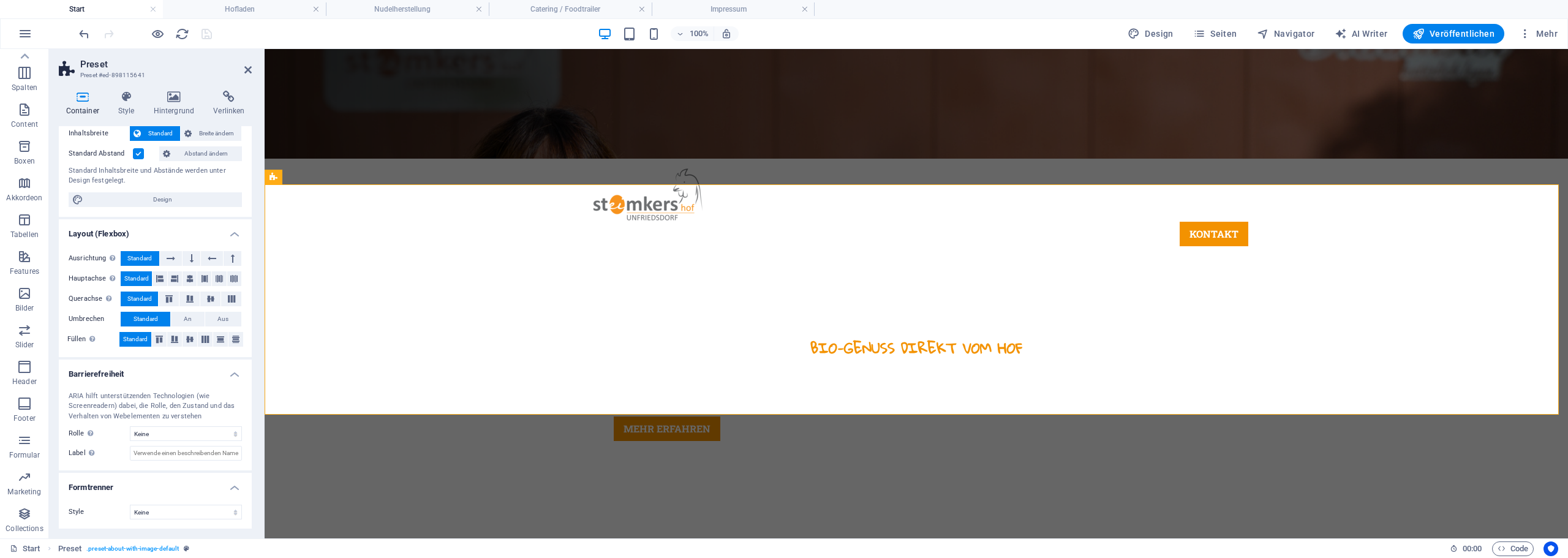
scroll to position [72, 0]
click at [128, 102] on icon at bounding box center [126, 96] width 31 height 12
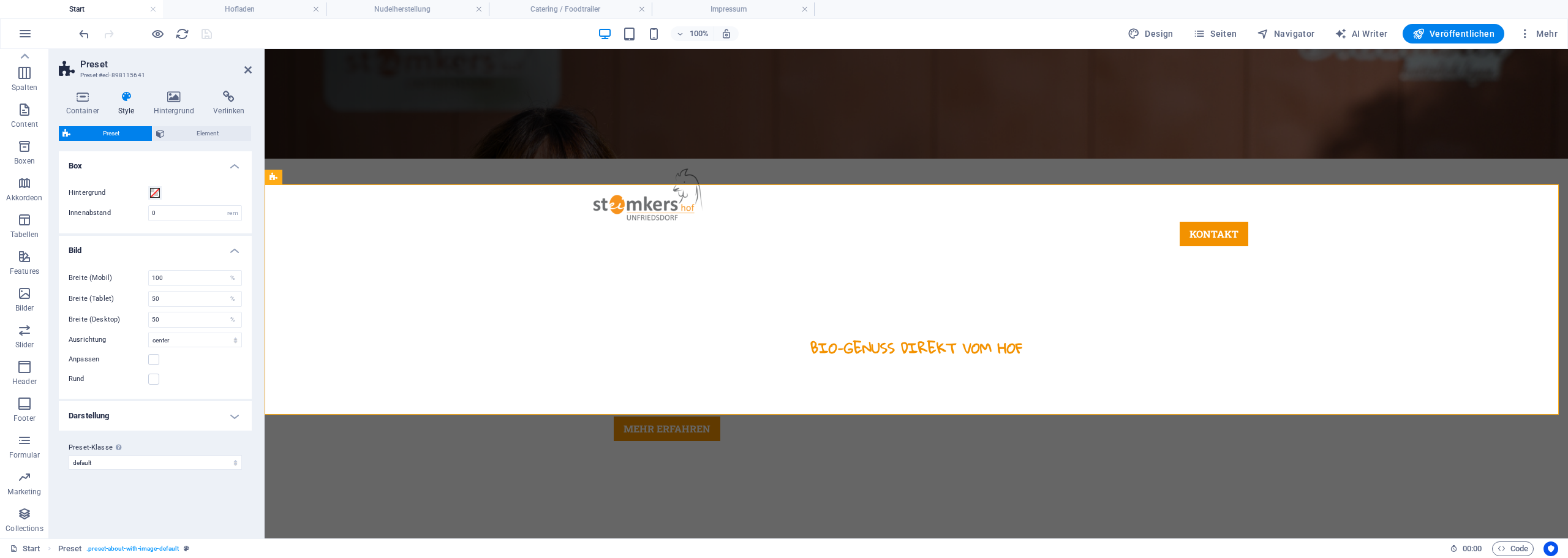
click at [151, 413] on h4 "Darstellung" at bounding box center [155, 416] width 193 height 29
click at [150, 408] on h4 "Darstellung" at bounding box center [155, 412] width 193 height 22
click at [314, 176] on icon at bounding box center [316, 176] width 7 height 13
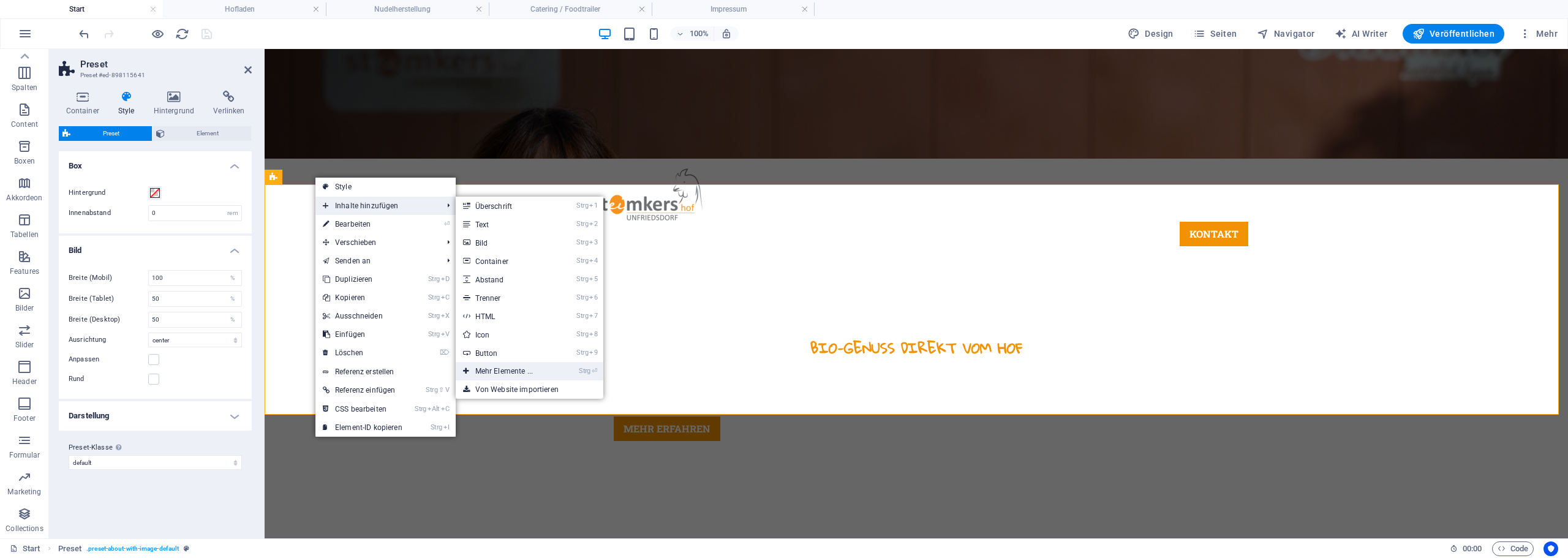
drag, startPoint x: 213, startPoint y: 321, endPoint x: 549, endPoint y: 365, distance: 338.9
click at [549, 365] on link "Strg ⏎ Mehr Elemente ..." at bounding box center [506, 371] width 102 height 19
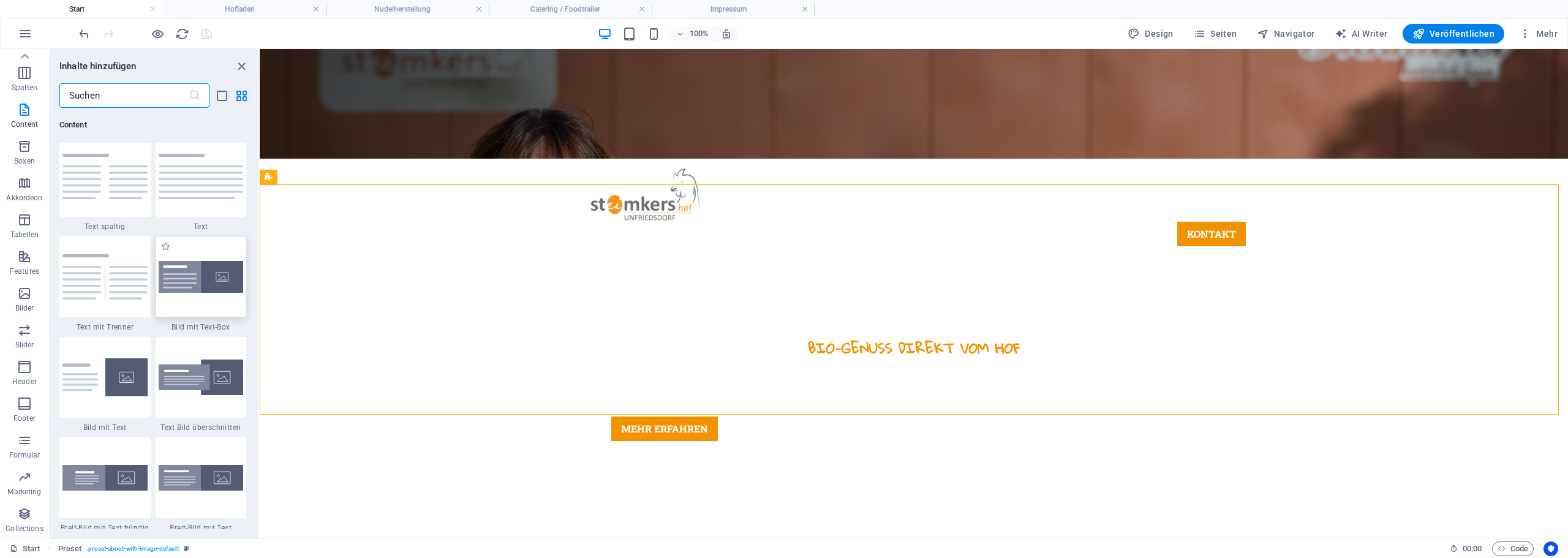
scroll to position [2151, 0]
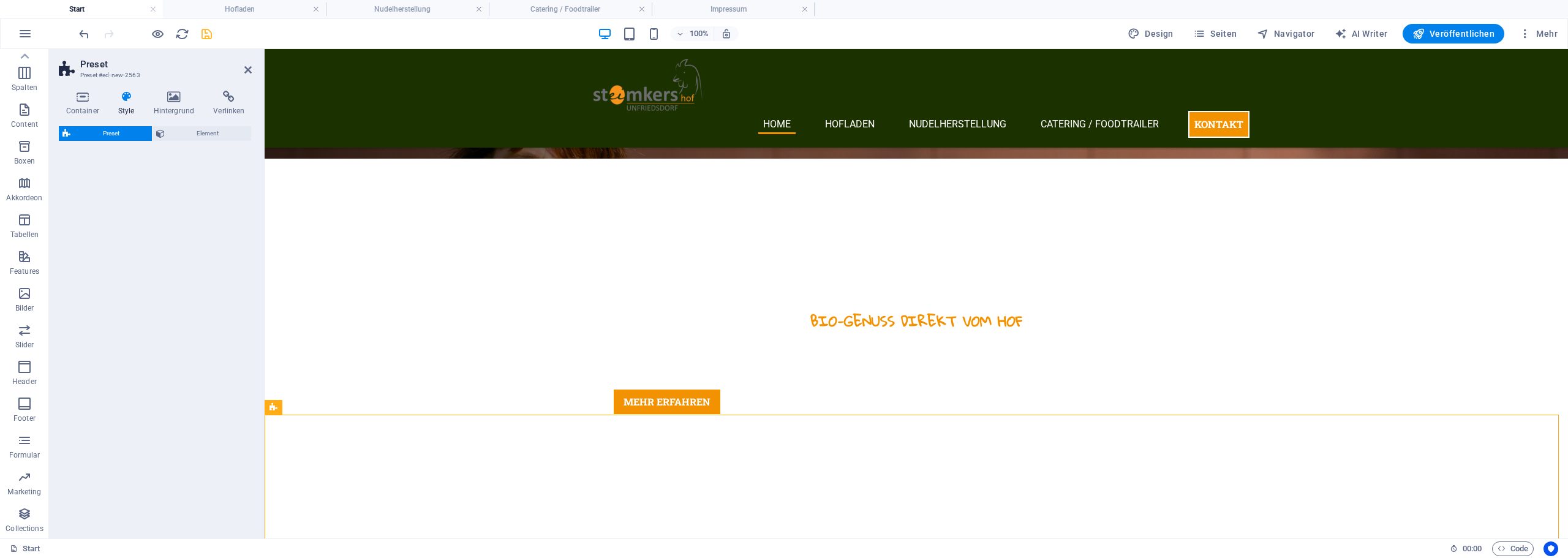
select select "rem"
select select "px"
select select "preset-text-with-image-v4-default"
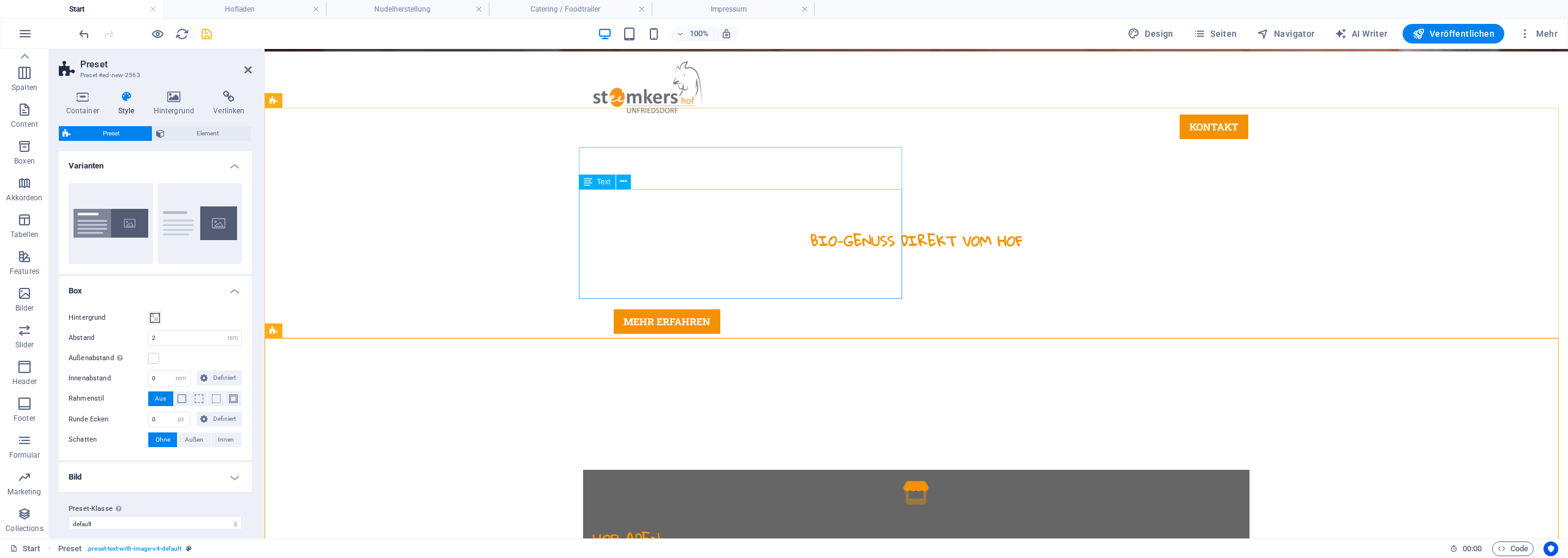
scroll to position [441, 0]
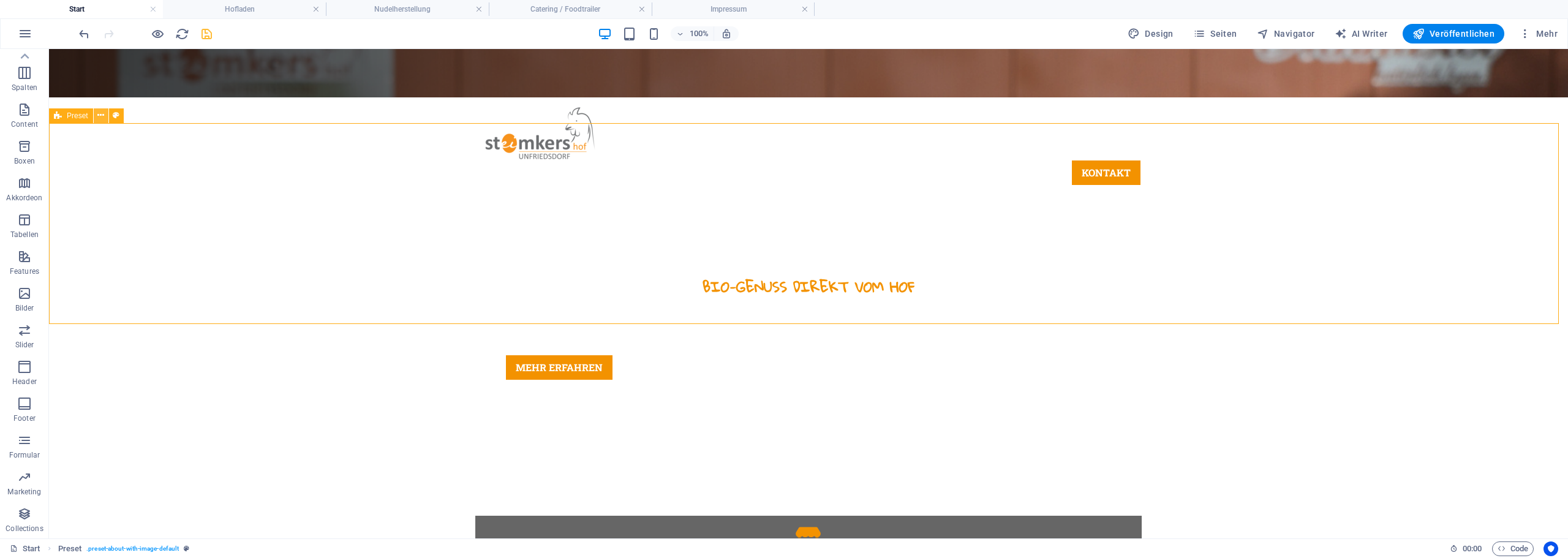
click at [97, 114] on icon at bounding box center [100, 115] width 7 height 13
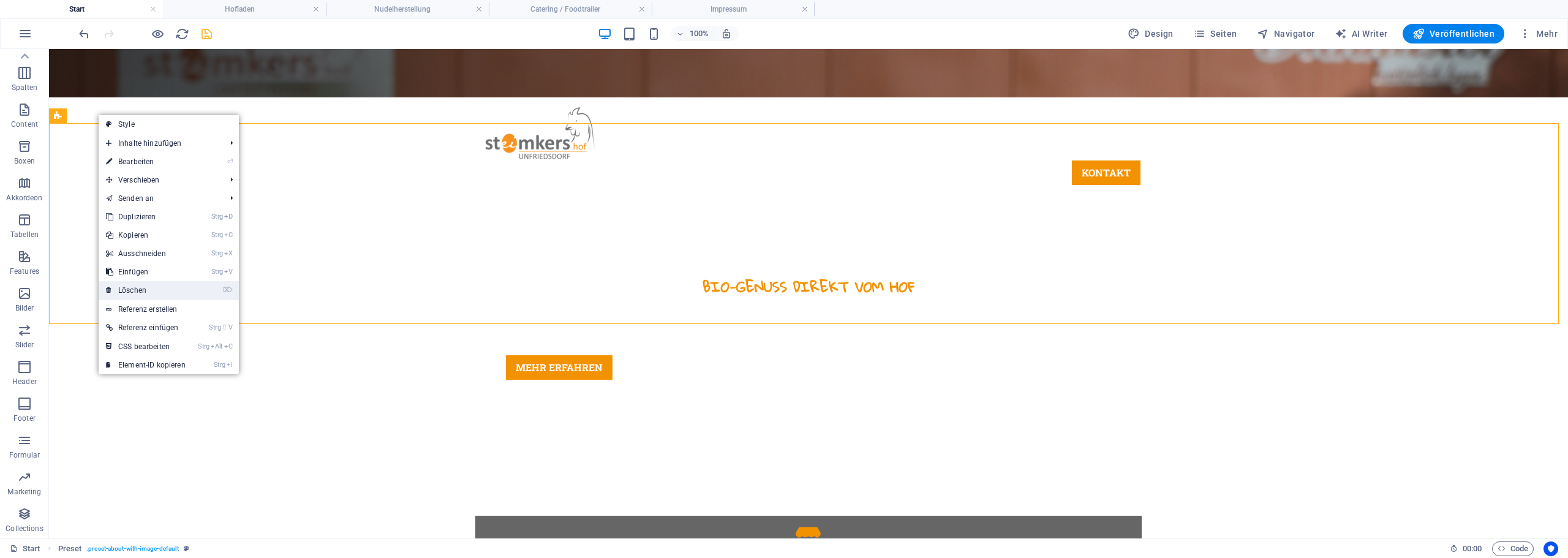
click at [146, 285] on link "⌦ Löschen" at bounding box center [146, 291] width 94 height 19
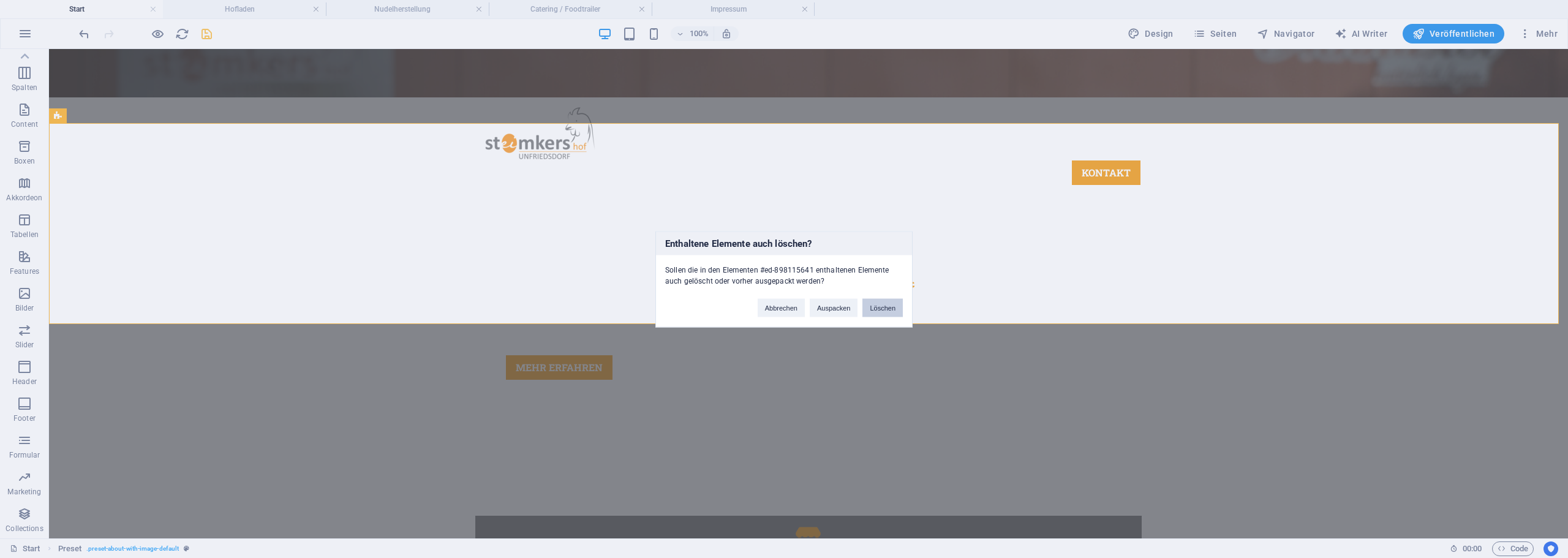
click at [871, 306] on button "Löschen" at bounding box center [882, 307] width 41 height 19
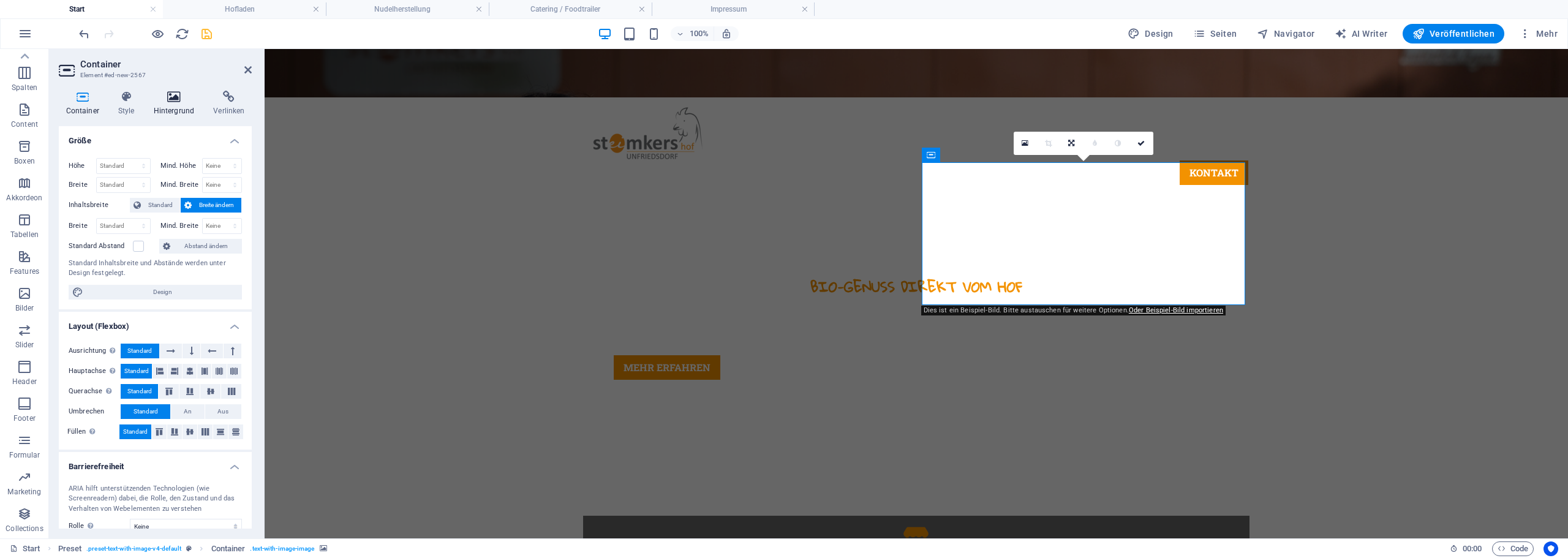
click at [171, 104] on h4 "Hintergrund" at bounding box center [176, 103] width 60 height 26
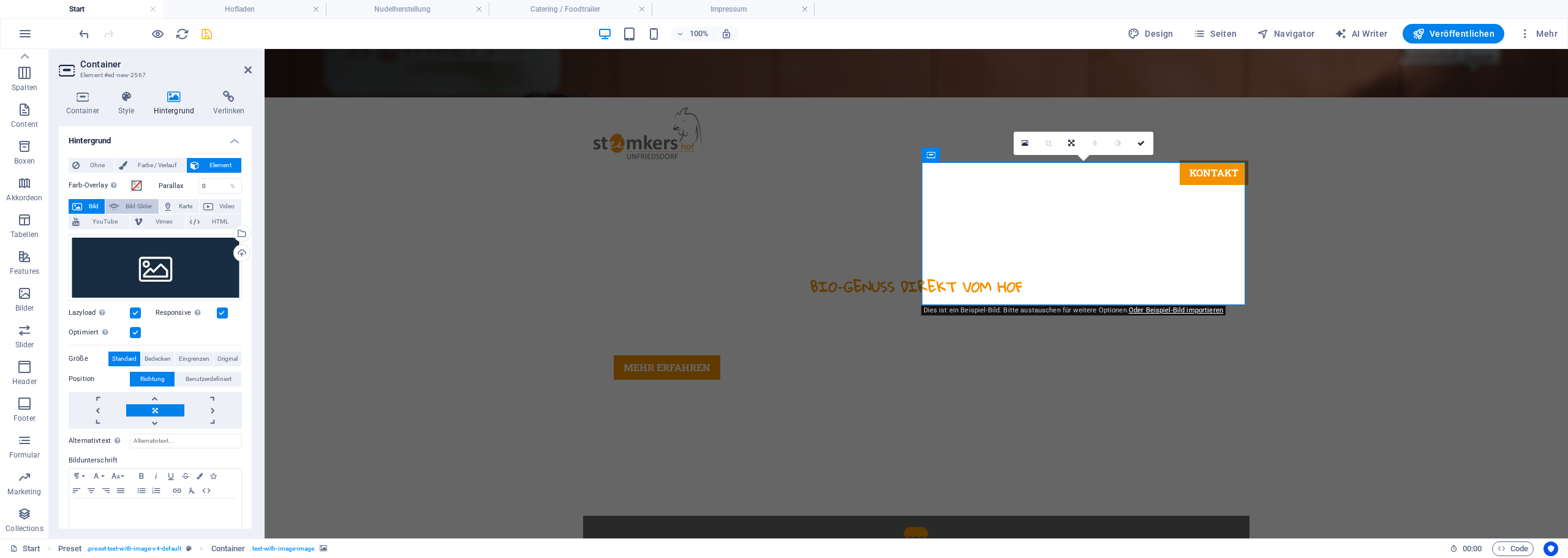
click at [126, 208] on span "Bild-Slider" at bounding box center [138, 206] width 32 height 15
select select "ms"
select select "s"
select select "progressive"
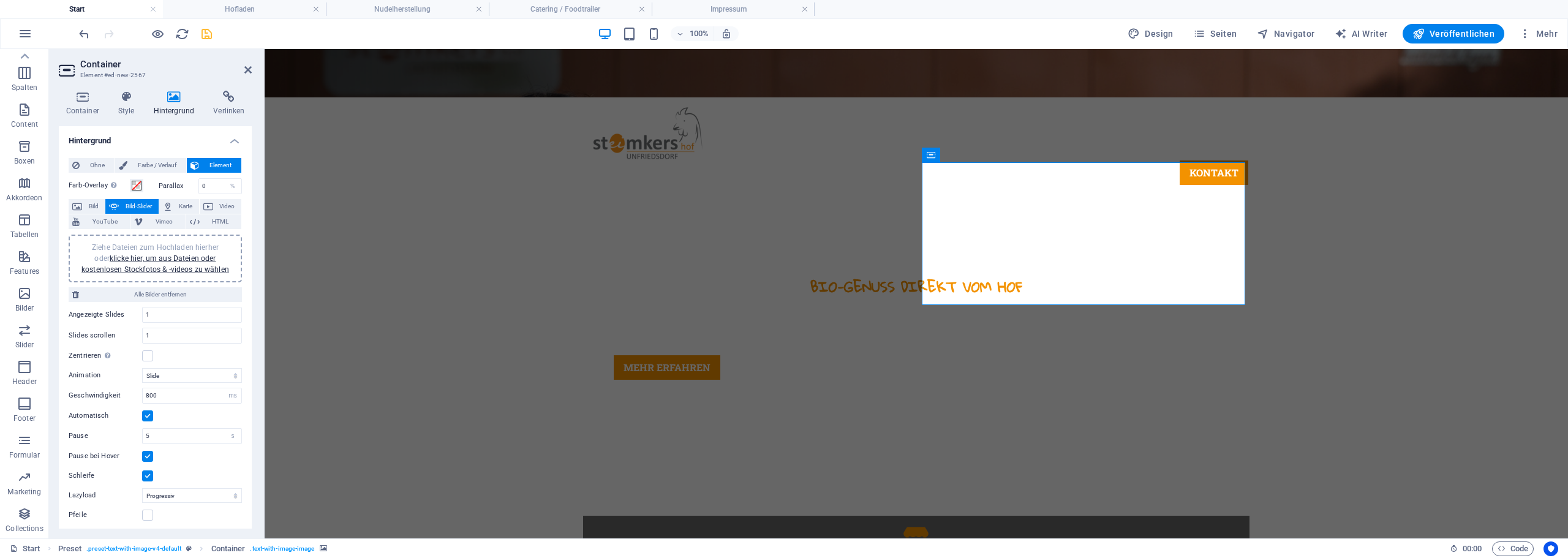
click at [151, 242] on div "Ziehe Dateien zum Hochladen hierher oder klicke hier, um aus Dateien oder koste…" at bounding box center [155, 259] width 158 height 33
click at [174, 259] on link "klicke hier, um aus Dateien oder kostenlosen Stockfotos & -videos zu wählen" at bounding box center [155, 263] width 148 height 19
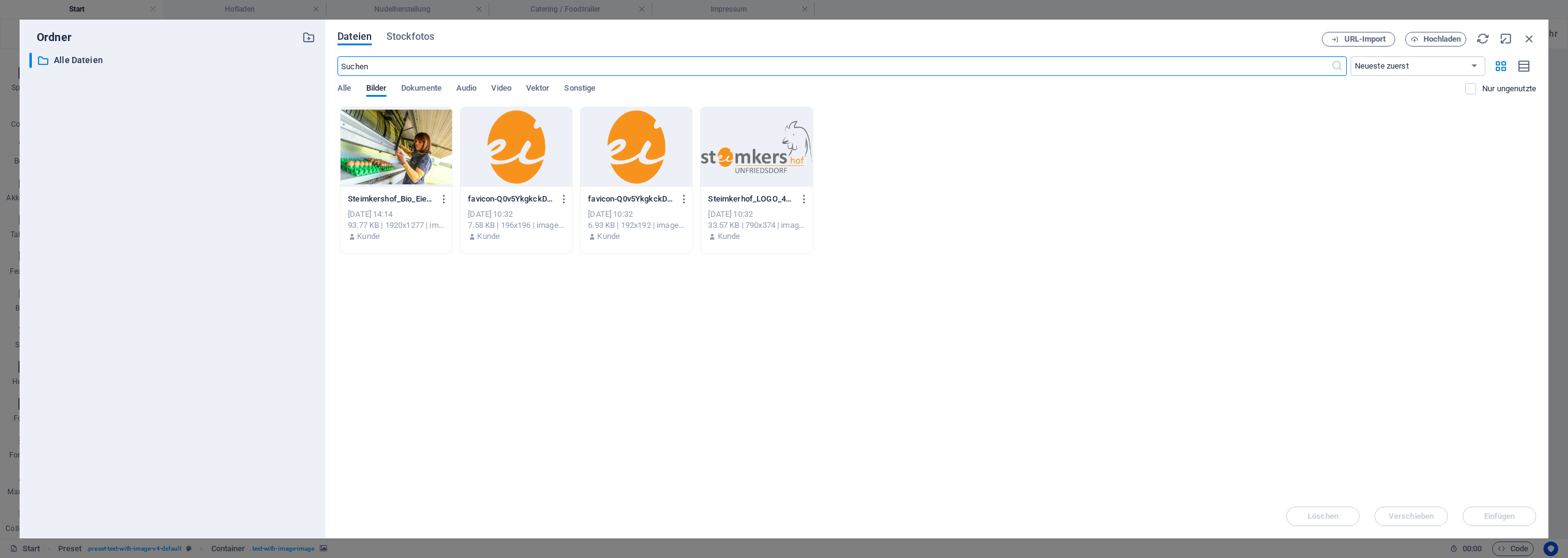
click at [398, 145] on div at bounding box center [396, 147] width 112 height 80
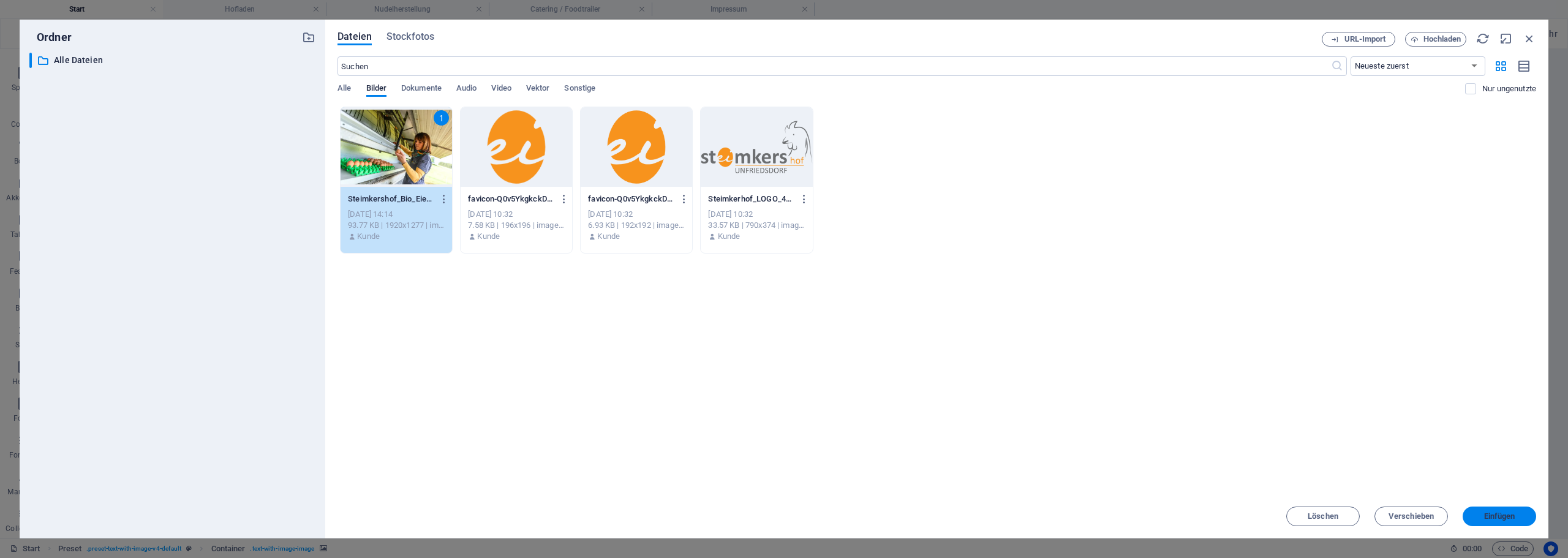
click at [1484, 515] on span "Einfügen" at bounding box center [1499, 516] width 31 height 7
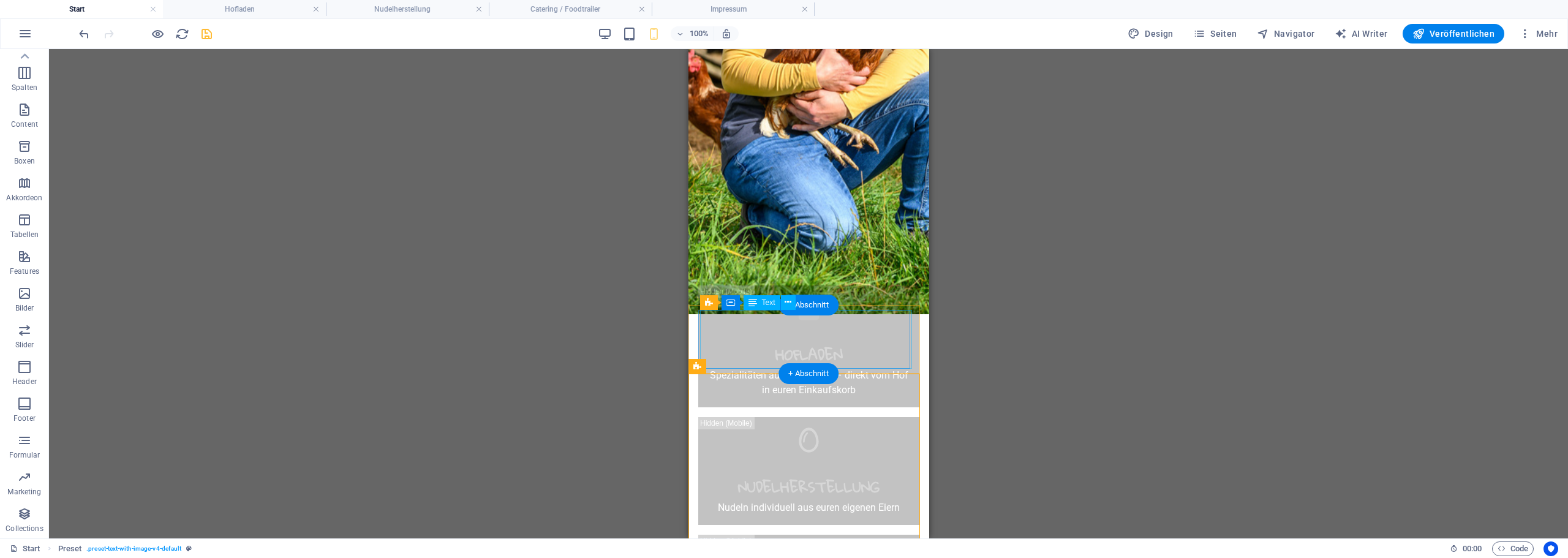
scroll to position [563, 0]
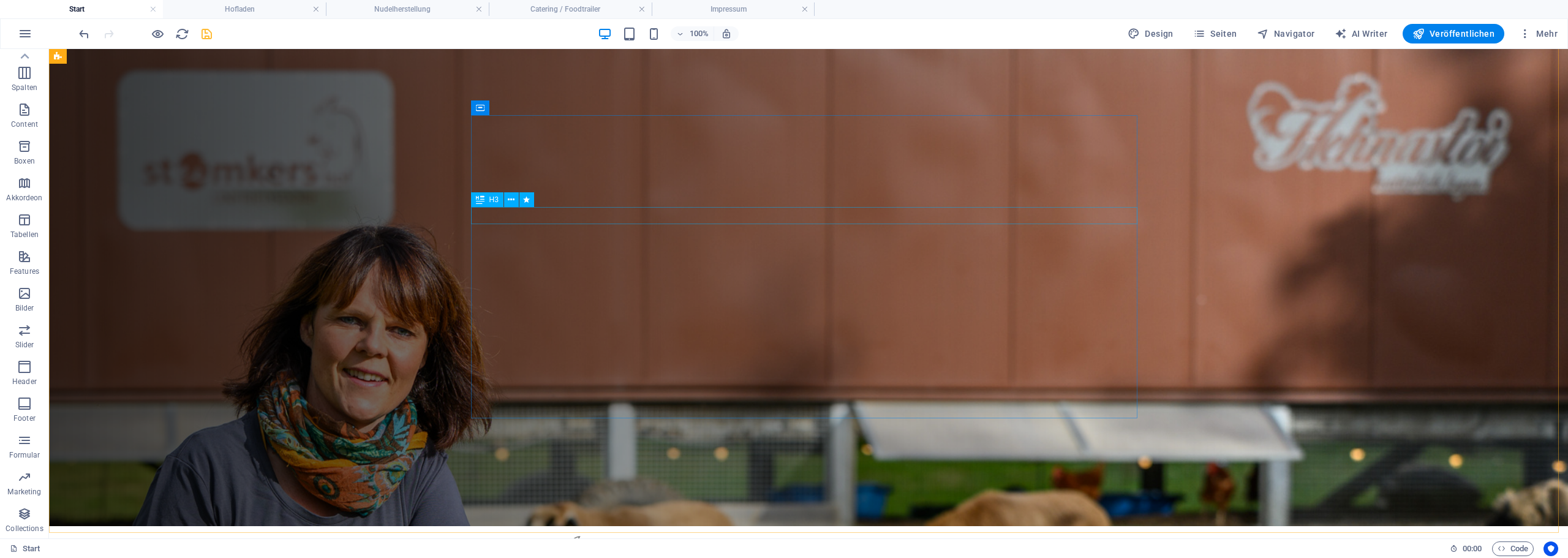
scroll to position [0, 0]
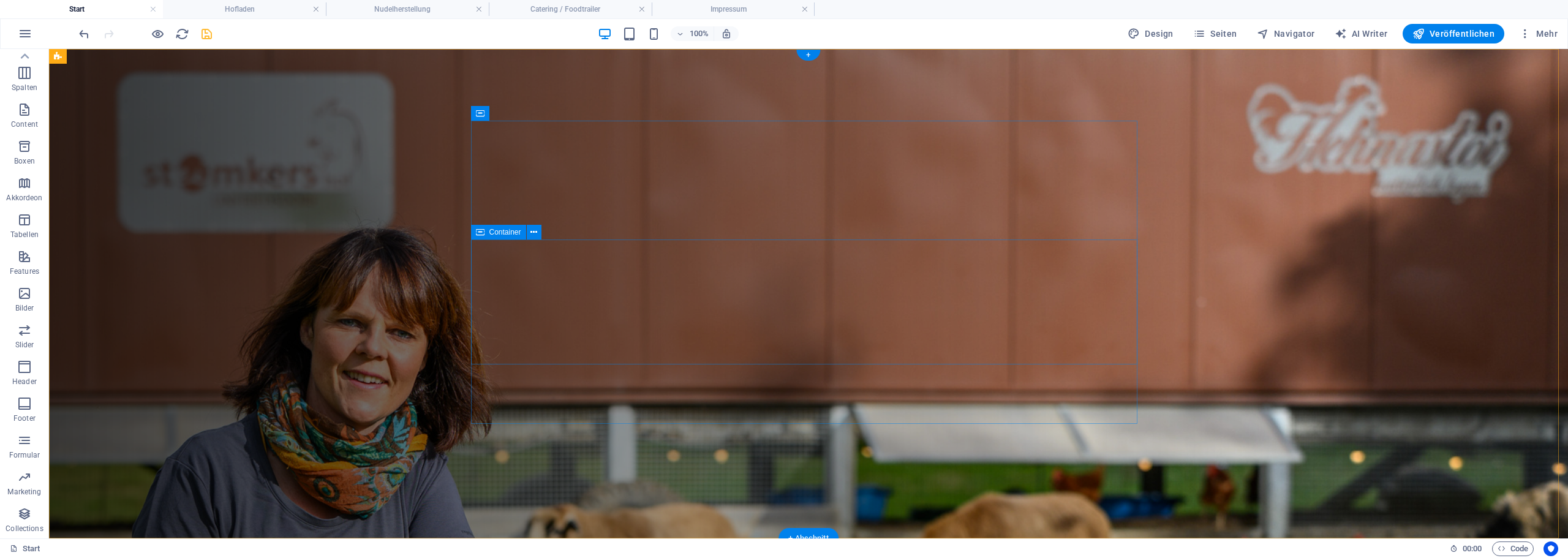
click at [1247, 261] on figure at bounding box center [808, 294] width 1519 height 489
select select "vh"
select select "header"
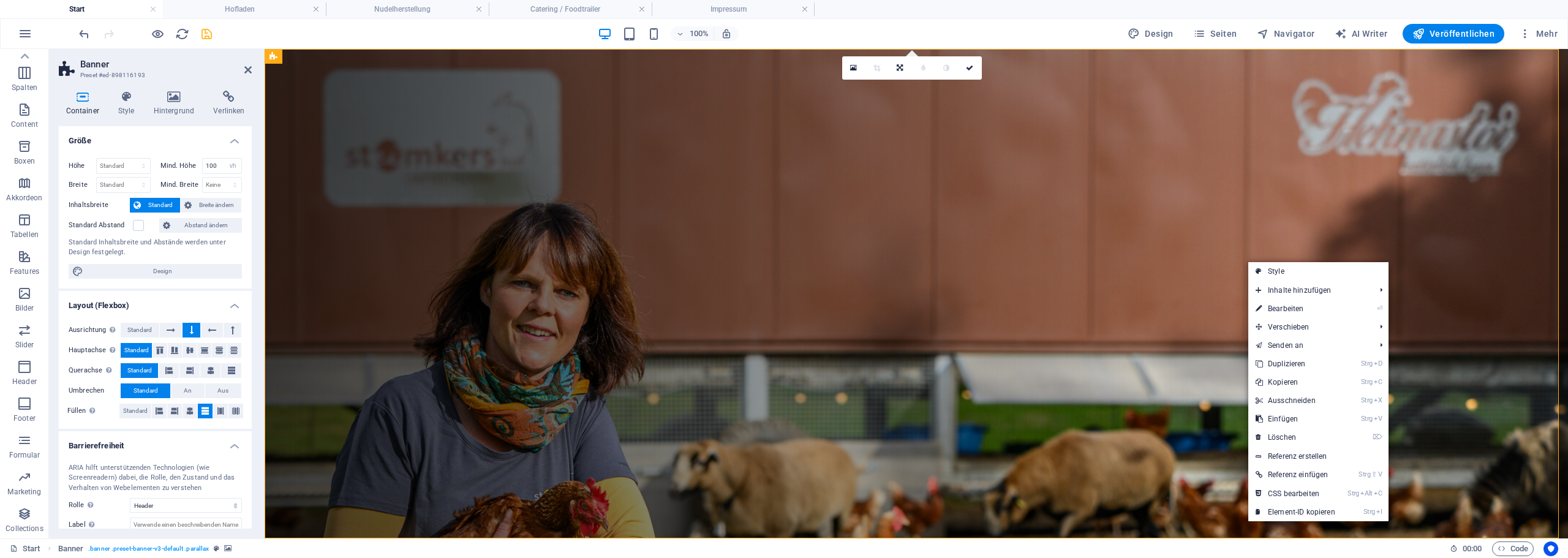
click at [1339, 134] on figure at bounding box center [916, 294] width 1303 height 489
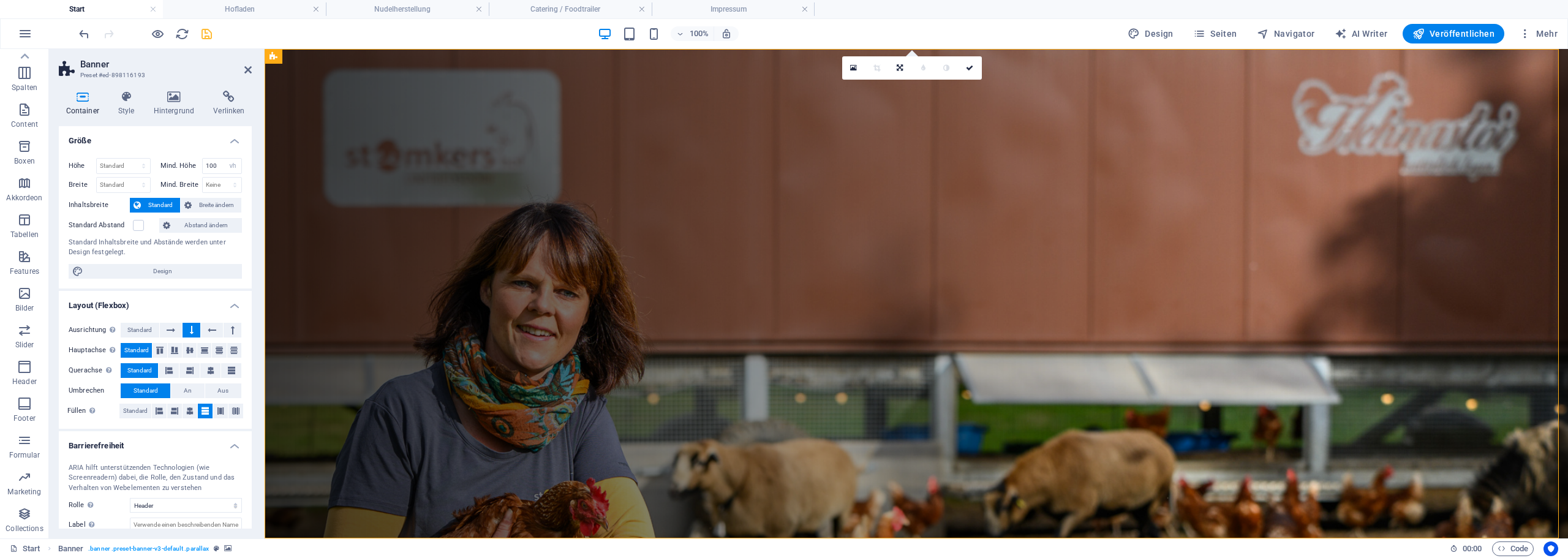
click at [1339, 134] on figure at bounding box center [916, 294] width 1303 height 489
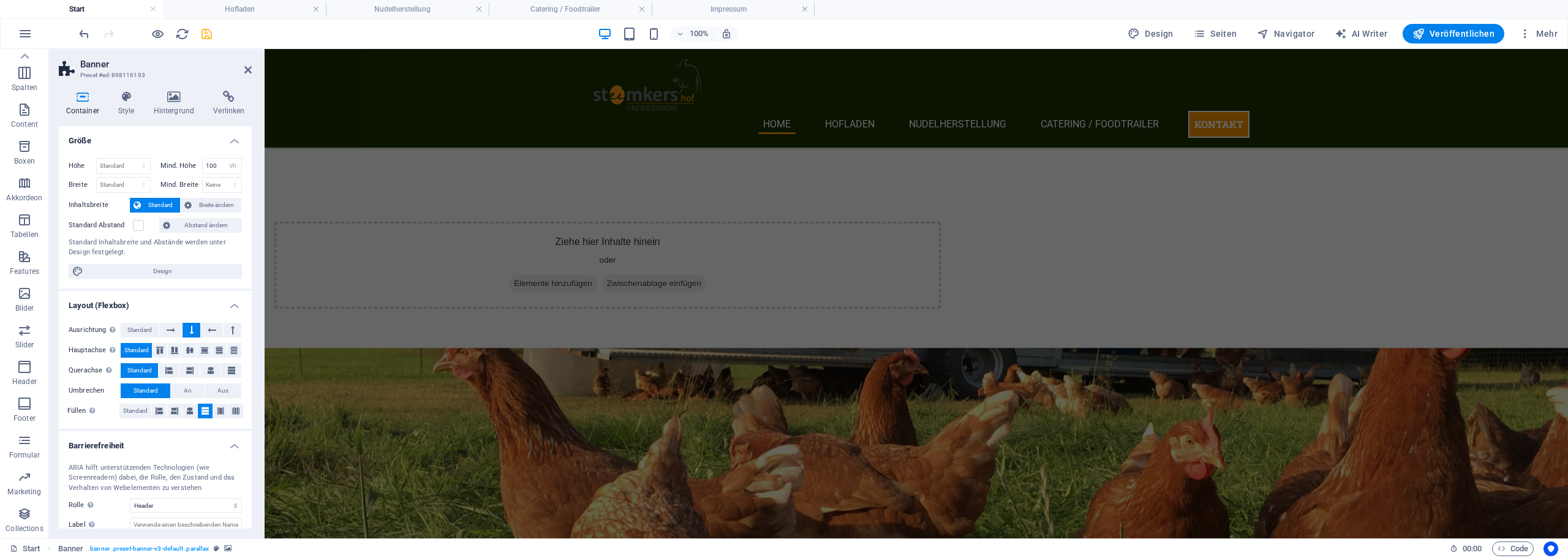
scroll to position [1469, 0]
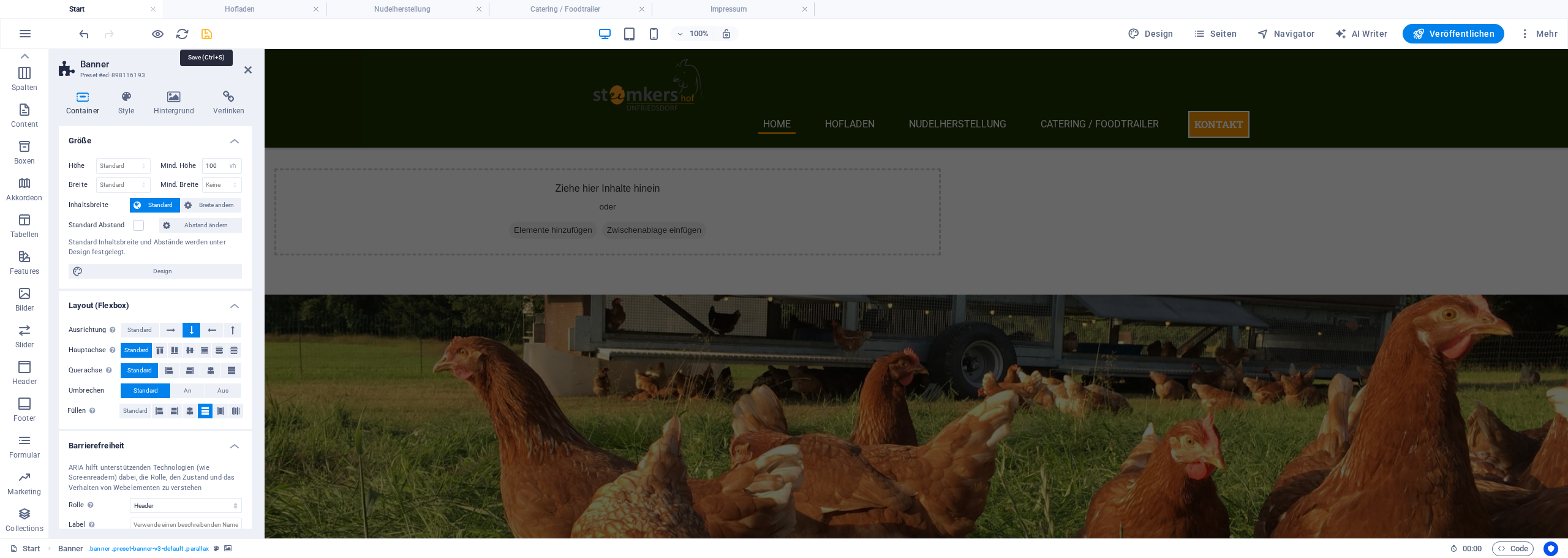
click at [206, 35] on icon "save" at bounding box center [206, 34] width 14 height 14
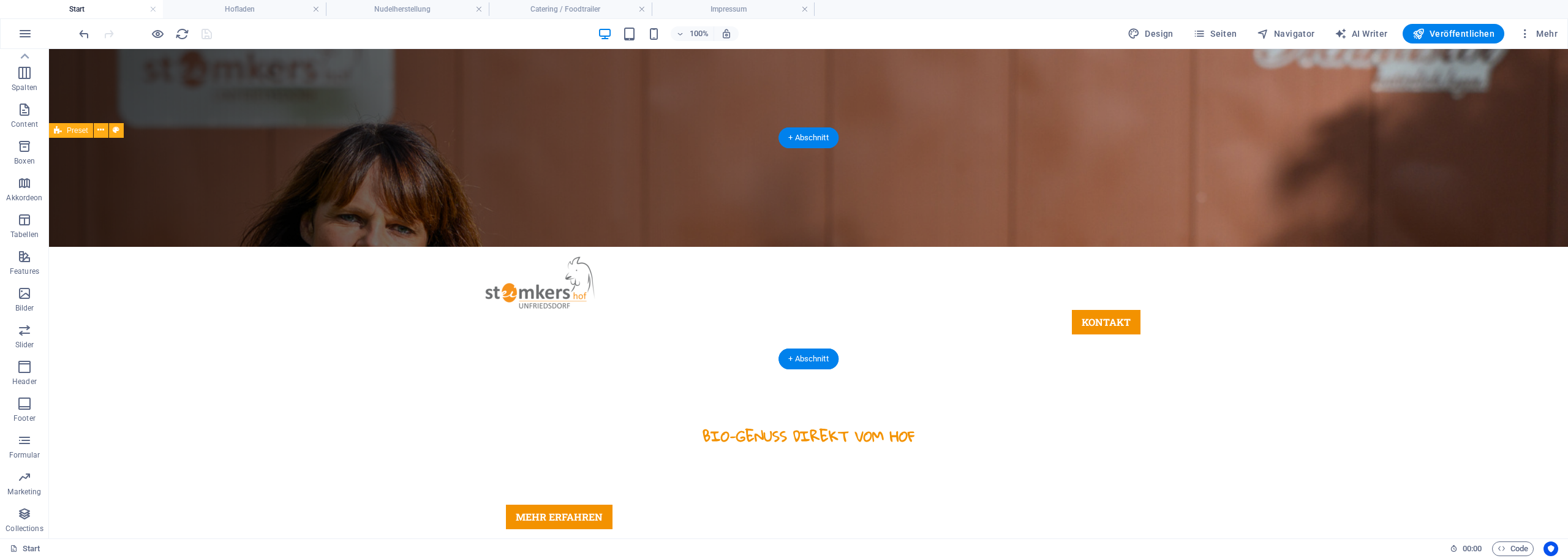
scroll to position [428, 0]
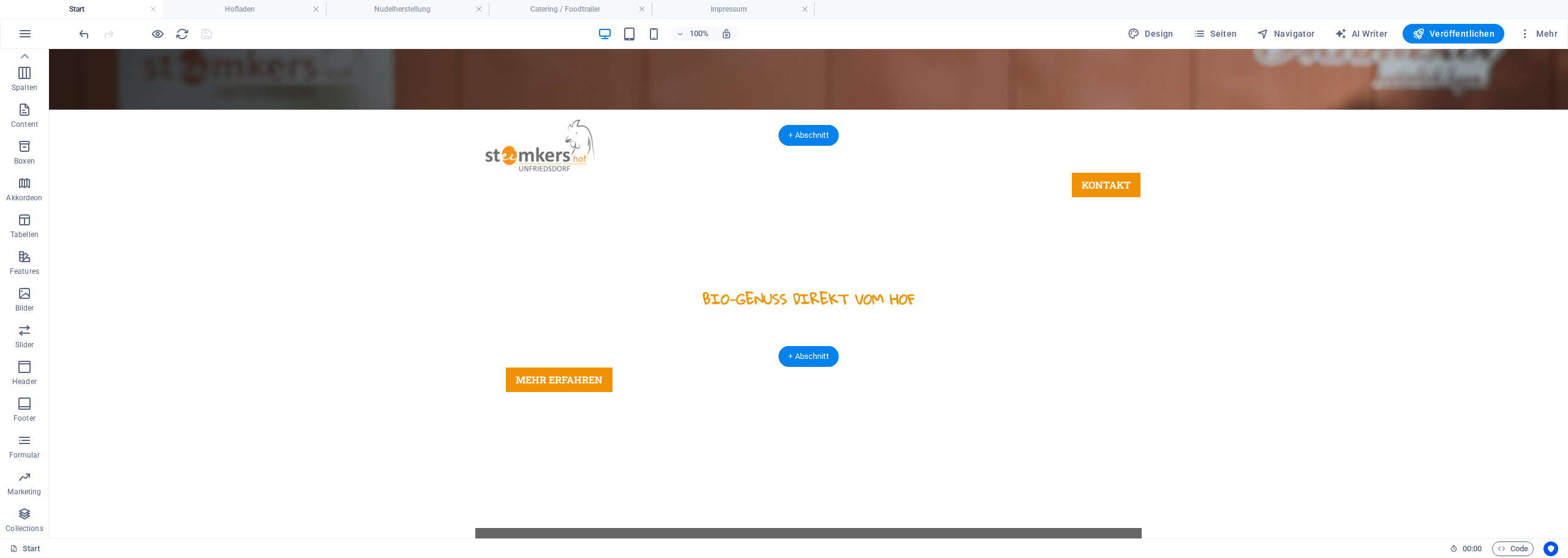
select select "ms"
select select "s"
select select "progressive"
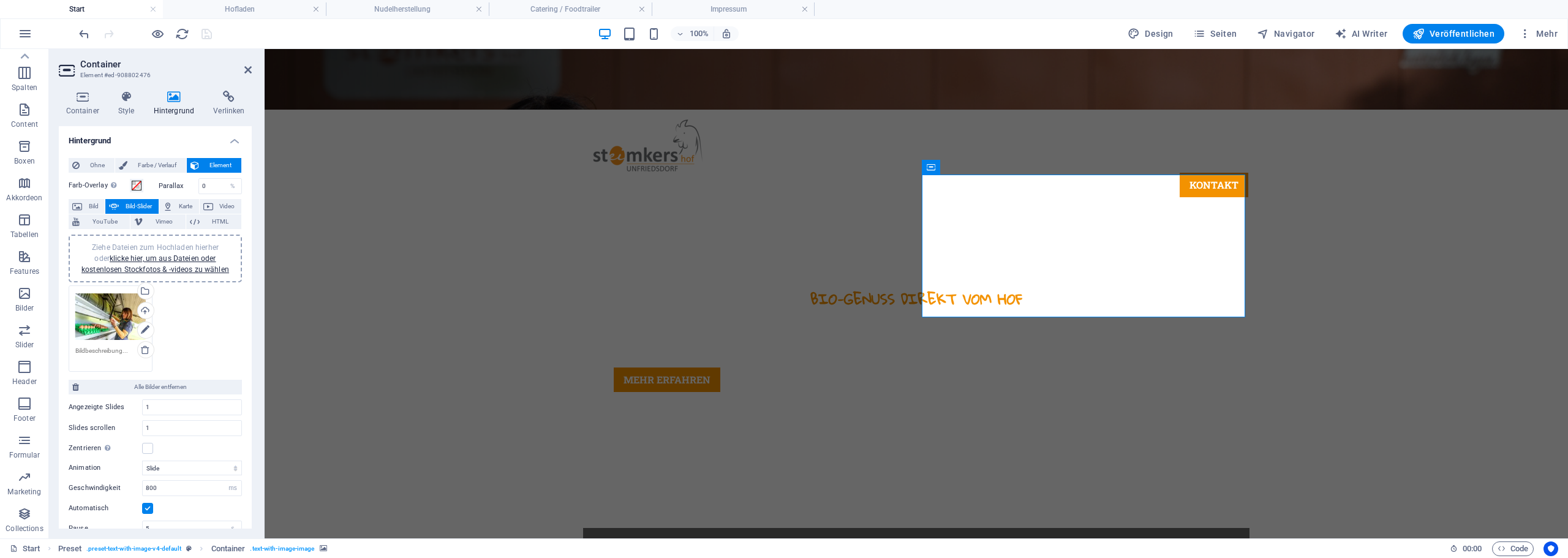
click at [178, 248] on span "Ziehe Dateien zum Hochladen hierher oder klicke hier, um aus Dateien oder koste…" at bounding box center [155, 258] width 148 height 31
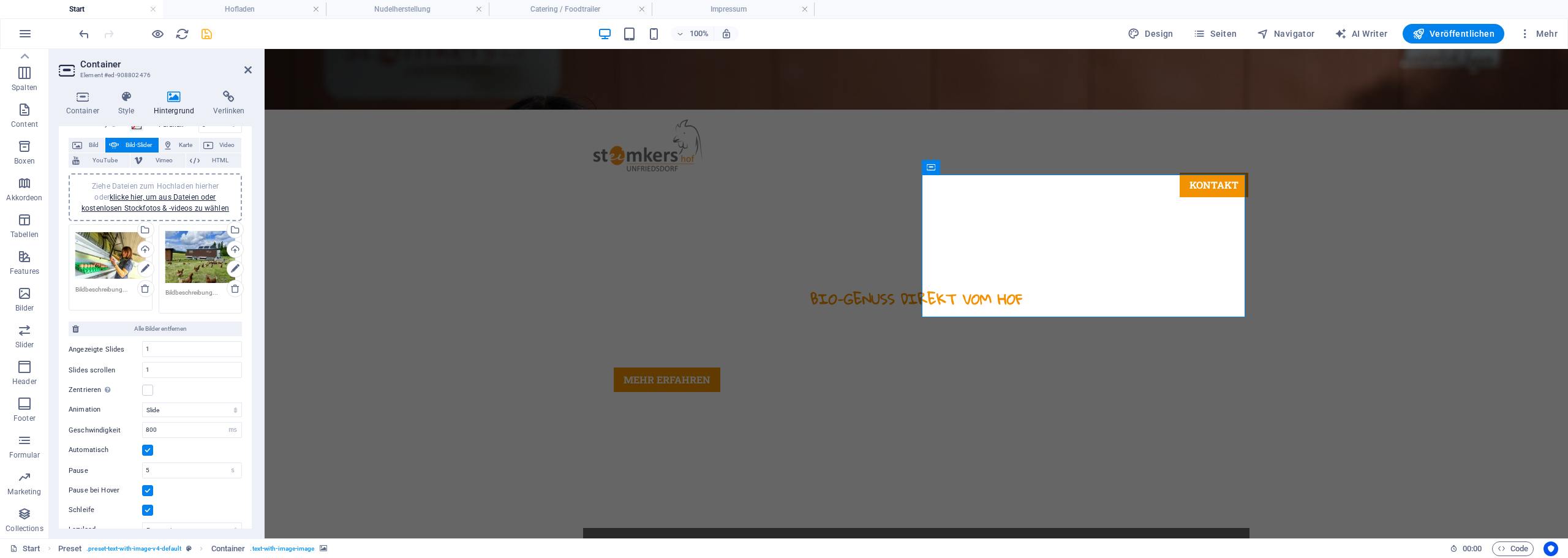
scroll to position [118, 0]
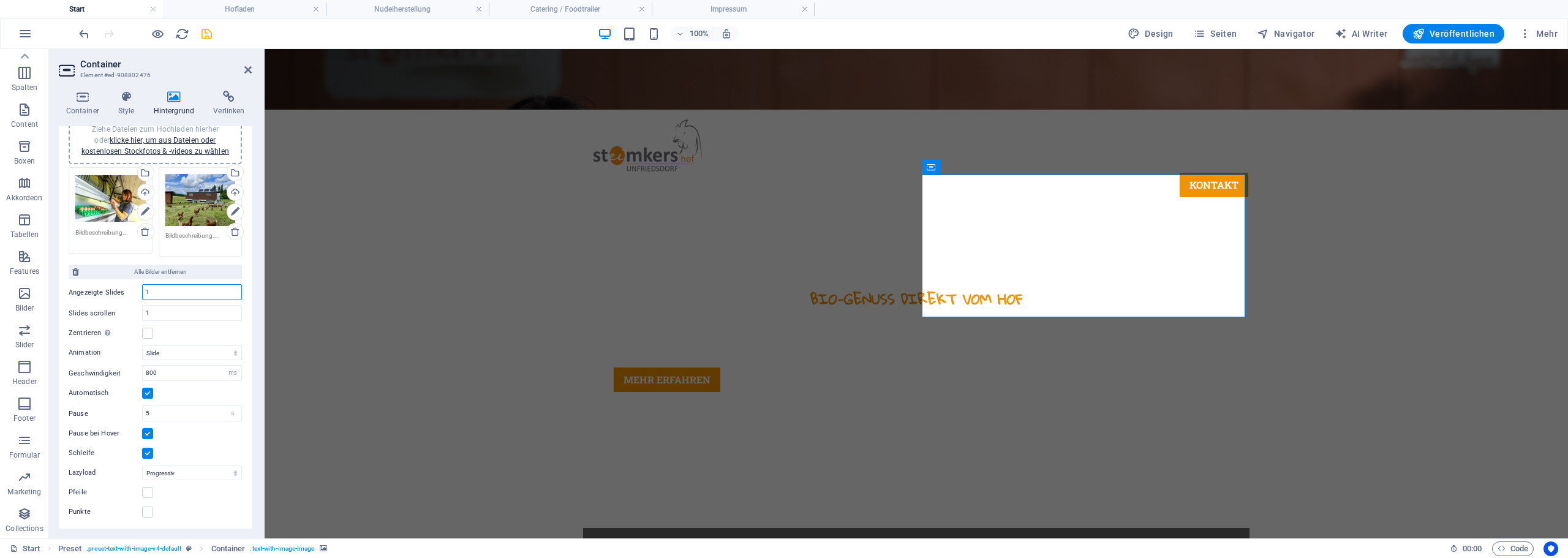
click at [181, 295] on input "1" at bounding box center [192, 292] width 98 height 15
click at [181, 312] on input "1" at bounding box center [192, 313] width 98 height 15
click at [178, 349] on select "Slide Fade" at bounding box center [192, 352] width 100 height 15
click at [173, 476] on select "Aus Auf Abruf Progressiv" at bounding box center [192, 473] width 100 height 15
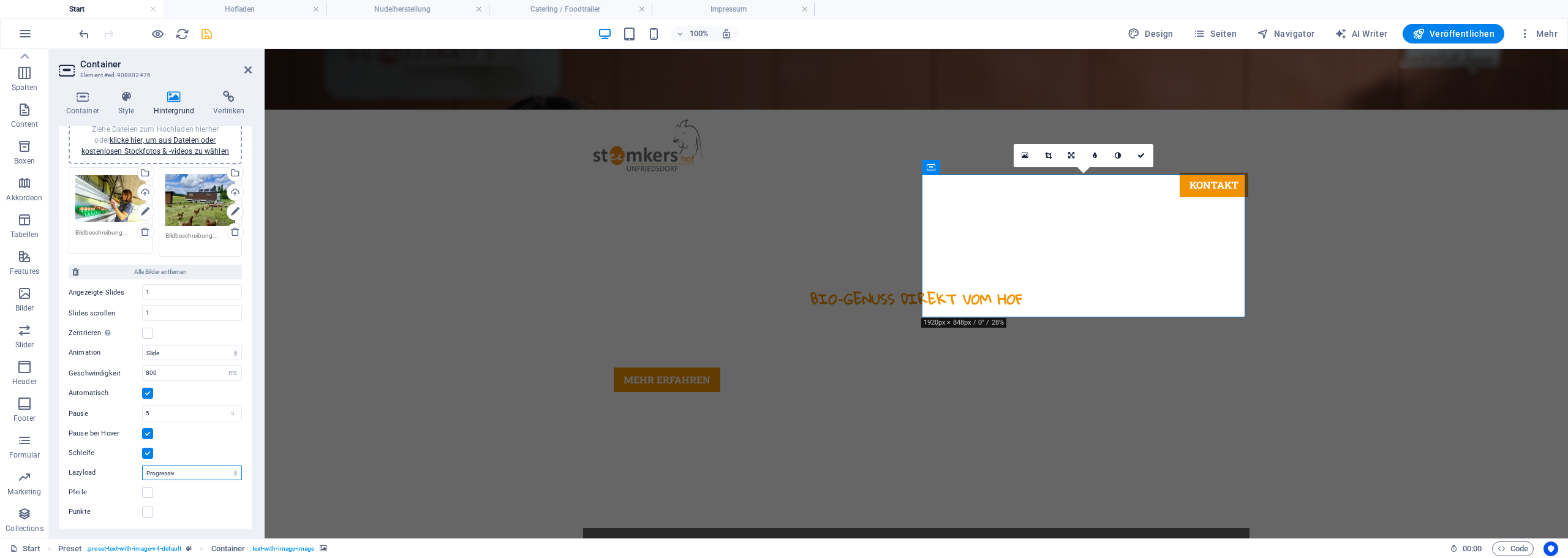
click at [173, 476] on select "Aus Auf Abruf Progressiv" at bounding box center [192, 473] width 100 height 15
click at [190, 438] on div "Pause bei Hover" at bounding box center [155, 434] width 174 height 15
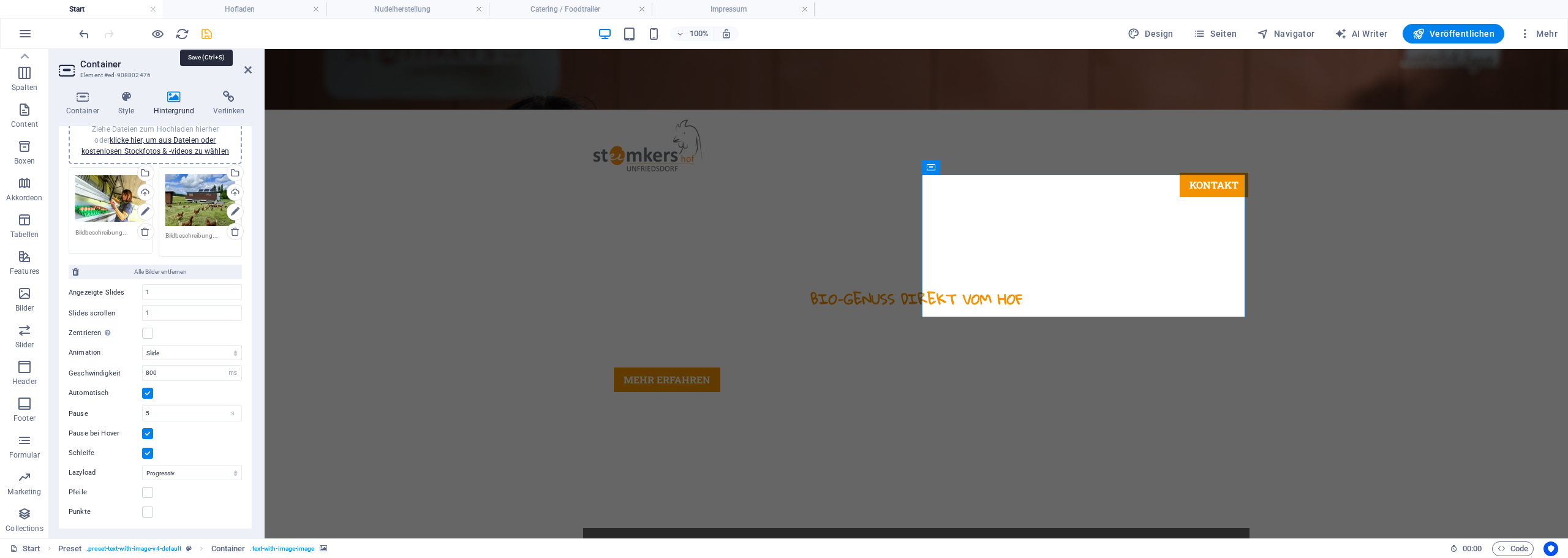
click at [205, 31] on icon "save" at bounding box center [206, 34] width 14 height 14
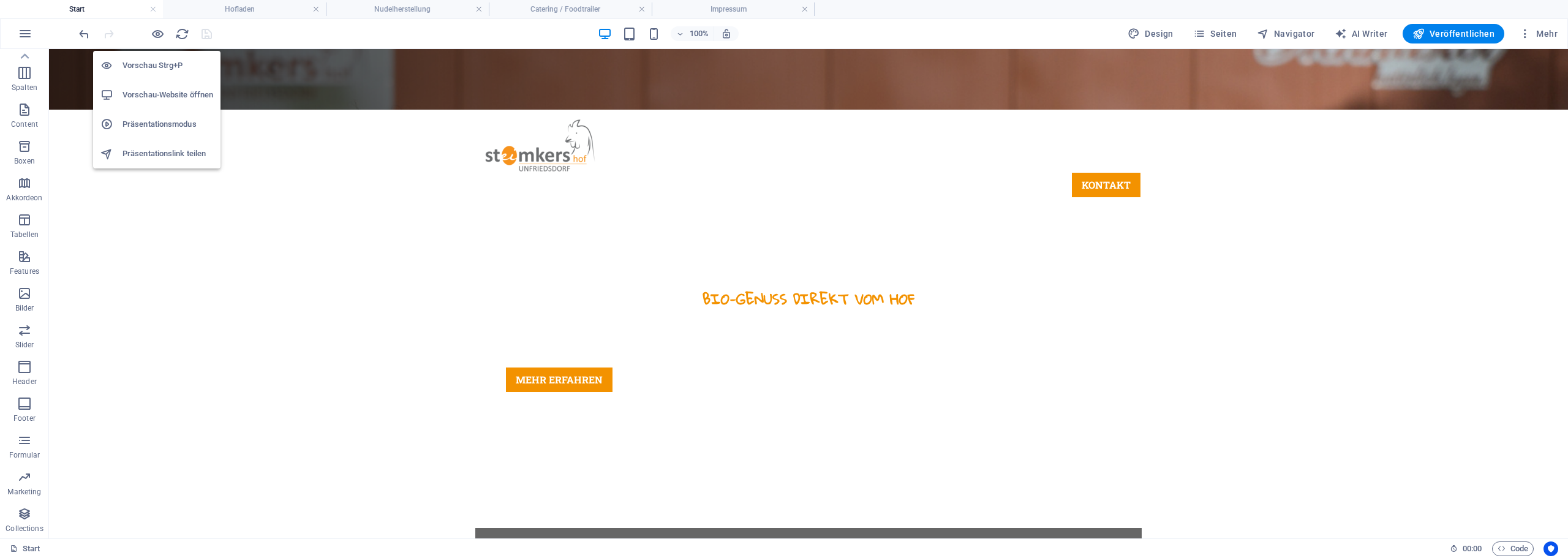
click at [160, 89] on h6 "Vorschau-Website öffnen" at bounding box center [168, 95] width 90 height 15
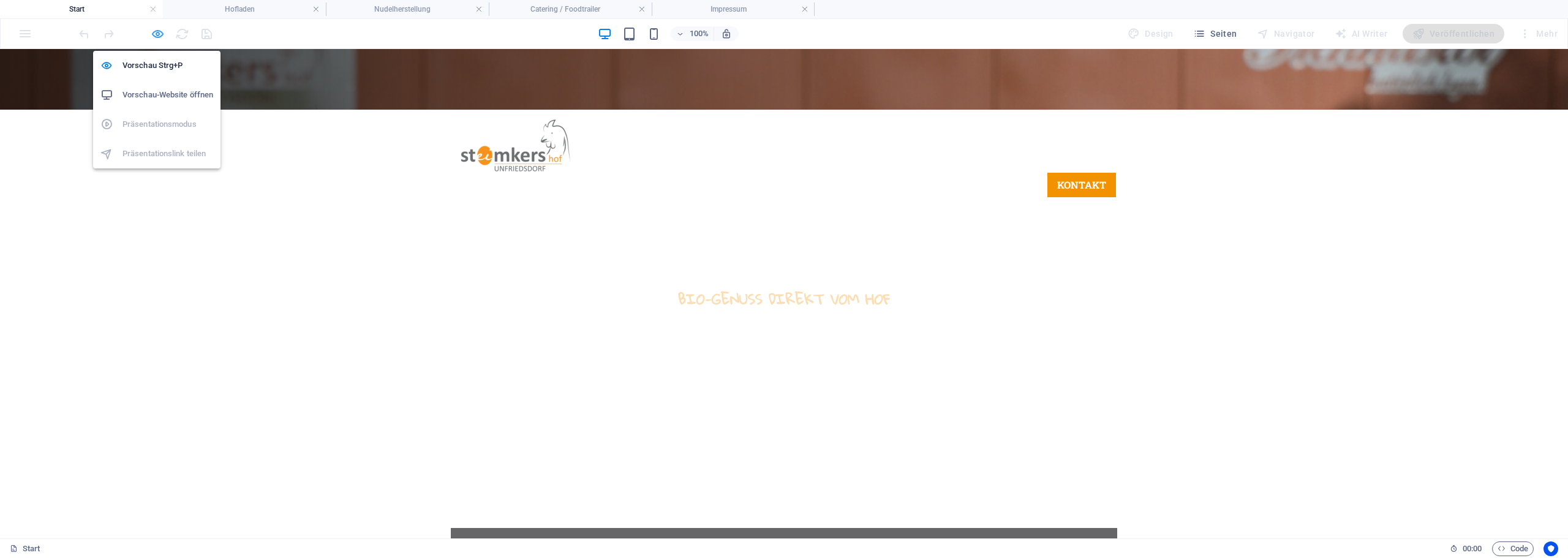
drag, startPoint x: 158, startPoint y: 34, endPoint x: 300, endPoint y: 131, distance: 172.0
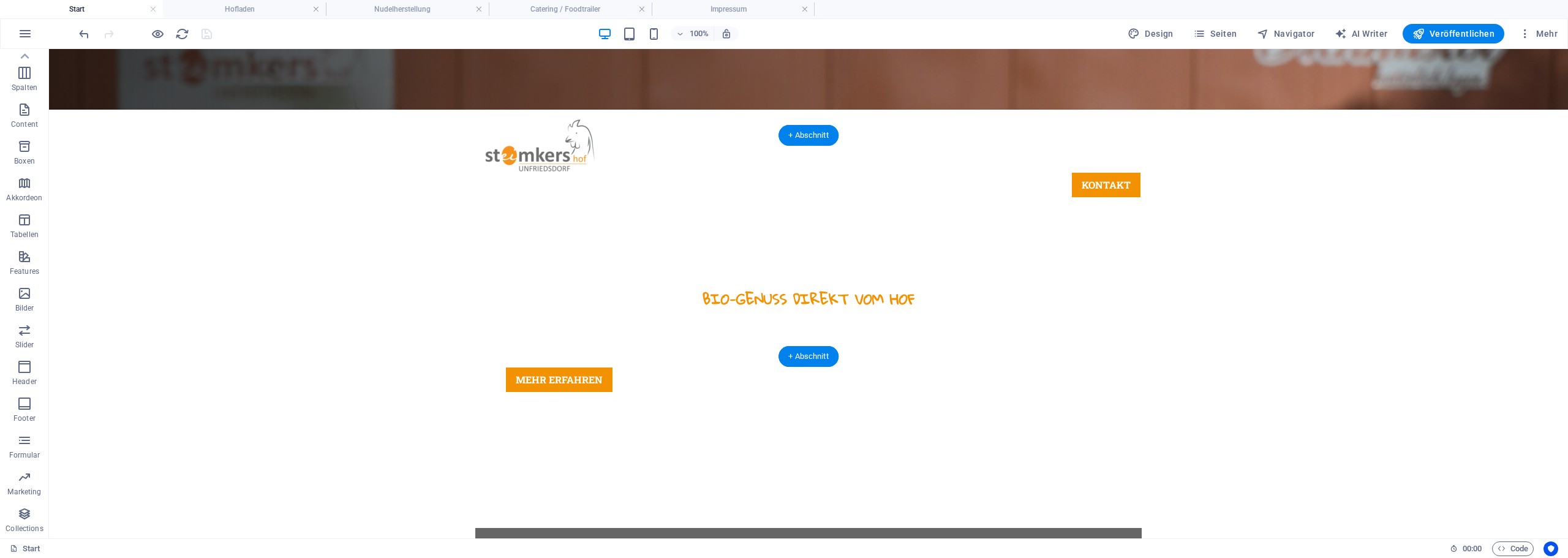
select select "ms"
select select "s"
select select "progressive"
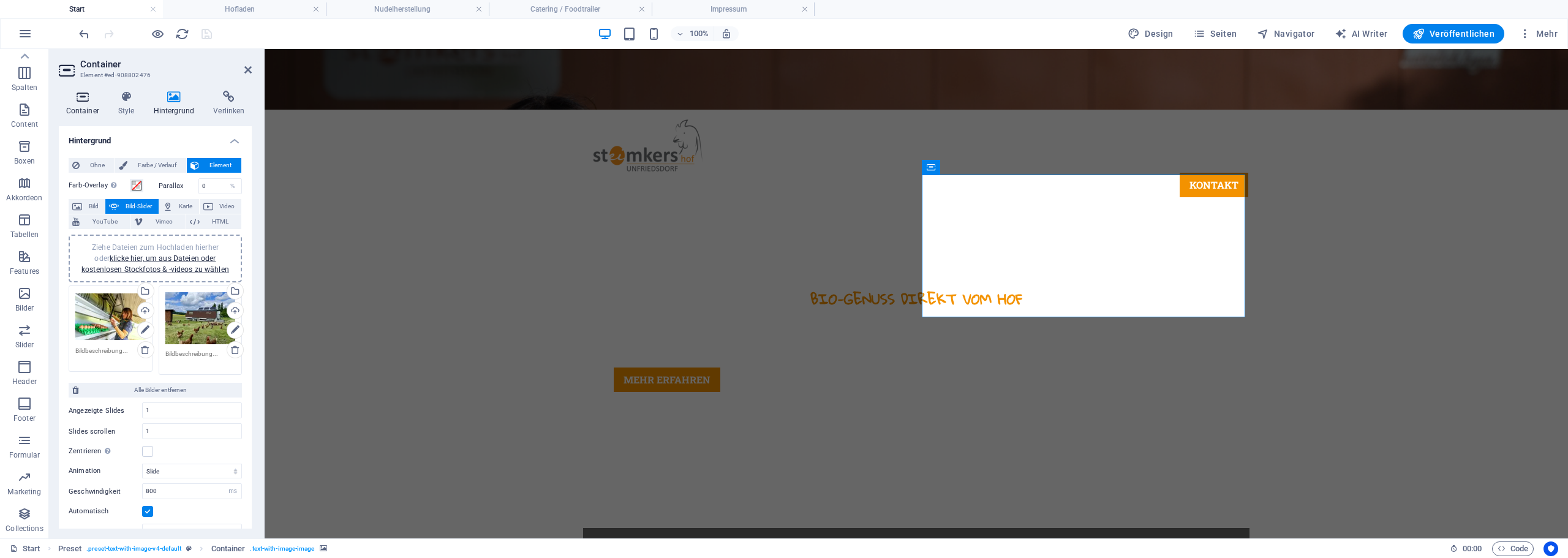
click at [73, 103] on h4 "Container" at bounding box center [84, 103] width 52 height 26
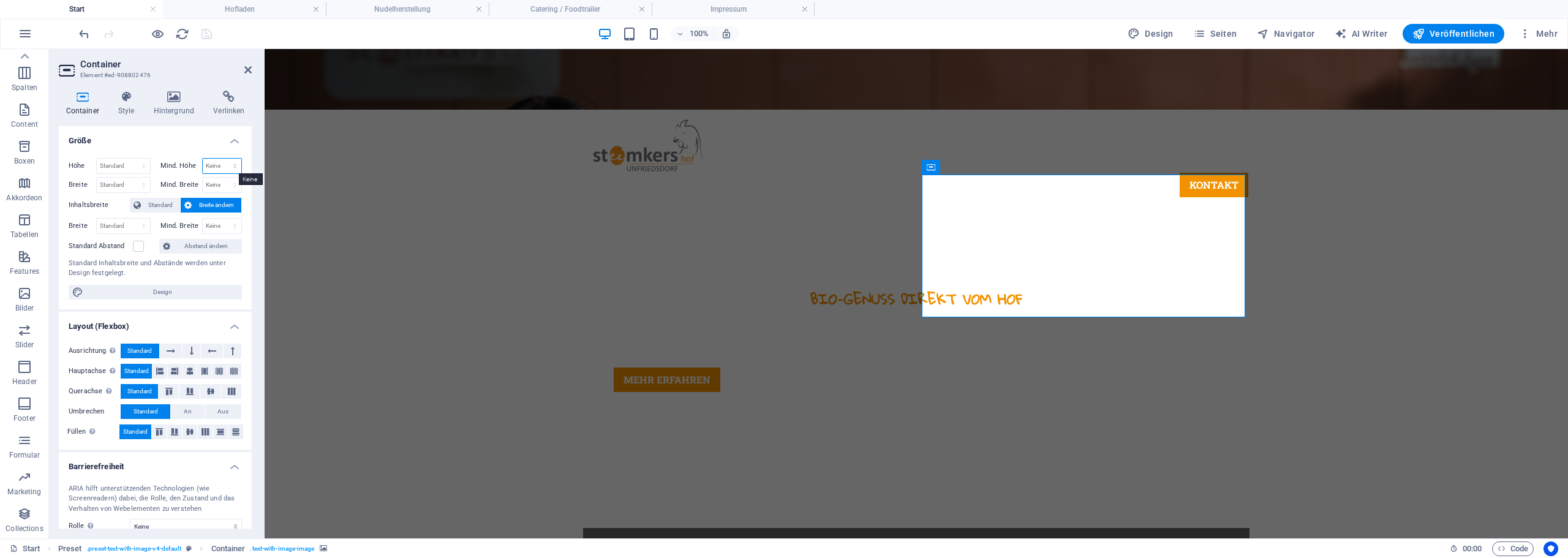
click at [206, 163] on select "Keine px rem % vh vw" at bounding box center [222, 166] width 39 height 15
select select "rem"
click at [222, 158] on select "Keine px rem % vh vw" at bounding box center [222, 166] width 39 height 15
drag, startPoint x: 211, startPoint y: 166, endPoint x: 201, endPoint y: 166, distance: 10.0
click at [203, 166] on input "5" at bounding box center [222, 166] width 39 height 15
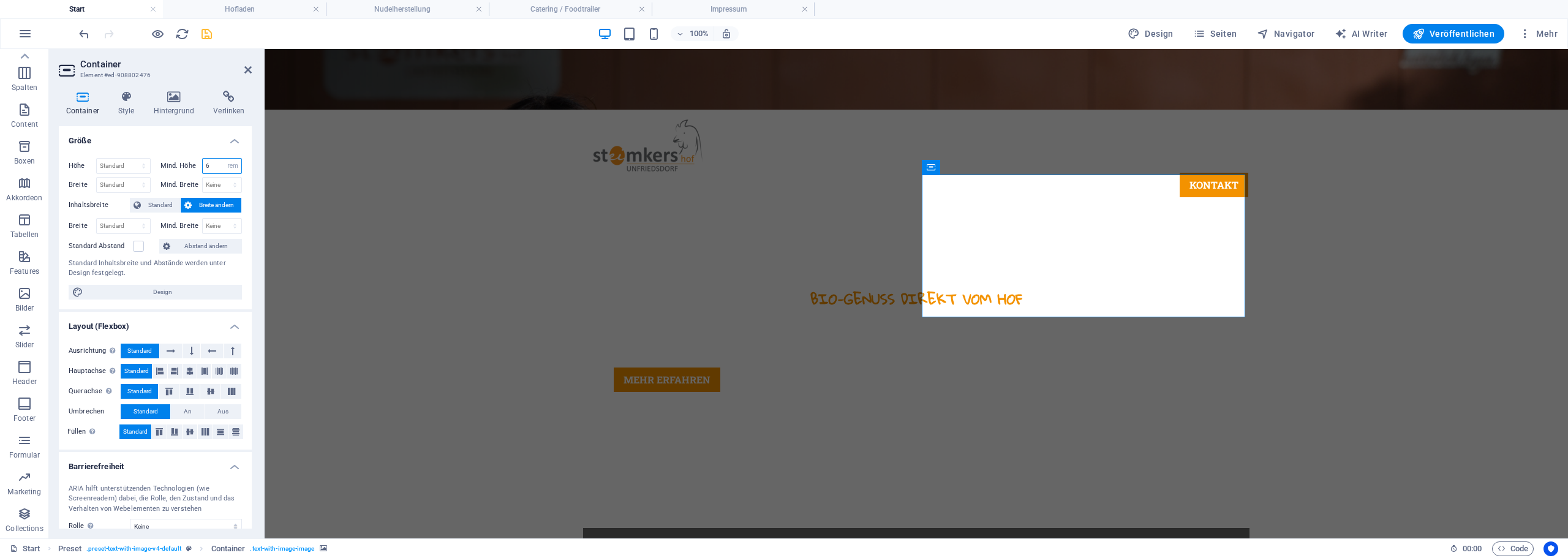
drag, startPoint x: 200, startPoint y: 164, endPoint x: 190, endPoint y: 165, distance: 10.0
click at [190, 165] on div "Mind. Höhe 6 Keine px rem % vh vw" at bounding box center [201, 166] width 82 height 16
type input "7"
drag, startPoint x: 204, startPoint y: 38, endPoint x: 1077, endPoint y: 0, distance: 873.8
click at [204, 38] on icon "save" at bounding box center [206, 34] width 14 height 14
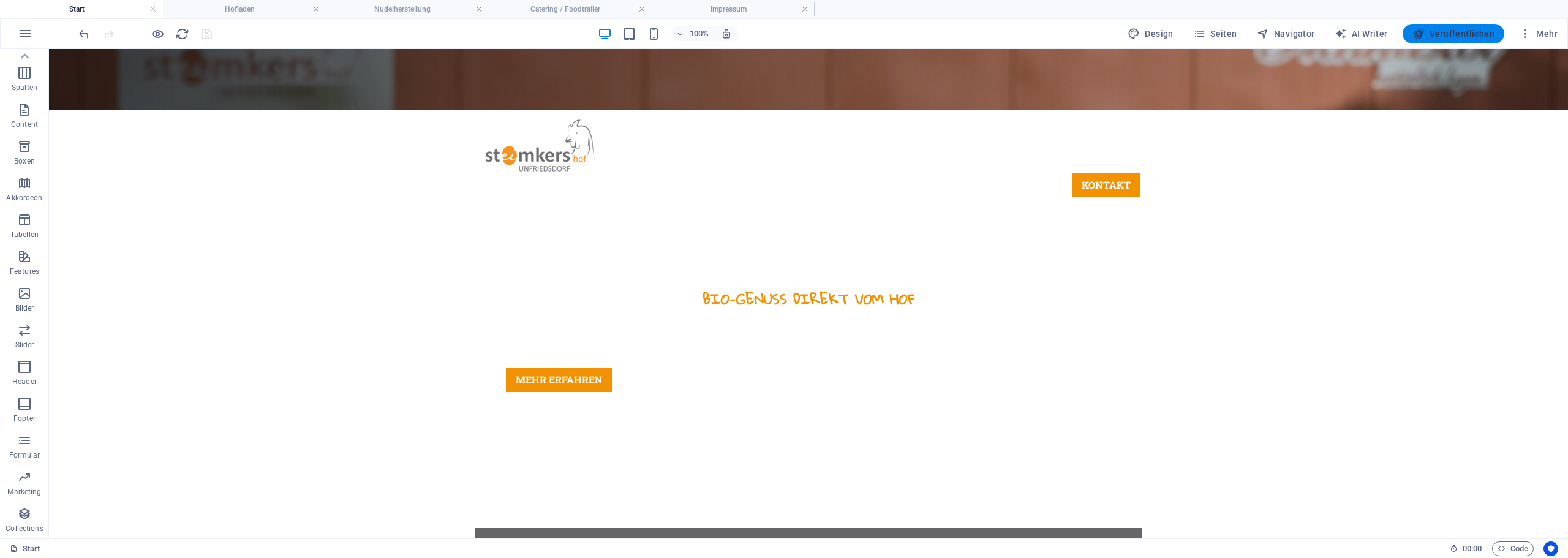
click at [1458, 38] on span "Veröffentlichen" at bounding box center [1453, 33] width 82 height 12
